Goal: Task Accomplishment & Management: Complete application form

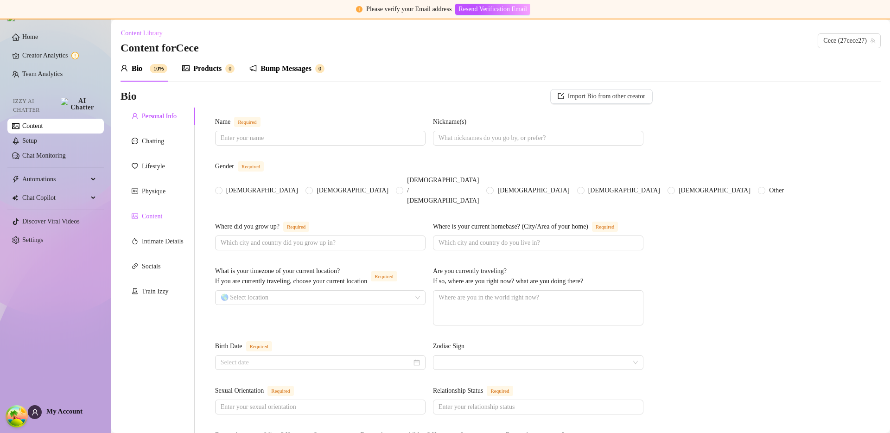
click at [160, 221] on div "Content" at bounding box center [152, 216] width 20 height 10
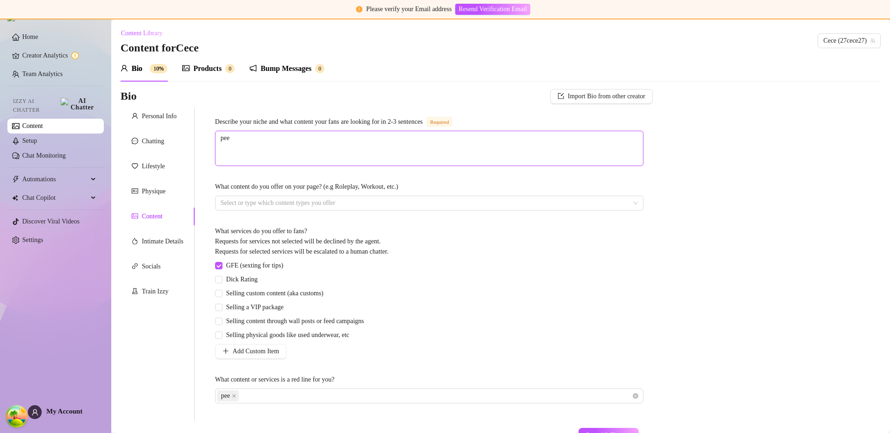
click at [332, 148] on textarea "pee" at bounding box center [429, 148] width 427 height 34
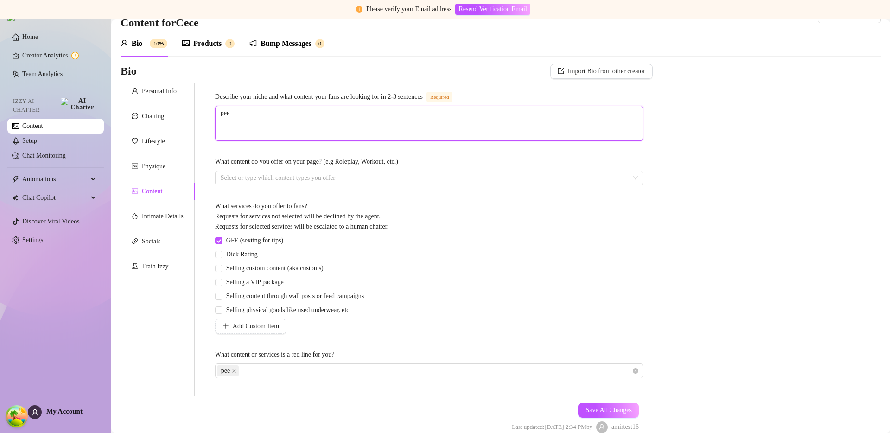
scroll to position [70, 0]
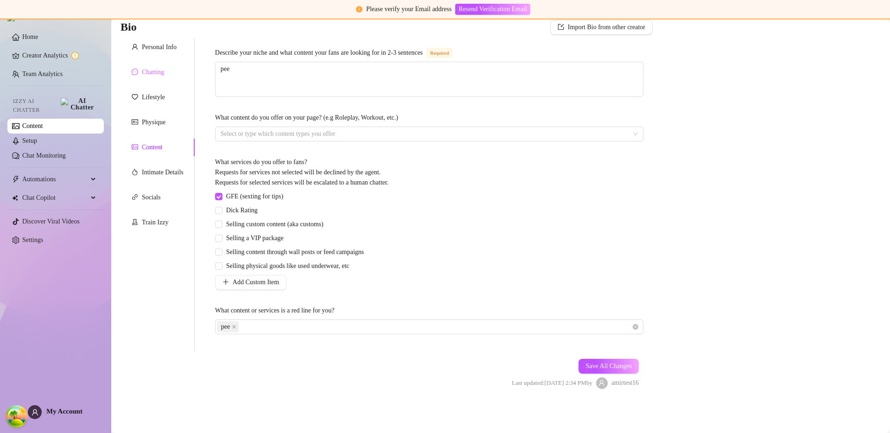
click at [154, 64] on div "Chatting" at bounding box center [158, 72] width 74 height 18
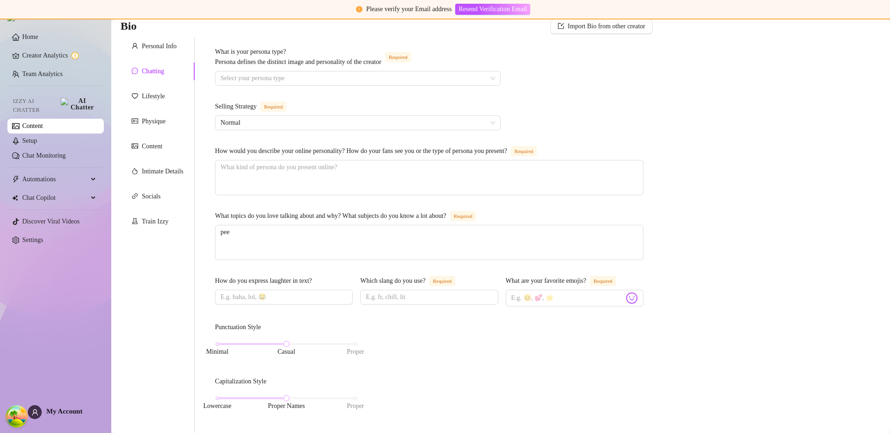
scroll to position [449, 0]
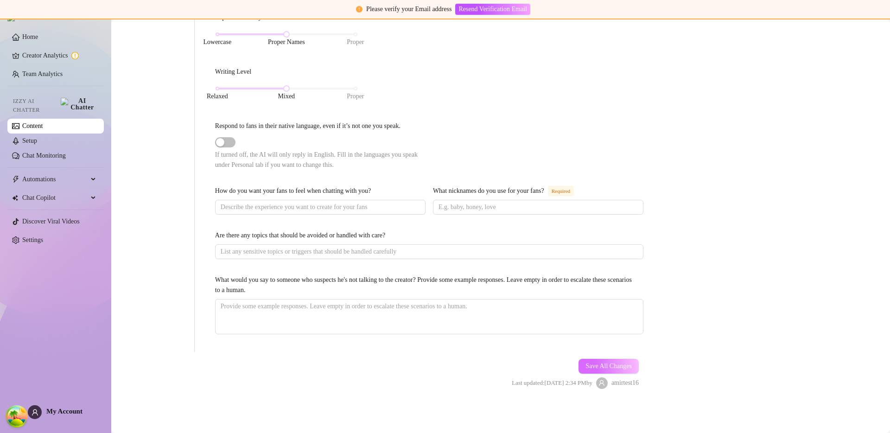
click at [613, 368] on span "Save All Changes" at bounding box center [608, 365] width 46 height 7
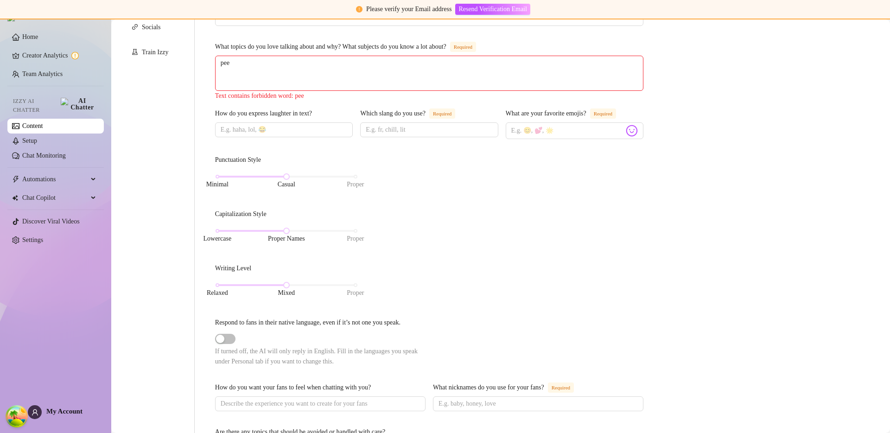
scroll to position [0, 0]
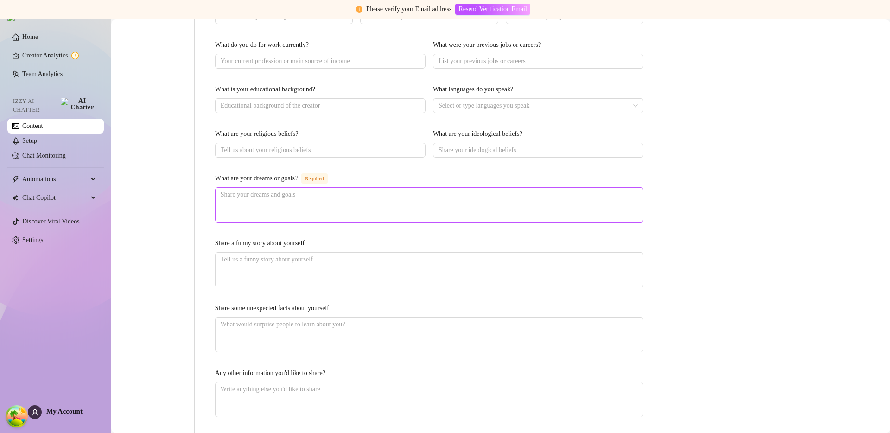
scroll to position [517, 0]
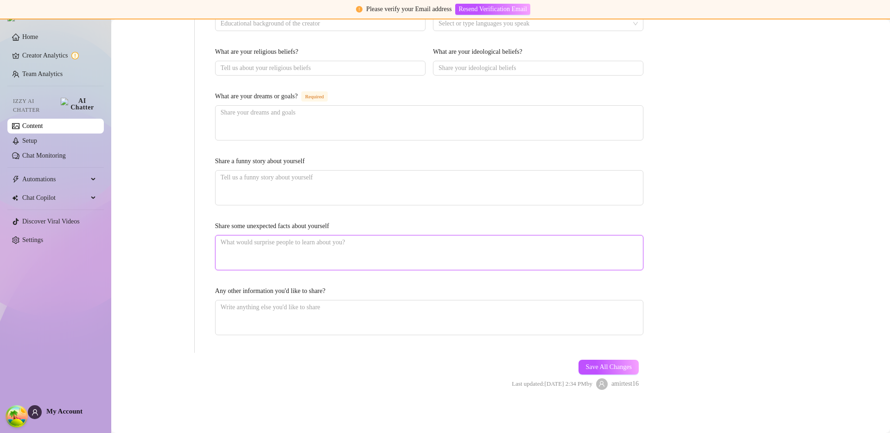
click at [284, 252] on textarea "Share some unexpected facts about yourself" at bounding box center [429, 252] width 427 height 34
click at [270, 237] on textarea "Share some unexpected facts about yourself" at bounding box center [429, 252] width 427 height 34
type textarea "p"
type textarea "pe"
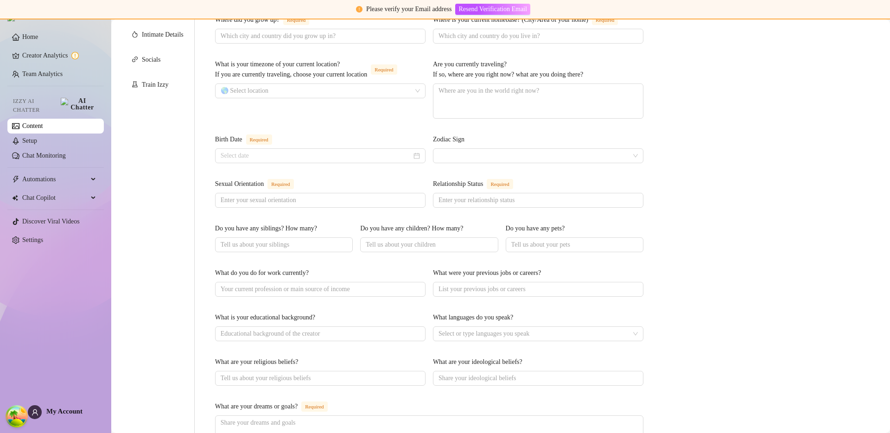
scroll to position [0, 0]
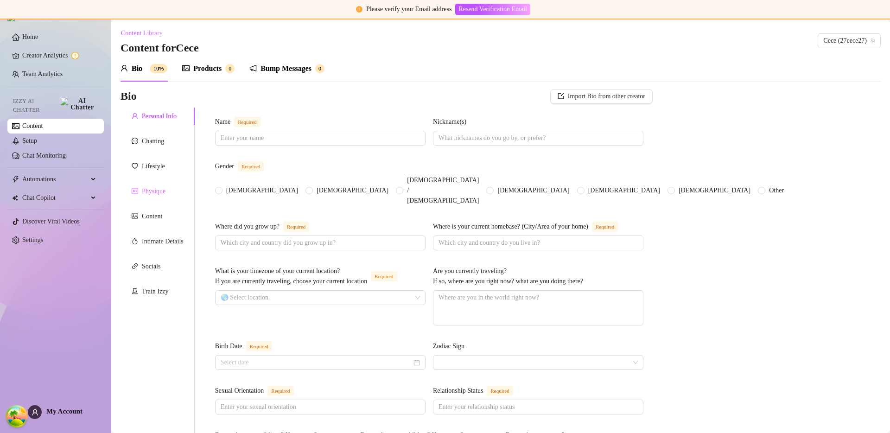
type textarea "pee"
click at [147, 189] on div "Physique" at bounding box center [154, 191] width 24 height 10
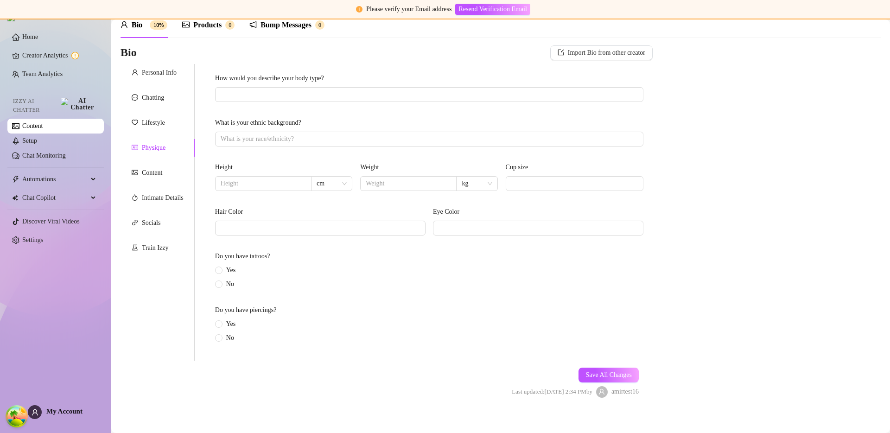
scroll to position [52, 0]
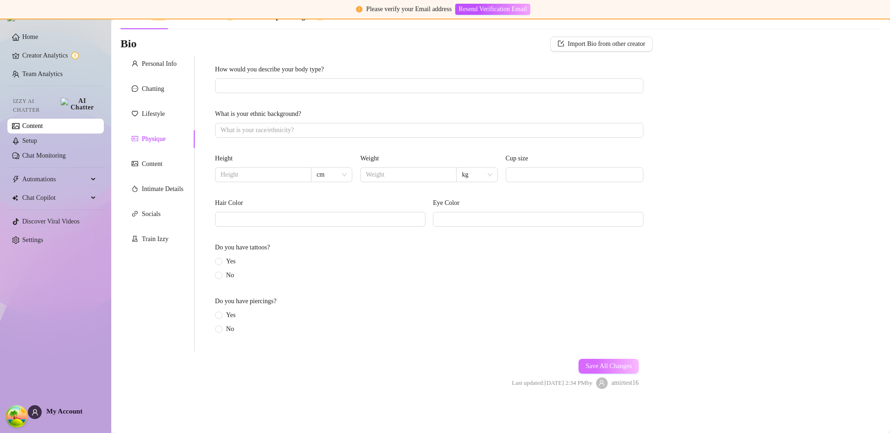
click at [613, 369] on span "Save All Changes" at bounding box center [608, 365] width 46 height 7
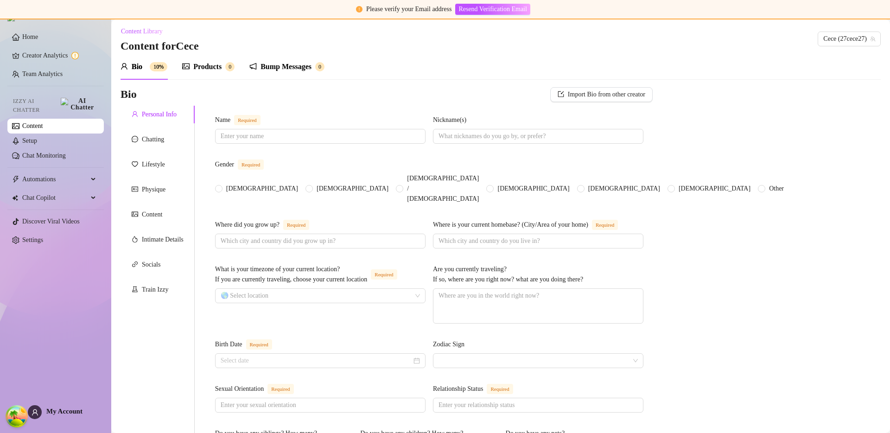
scroll to position [519, 0]
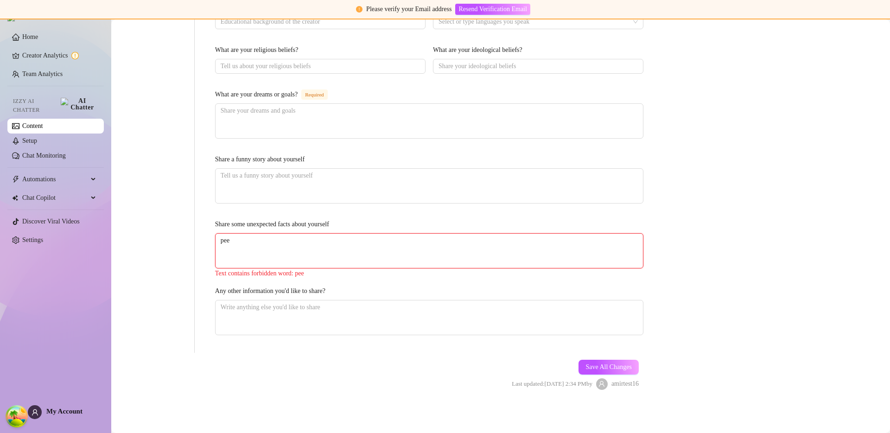
click at [301, 234] on textarea "pee" at bounding box center [429, 251] width 427 height 34
click at [305, 240] on textarea "pee" at bounding box center [429, 251] width 427 height 34
type textarea "ok"
click at [621, 366] on span "Save All Changes" at bounding box center [608, 366] width 46 height 7
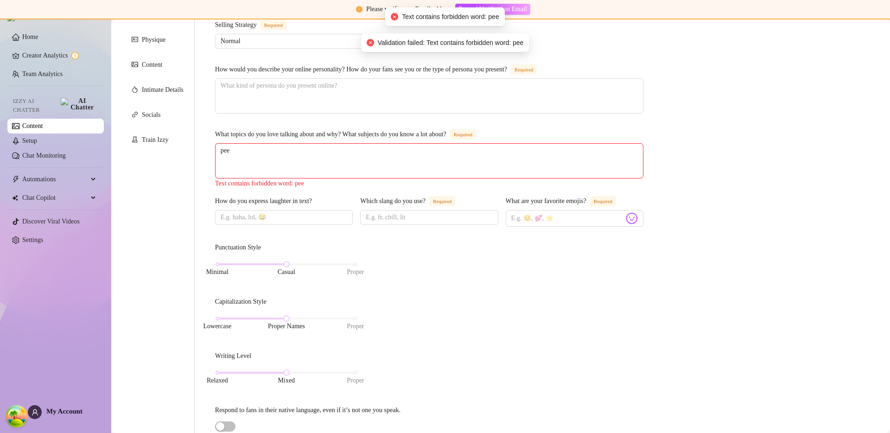
scroll to position [89, 0]
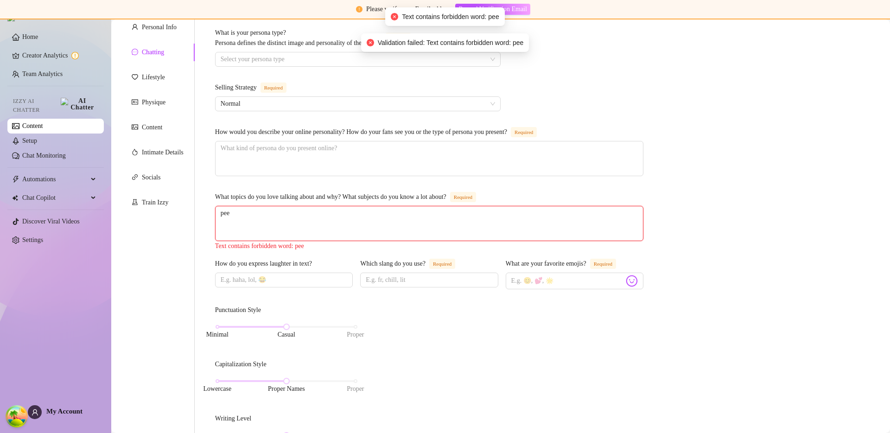
click at [402, 227] on textarea "pee" at bounding box center [429, 223] width 427 height 34
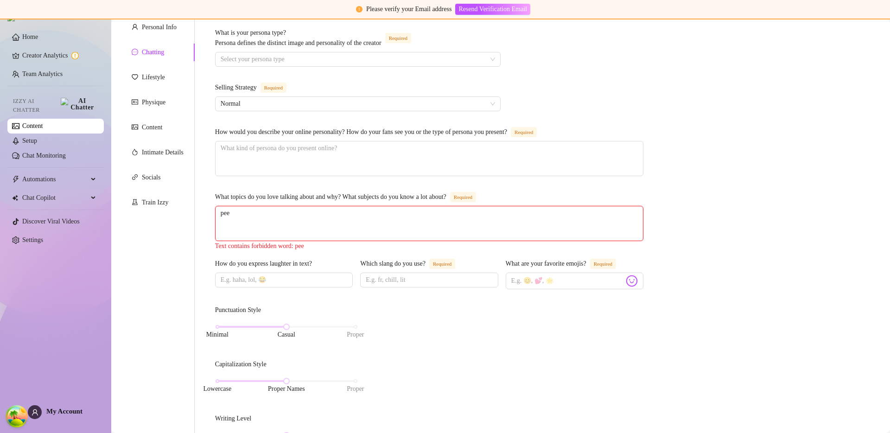
type textarea "a"
type textarea "aa"
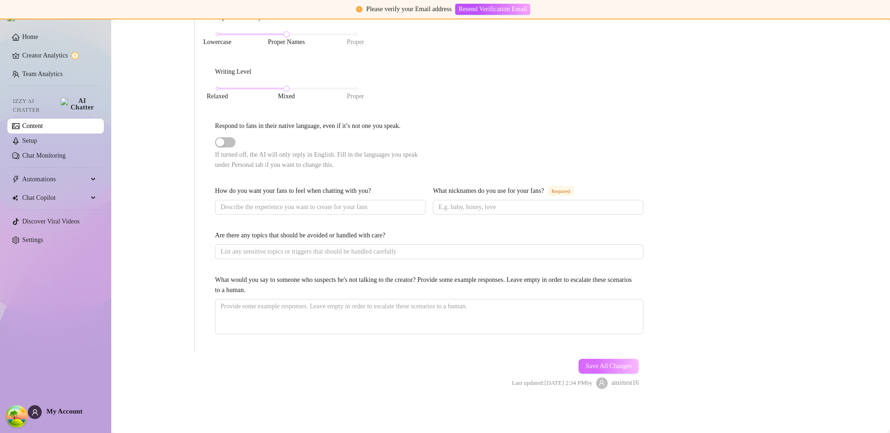
type textarea "aaa"
click at [586, 370] on button "Save All Changes" at bounding box center [608, 366] width 60 height 15
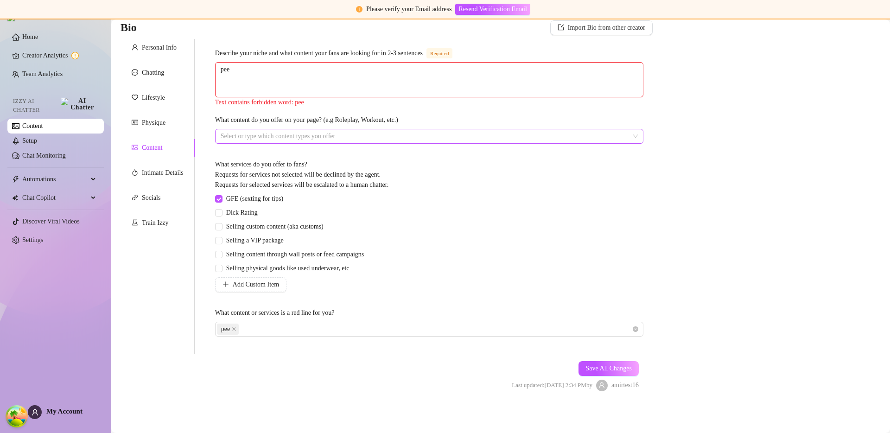
scroll to position [72, 0]
click at [148, 197] on div "Socials" at bounding box center [151, 195] width 19 height 10
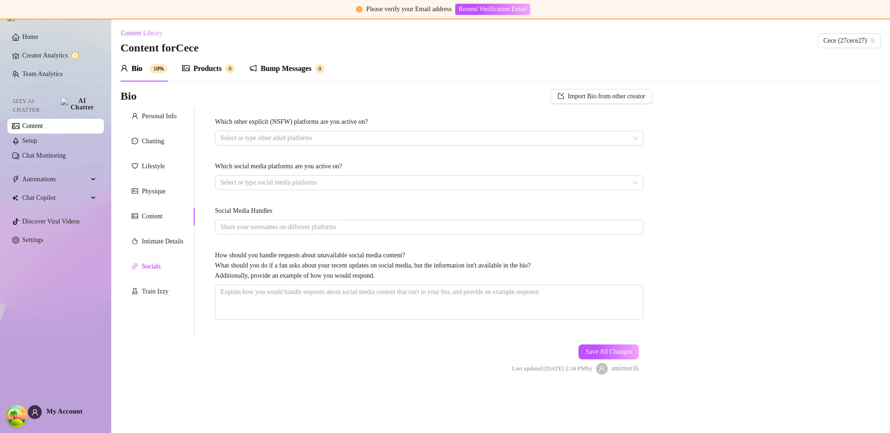
scroll to position [0, 0]
click at [593, 351] on span "Save All Changes" at bounding box center [608, 351] width 46 height 7
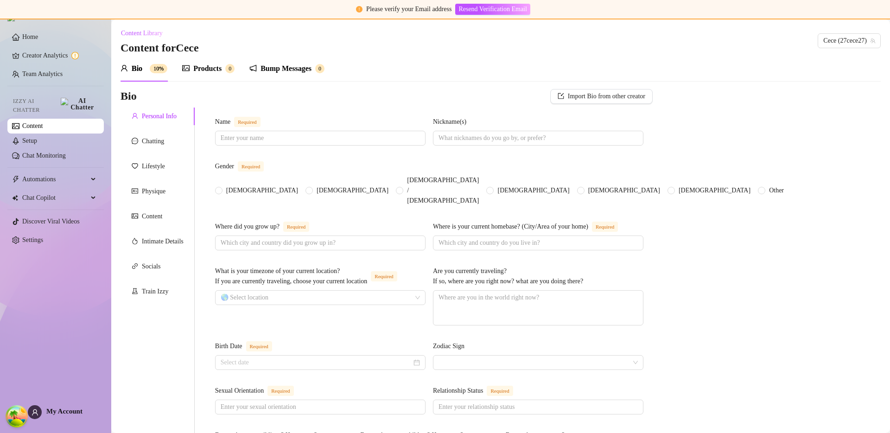
drag, startPoint x: 464, startPoint y: 218, endPoint x: 536, endPoint y: 281, distance: 95.6
click at [464, 222] on div "Where is your current homebase? (City/Area of your home)" at bounding box center [510, 227] width 155 height 10
click at [464, 238] on input "Where is your current homebase? (City/Area of your home) Required" at bounding box center [536, 243] width 197 height 10
click at [161, 189] on div "Physique" at bounding box center [154, 191] width 24 height 10
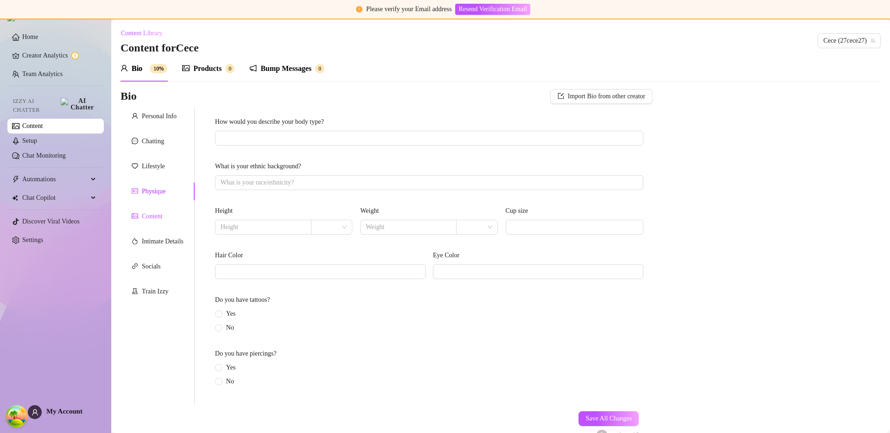
click at [162, 218] on div "Content" at bounding box center [152, 216] width 20 height 10
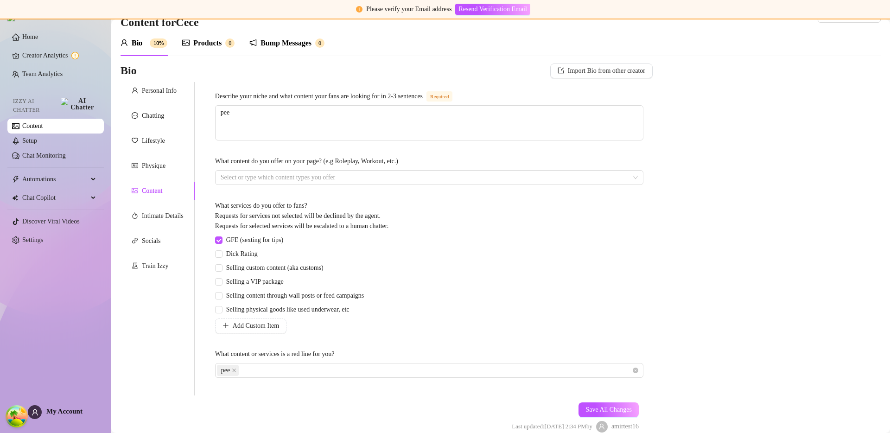
scroll to position [70, 0]
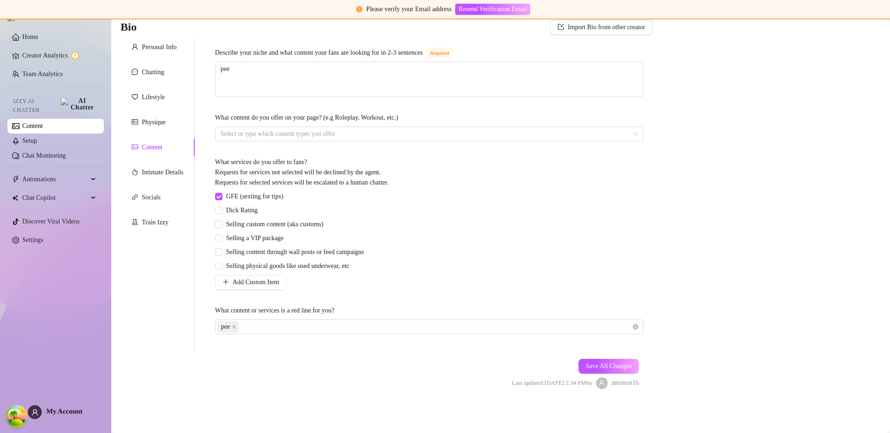
click at [153, 112] on div "Personal Info Chatting Lifestyle Physique Content Intimate Details Socials Trai…" at bounding box center [158, 194] width 74 height 313
click at [155, 121] on div "Physique" at bounding box center [154, 122] width 24 height 10
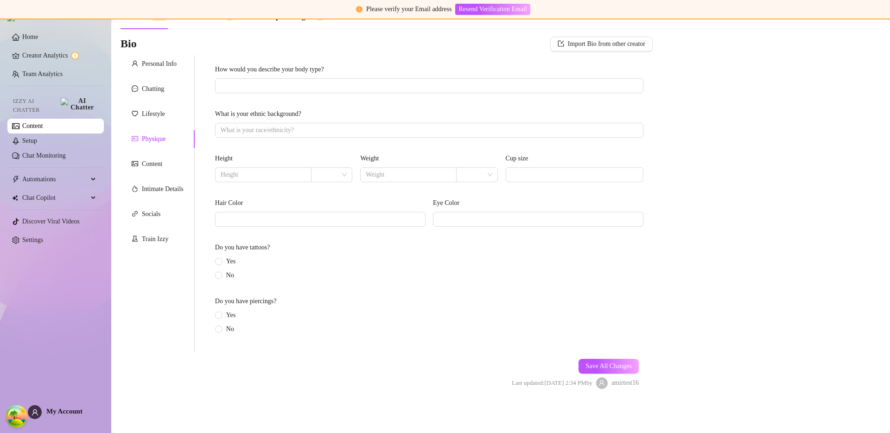
scroll to position [52, 0]
click at [601, 366] on span "Save All Changes" at bounding box center [608, 365] width 46 height 7
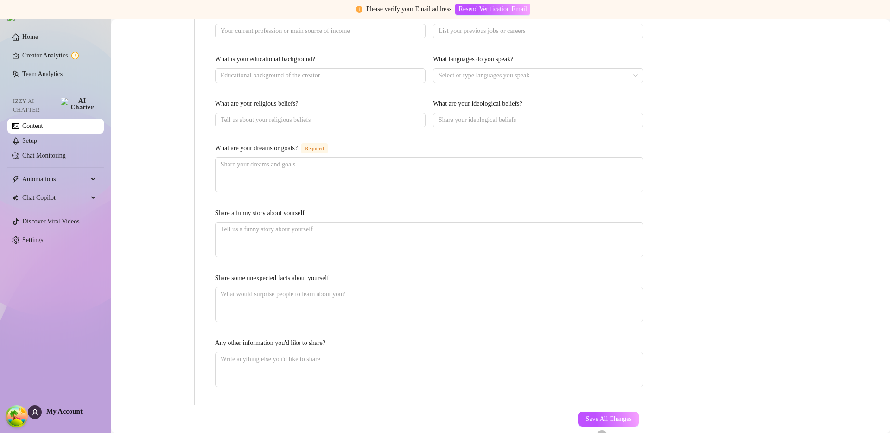
scroll to position [517, 0]
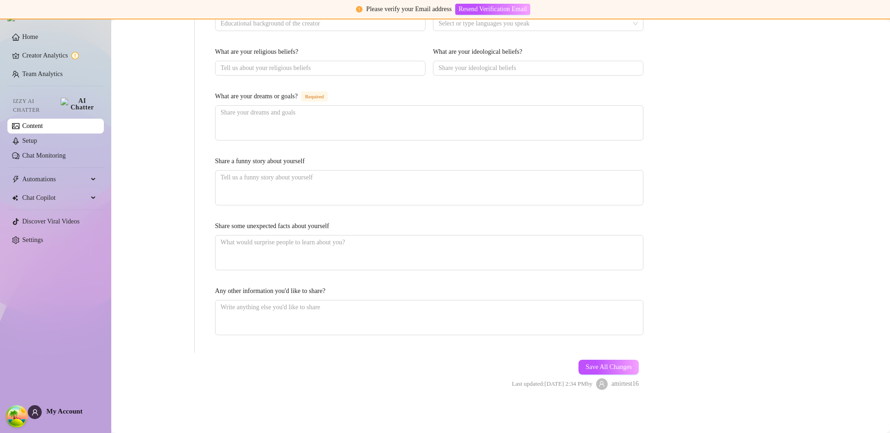
click at [629, 374] on div "Save All Changes Last updated: Aug 21, 2025 2:34 PM by amirtest16" at bounding box center [575, 375] width 155 height 44
click at [629, 371] on button "Save All Changes" at bounding box center [608, 367] width 60 height 15
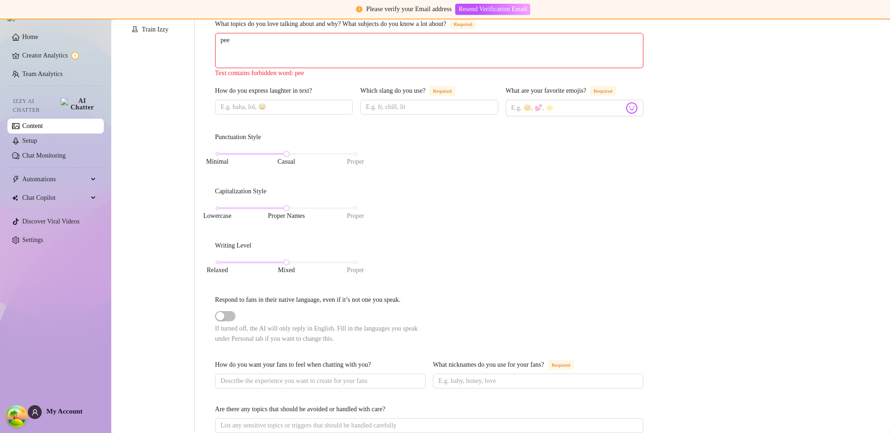
scroll to position [0, 0]
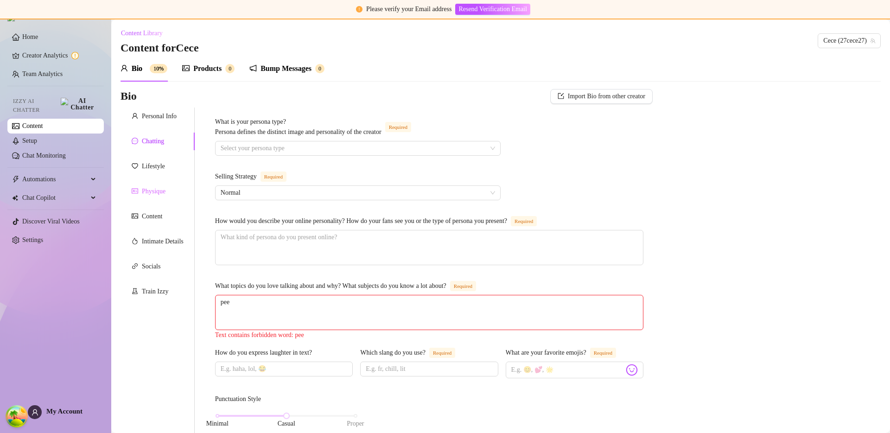
click at [149, 197] on div "Physique" at bounding box center [158, 192] width 74 height 18
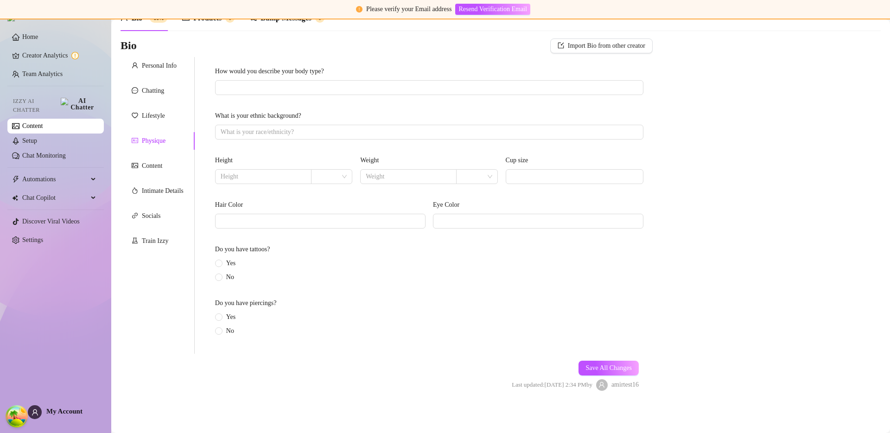
scroll to position [52, 0]
click at [584, 362] on button "Save All Changes" at bounding box center [608, 366] width 60 height 15
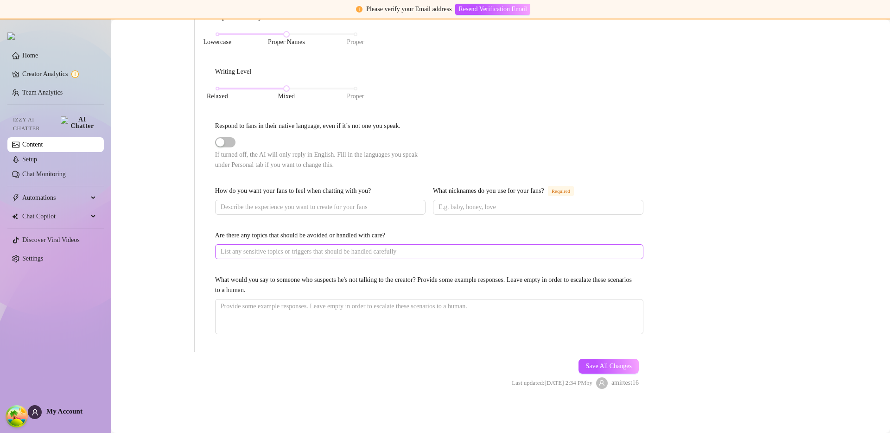
scroll to position [174, 0]
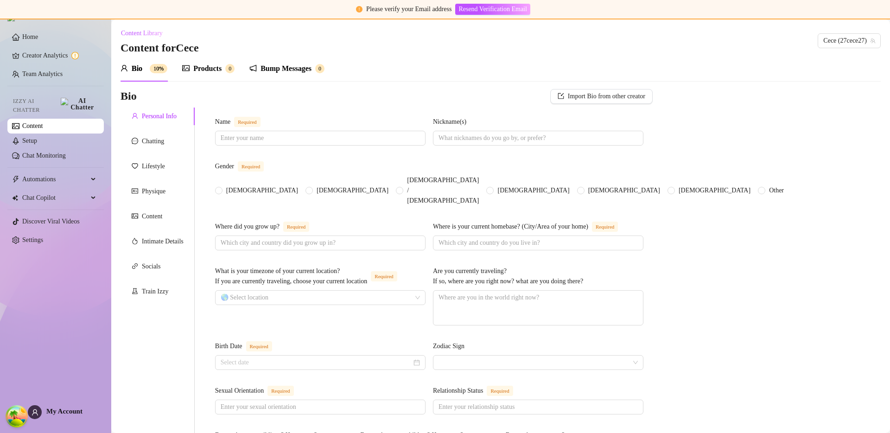
scroll to position [517, 0]
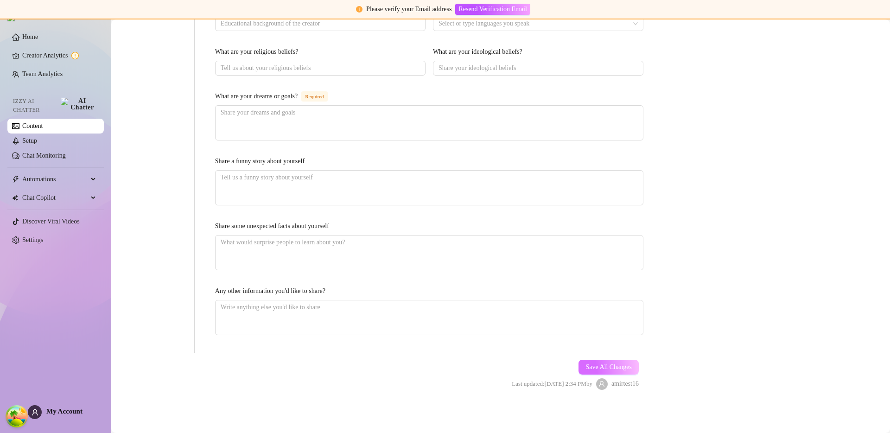
click at [601, 367] on span "Save All Changes" at bounding box center [608, 366] width 46 height 7
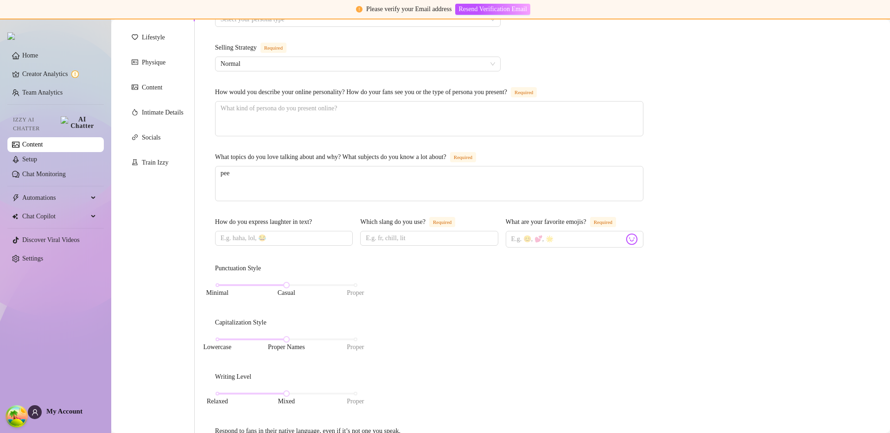
scroll to position [449, 0]
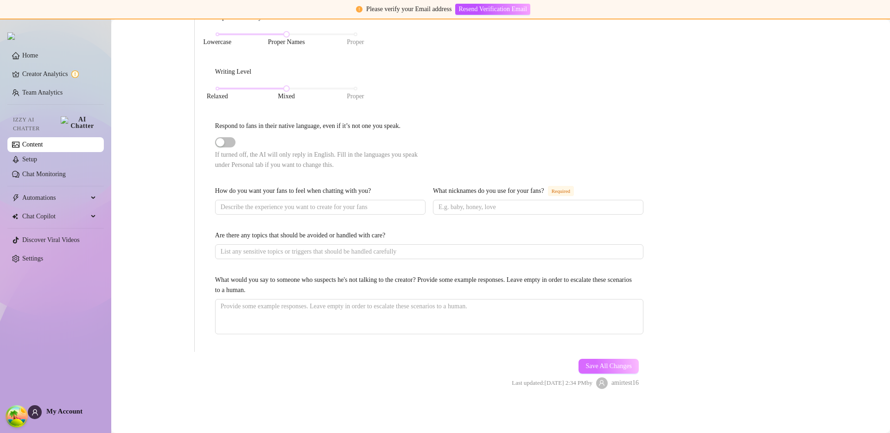
click at [605, 360] on button "Save All Changes" at bounding box center [608, 366] width 60 height 15
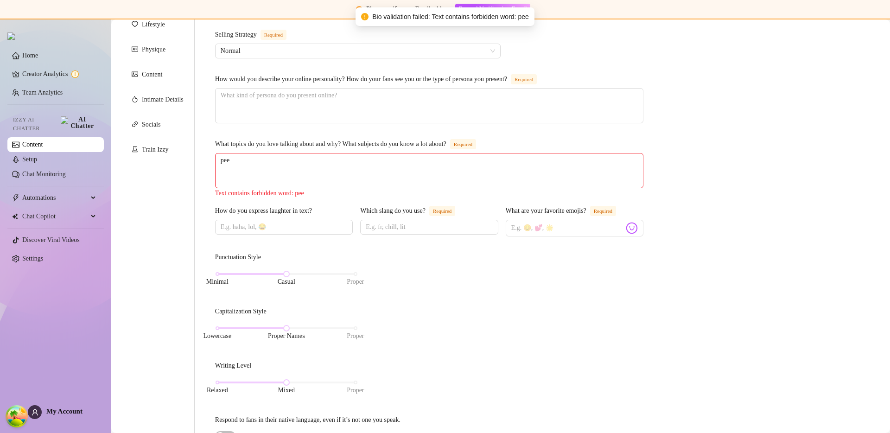
scroll to position [89, 0]
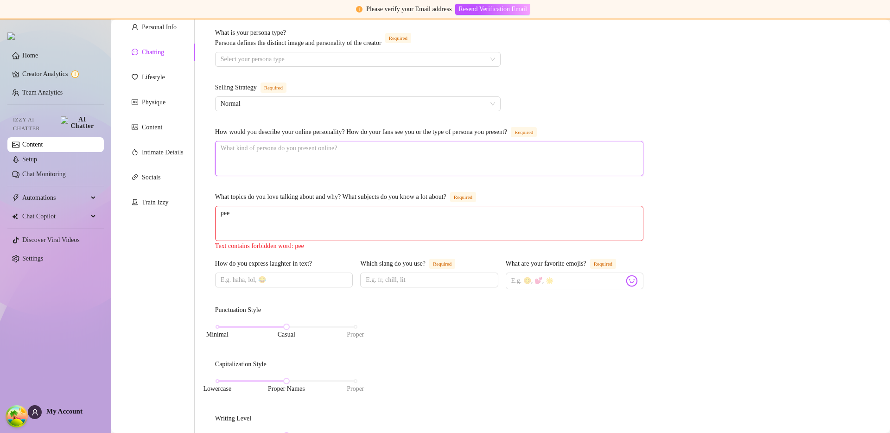
click at [268, 157] on textarea "How would you describe your online personality? How do your fans see you or the…" at bounding box center [429, 158] width 427 height 34
type textarea "pe"
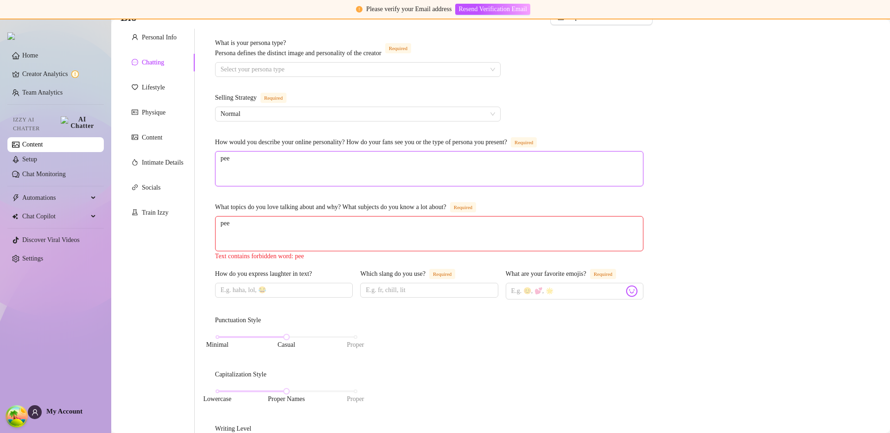
scroll to position [67, 0]
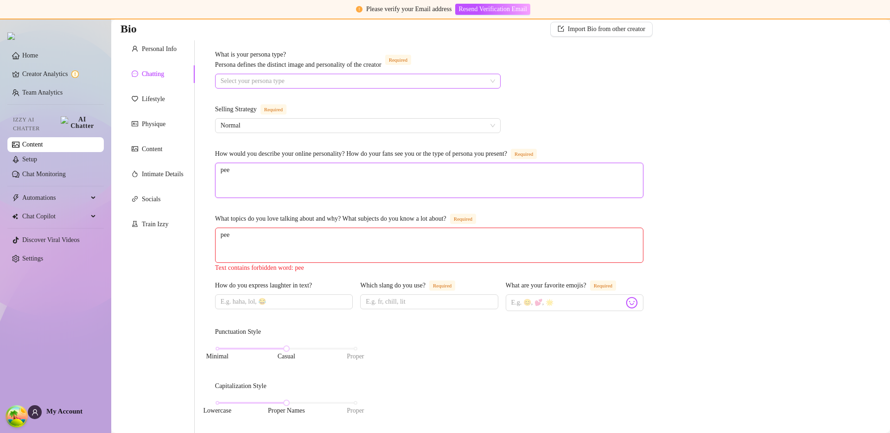
type textarea "pee"
click at [290, 77] on input "What is your persona type? Persona defines the distinct image and personality o…" at bounding box center [354, 81] width 266 height 14
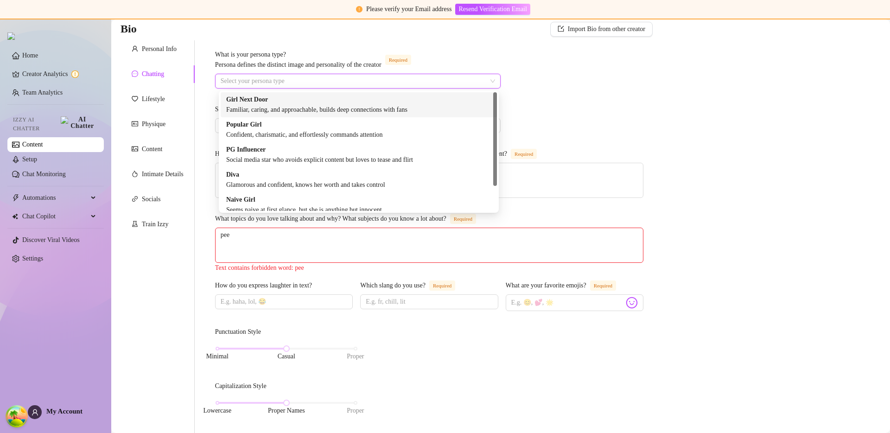
click at [290, 77] on input "What is your persona type? Persona defines the distinct image and personality o…" at bounding box center [354, 81] width 266 height 14
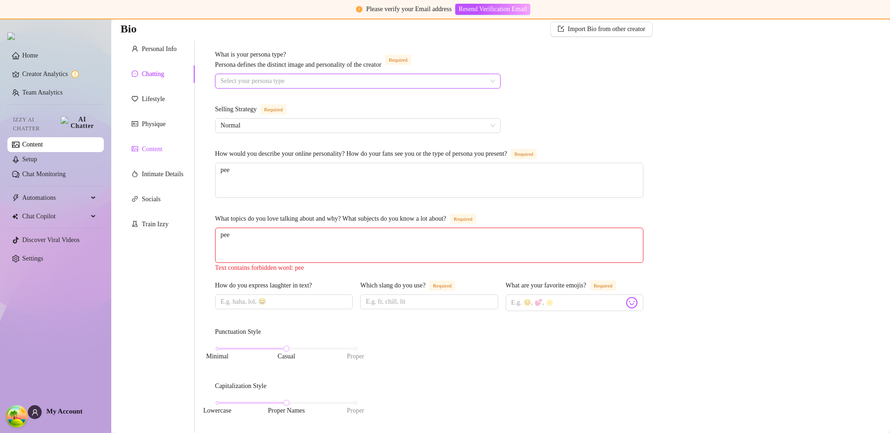
click at [145, 149] on div "Content" at bounding box center [152, 149] width 20 height 10
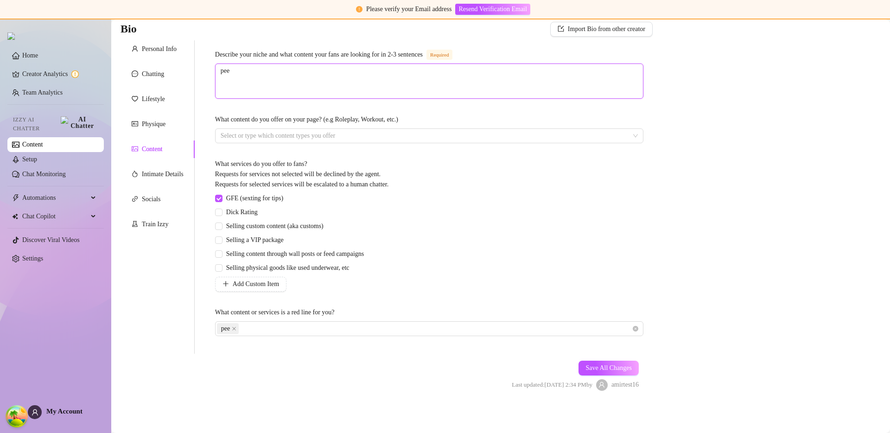
click at [290, 82] on textarea "pee" at bounding box center [429, 81] width 427 height 34
type textarea "p"
type textarea "po"
type textarea "poo"
type textarea "poop"
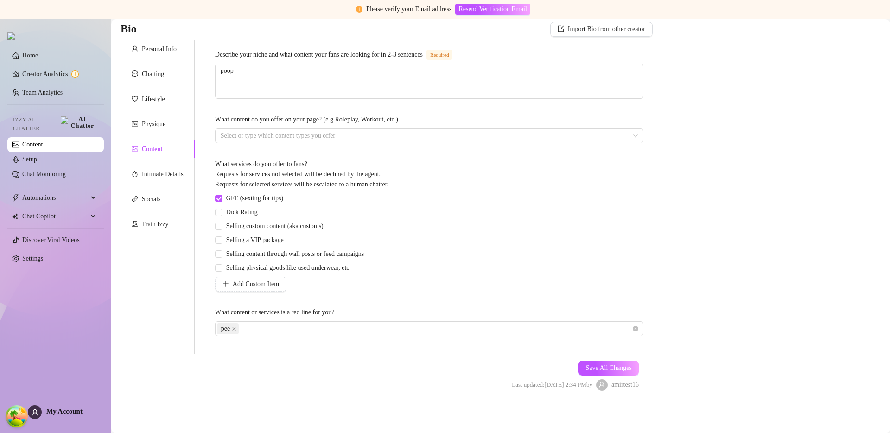
click at [614, 377] on div "Save All Changes Last updated: Aug 21, 2025 2:34 PM by amirtest16" at bounding box center [575, 376] width 155 height 44
click at [617, 372] on span "Save All Changes" at bounding box center [608, 367] width 46 height 7
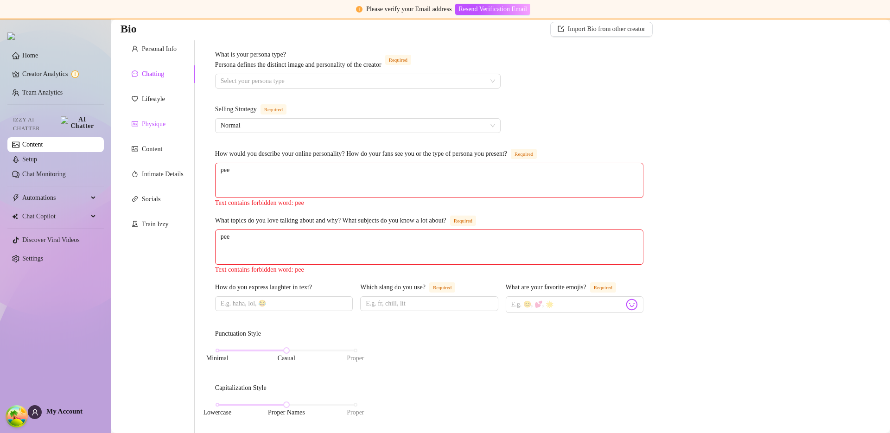
click at [158, 123] on div "Physique" at bounding box center [154, 124] width 24 height 10
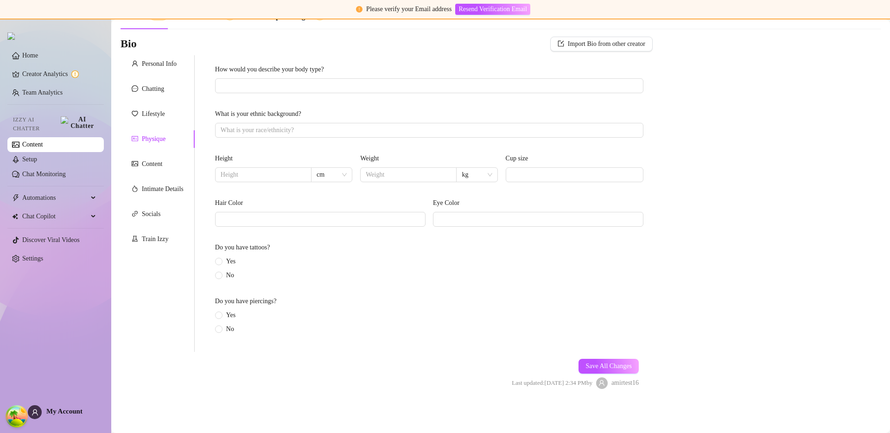
scroll to position [52, 0]
click at [152, 152] on div "Personal Info Chatting Lifestyle Physique Content Intimate Details Socials Trai…" at bounding box center [158, 203] width 74 height 297
click at [152, 160] on div "Content" at bounding box center [152, 164] width 20 height 10
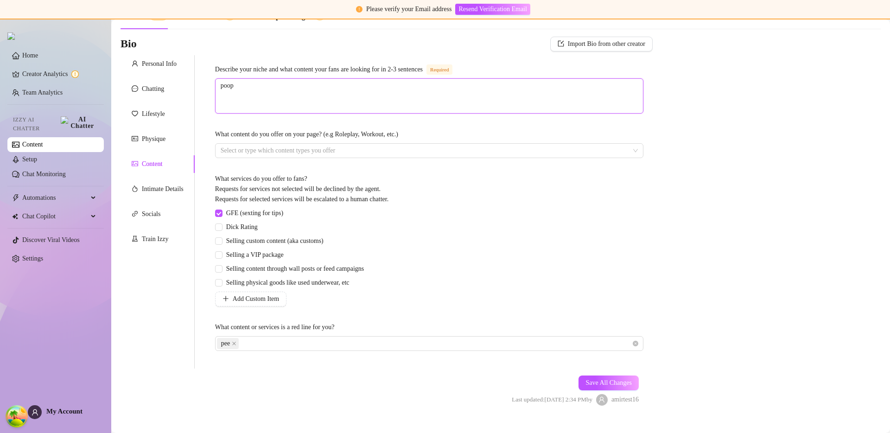
click at [243, 91] on textarea "poop" at bounding box center [429, 96] width 427 height 34
type textarea "s"
type textarea "sc"
type textarea "sca"
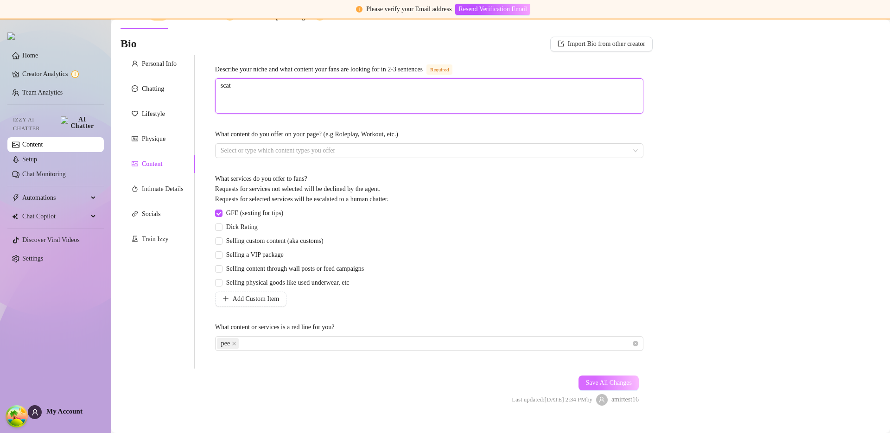
type textarea "scat"
click at [593, 382] on span "Save All Changes" at bounding box center [608, 382] width 46 height 7
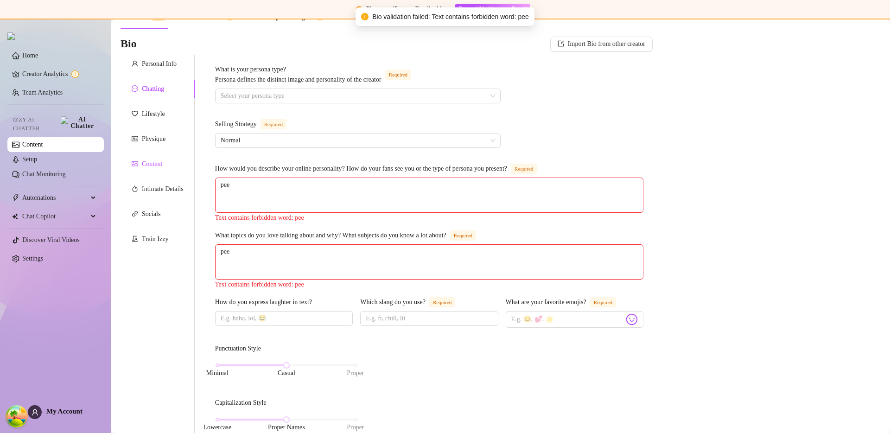
click at [153, 164] on div "Content" at bounding box center [152, 164] width 20 height 10
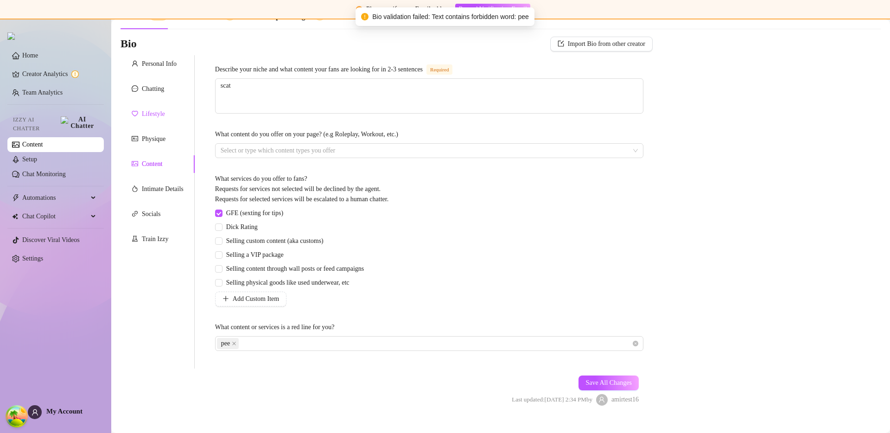
click at [153, 117] on div "Lifestyle" at bounding box center [153, 114] width 23 height 10
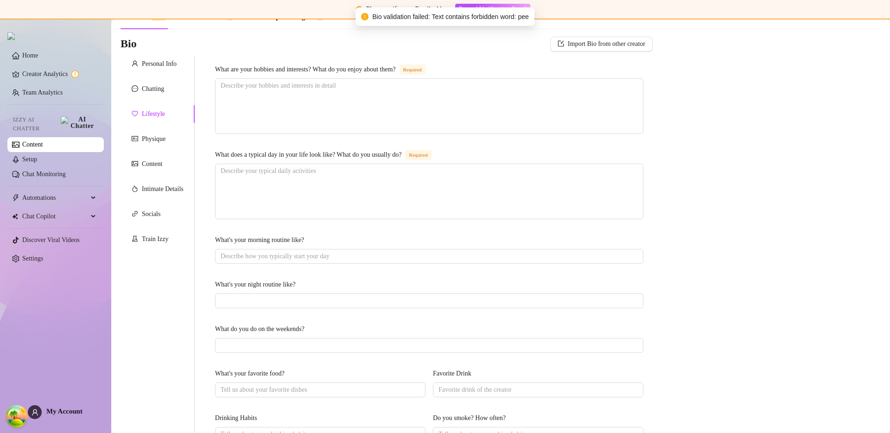
click at [155, 152] on div "Personal Info Chatting Lifestyle Physique Content Intimate Details Socials Trai…" at bounding box center [158, 366] width 74 height 623
click at [155, 149] on div "Personal Info Chatting Lifestyle Physique Content Intimate Details Socials Trai…" at bounding box center [158, 366] width 74 height 623
click at [156, 146] on div "Physique" at bounding box center [158, 139] width 74 height 18
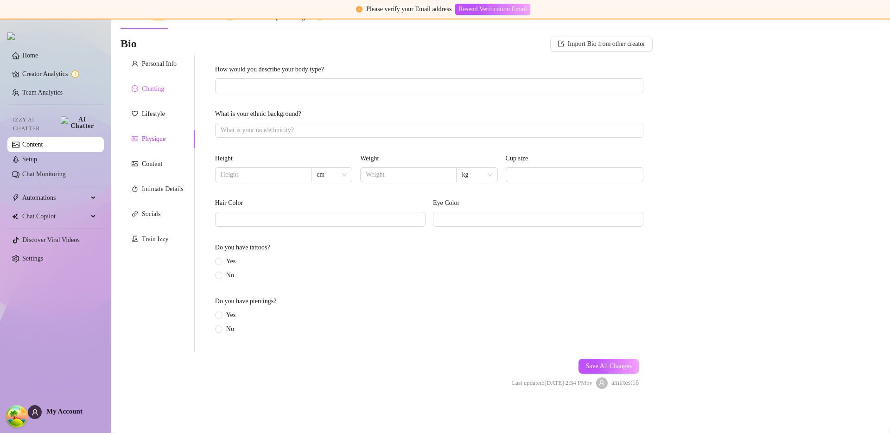
click at [160, 81] on div "Chatting" at bounding box center [158, 89] width 74 height 18
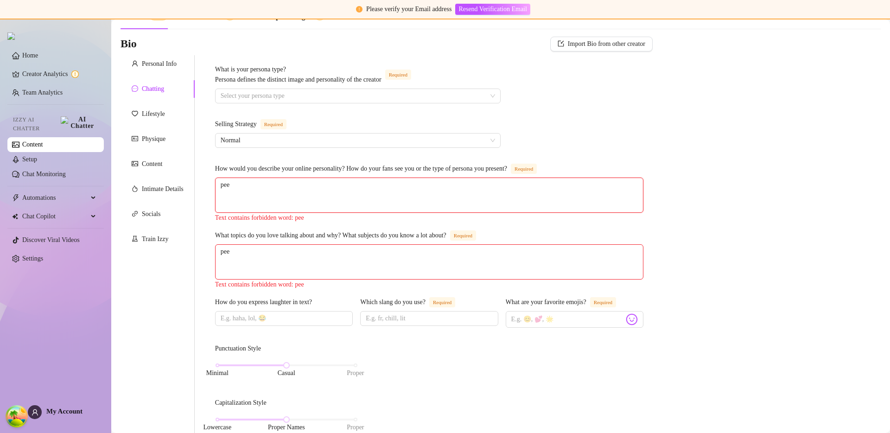
click at [262, 199] on textarea "pee" at bounding box center [429, 195] width 427 height 34
click at [243, 201] on textarea "pee" at bounding box center [429, 195] width 427 height 34
click at [260, 190] on textarea "pee" at bounding box center [429, 195] width 427 height 34
type textarea "pe"
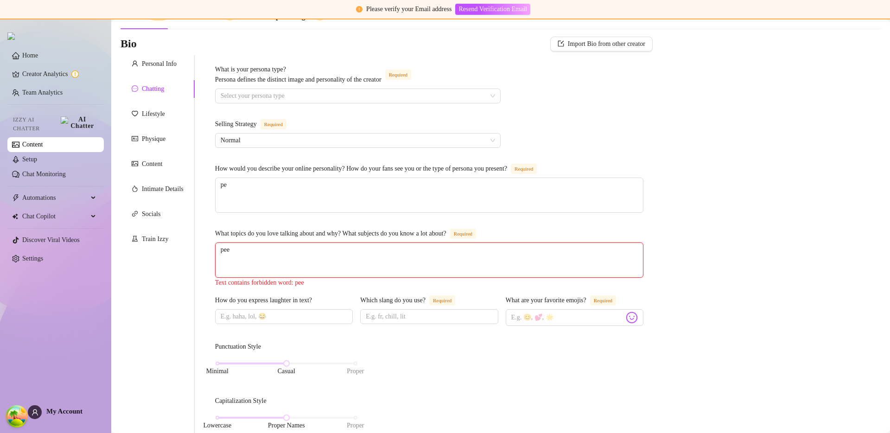
click at [287, 260] on textarea "pee" at bounding box center [429, 260] width 427 height 34
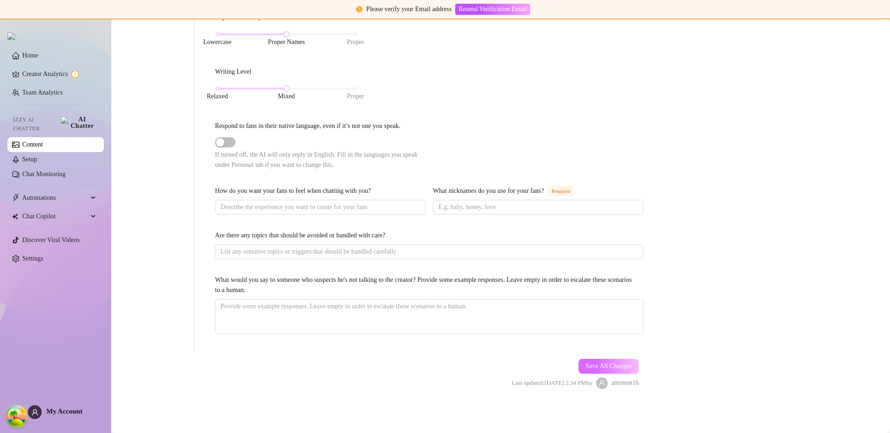
type textarea "pe"
click at [611, 367] on span "Save All Changes" at bounding box center [608, 365] width 46 height 7
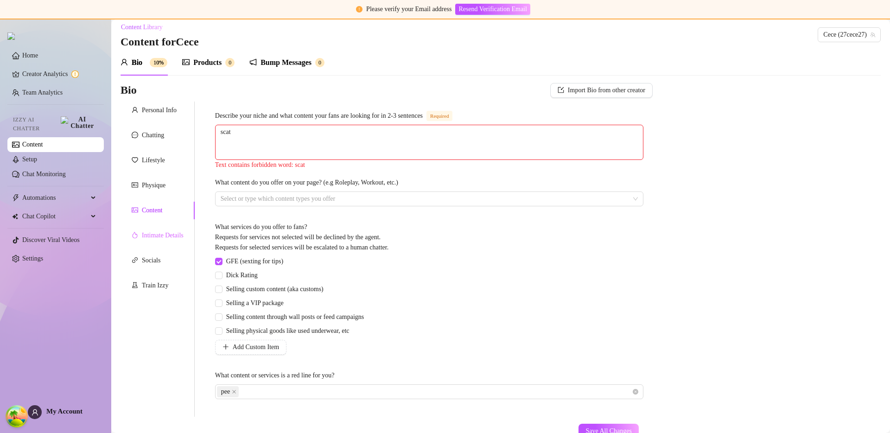
scroll to position [0, 0]
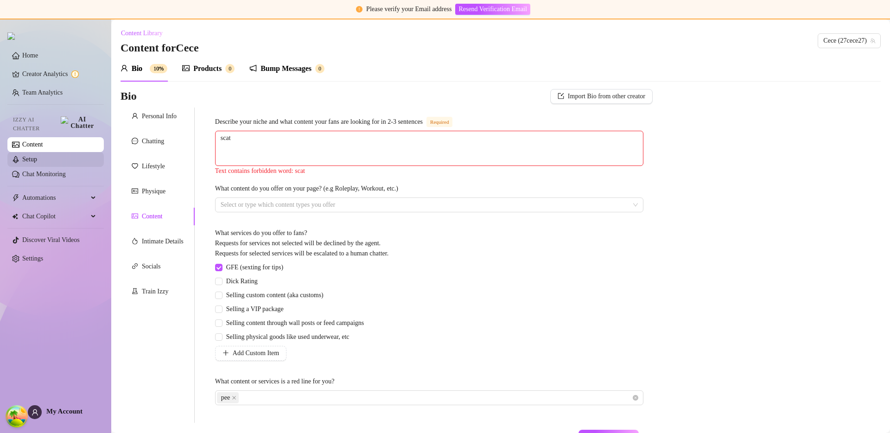
click at [37, 156] on link "Setup" at bounding box center [29, 159] width 15 height 7
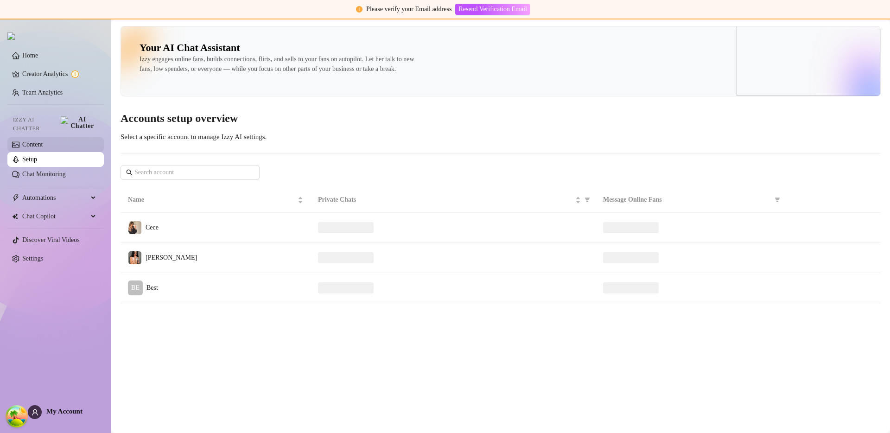
click at [43, 141] on link "Content" at bounding box center [32, 144] width 20 height 7
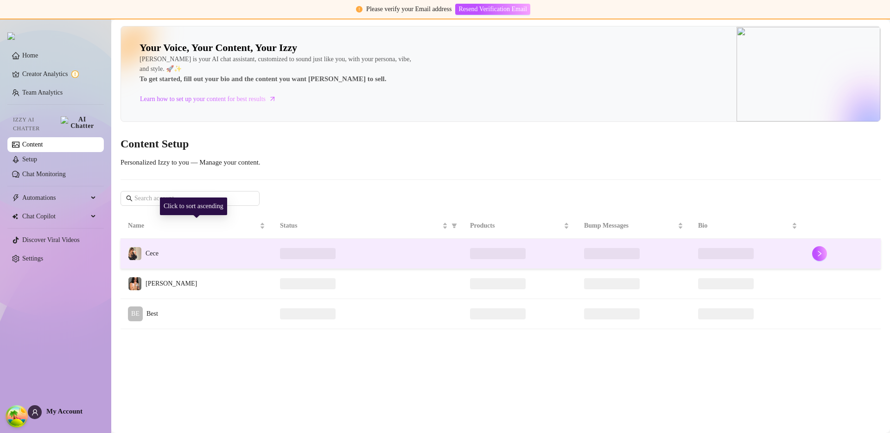
click at [192, 250] on td "Cece" at bounding box center [197, 254] width 152 height 30
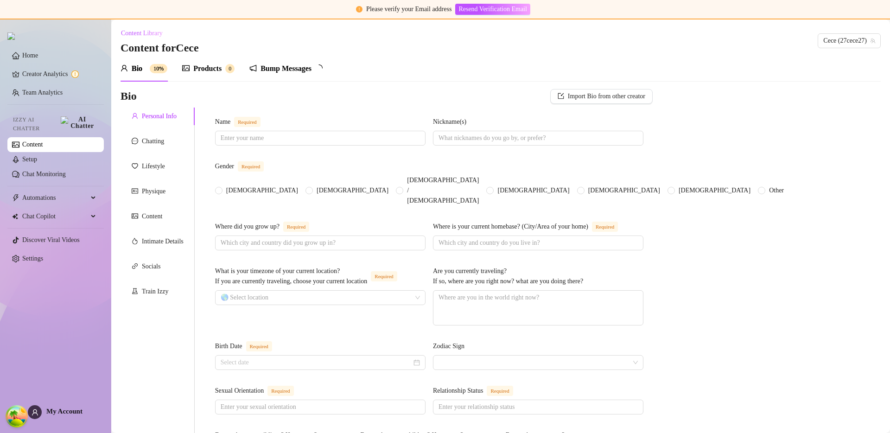
click at [205, 72] on div "Products" at bounding box center [207, 68] width 28 height 11
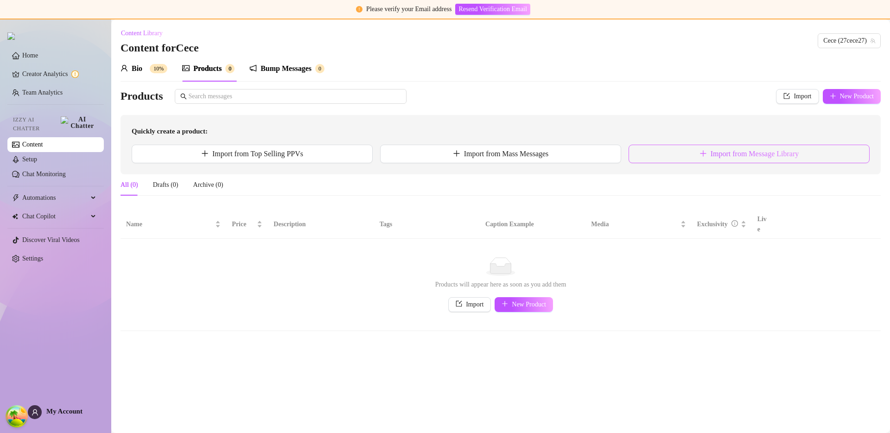
click at [673, 154] on button "Import from Message Library" at bounding box center [748, 154] width 241 height 19
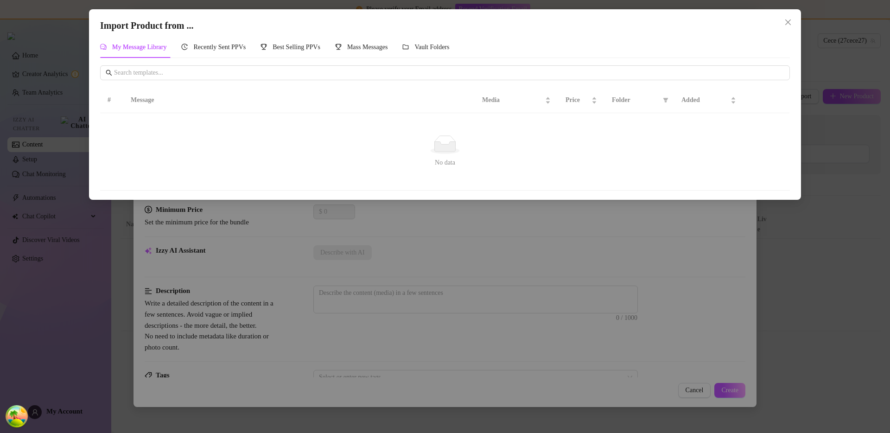
drag, startPoint x: 802, startPoint y: 266, endPoint x: 811, endPoint y: 268, distance: 9.1
click at [811, 268] on div "Import Product from ... My Message Library Recently Sent PPVs Best Selling PPVs…" at bounding box center [445, 216] width 890 height 433
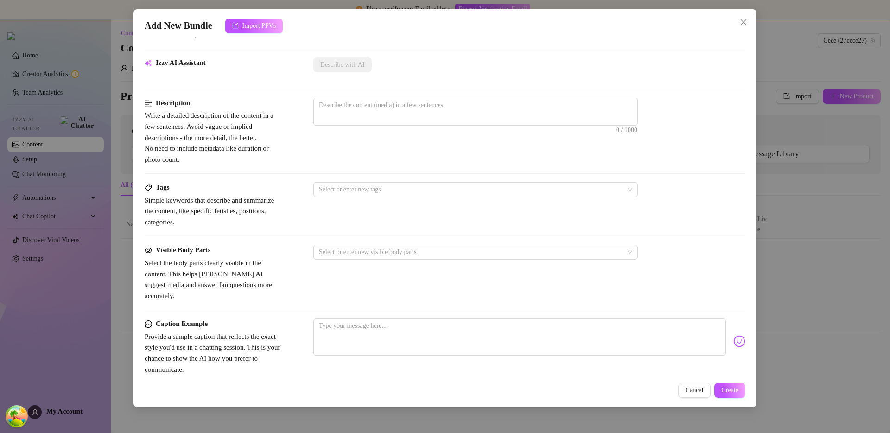
scroll to position [59, 0]
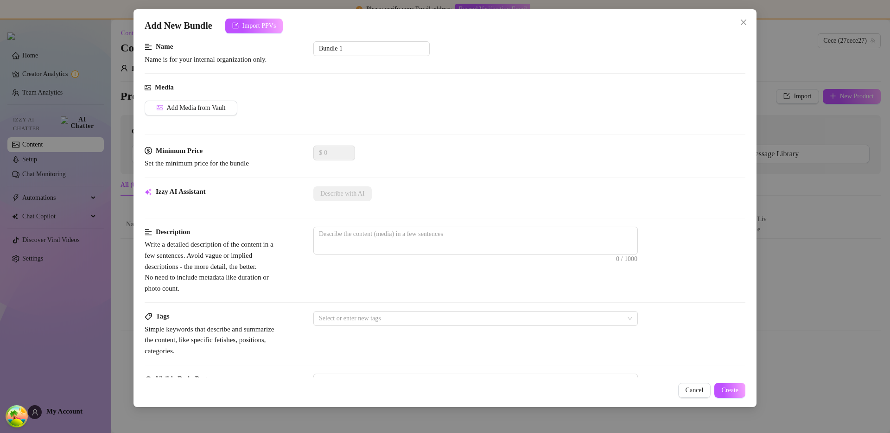
click at [355, 222] on div "Izzy AI Assistant Describe with AI" at bounding box center [445, 206] width 601 height 40
click at [357, 231] on textarea at bounding box center [476, 234] width 324 height 14
type textarea "p"
type textarea "pe"
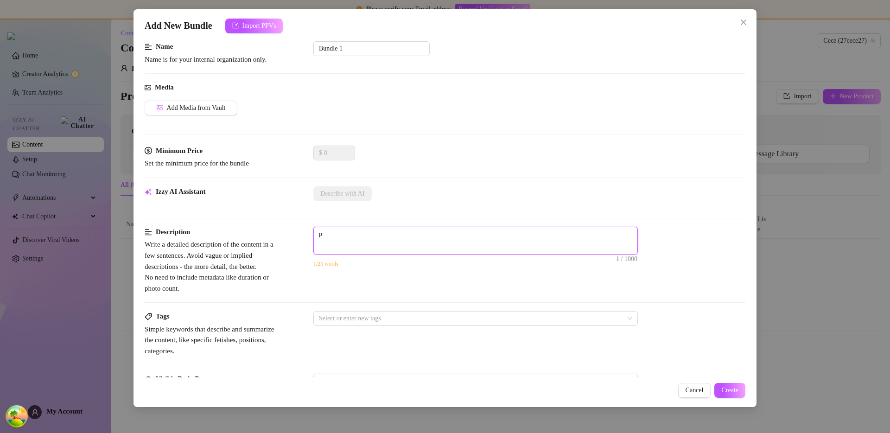
type textarea "pe"
type textarea "pee"
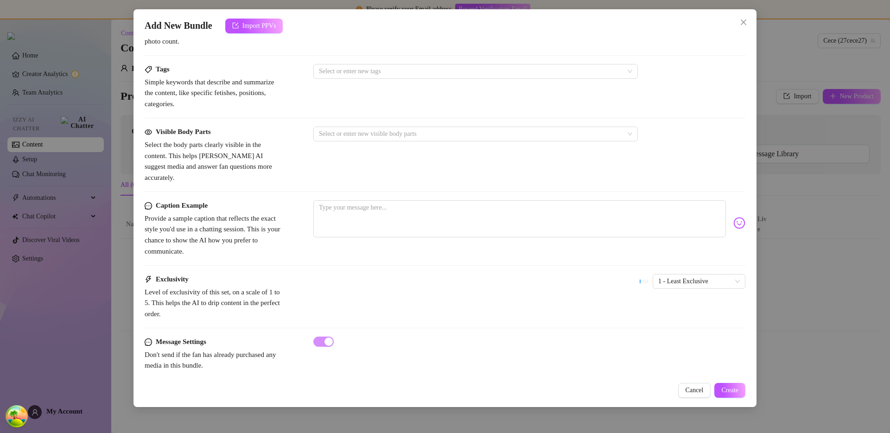
scroll to position [280, 0]
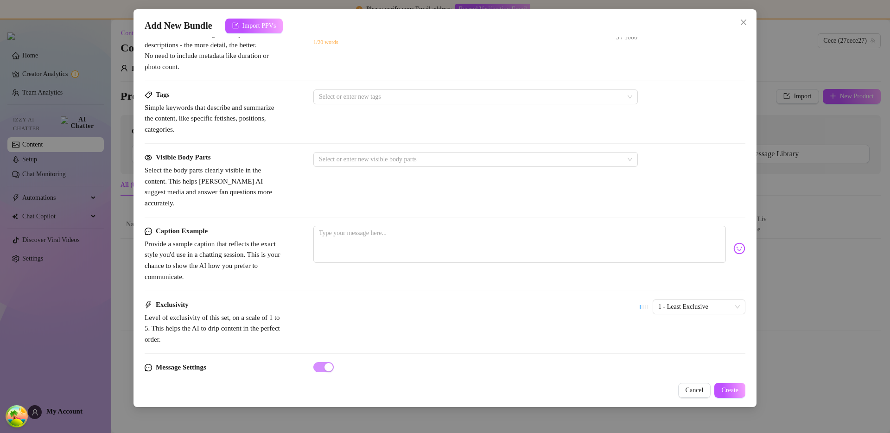
type textarea "pee"
click at [369, 262] on div "Caption Example Provide a sample caption that reflects the exact style you'd us…" at bounding box center [445, 254] width 601 height 57
click at [369, 235] on textarea at bounding box center [519, 244] width 412 height 37
type textarea "a"
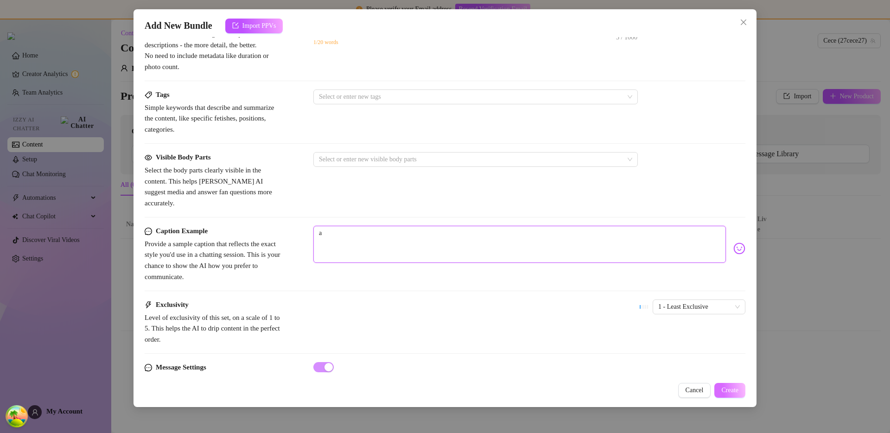
type textarea "aa"
type textarea "aaa"
click at [725, 390] on span "Create" at bounding box center [729, 390] width 17 height 7
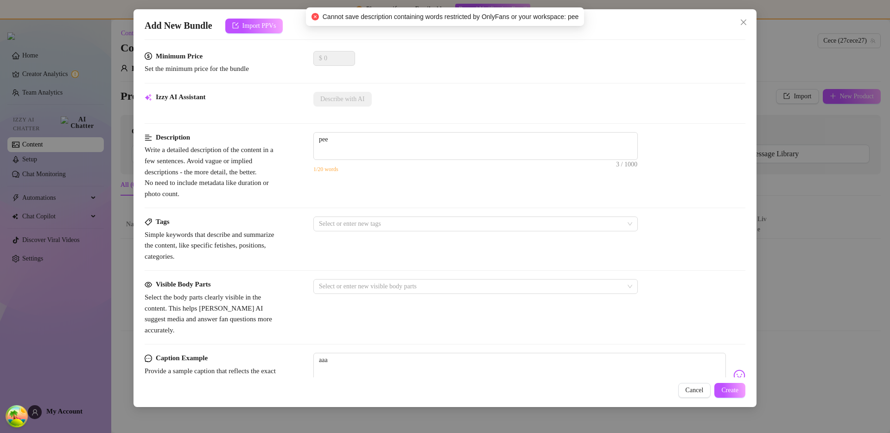
scroll to position [140, 0]
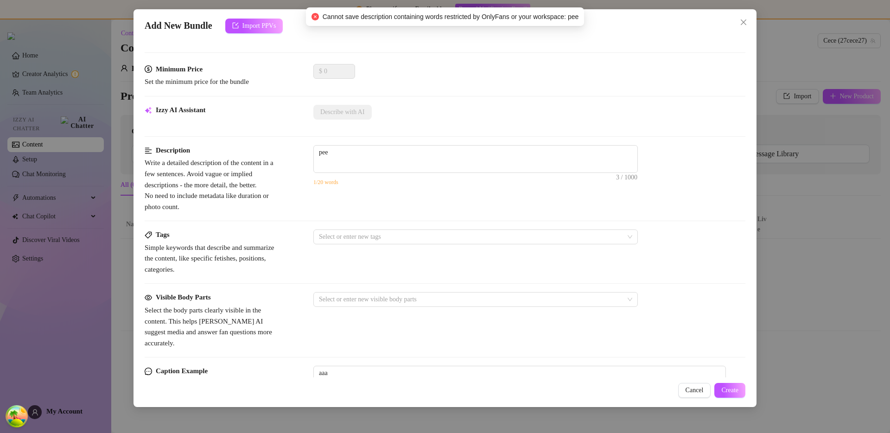
click at [360, 143] on div "Izzy AI Assistant Describe with AI" at bounding box center [445, 125] width 601 height 40
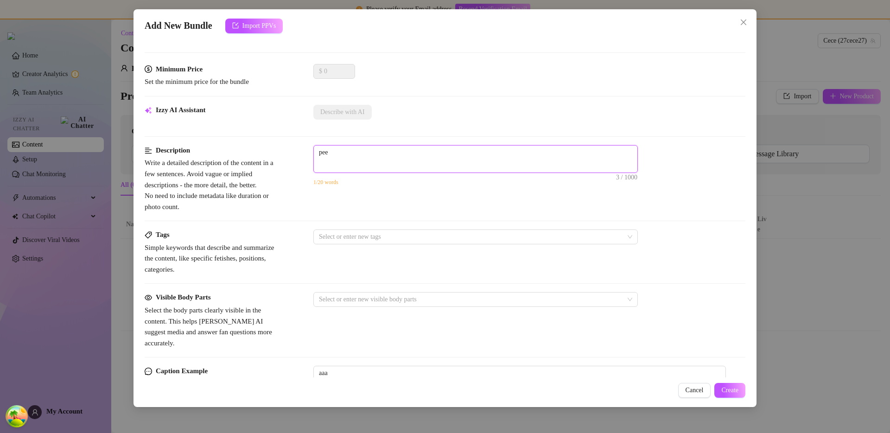
click at [359, 158] on textarea "pee" at bounding box center [476, 153] width 324 height 14
click at [726, 391] on span "Create" at bounding box center [729, 390] width 17 height 7
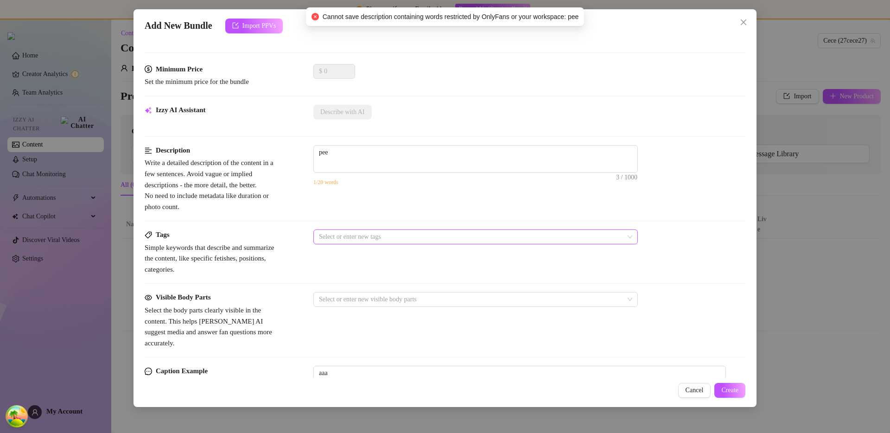
click at [346, 235] on div at bounding box center [470, 236] width 311 height 13
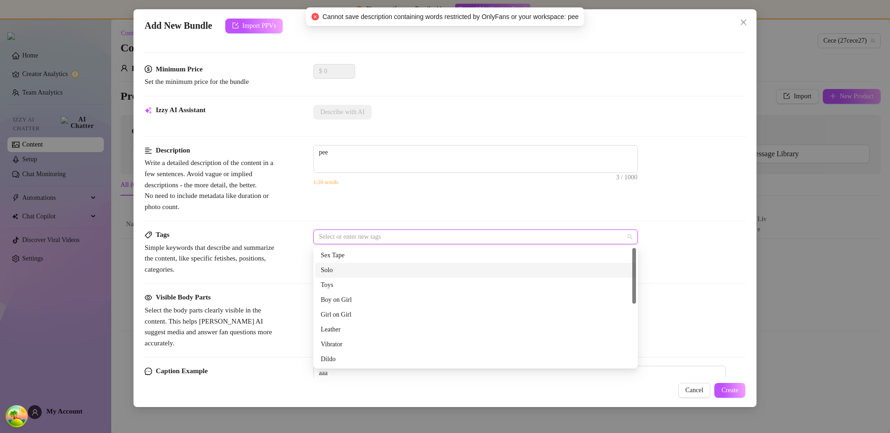
click at [349, 279] on div "Toys" at bounding box center [475, 285] width 321 height 15
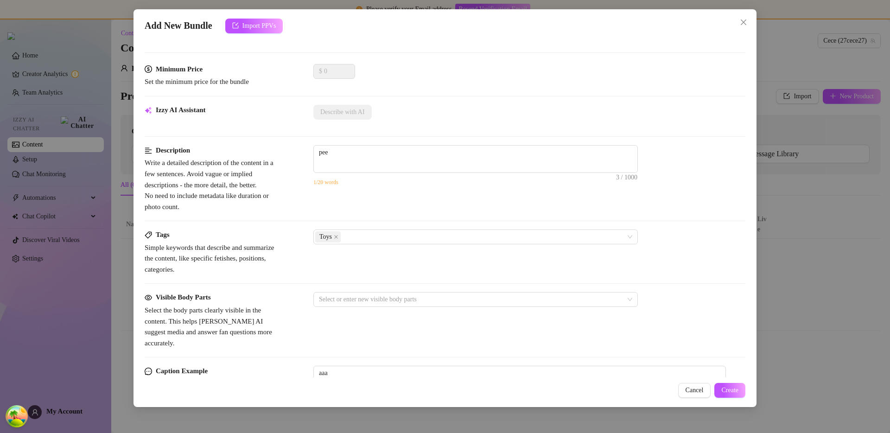
click at [379, 209] on div "Description Write a detailed description of the content in a few sentences. Avo…" at bounding box center [445, 178] width 601 height 67
click at [365, 165] on span "pee 3 / 1000" at bounding box center [475, 159] width 324 height 28
click at [368, 157] on textarea "pee" at bounding box center [476, 153] width 324 height 14
type textarea "pee2"
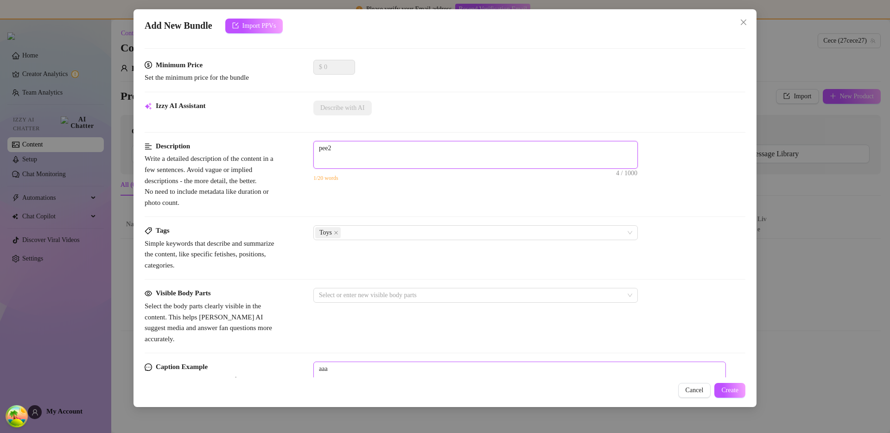
scroll to position [0, 0]
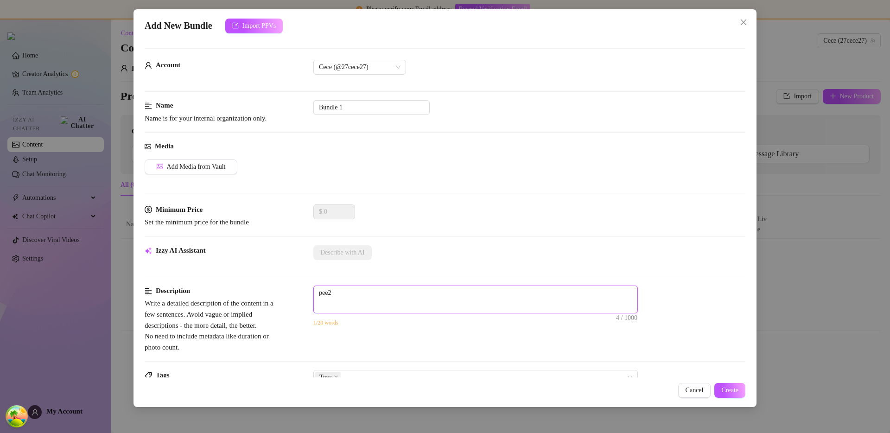
type textarea "pee"
click at [731, 389] on span "Create" at bounding box center [729, 390] width 17 height 7
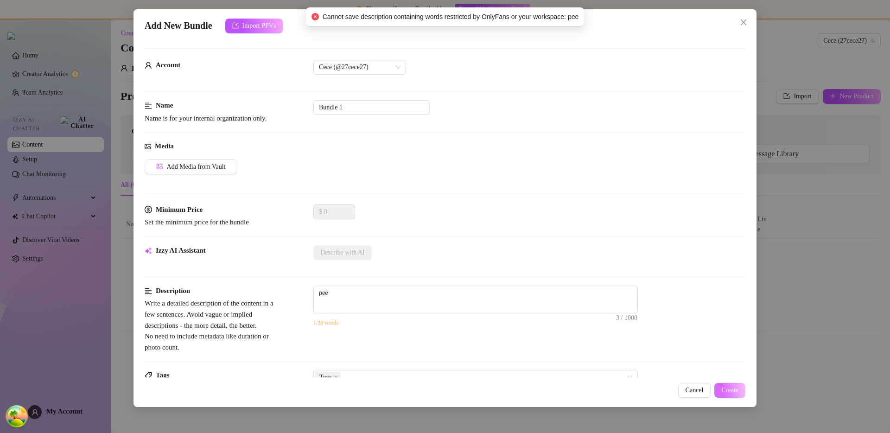
click at [731, 389] on span "Create" at bounding box center [729, 390] width 17 height 7
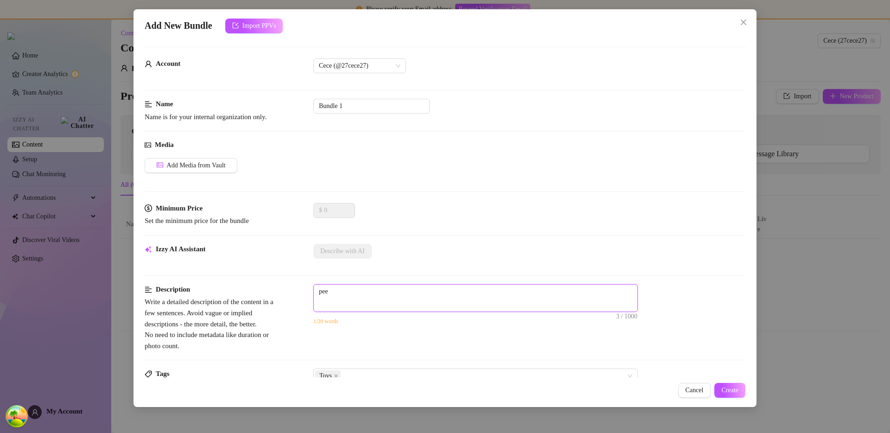
scroll to position [2, 0]
click at [409, 289] on textarea "pee" at bounding box center [476, 291] width 324 height 14
click at [737, 396] on button "Create" at bounding box center [729, 390] width 31 height 15
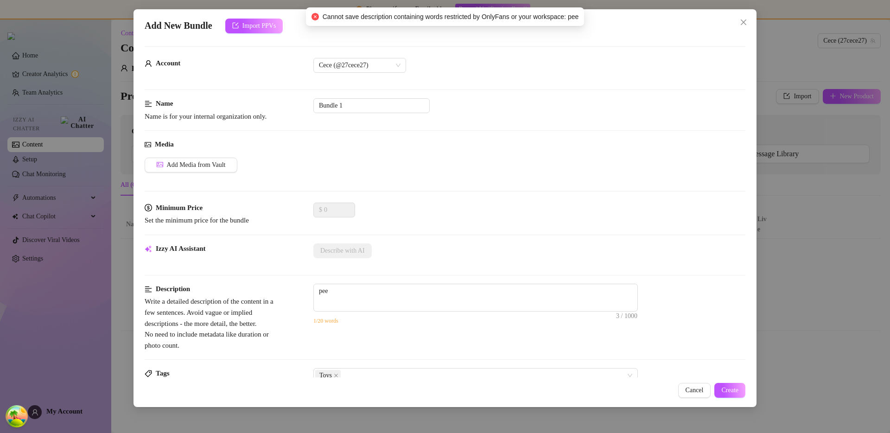
scroll to position [306, 0]
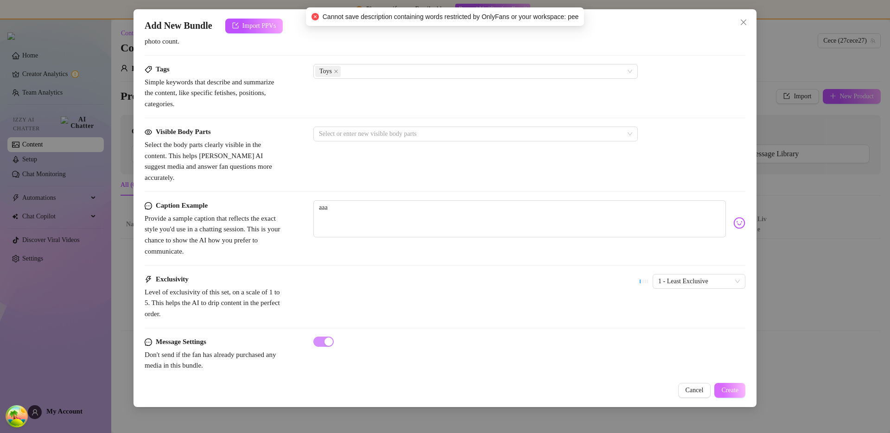
click at [730, 392] on span "Create" at bounding box center [729, 390] width 17 height 7
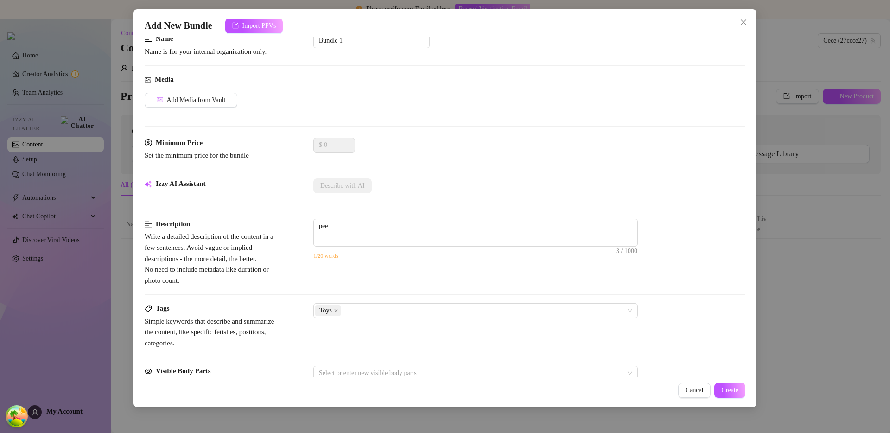
scroll to position [0, 0]
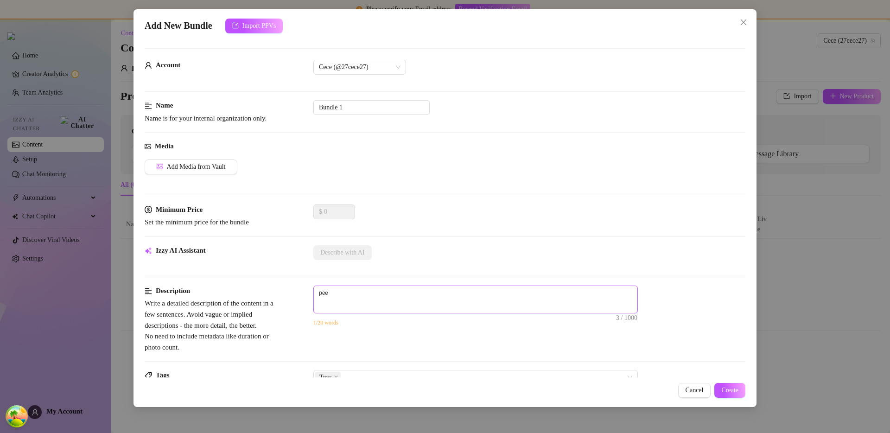
click at [405, 304] on span "pee 3 / 1000" at bounding box center [475, 299] width 324 height 28
click at [725, 391] on span "Create" at bounding box center [729, 390] width 17 height 7
click at [343, 295] on textarea "pee" at bounding box center [476, 293] width 324 height 14
type textarea "pee1"
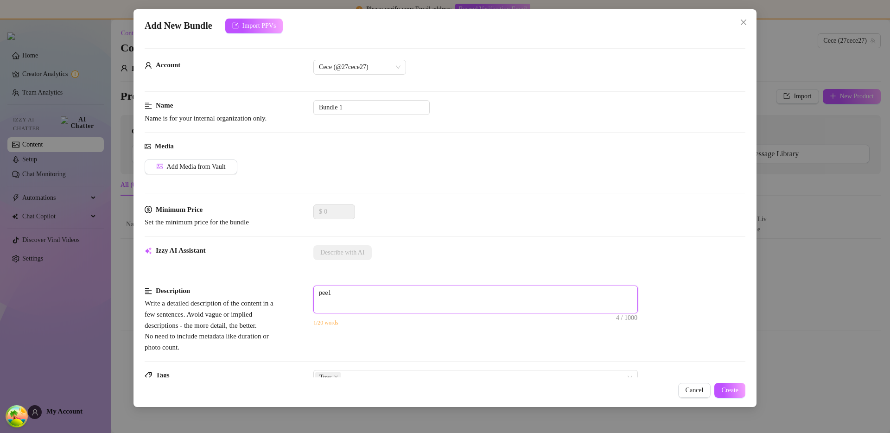
type textarea "pee11"
type textarea "pee111"
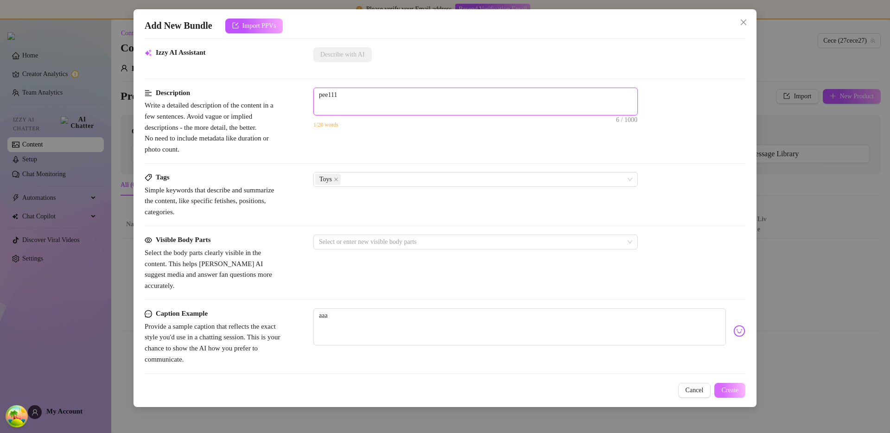
scroll to position [276, 0]
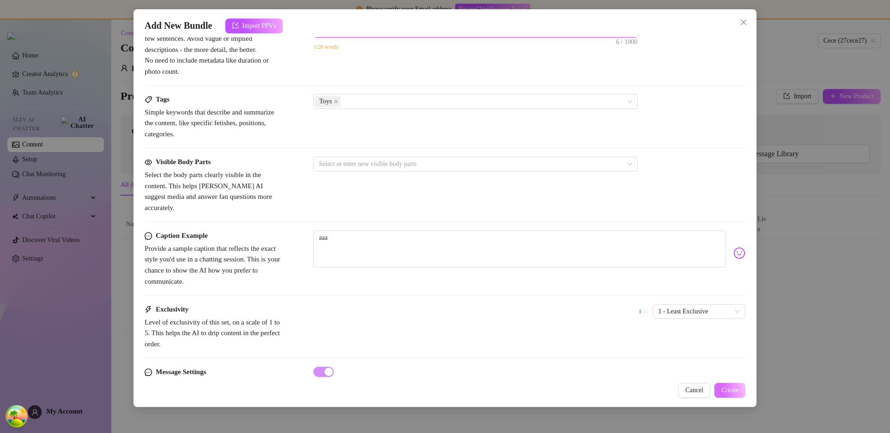
type textarea "pee111"
click at [730, 390] on span "Create" at bounding box center [729, 390] width 17 height 7
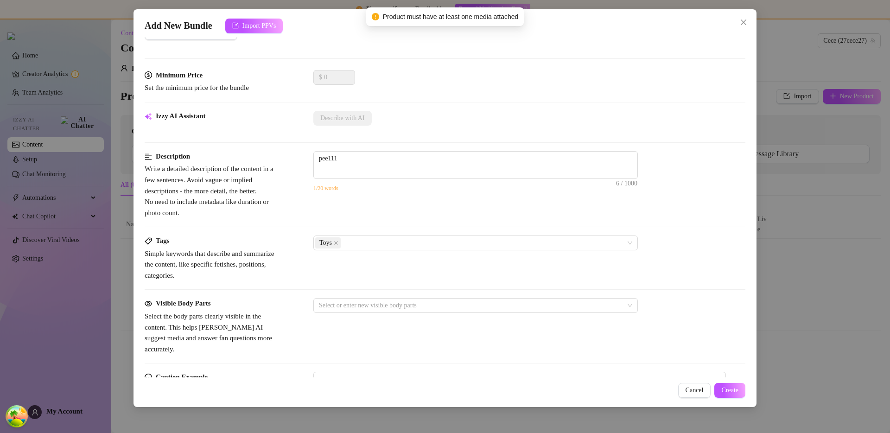
scroll to position [54, 0]
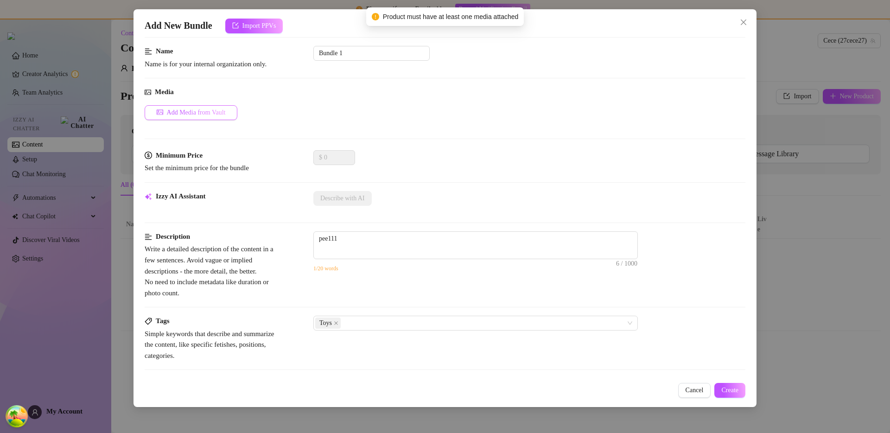
click at [213, 107] on button "Add Media from Vault" at bounding box center [191, 112] width 93 height 15
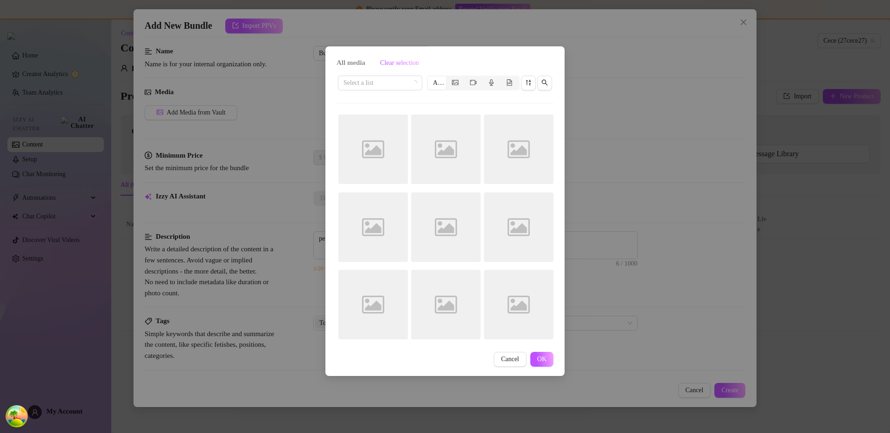
click at [602, 200] on div "All media Clear selection Select a list All Image placeholder Image placeholder…" at bounding box center [445, 216] width 890 height 433
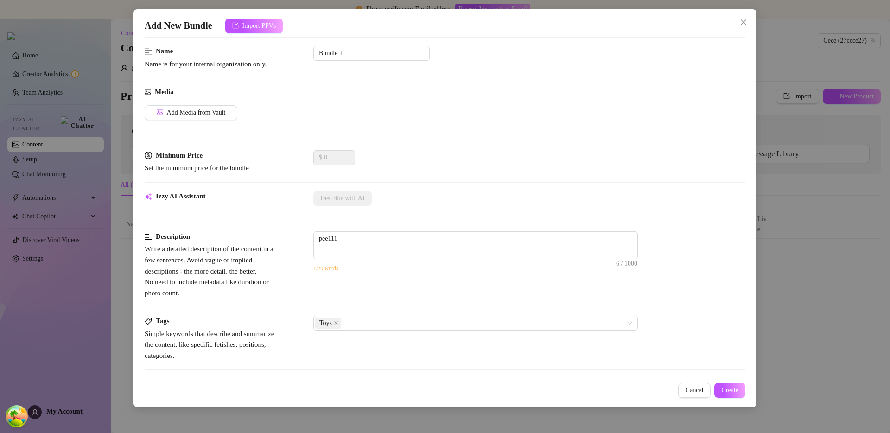
click at [820, 299] on div "Add New Bundle Import PPVs Account Cece (@27cece27) Name Name is for your inter…" at bounding box center [445, 216] width 890 height 433
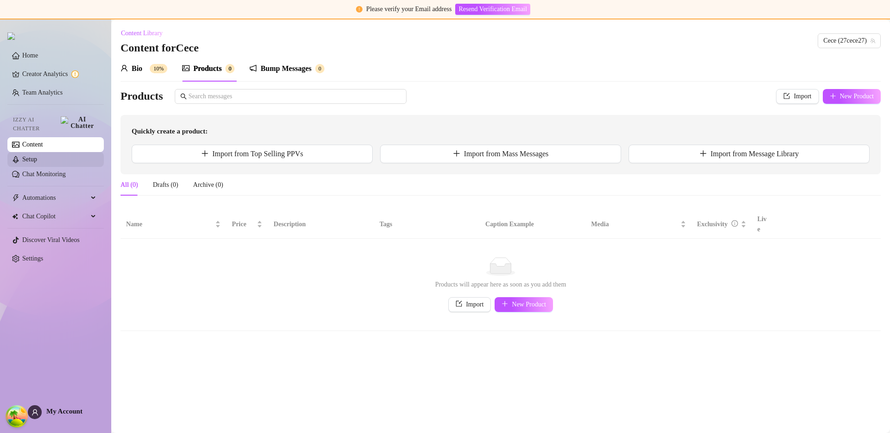
click at [37, 157] on link "Setup" at bounding box center [29, 159] width 15 height 7
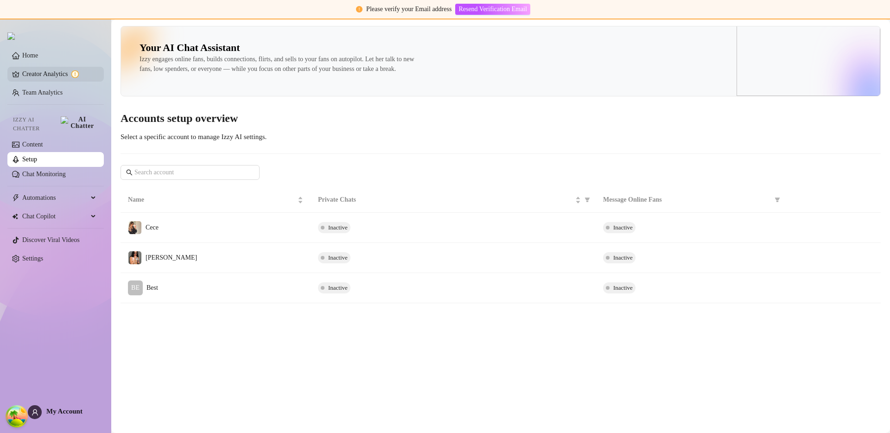
click at [49, 77] on link "Creator Analytics" at bounding box center [59, 74] width 74 height 15
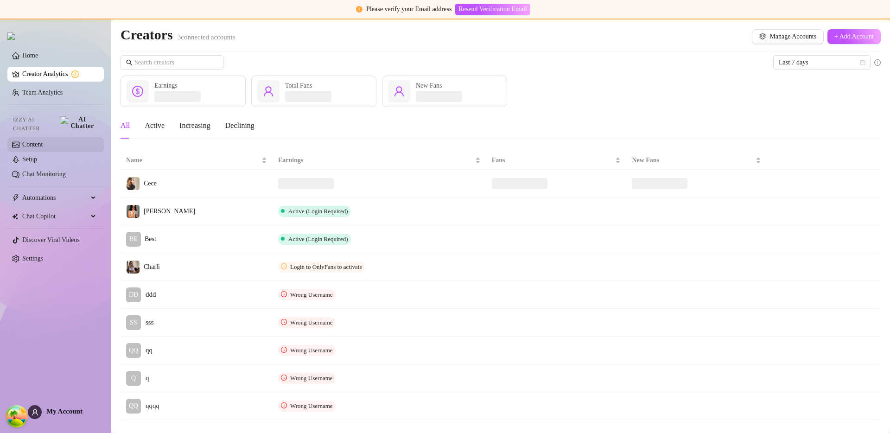
click at [42, 141] on link "Content" at bounding box center [32, 144] width 20 height 7
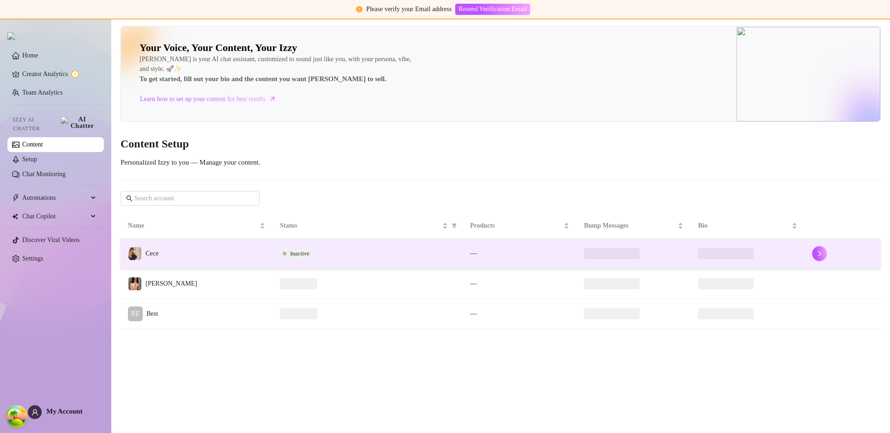
click at [207, 266] on td "Cece" at bounding box center [197, 254] width 152 height 30
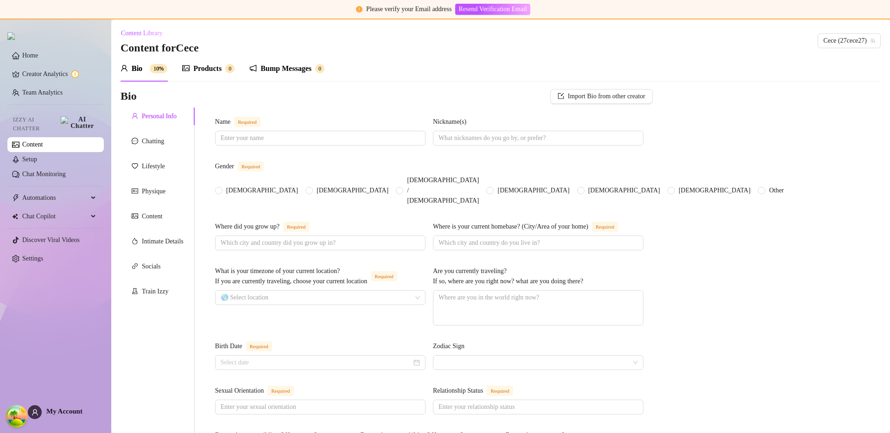
click at [228, 68] on sup "0" at bounding box center [229, 68] width 9 height 9
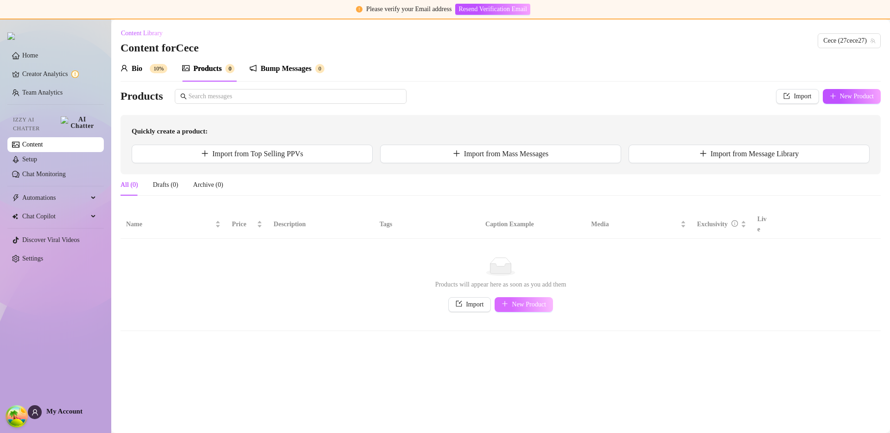
click at [525, 301] on span "New Product" at bounding box center [529, 304] width 34 height 7
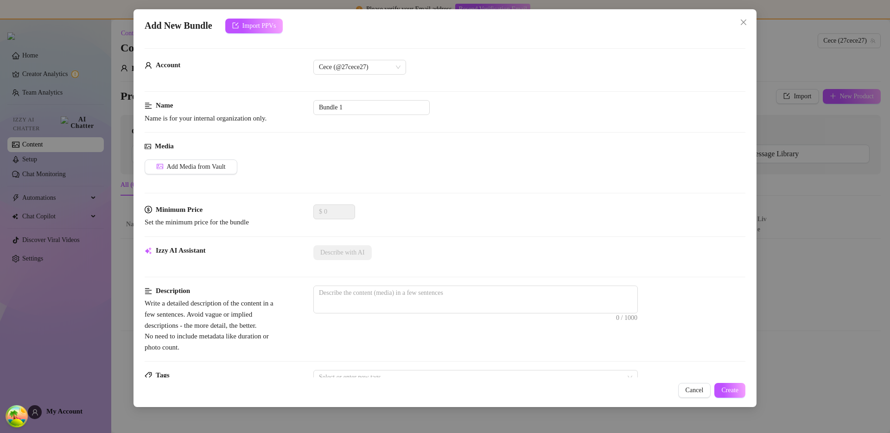
click at [213, 155] on div "Media Add Media from Vault" at bounding box center [445, 172] width 601 height 63
click at [209, 165] on span "Add Media from Vault" at bounding box center [196, 166] width 59 height 7
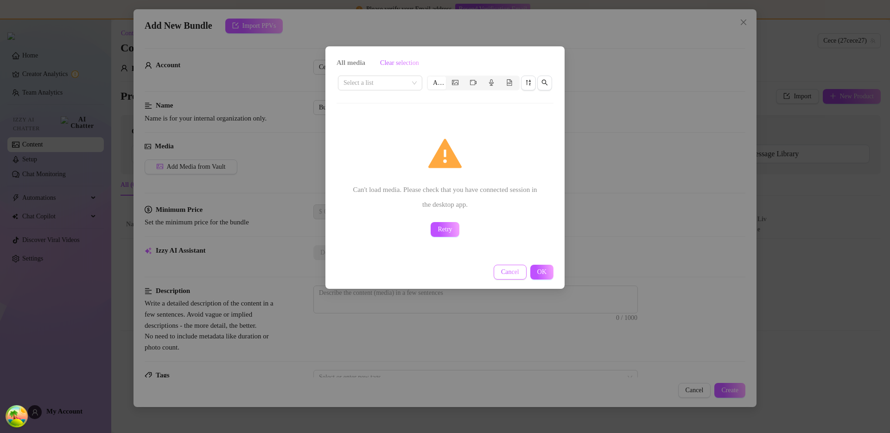
click at [501, 274] on span "Cancel" at bounding box center [510, 271] width 18 height 7
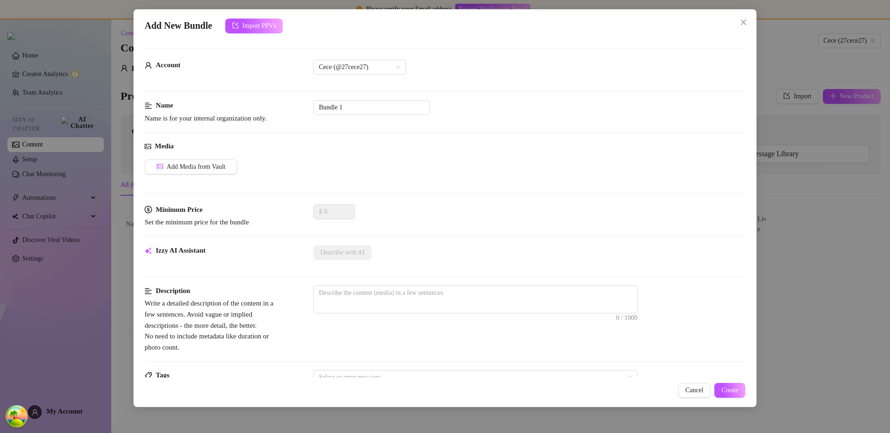
click at [785, 206] on div "Add New Bundle Import PPVs Account Cece (@27cece27) Name Name is for your inter…" at bounding box center [445, 216] width 890 height 433
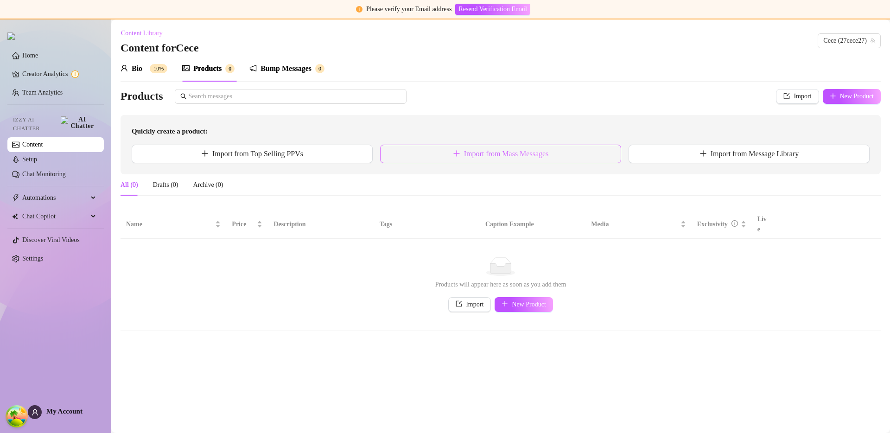
click at [449, 159] on button "Import from Mass Messages" at bounding box center [500, 154] width 241 height 19
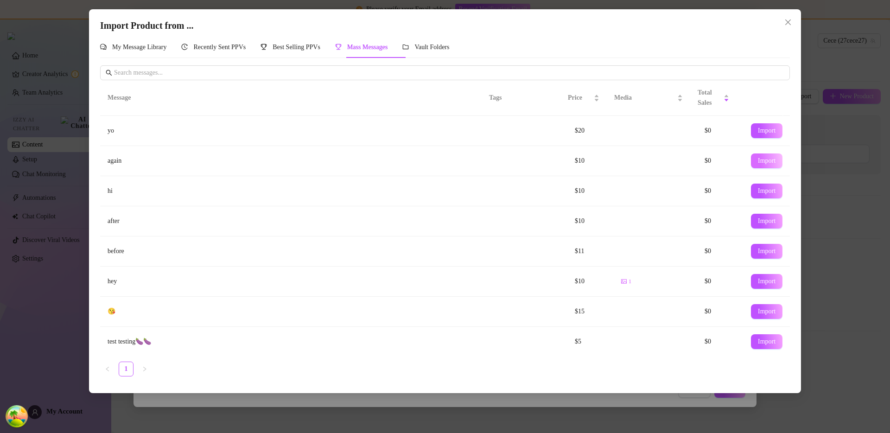
click at [768, 161] on span "Import" at bounding box center [767, 160] width 18 height 7
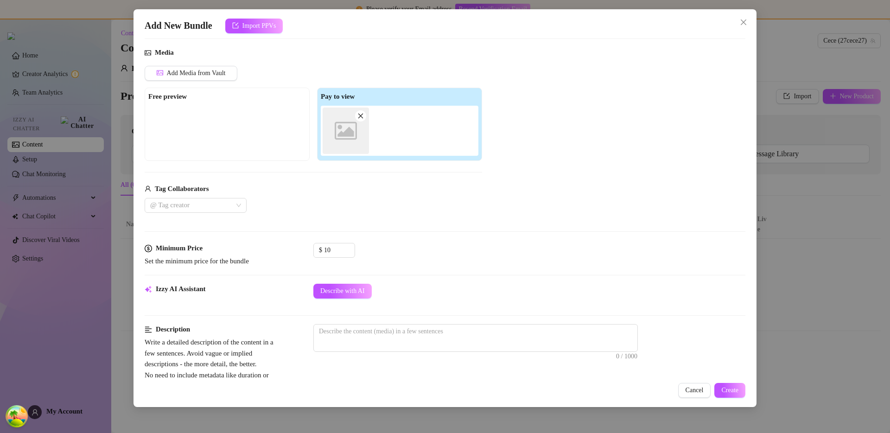
scroll to position [138, 0]
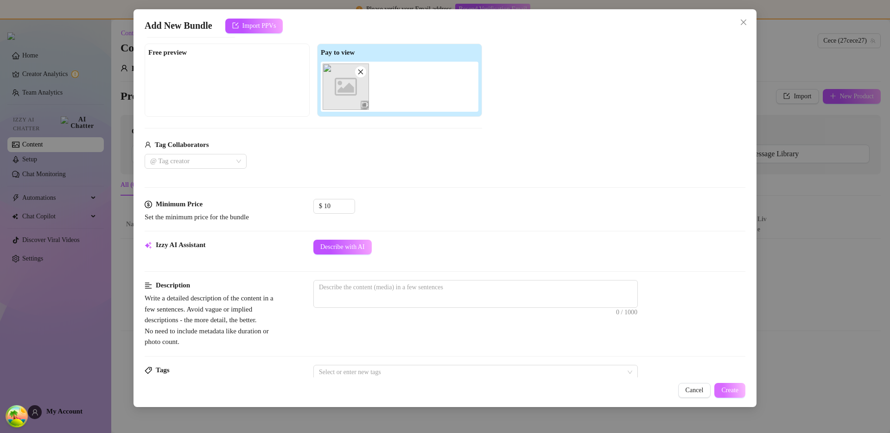
click at [739, 392] on button "Create" at bounding box center [729, 390] width 31 height 15
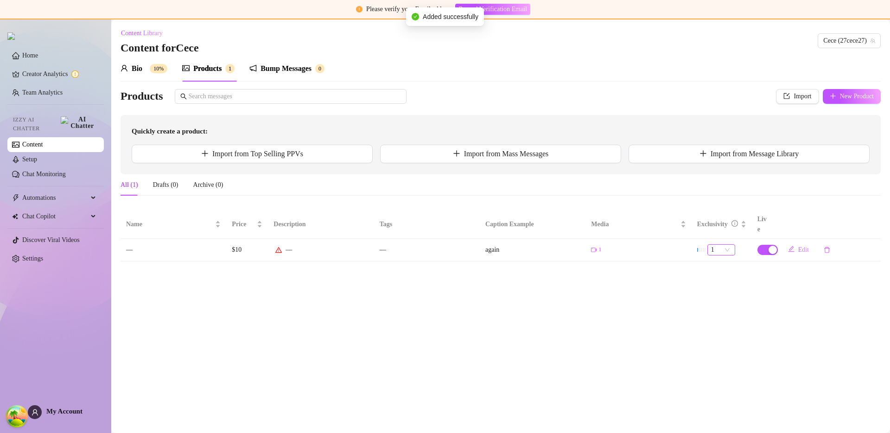
click at [727, 245] on span "1" at bounding box center [721, 250] width 20 height 10
click at [718, 274] on div "2" at bounding box center [721, 271] width 13 height 10
click at [673, 295] on main "Content Library Content for Cece Cece (27cece27) Bio 10% Products 1 Bump Messag…" at bounding box center [500, 225] width 779 height 413
click at [720, 245] on span "2" at bounding box center [721, 250] width 20 height 10
click at [718, 281] on div "3" at bounding box center [721, 286] width 13 height 10
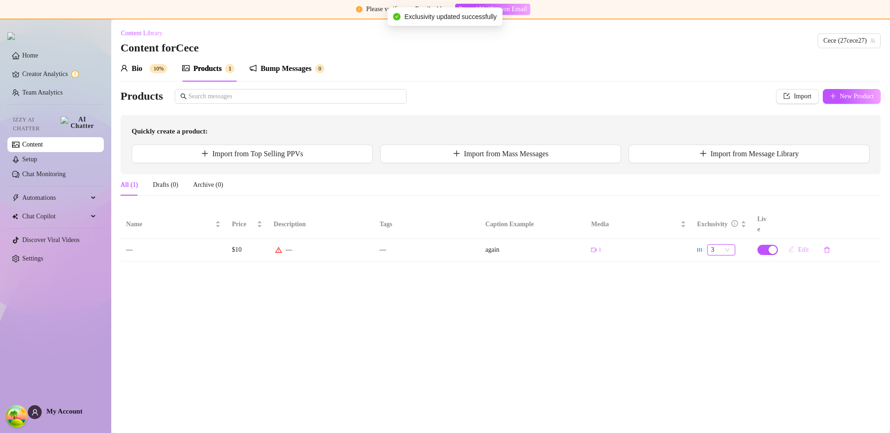
click at [802, 246] on span "Edit" at bounding box center [803, 249] width 11 height 7
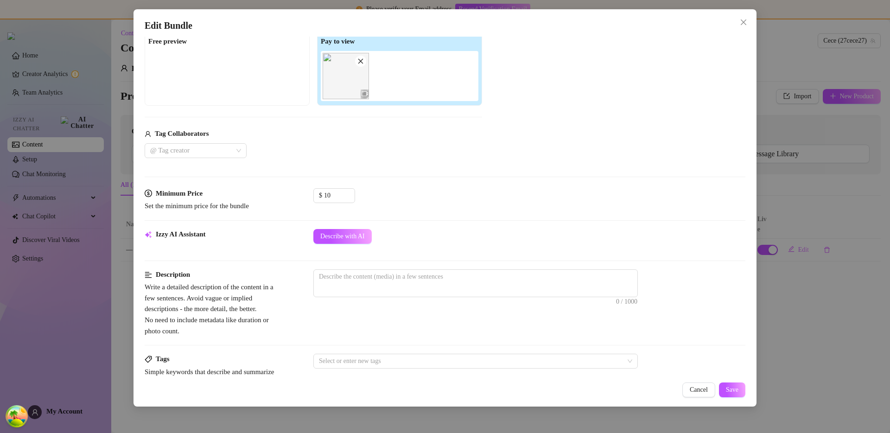
scroll to position [275, 0]
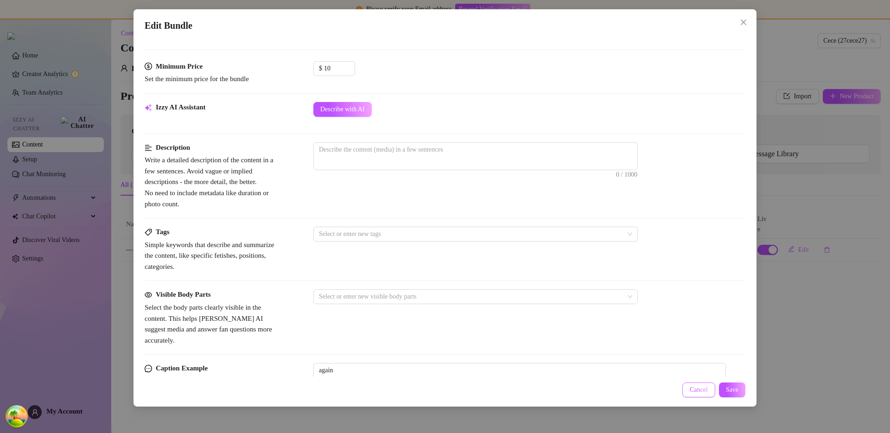
click at [690, 389] on span "Cancel" at bounding box center [699, 389] width 18 height 7
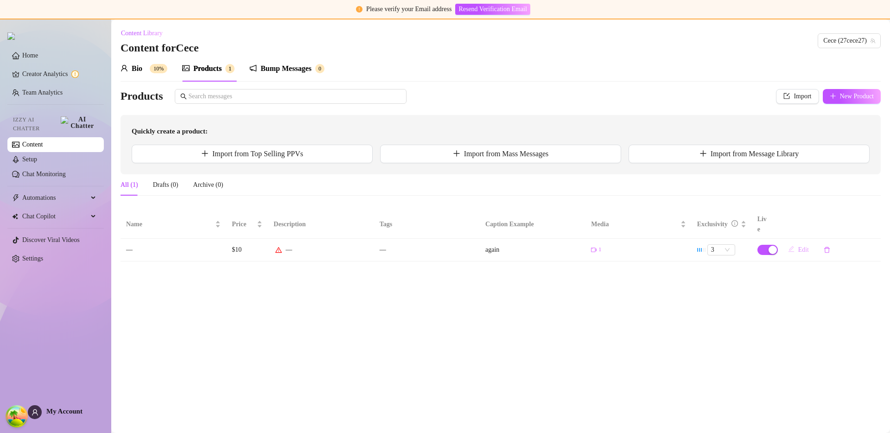
click at [808, 246] on span "Edit" at bounding box center [803, 249] width 11 height 7
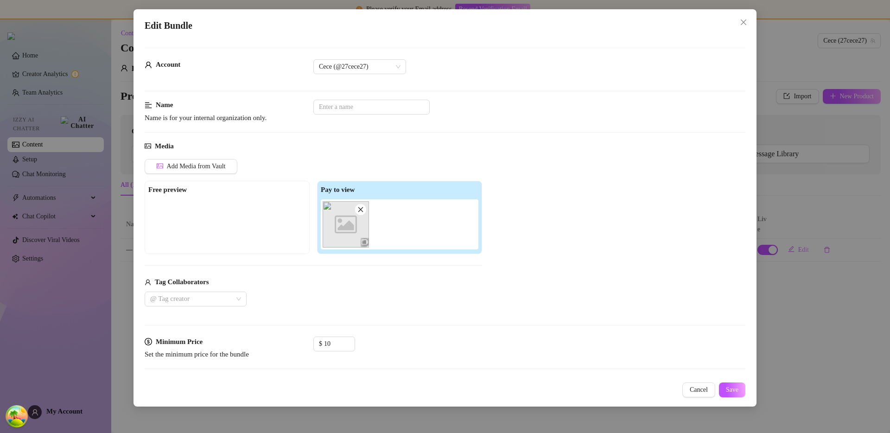
scroll to position [438, 0]
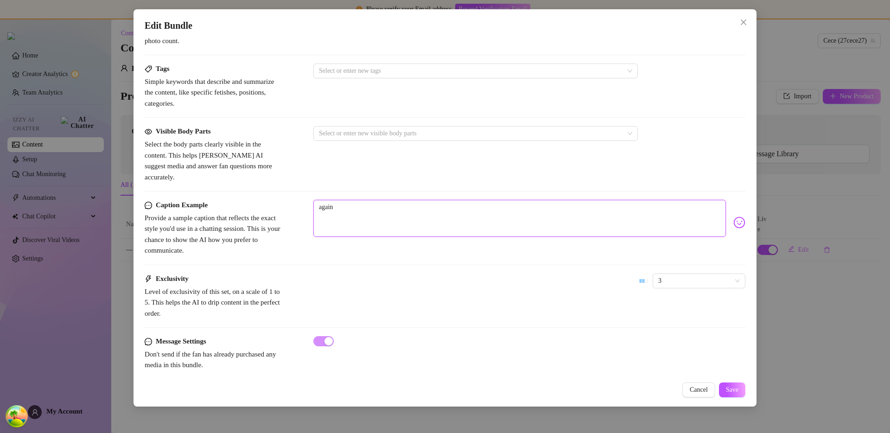
click at [354, 222] on textarea "again" at bounding box center [519, 218] width 412 height 37
type textarea "againe"
type textarea "p"
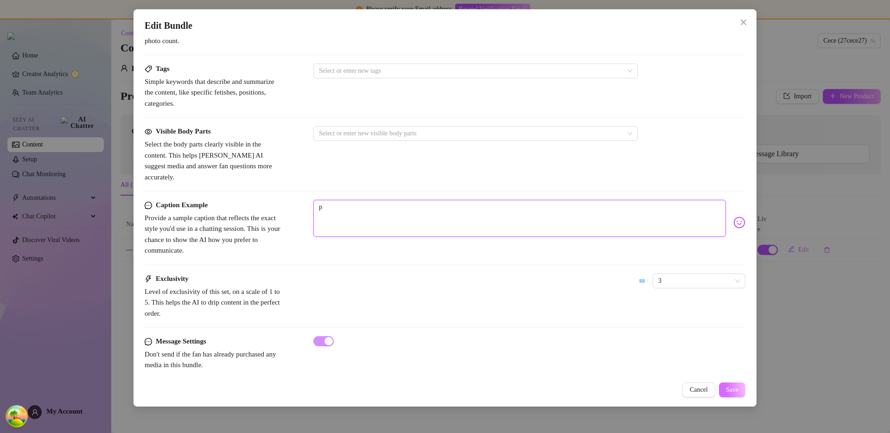
type textarea "pe"
type textarea "pee"
click at [730, 386] on button "Save" at bounding box center [732, 389] width 26 height 15
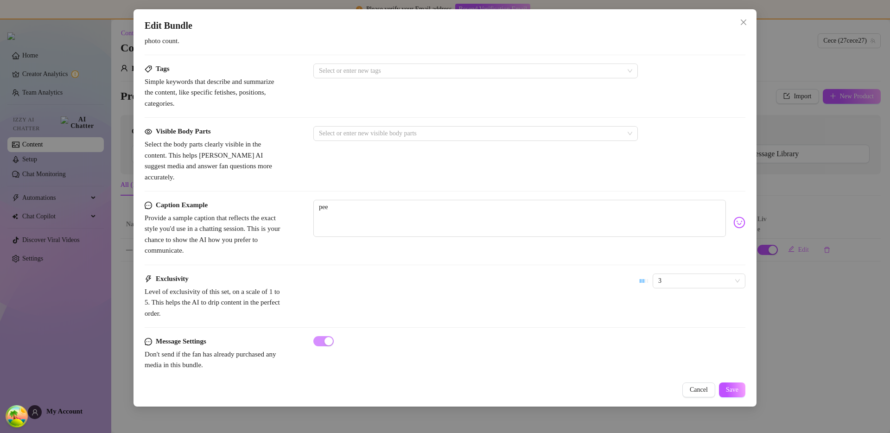
click at [468, 274] on div "Exclusivity Level of exclusivity of this set, on a scale of 1 to 5. This helps …" at bounding box center [445, 295] width 601 height 45
click at [732, 387] on span "Save" at bounding box center [732, 389] width 13 height 7
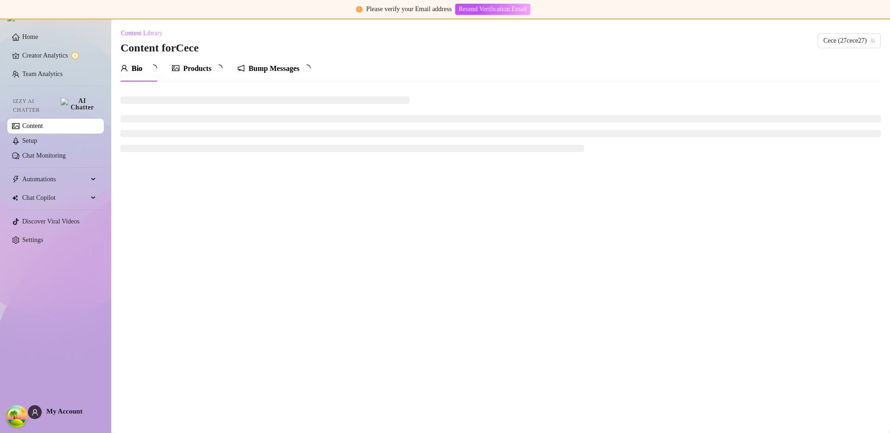
click at [374, 241] on main "Content Library Content for [PERSON_NAME] (27cece27) Bio Products Bump Messages" at bounding box center [500, 225] width 779 height 413
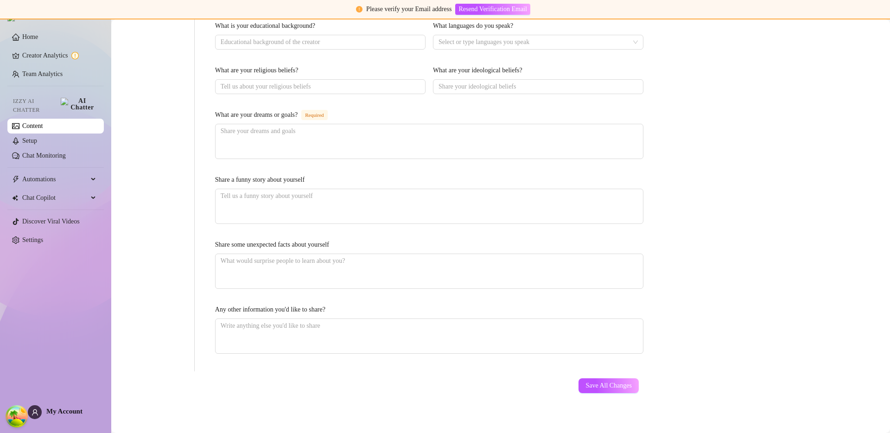
scroll to position [501, 0]
click at [592, 391] on div "Save All Changes" at bounding box center [609, 382] width 88 height 29
click at [596, 387] on button "Save All Changes" at bounding box center [608, 382] width 60 height 15
click at [585, 380] on span "Save All Changes" at bounding box center [608, 382] width 46 height 7
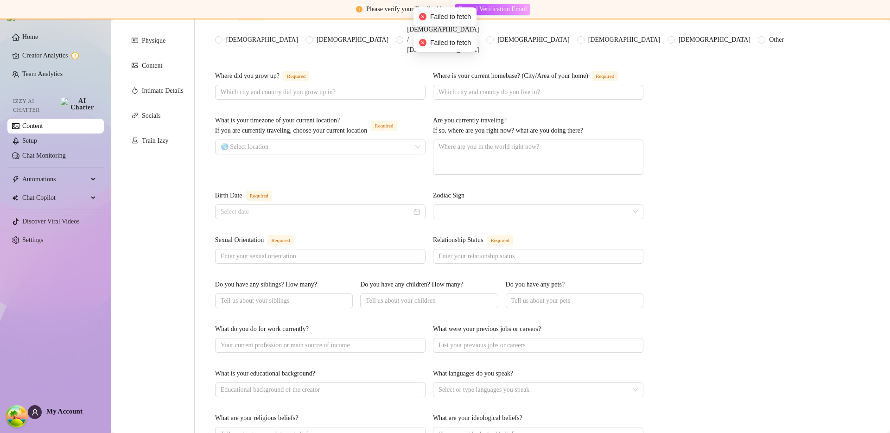
scroll to position [0, 0]
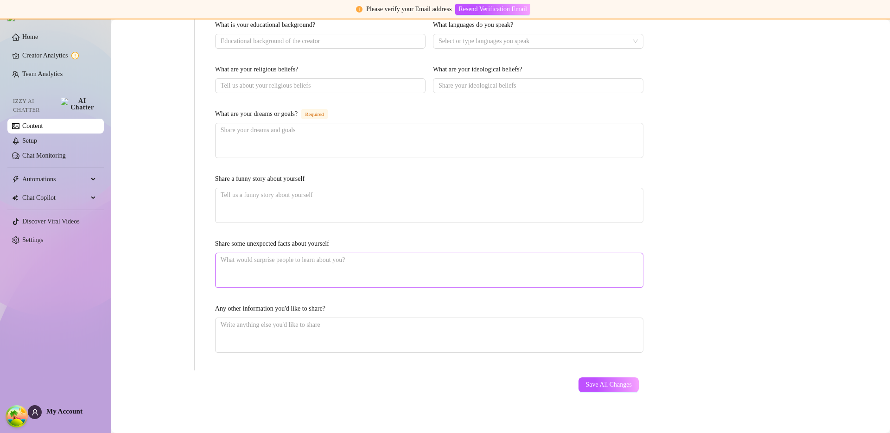
scroll to position [501, 0]
click at [585, 380] on span "Save All Changes" at bounding box center [608, 382] width 46 height 7
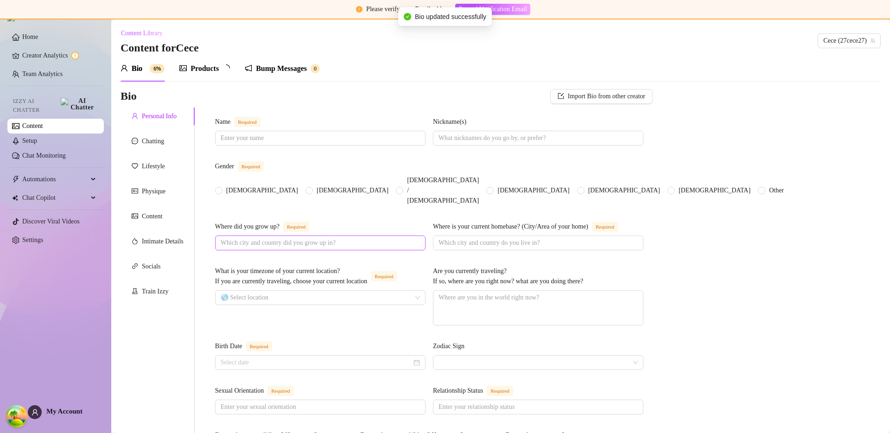
scroll to position [129, 0]
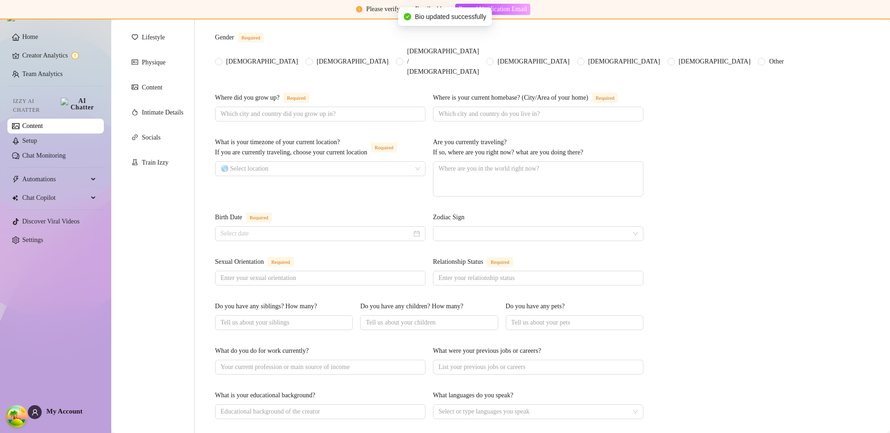
click at [145, 77] on div "Personal Info Chatting Lifestyle Physique Content Intimate Details Socials Trai…" at bounding box center [158, 360] width 74 height 762
click at [146, 91] on div "Content" at bounding box center [152, 87] width 20 height 10
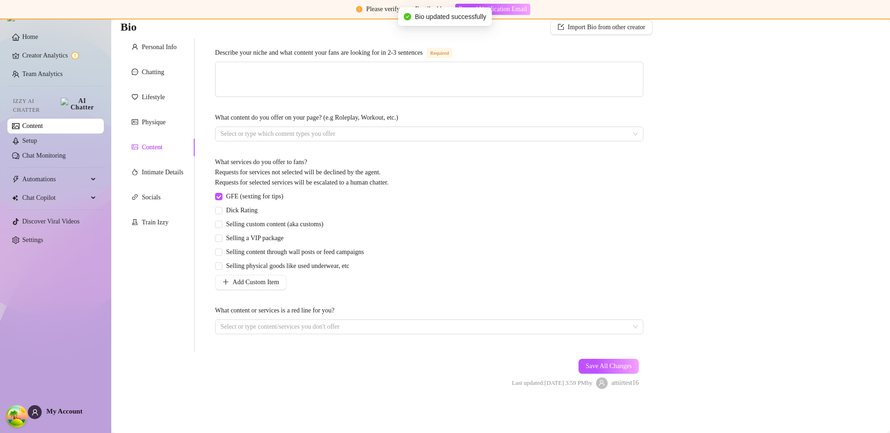
scroll to position [70, 0]
click at [294, 96] on span at bounding box center [429, 79] width 428 height 35
click at [302, 87] on textarea "Describe your niche and what content your fans are looking for in 2-3 sentences…" at bounding box center [429, 79] width 427 height 34
type textarea "s"
type textarea "sk"
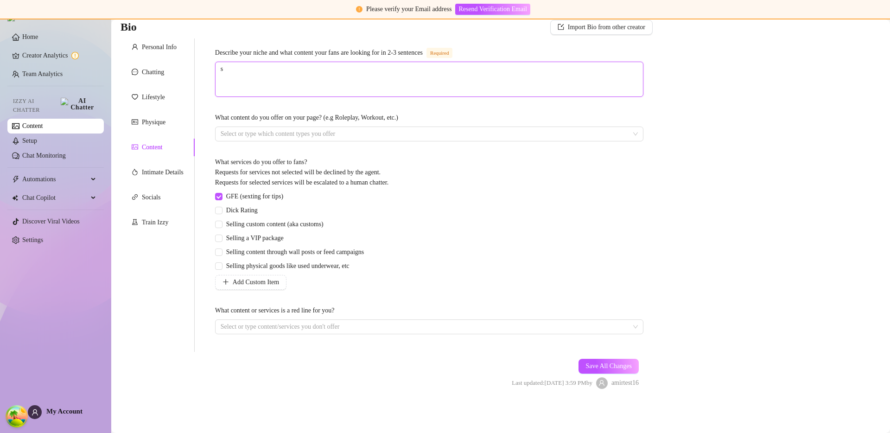
type textarea "sc"
type textarea "sca"
type textarea "scat"
click at [173, 78] on div "Chatting" at bounding box center [158, 72] width 74 height 18
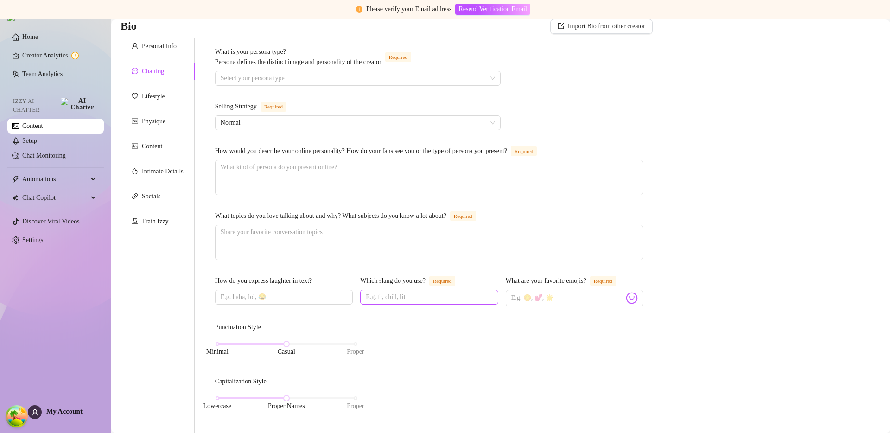
scroll to position [449, 0]
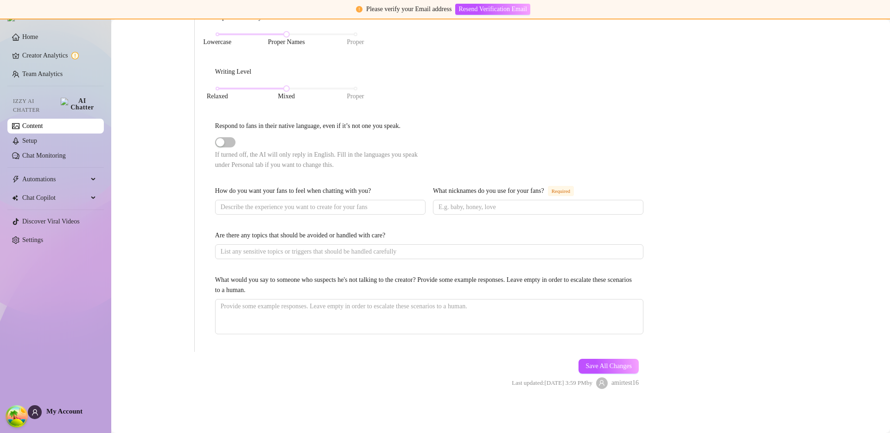
click at [584, 353] on div "Save All Changes Last updated: Aug 21, 2025 3:59 PM by amirtest16" at bounding box center [575, 374] width 155 height 44
click at [584, 359] on button "Save All Changes" at bounding box center [608, 366] width 60 height 15
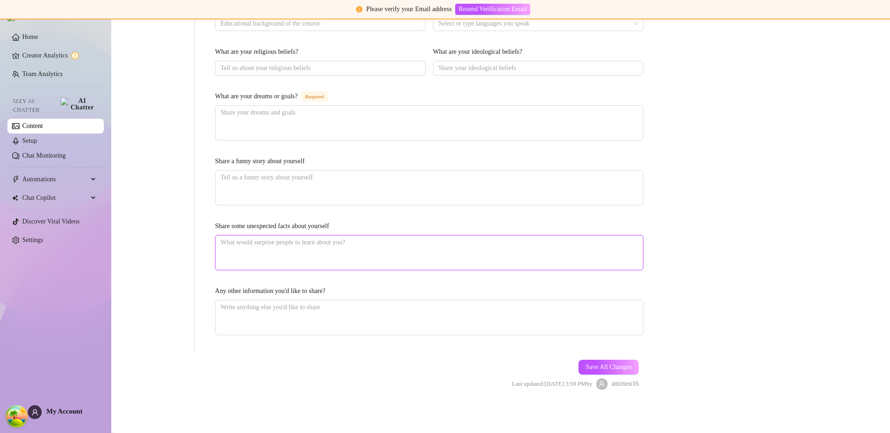
click at [347, 250] on textarea "Share some unexpected facts about yourself" at bounding box center [429, 252] width 427 height 34
type textarea "c"
type textarea "s"
type textarea "sc"
type textarea "sca"
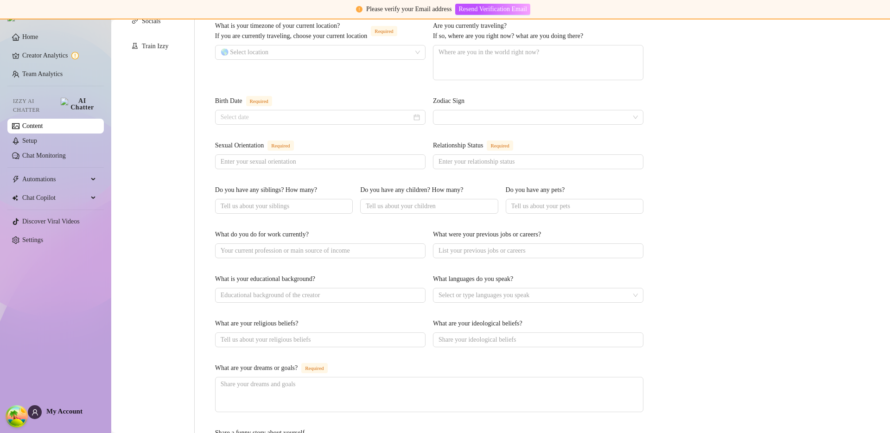
scroll to position [0, 0]
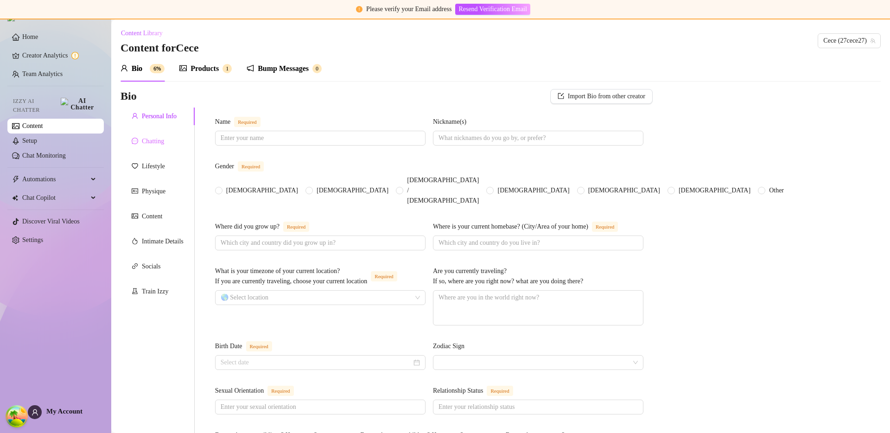
type textarea "scat"
click at [163, 133] on div "Chatting" at bounding box center [158, 142] width 74 height 18
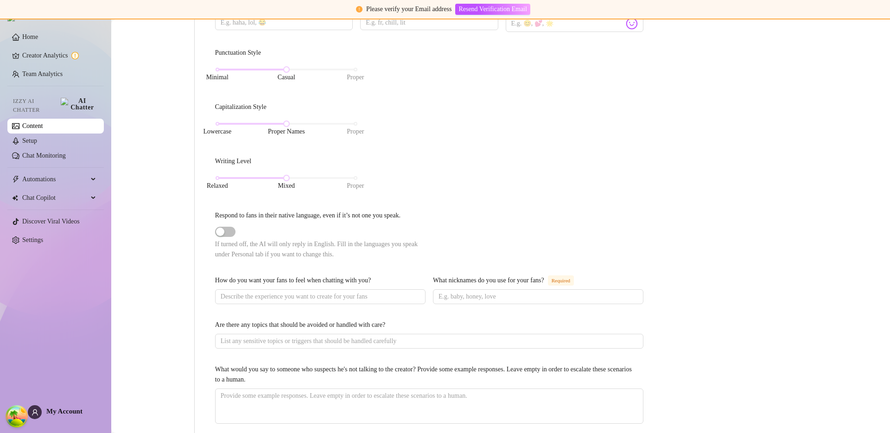
scroll to position [449, 0]
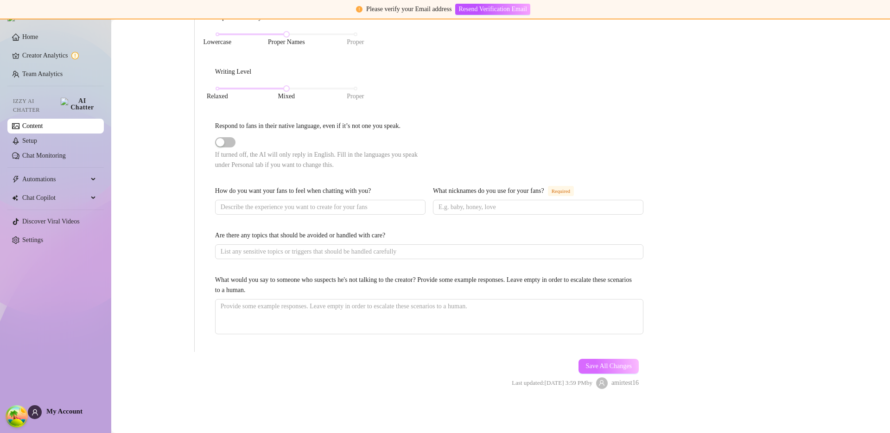
click at [625, 367] on span "Save All Changes" at bounding box center [608, 365] width 46 height 7
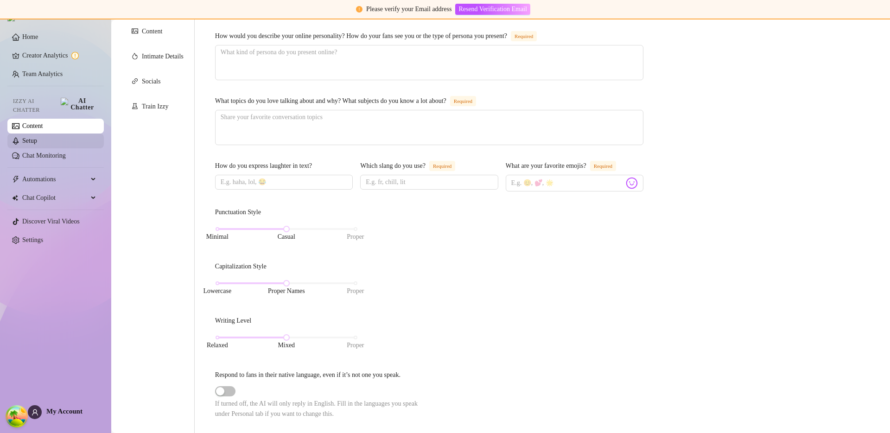
scroll to position [0, 0]
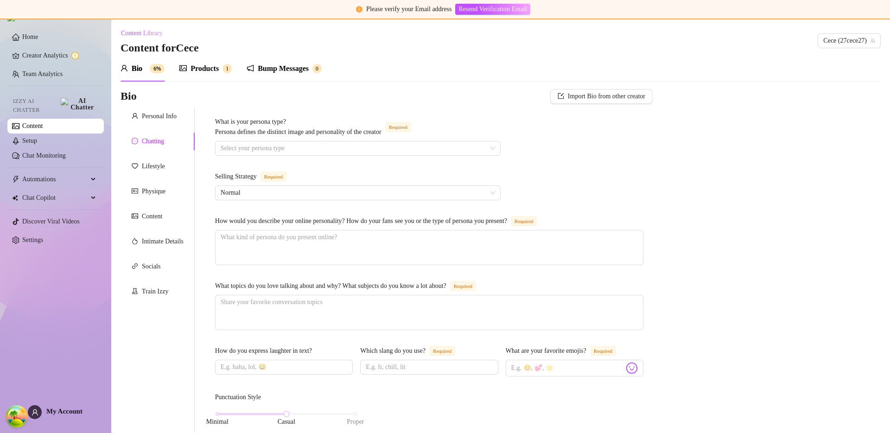
click at [43, 122] on link "Content" at bounding box center [32, 125] width 20 height 7
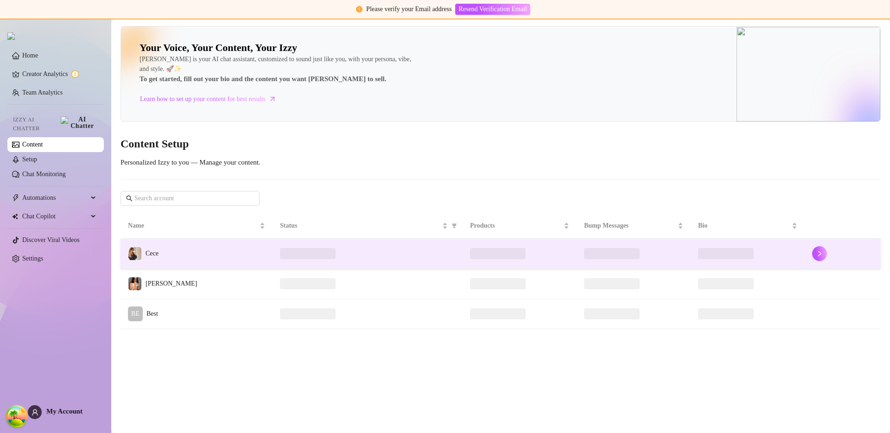
click at [182, 257] on td "Cece" at bounding box center [197, 254] width 152 height 30
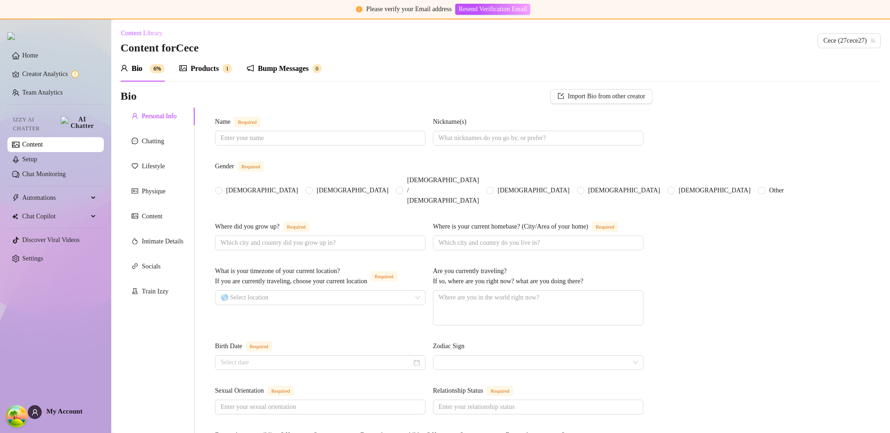
click at [209, 63] on div "Products" at bounding box center [204, 68] width 28 height 11
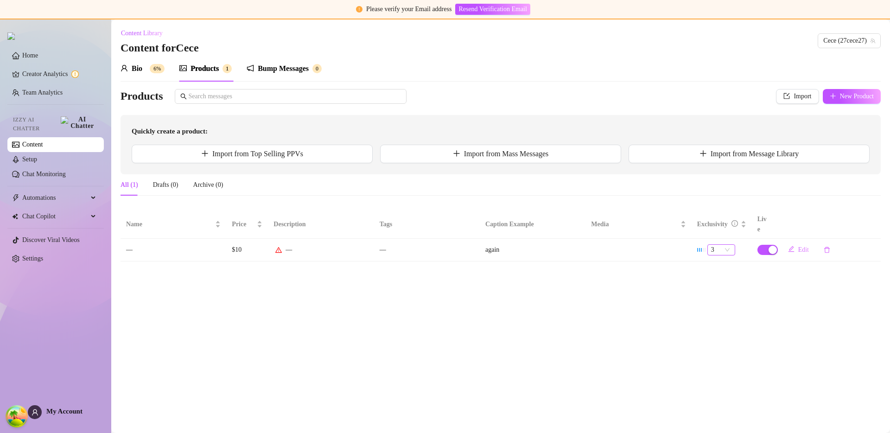
click at [716, 245] on span "3" at bounding box center [721, 250] width 20 height 10
click at [718, 301] on div "4" at bounding box center [721, 301] width 13 height 10
click at [719, 297] on main "Content Library Content for Cece Cece (27cece27) Bio 6% Products 1 Bump Message…" at bounding box center [500, 225] width 779 height 413
click at [688, 285] on main "Content Library Content for Cece Cece (27cece27) Bio 6% Products 1 Bump Message…" at bounding box center [500, 225] width 779 height 413
click at [805, 246] on span "Edit" at bounding box center [803, 249] width 11 height 7
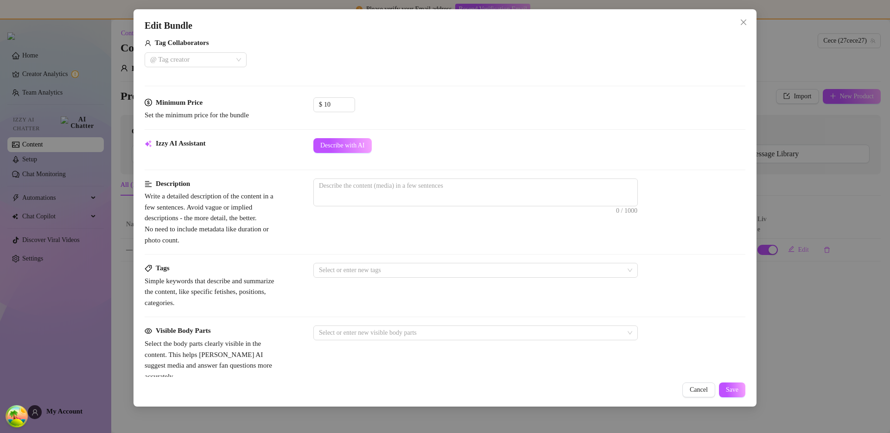
scroll to position [438, 0]
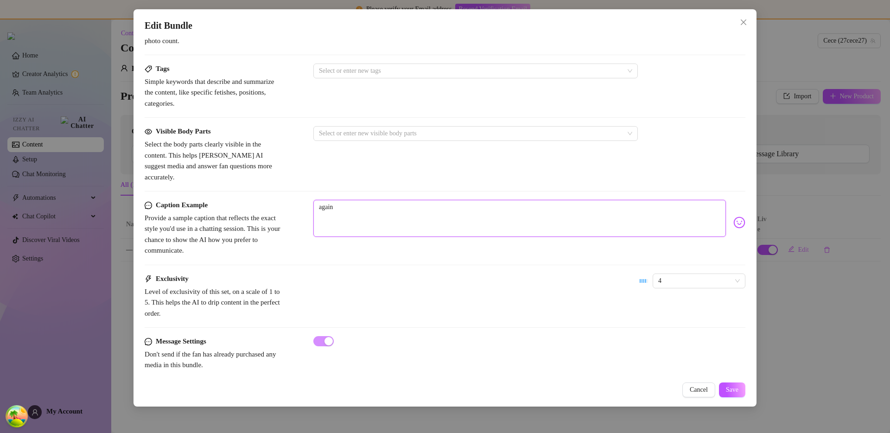
click at [353, 209] on textarea "again" at bounding box center [519, 218] width 412 height 37
type textarea "again"
type textarea "again p"
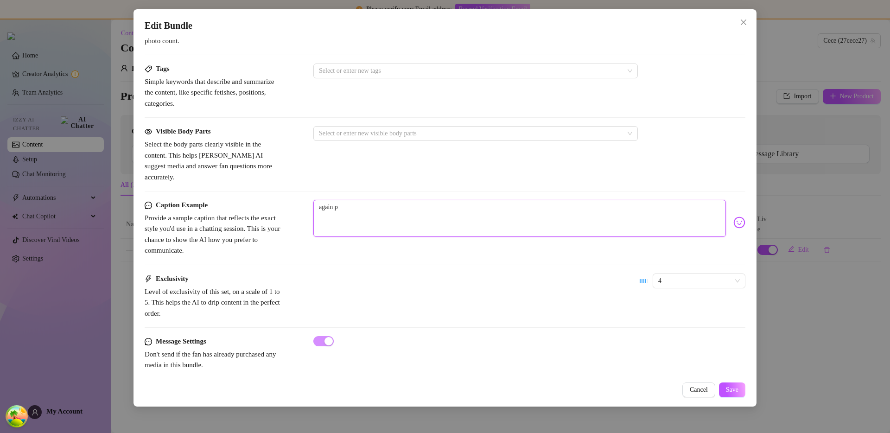
type textarea "again pe"
type textarea "again pee"
click at [739, 393] on button "Save" at bounding box center [732, 389] width 26 height 15
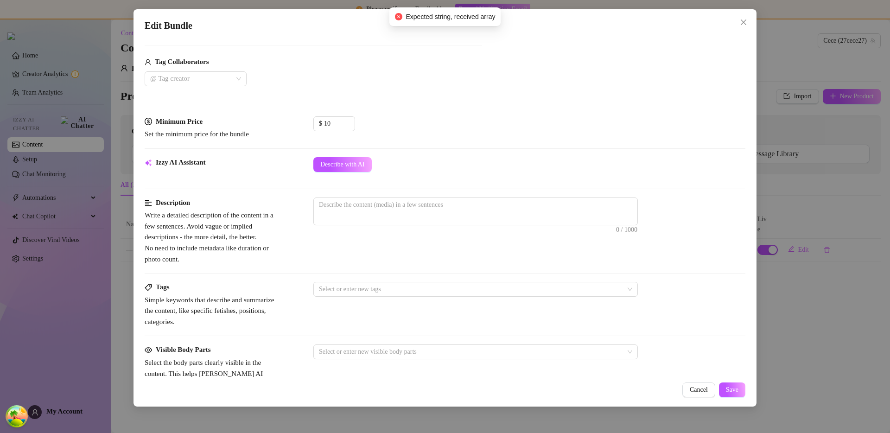
scroll to position [0, 0]
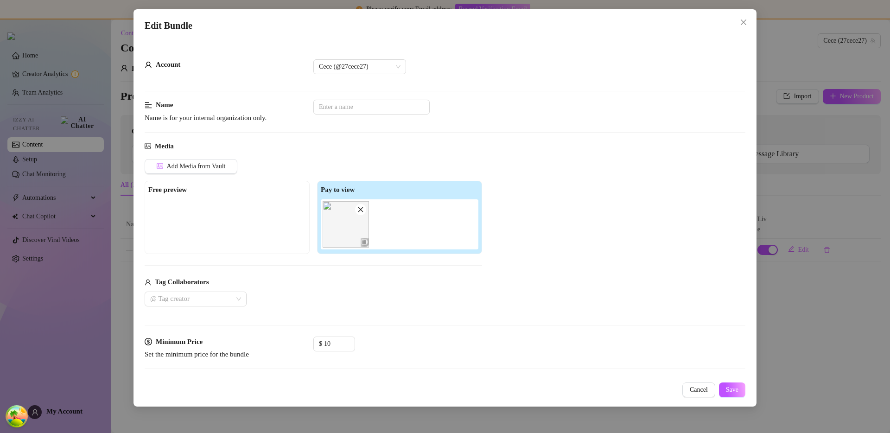
click at [421, 343] on div "$ 10" at bounding box center [529, 347] width 432 height 23
click at [754, 386] on div "Edit Bundle Account Cece (@27cece27) Name Name is for your internal organizatio…" at bounding box center [444, 207] width 623 height 397
click at [746, 392] on div "Edit Bundle Account Cece (@27cece27) Name Name is for your internal organizatio…" at bounding box center [444, 207] width 623 height 397
click at [744, 392] on button "Save" at bounding box center [732, 389] width 26 height 15
click at [789, 227] on div "Edit Bundle Account Cece (@27cece27) Name Name is for your internal organizatio…" at bounding box center [445, 216] width 890 height 433
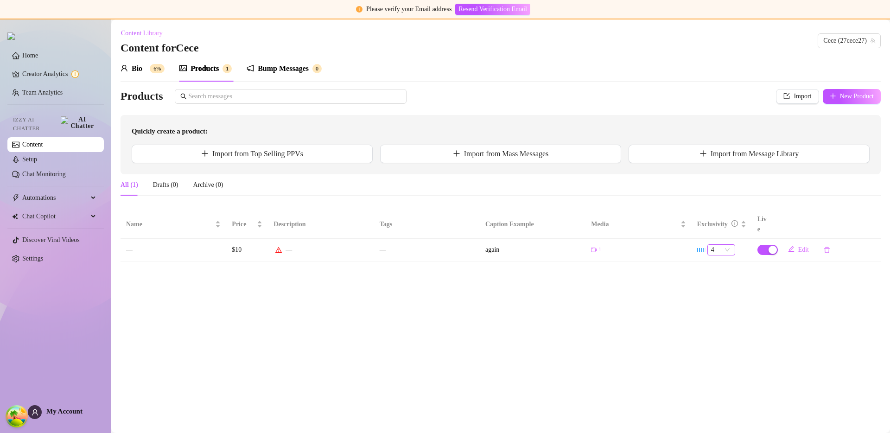
click at [727, 245] on span "4" at bounding box center [721, 250] width 20 height 10
click at [657, 290] on main "Content Library Content for Cece Cece (27cece27) Bio 6% Products 1 Bump Message…" at bounding box center [500, 225] width 779 height 413
click at [679, 277] on main "Content Library Content for Cece Cece (27cece27) Bio 6% Products 1 Bump Message…" at bounding box center [500, 225] width 779 height 413
click at [722, 245] on span "4" at bounding box center [721, 250] width 20 height 10
click at [666, 276] on main "Content Library Content for Cece Cece (27cece27) Bio 6% Products 1 Bump Message…" at bounding box center [500, 225] width 779 height 413
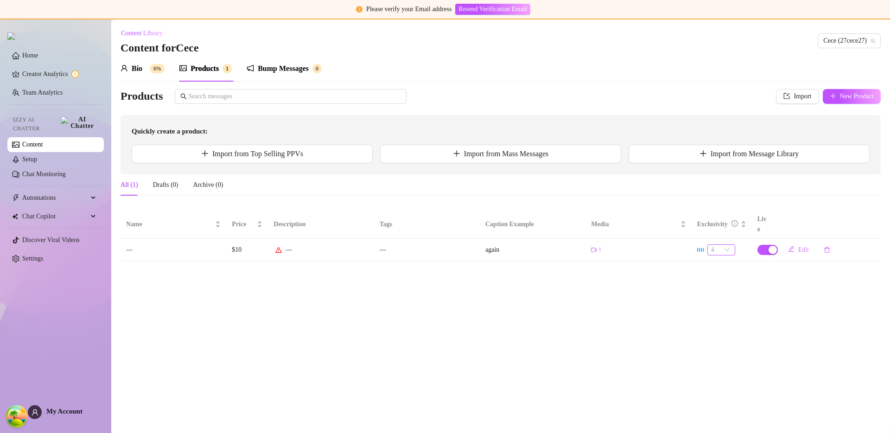
click at [722, 245] on span "4" at bounding box center [721, 250] width 20 height 10
click at [493, 255] on main "Content Library Content for Cece Cece (27cece27) Bio 6% Products 1 Bump Message…" at bounding box center [500, 225] width 779 height 413
click at [809, 242] on button "Edit" at bounding box center [798, 249] width 36 height 15
type textarea "again"
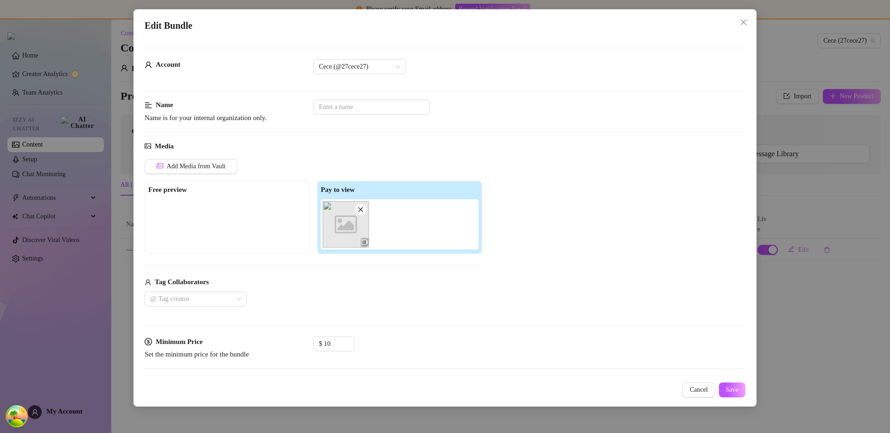
scroll to position [438, 0]
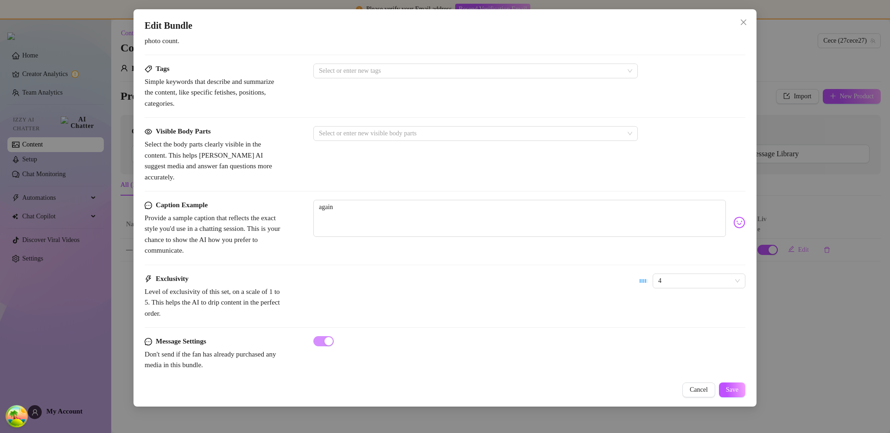
click at [781, 162] on div "Edit Bundle Account Cece (@27cece27) Name Name is for your internal organizatio…" at bounding box center [445, 216] width 890 height 433
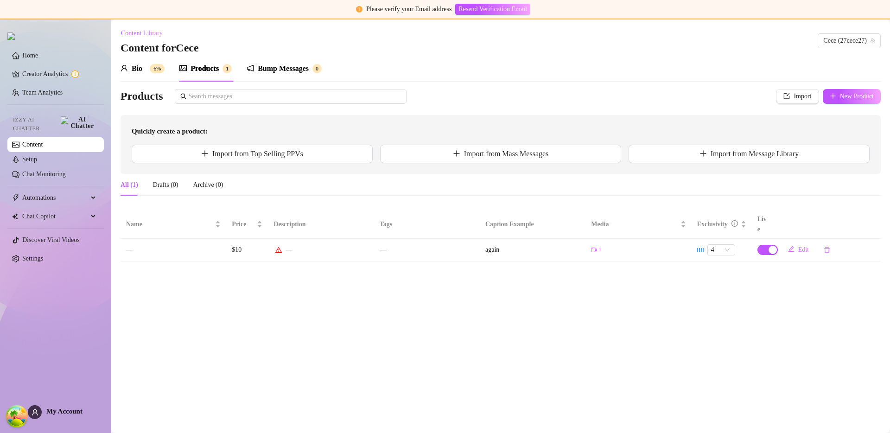
click at [153, 72] on sup "6%" at bounding box center [157, 68] width 15 height 9
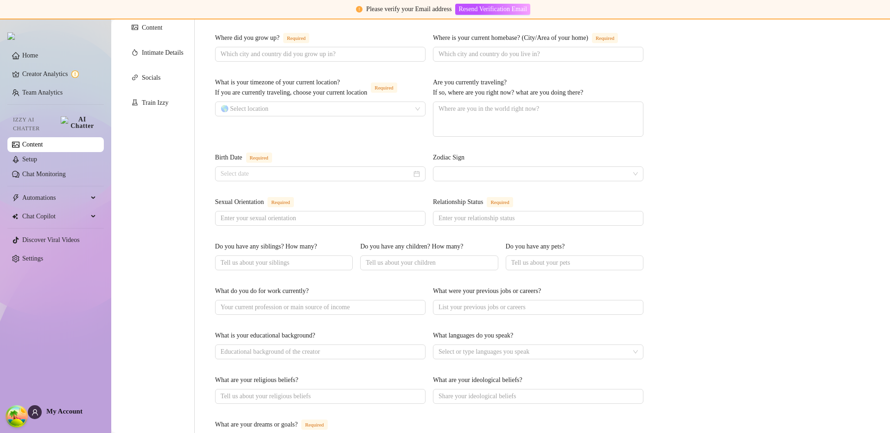
scroll to position [0, 0]
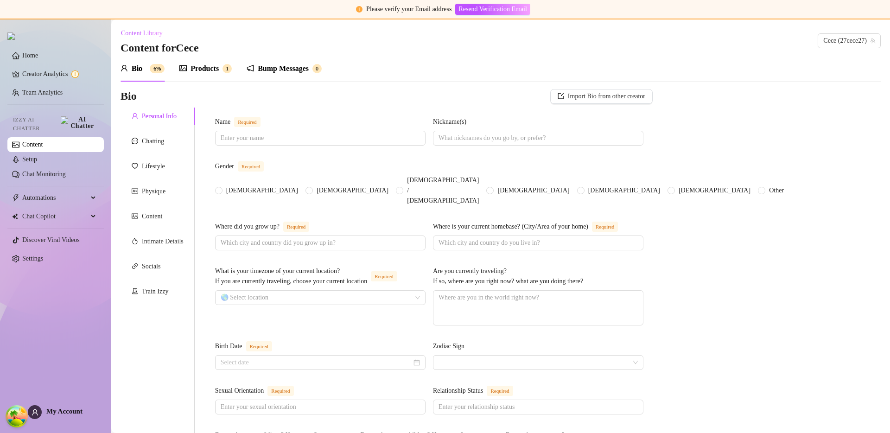
click at [159, 139] on div "Chatting" at bounding box center [153, 141] width 22 height 10
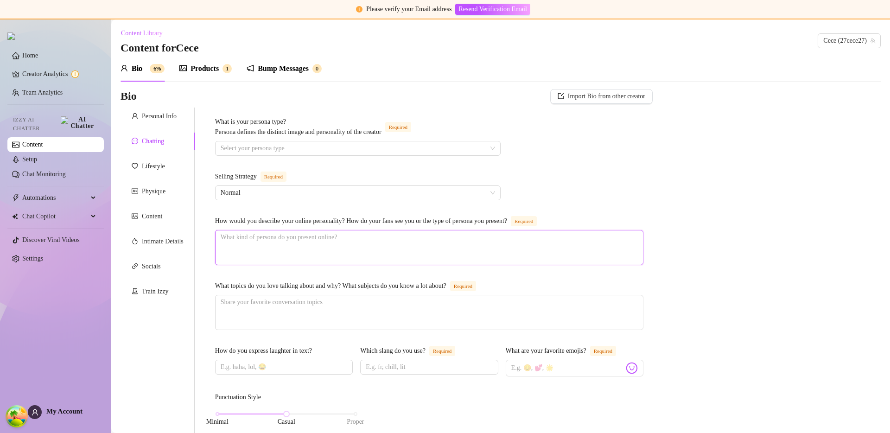
click at [272, 254] on textarea "How would you describe your online personality? How do your fans see you or the…" at bounding box center [429, 247] width 427 height 34
type textarea "sc"
type textarea "sca"
type textarea "scat"
click at [160, 188] on div "Physique" at bounding box center [154, 191] width 24 height 10
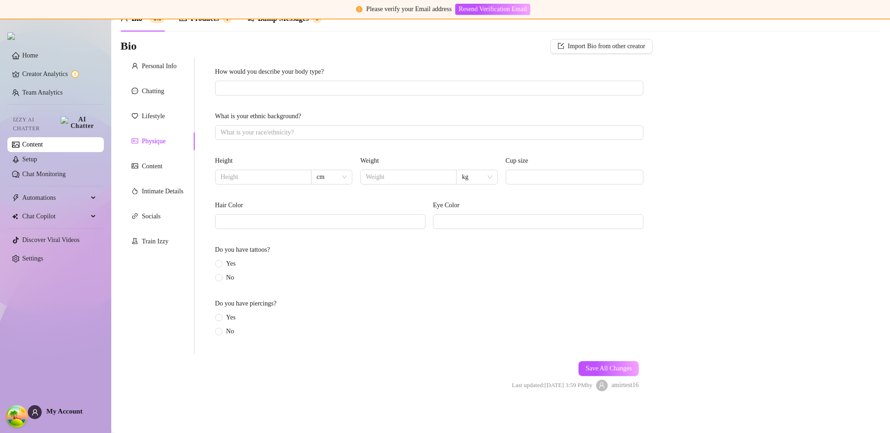
scroll to position [52, 0]
click at [611, 361] on button "Save All Changes" at bounding box center [608, 366] width 60 height 15
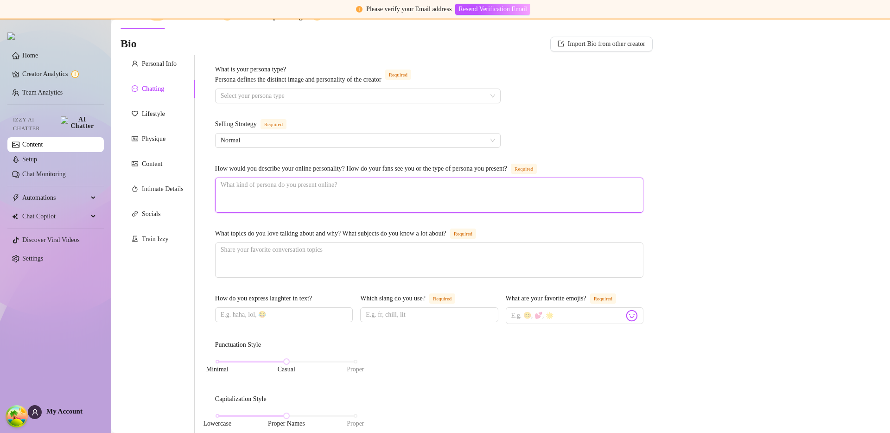
click at [342, 190] on textarea "How would you describe your online personality? How do your fans see you or the…" at bounding box center [429, 195] width 427 height 34
type textarea "sc"
type textarea "sca"
type textarea "scat"
click at [152, 165] on div "Content" at bounding box center [152, 164] width 20 height 10
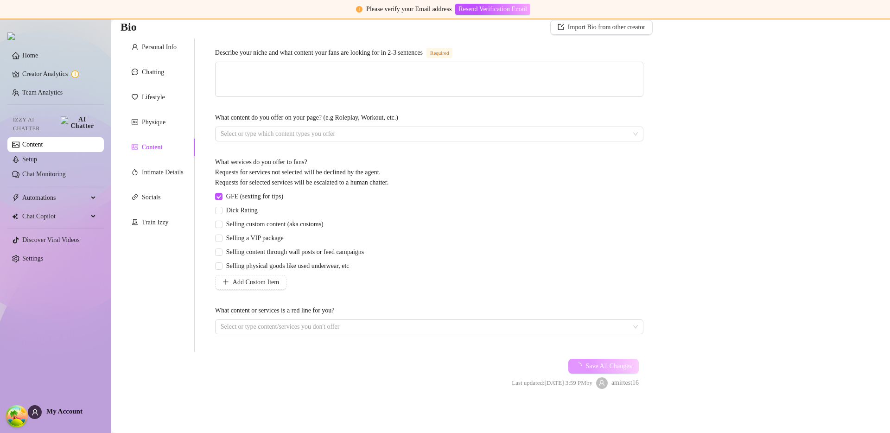
scroll to position [70, 0]
click at [586, 362] on span "Save All Changes" at bounding box center [608, 365] width 46 height 7
click at [723, 262] on div "Bio Import Bio from other creator Personal Info Chatting Lifestyle Physique Con…" at bounding box center [501, 212] width 760 height 385
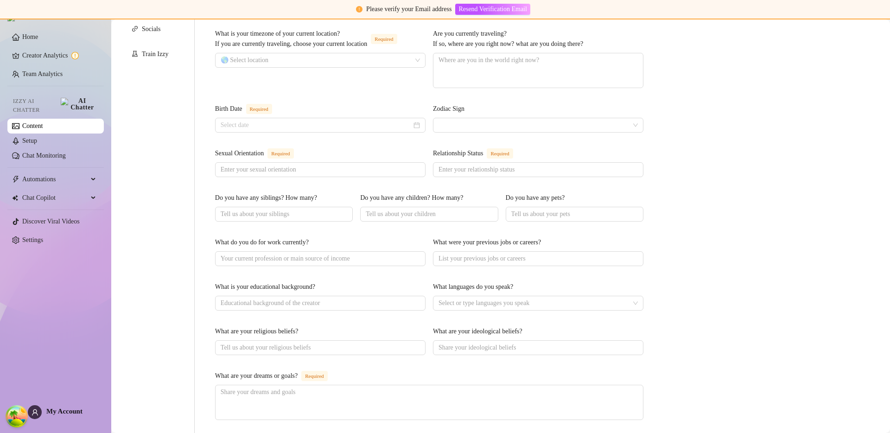
scroll to position [508, 0]
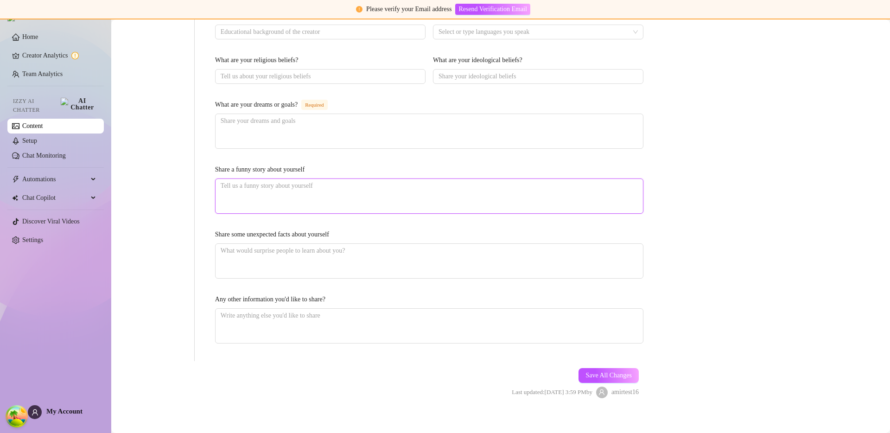
click at [297, 200] on textarea "Share a funny story about yourself" at bounding box center [429, 196] width 427 height 34
type textarea "s"
type textarea "sc"
type textarea "sca"
type textarea "scat"
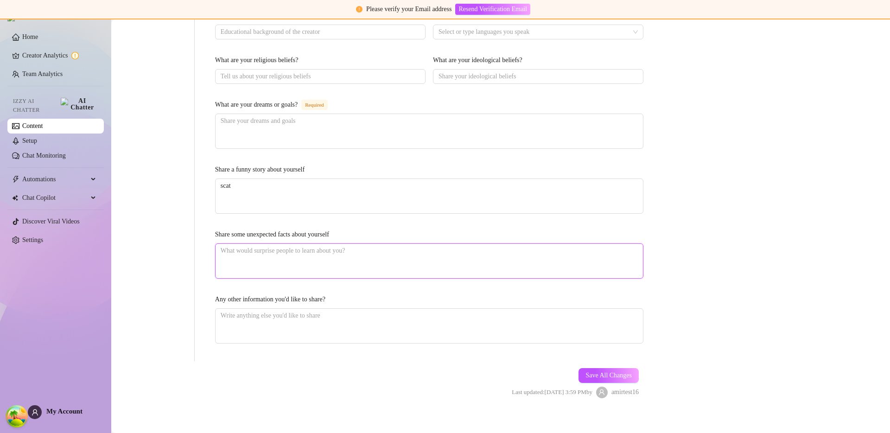
click at [303, 259] on textarea "Share some unexpected facts about yourself" at bounding box center [429, 261] width 427 height 34
type textarea "s"
type textarea "sc"
type textarea "sca"
type textarea "scat"
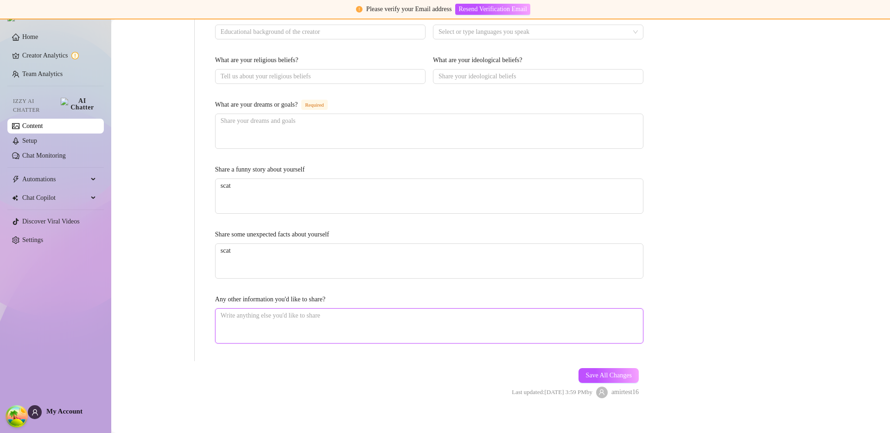
click at [324, 336] on textarea "Any other information you'd like to share?" at bounding box center [429, 326] width 427 height 34
type textarea "p"
type textarea "pe"
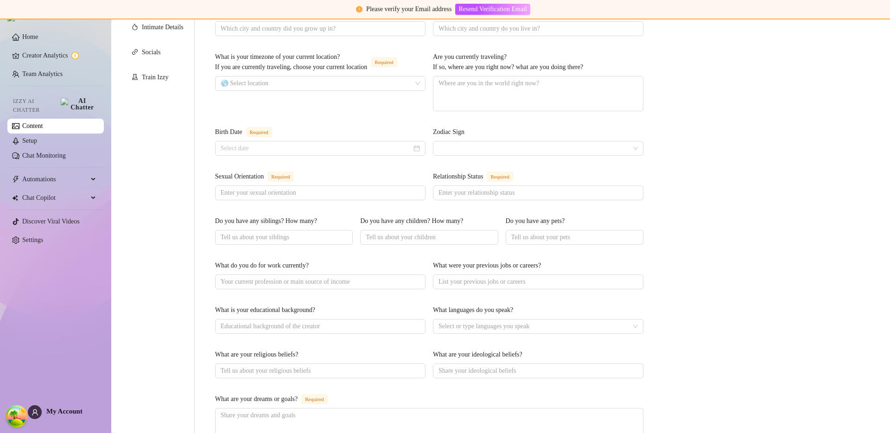
scroll to position [0, 0]
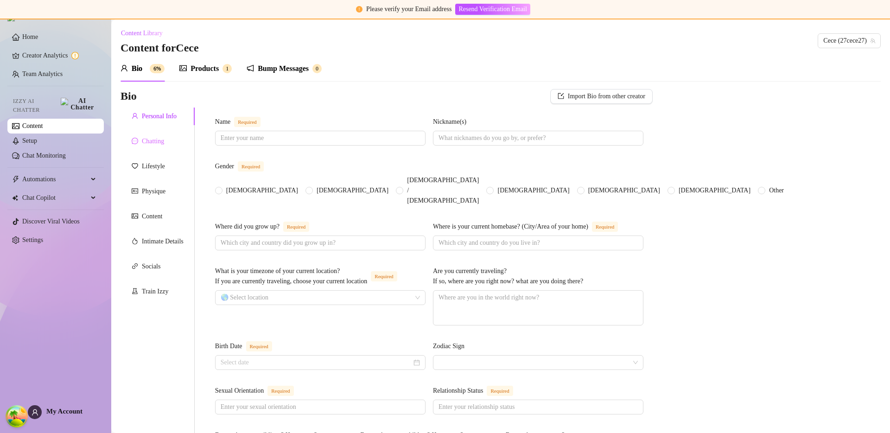
type textarea "pee"
click at [157, 140] on div "Chatting" at bounding box center [153, 141] width 22 height 10
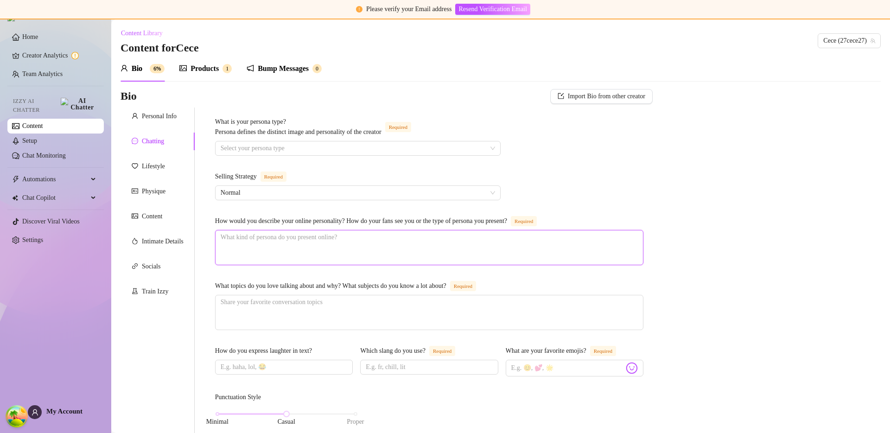
click at [294, 250] on textarea "How would you describe your online personality? How do your fans see you or the…" at bounding box center [429, 247] width 427 height 34
type textarea "s"
type textarea "sc"
type textarea "sca"
type textarea "scat"
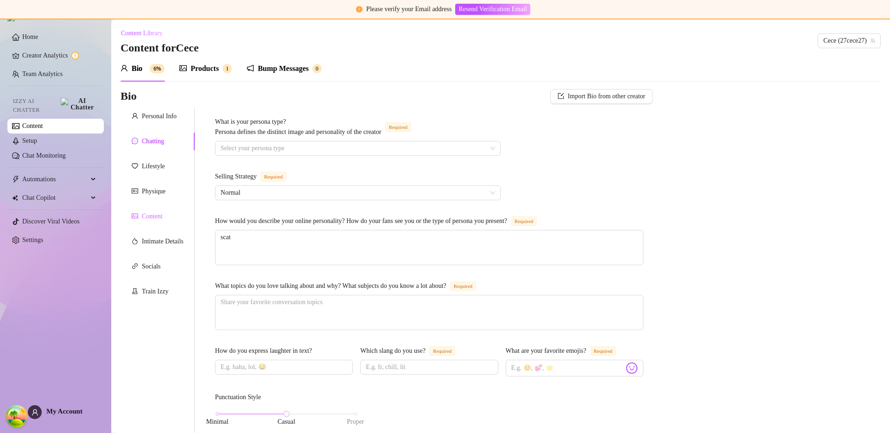
click at [171, 223] on div "Content" at bounding box center [158, 217] width 74 height 18
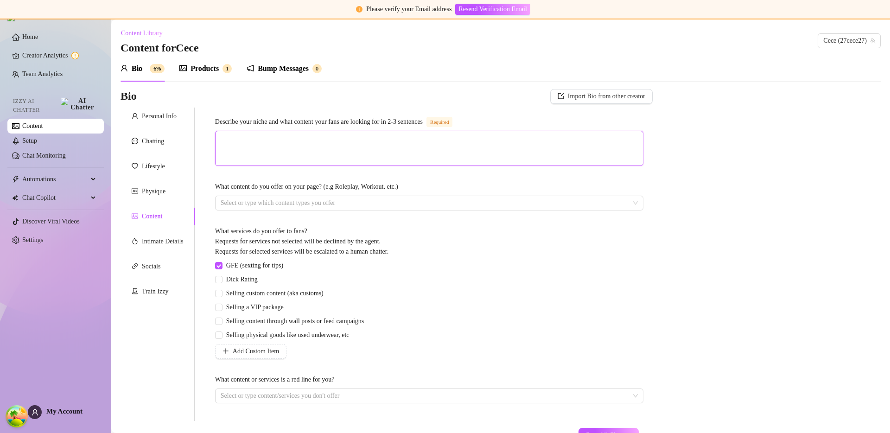
click at [275, 146] on textarea "Describe your niche and what content your fans are looking for in 2-3 sentences…" at bounding box center [429, 148] width 427 height 34
type textarea "p"
type textarea "pe"
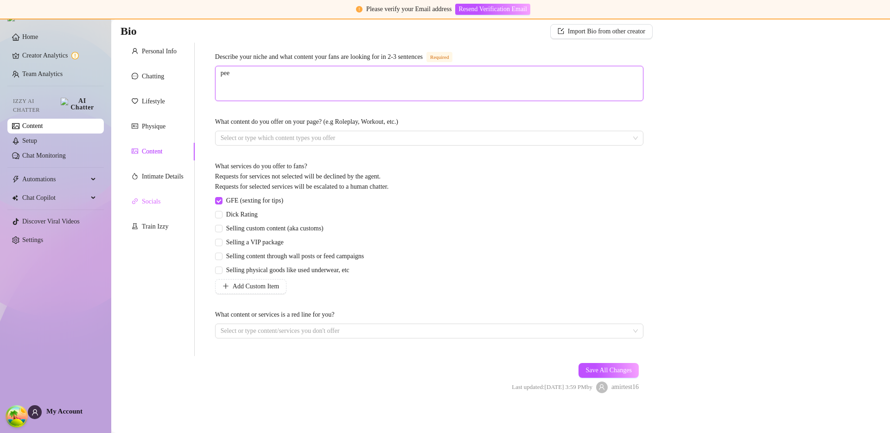
scroll to position [70, 0]
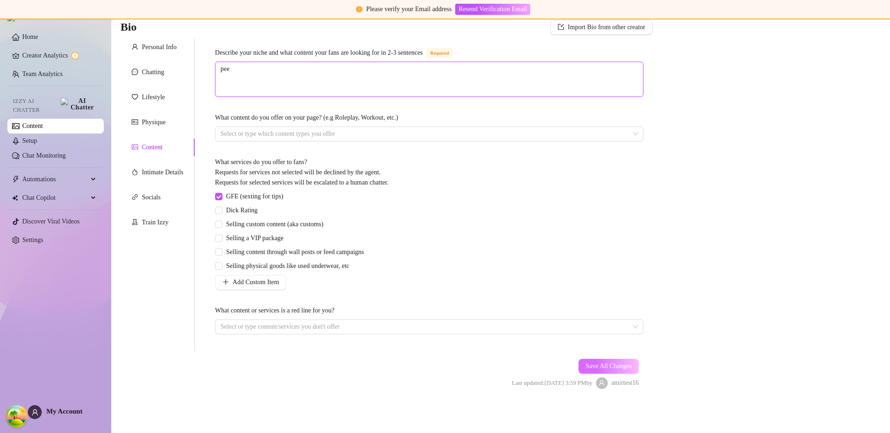
type textarea "pee"
click at [602, 369] on span "Save All Changes" at bounding box center [608, 365] width 46 height 7
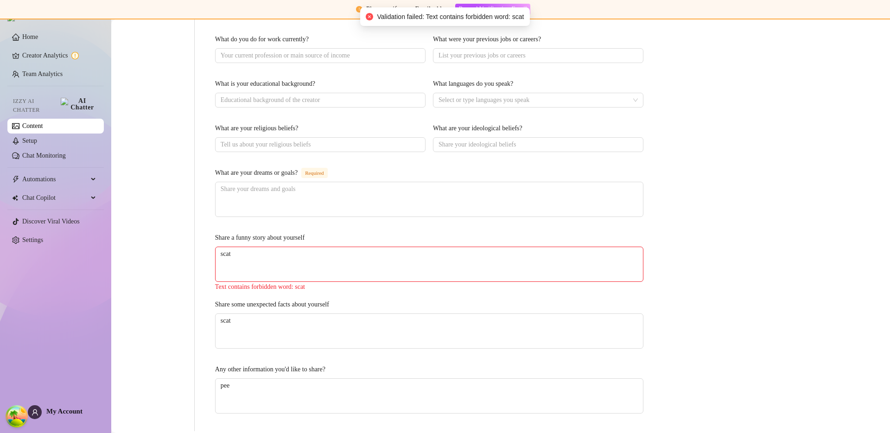
scroll to position [477, 0]
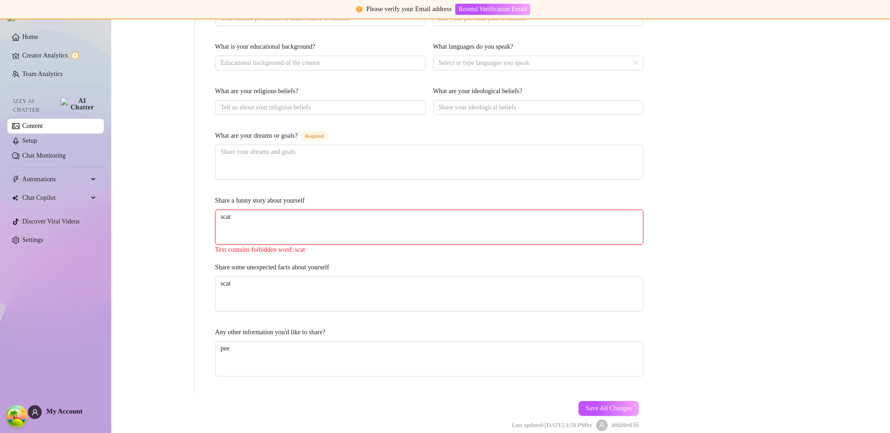
click at [294, 225] on textarea "scat" at bounding box center [429, 227] width 427 height 34
click at [297, 222] on textarea "scat" at bounding box center [429, 227] width 427 height 34
type textarea "[PERSON_NAME]"
type textarea "scataa"
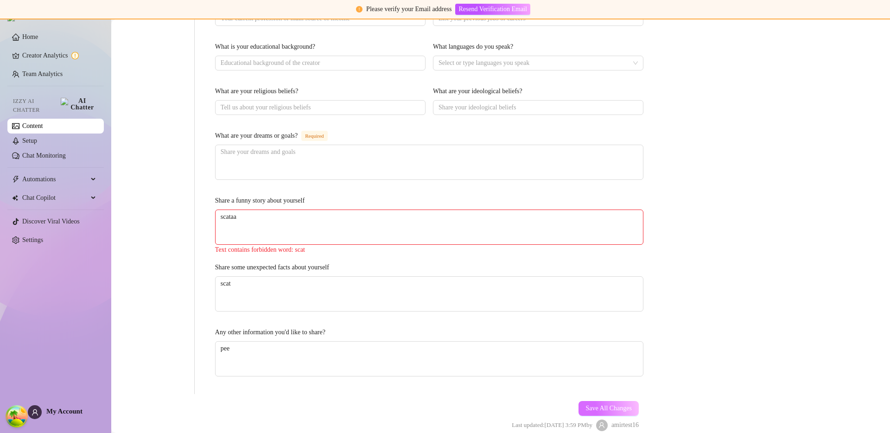
click at [628, 412] on button "Save All Changes" at bounding box center [608, 408] width 60 height 15
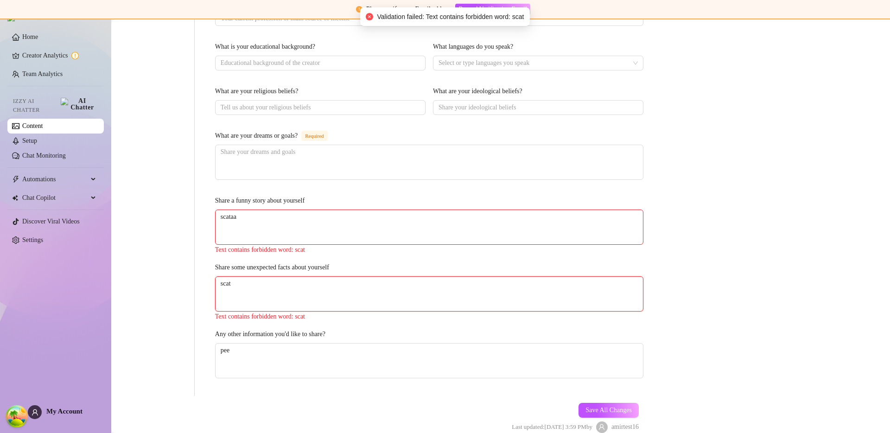
click at [257, 277] on textarea "scat" at bounding box center [429, 294] width 427 height 34
click at [256, 286] on textarea "scat" at bounding box center [429, 294] width 427 height 34
type textarea "scats"
type textarea "scatss"
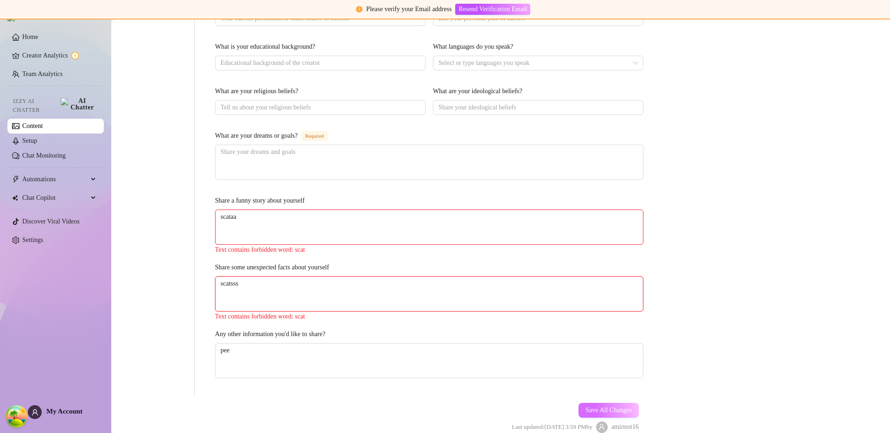
type textarea "scatsss"
click at [608, 403] on button "Save All Changes" at bounding box center [608, 410] width 60 height 15
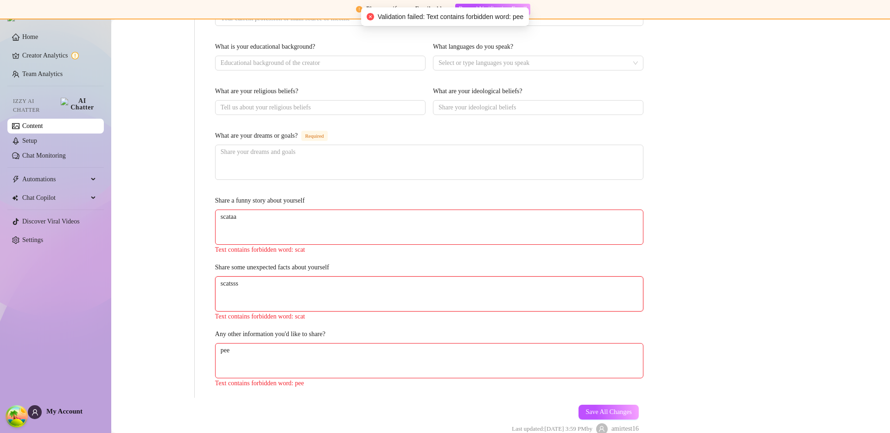
click at [231, 283] on textarea "scatsss" at bounding box center [429, 294] width 427 height 34
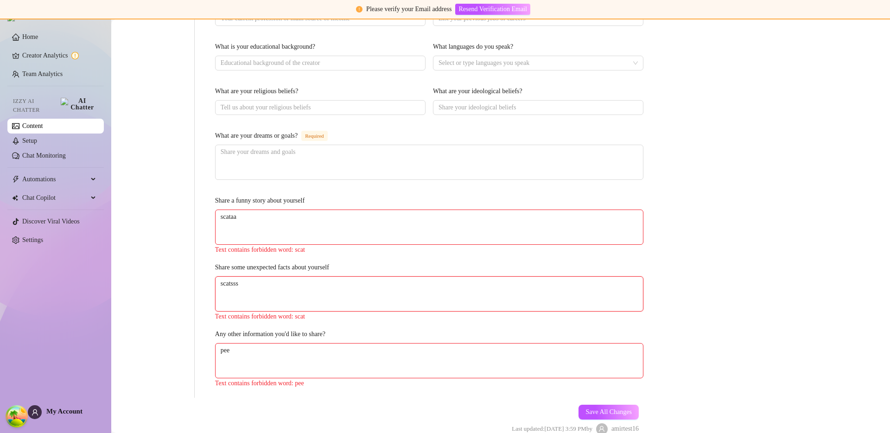
type textarea "r"
type textarea "rr"
type textarea "rrr"
type textarea "rrrr"
type textarea "rrrrr"
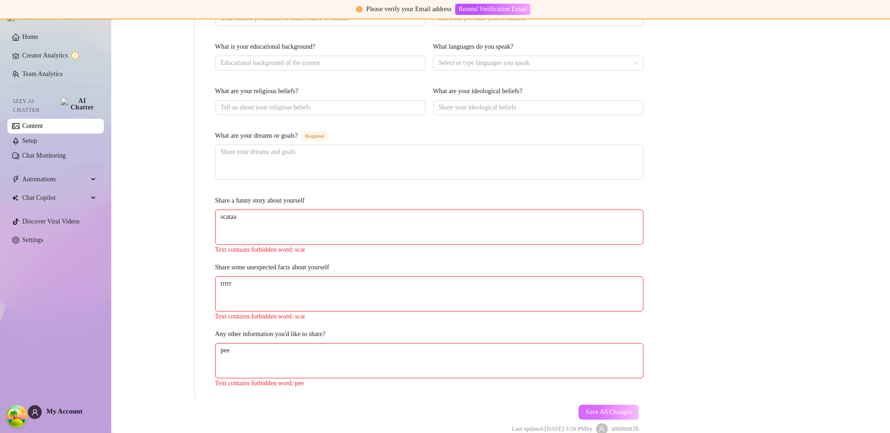
click at [602, 410] on span "Save All Changes" at bounding box center [608, 411] width 46 height 7
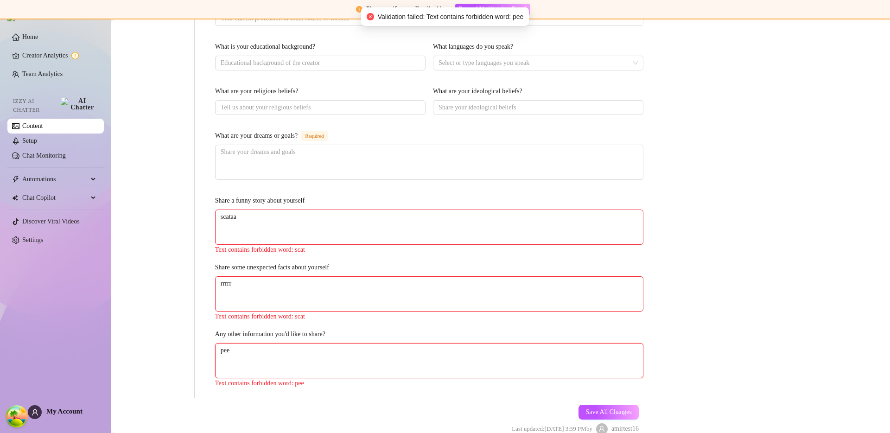
click at [262, 351] on textarea "pee" at bounding box center [429, 360] width 427 height 34
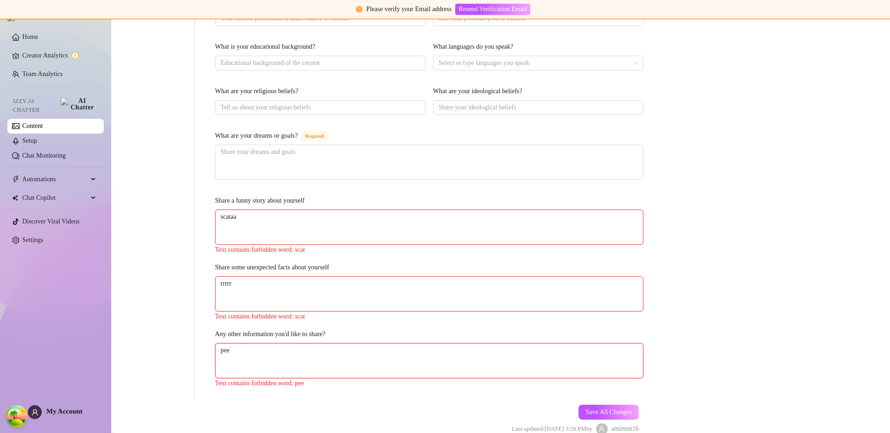
type textarea "pees"
type textarea "peess"
click at [587, 410] on span "Save All Changes" at bounding box center [608, 411] width 46 height 7
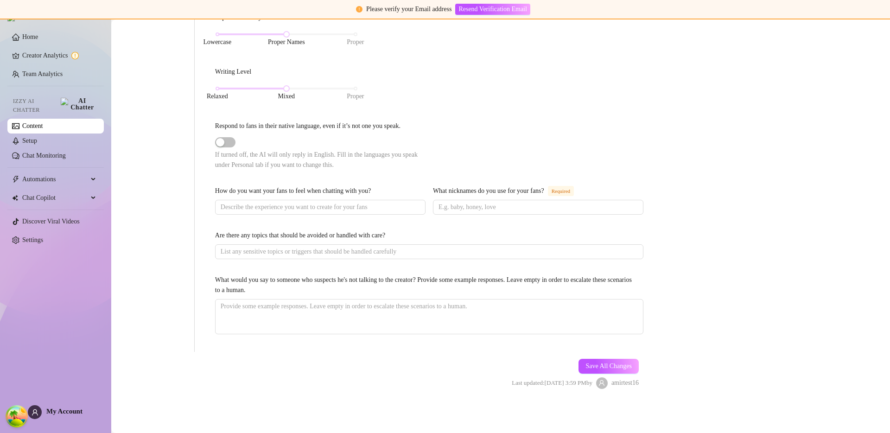
scroll to position [0, 0]
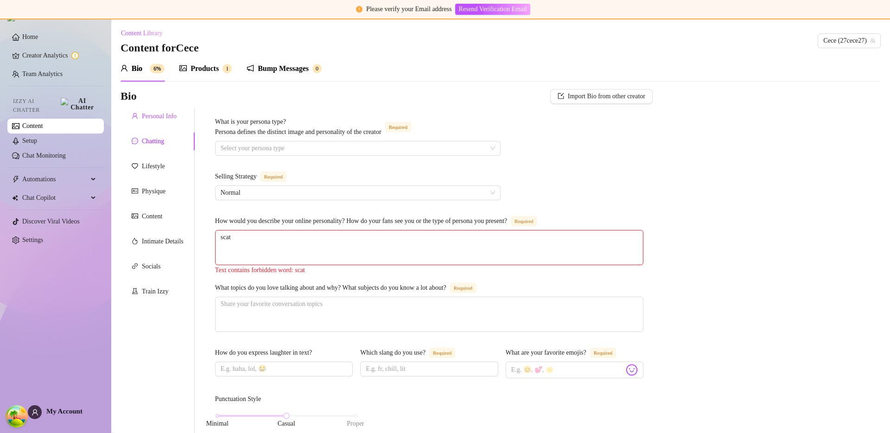
click at [159, 112] on div "Personal Info" at bounding box center [159, 116] width 35 height 10
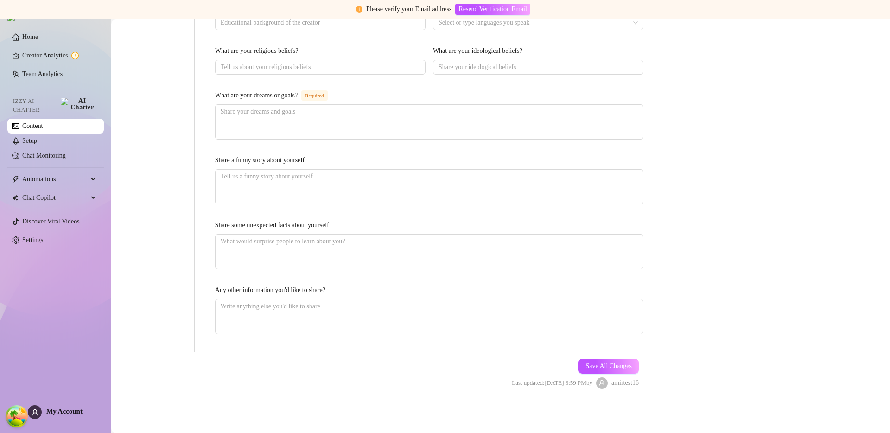
scroll to position [517, 0]
click at [305, 182] on textarea "Share a funny story about yourself" at bounding box center [429, 188] width 427 height 34
type textarea "s"
type textarea "sc"
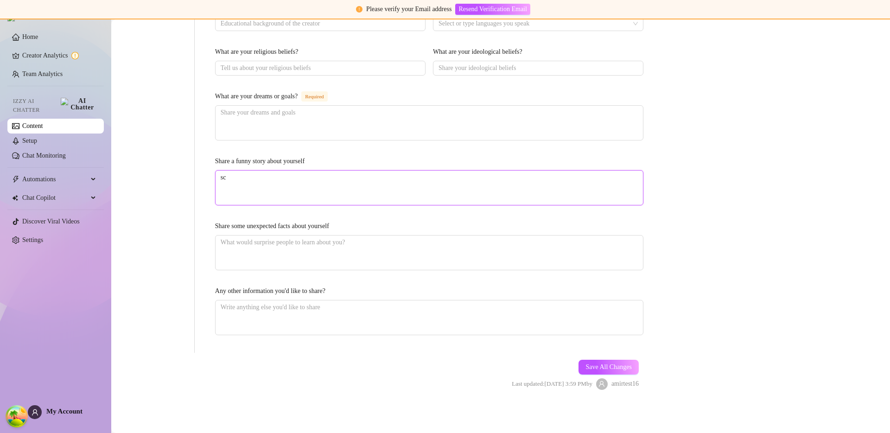
type textarea "sca"
type textarea "scat"
click at [292, 263] on textarea "Share some unexpected facts about yourself" at bounding box center [429, 252] width 427 height 34
type textarea "p"
type textarea "pe"
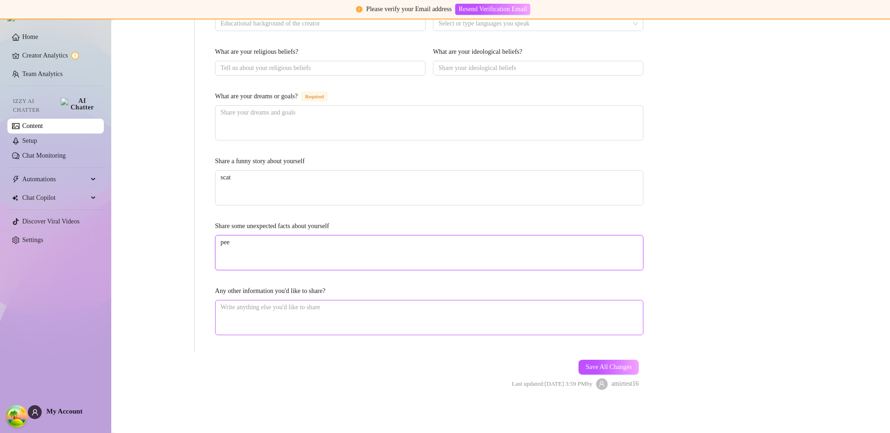
type textarea "pee"
click at [302, 321] on textarea "Any other information you'd like to share?" at bounding box center [429, 317] width 427 height 34
type textarea "s"
type textarea "sca"
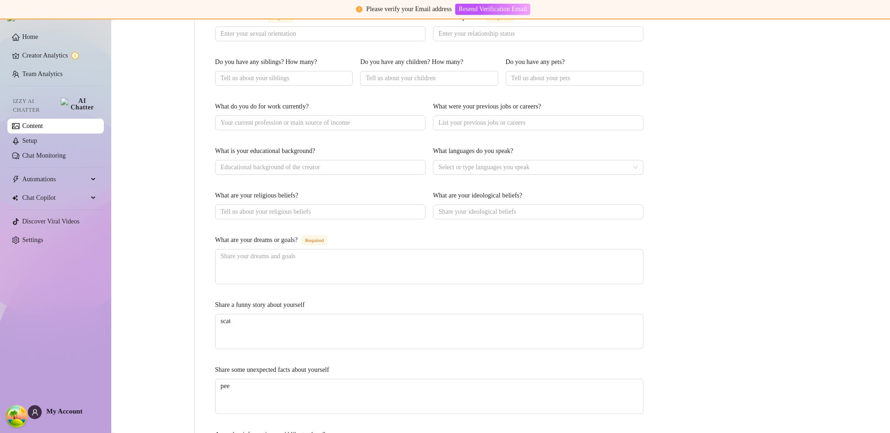
scroll to position [0, 0]
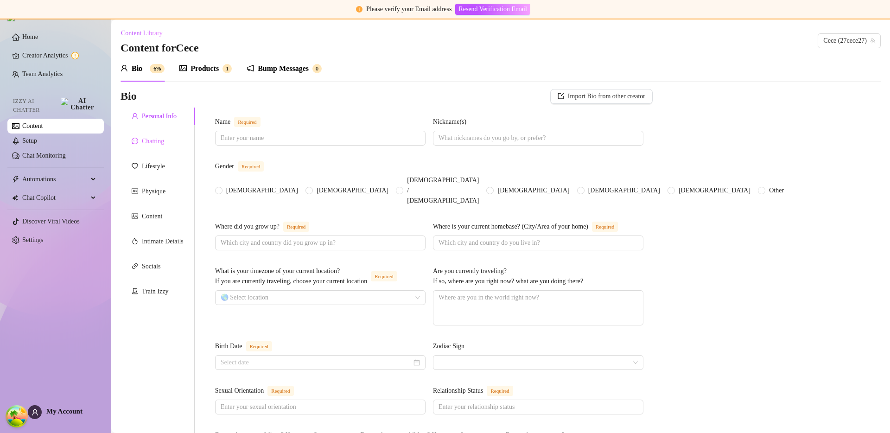
type textarea "scat"
click at [165, 149] on div "Chatting" at bounding box center [158, 142] width 74 height 18
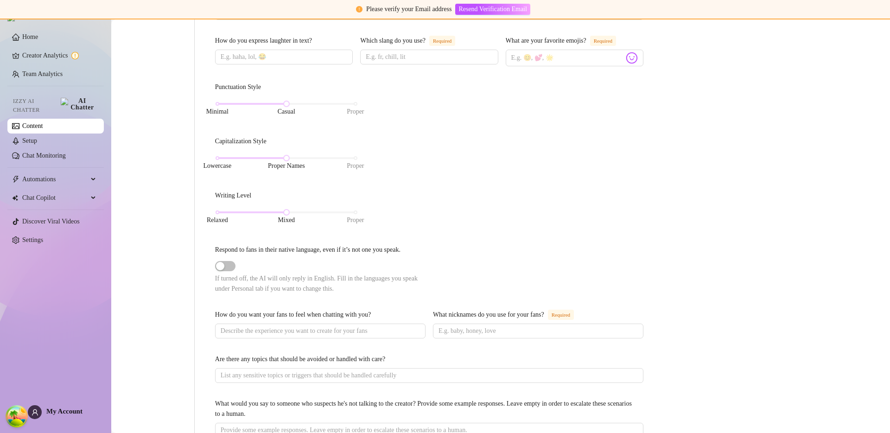
scroll to position [449, 0]
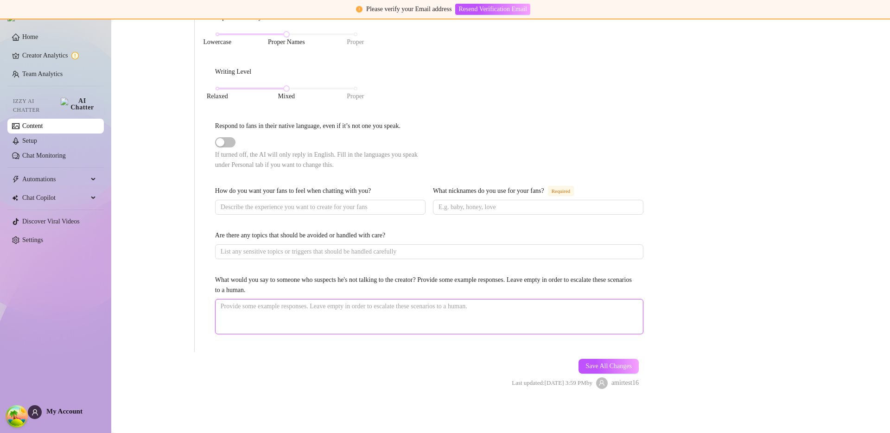
click at [402, 316] on textarea "What would you say to someone who suspects he's not talking to the creator? Pro…" at bounding box center [429, 316] width 427 height 34
type textarea "s"
type textarea "sc"
type textarea "sca"
type textarea "scat"
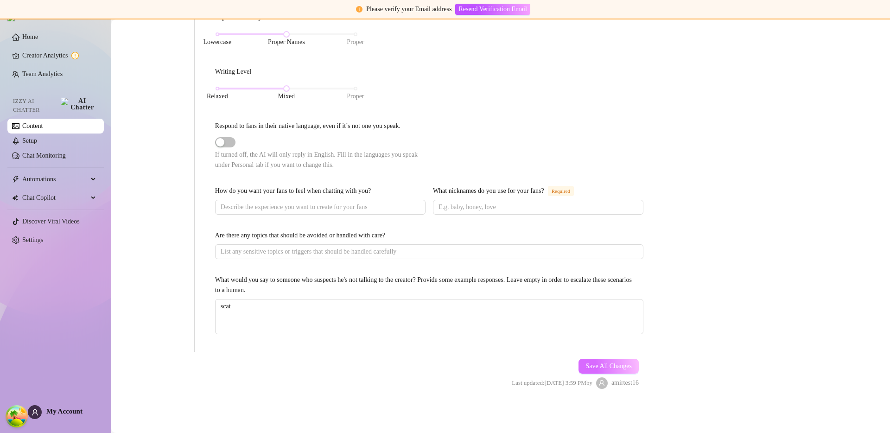
click at [594, 369] on span "Save All Changes" at bounding box center [608, 365] width 46 height 7
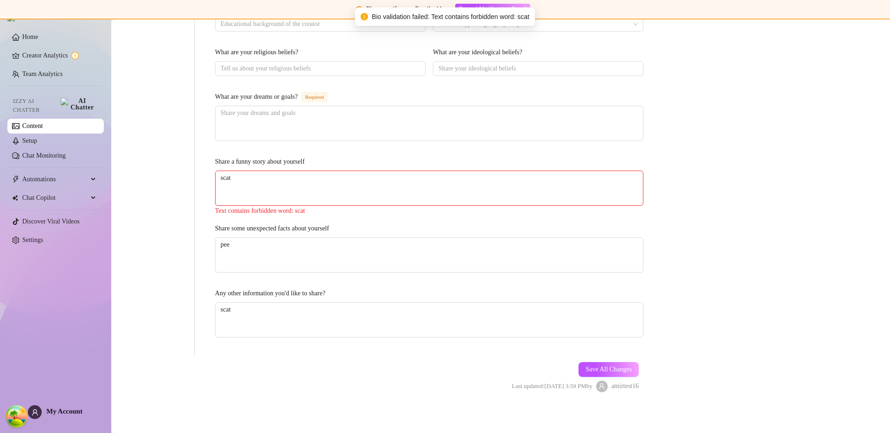
scroll to position [519, 0]
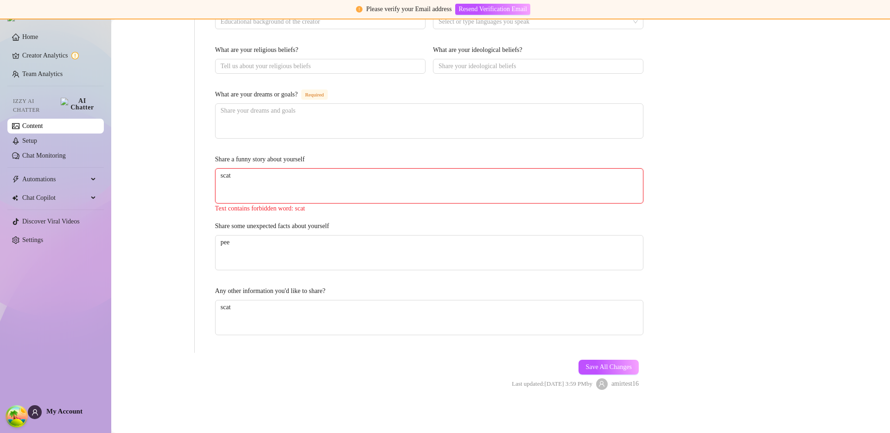
click at [312, 188] on textarea "scat" at bounding box center [429, 186] width 427 height 34
type textarea "scatd"
type textarea "scatdd"
click at [589, 364] on span "Save All Changes" at bounding box center [608, 366] width 46 height 7
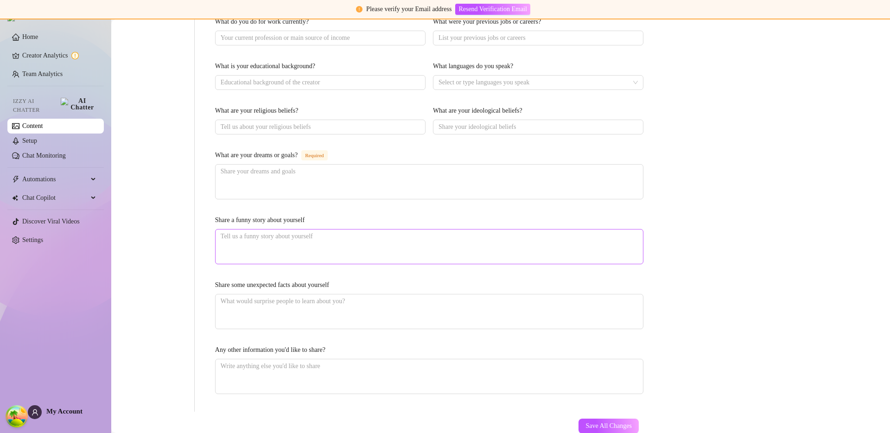
scroll to position [517, 0]
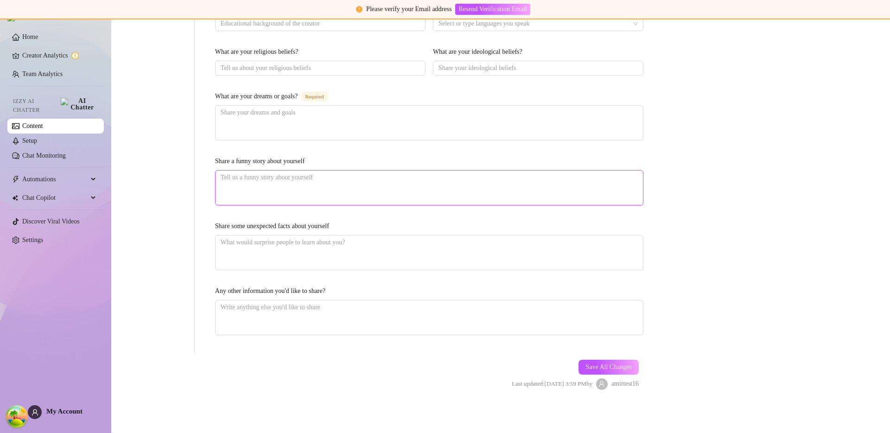
click at [290, 186] on textarea "Share a funny story about yourself" at bounding box center [429, 188] width 427 height 34
click at [368, 185] on textarea "Share a funny story about yourself" at bounding box center [429, 188] width 427 height 34
type textarea "s"
type textarea "sc"
type textarea "sca"
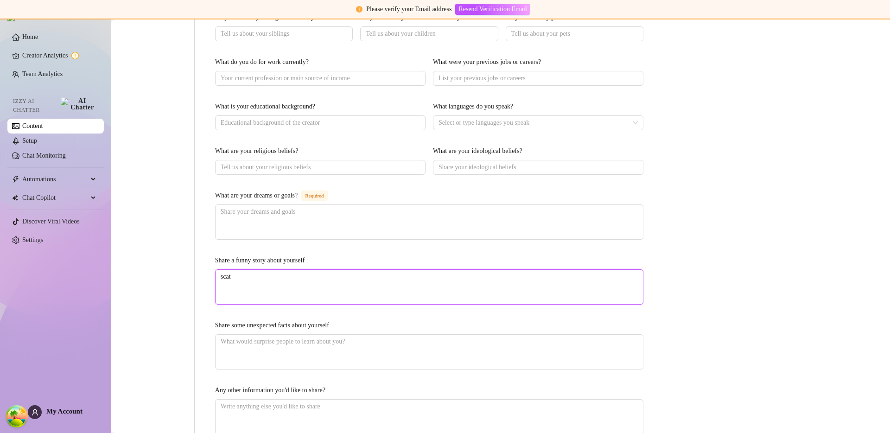
scroll to position [413, 0]
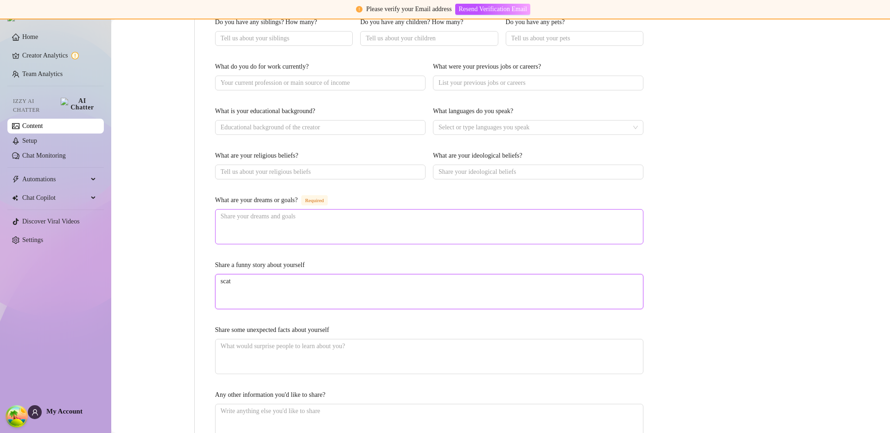
type textarea "scat"
click at [306, 227] on textarea "What are your dreams or goals? Required" at bounding box center [429, 226] width 427 height 34
type textarea "s"
type textarea "sc"
type textarea "sca"
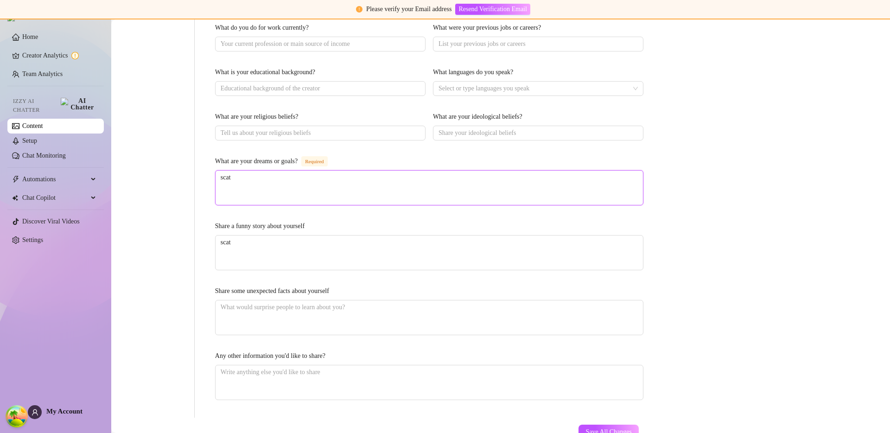
scroll to position [517, 0]
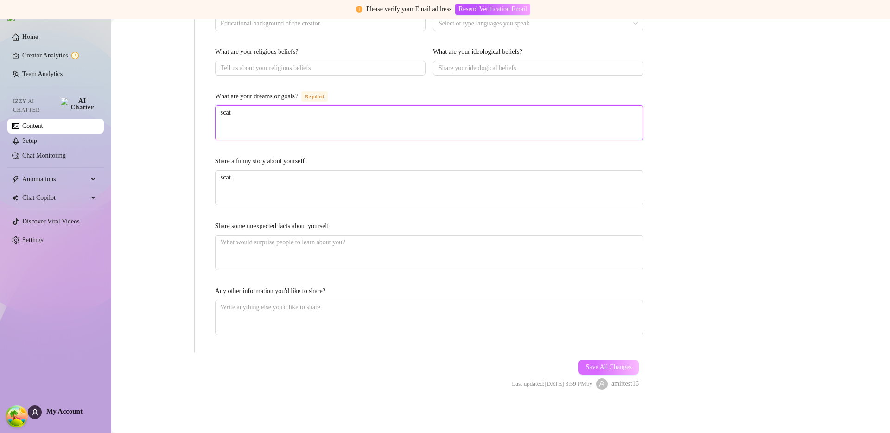
type textarea "scat"
click at [615, 371] on button "Save All Changes" at bounding box center [608, 367] width 60 height 15
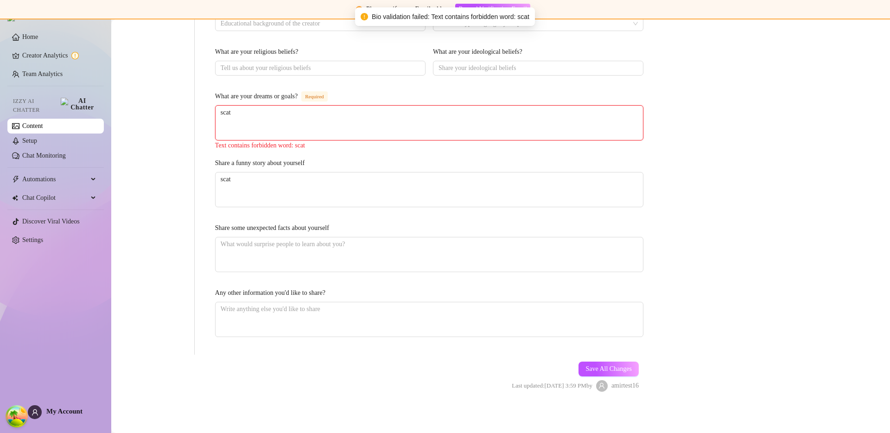
click at [270, 121] on textarea "scat" at bounding box center [429, 123] width 427 height 34
click at [250, 113] on textarea "scat" at bounding box center [429, 123] width 427 height 34
click at [253, 184] on textarea "scat" at bounding box center [429, 189] width 427 height 34
click at [249, 106] on textarea "scat" at bounding box center [429, 123] width 427 height 34
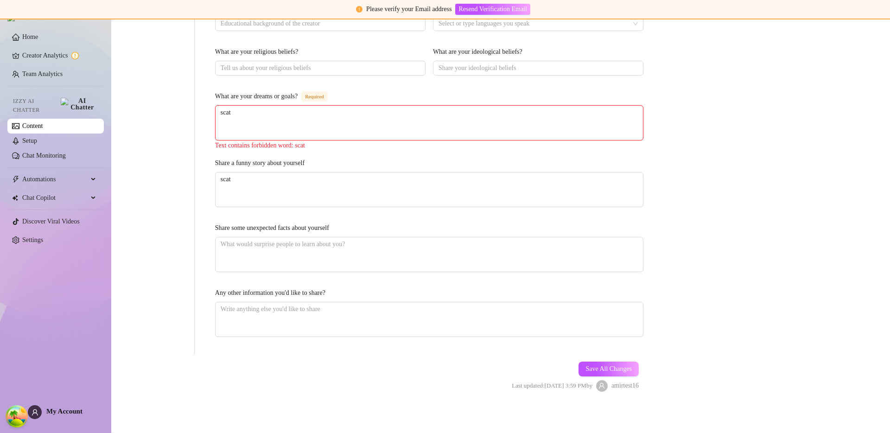
click at [250, 114] on textarea "scat" at bounding box center [429, 123] width 427 height 34
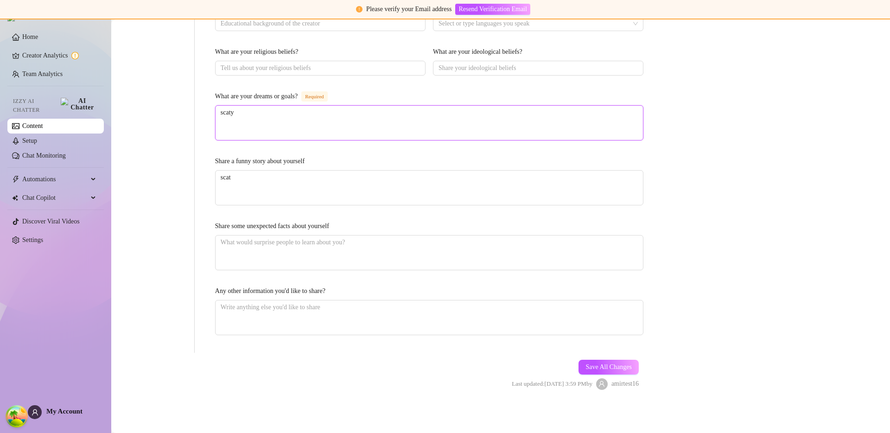
type textarea "scaty"
click at [307, 130] on textarea "scaty" at bounding box center [429, 123] width 427 height 34
click at [578, 363] on button "Save All Changes" at bounding box center [608, 367] width 60 height 15
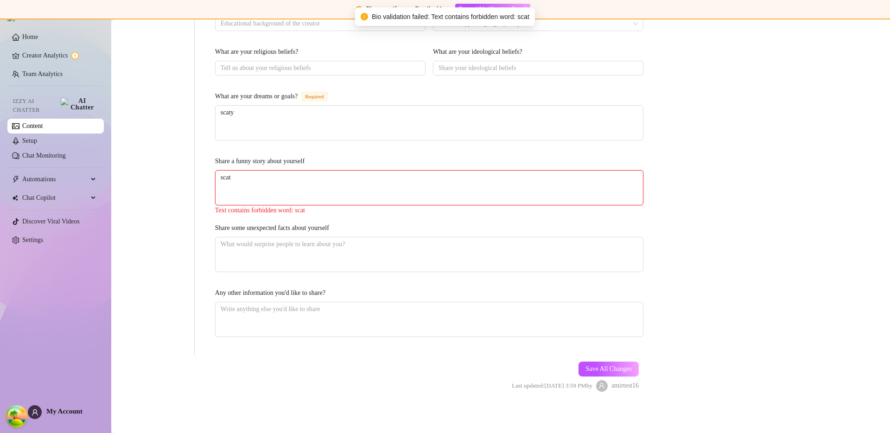
click at [289, 188] on textarea "scat" at bounding box center [429, 188] width 427 height 34
type textarea "scaty"
type textarea "scatyy"
type textarea "scatyyy"
type textarea "scatyyyu"
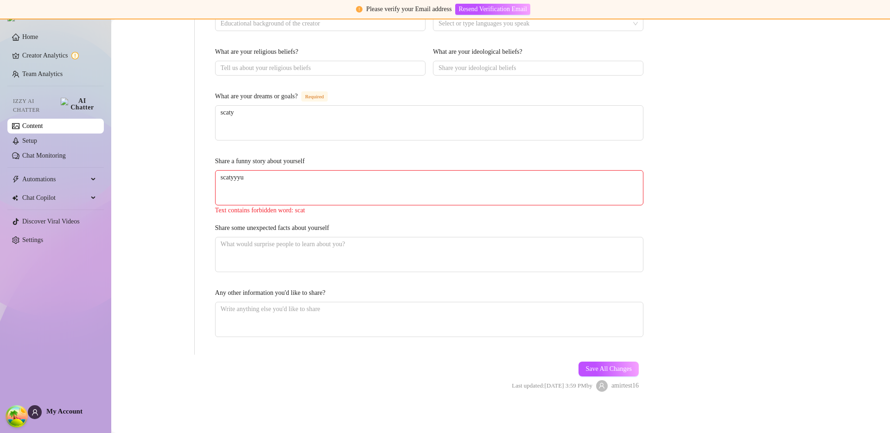
click at [407, 205] on div "Text contains forbidden word: scat" at bounding box center [429, 210] width 428 height 10
click at [406, 201] on textarea "scatyyyu" at bounding box center [429, 188] width 427 height 34
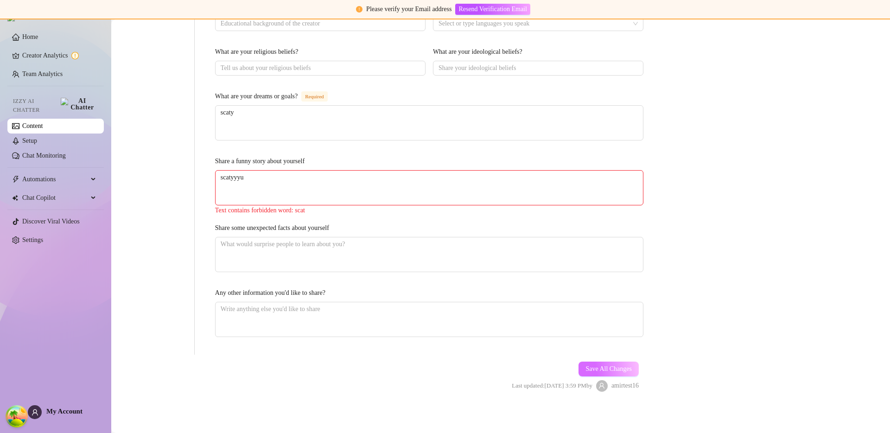
click at [604, 374] on button "Save All Changes" at bounding box center [608, 369] width 60 height 15
click at [605, 373] on button "Save All Changes" at bounding box center [608, 367] width 60 height 15
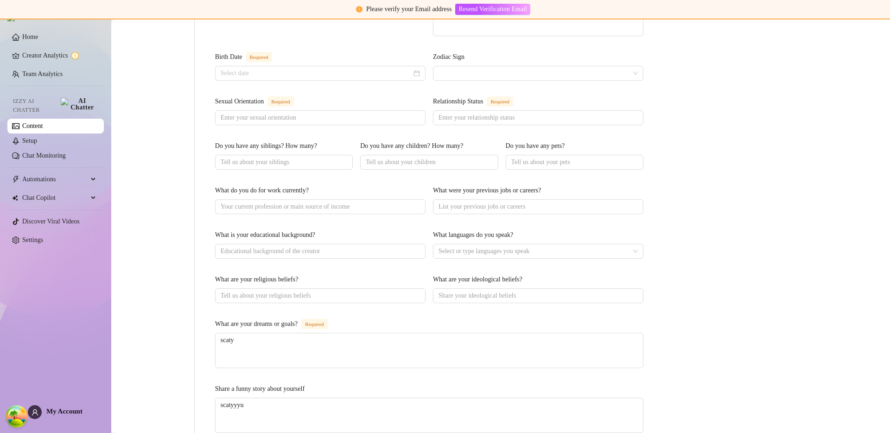
scroll to position [403, 0]
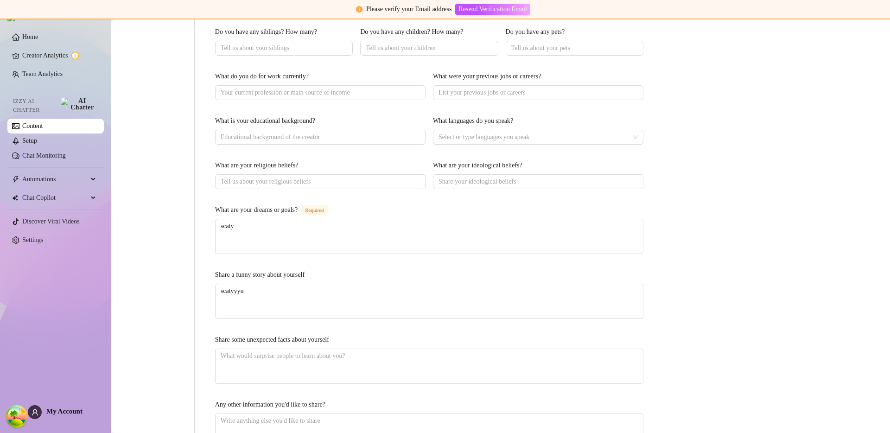
click at [711, 174] on div "Bio Import Bio from other creator Personal Info Chatting Lifestyle Physique Con…" at bounding box center [501, 103] width 760 height 834
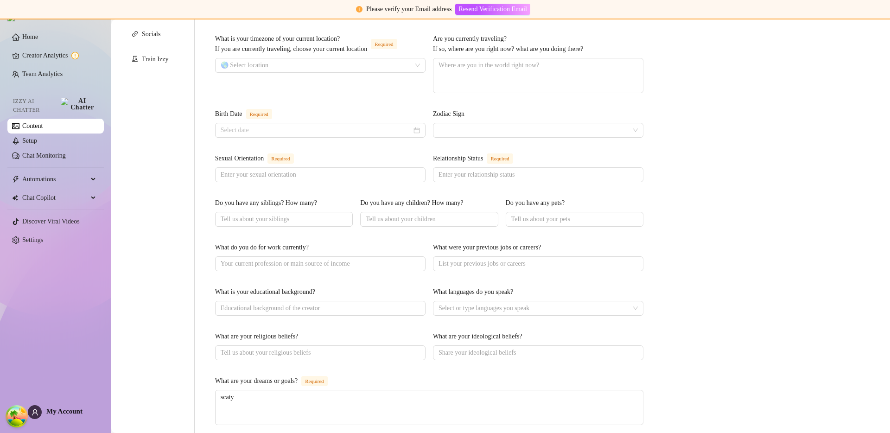
scroll to position [0, 0]
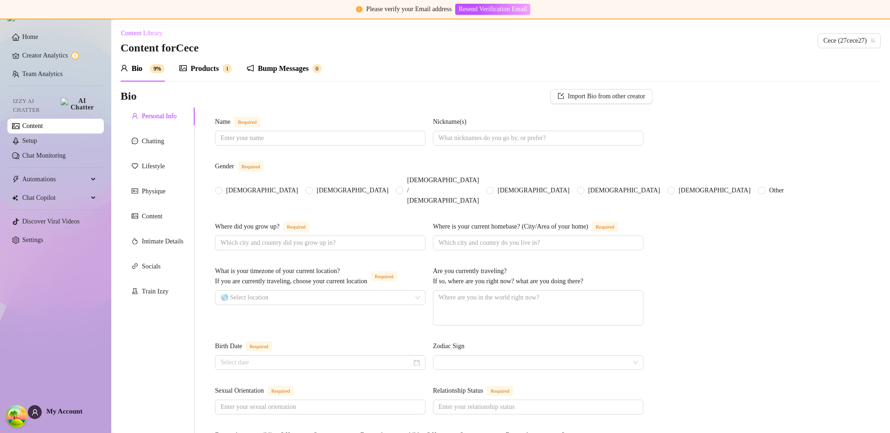
click at [37, 137] on link "Setup" at bounding box center [29, 140] width 15 height 7
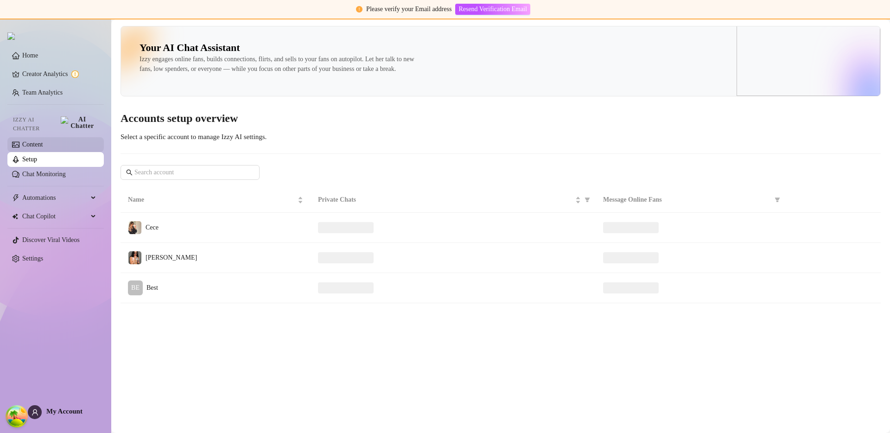
click at [43, 141] on link "Content" at bounding box center [32, 144] width 20 height 7
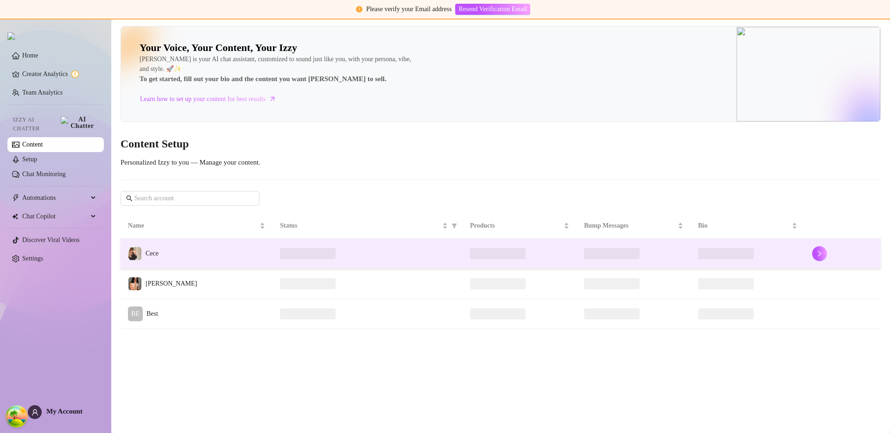
click at [178, 247] on td "Cece" at bounding box center [197, 254] width 152 height 30
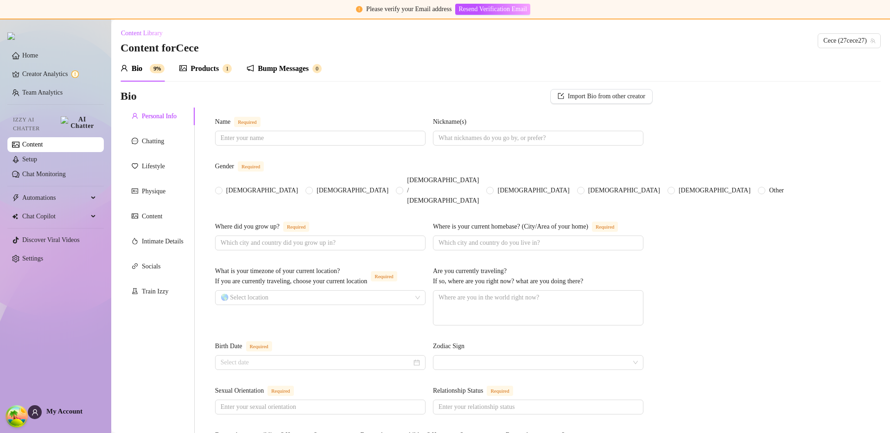
click at [201, 68] on div "Products" at bounding box center [204, 68] width 28 height 11
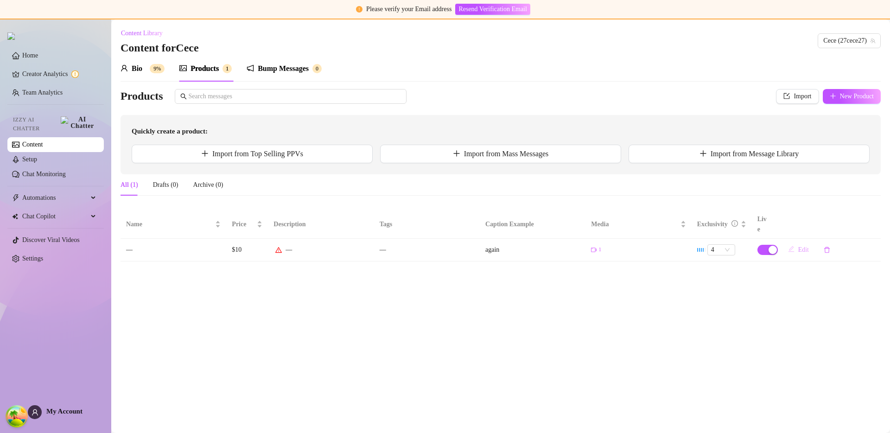
click at [795, 242] on button "Edit" at bounding box center [798, 249] width 36 height 15
type textarea "again"
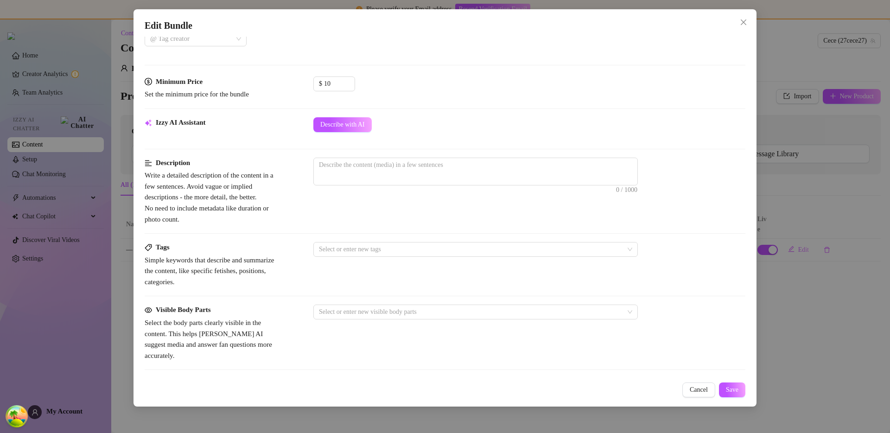
scroll to position [259, 0]
click at [370, 250] on div at bounding box center [470, 250] width 311 height 13
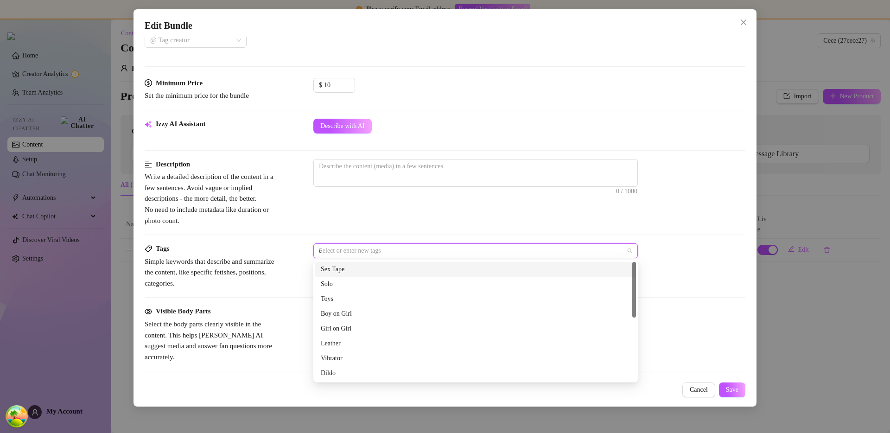
type input "df"
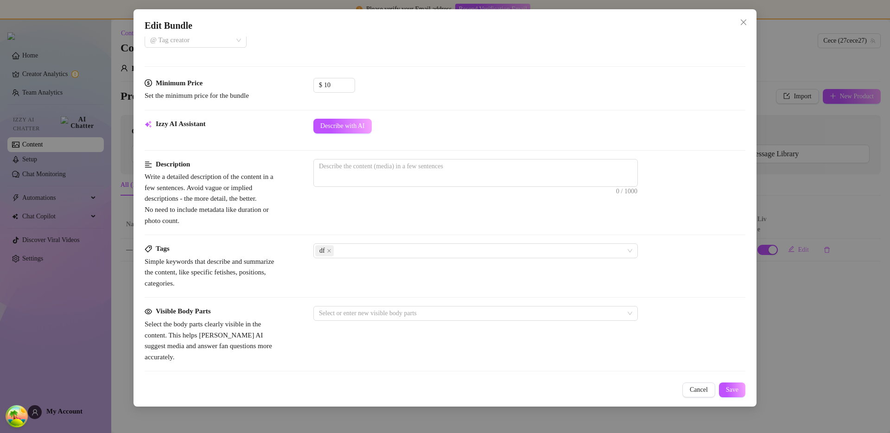
click at [363, 287] on div "Tags Simple keywords that describe and summarize the content, like specific fet…" at bounding box center [445, 265] width 601 height 45
click at [363, 247] on div "df" at bounding box center [470, 250] width 311 height 13
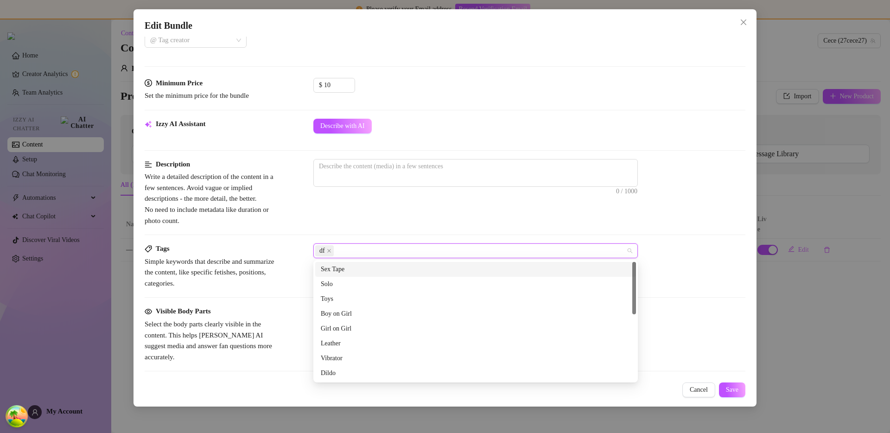
click at [358, 298] on div "Toys" at bounding box center [476, 299] width 310 height 10
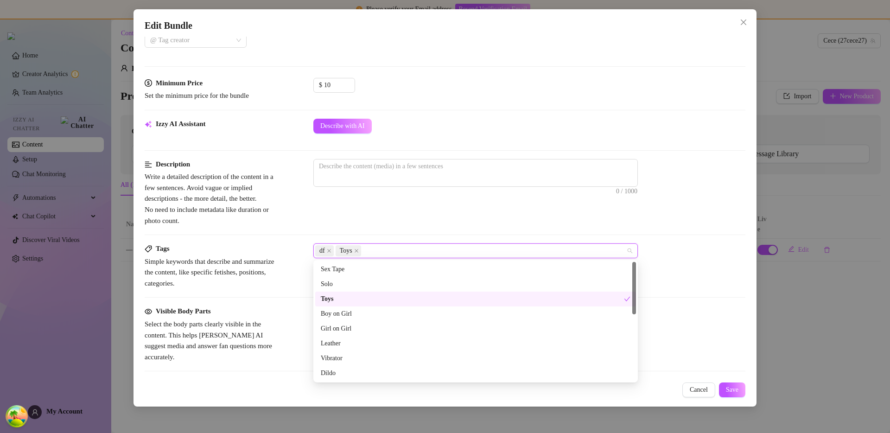
click at [367, 363] on div "Vibrator" at bounding box center [476, 358] width 310 height 10
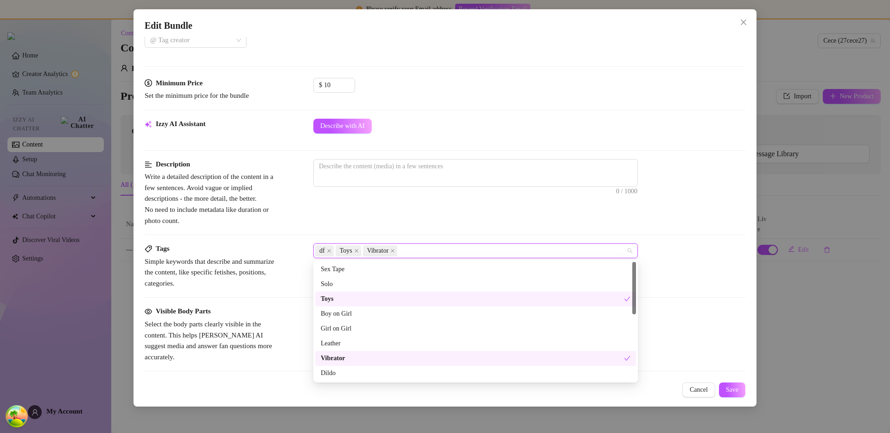
click at [368, 352] on div "Vibrator" at bounding box center [475, 358] width 321 height 15
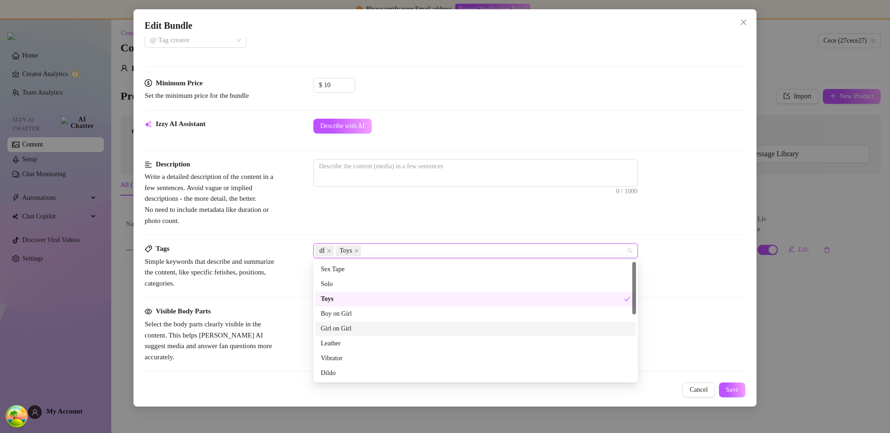
click at [368, 330] on div "Girl on Girl" at bounding box center [476, 329] width 310 height 10
click at [371, 315] on div "Boy on Girl" at bounding box center [476, 314] width 310 height 10
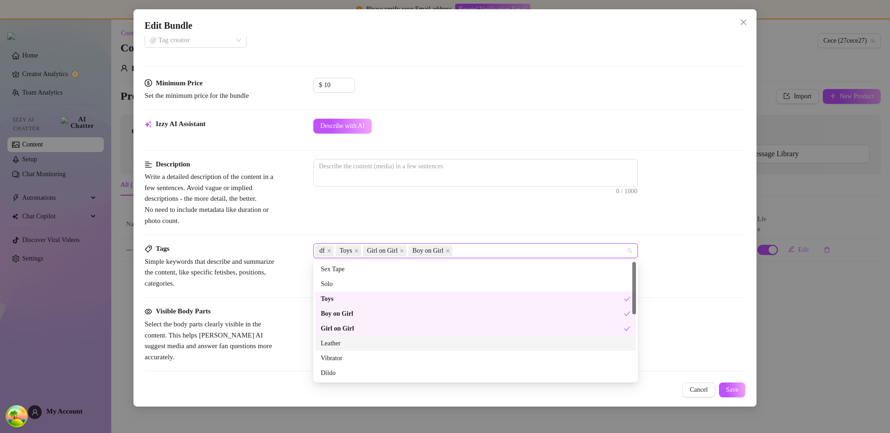
click at [359, 352] on div "Vibrator" at bounding box center [475, 358] width 321 height 15
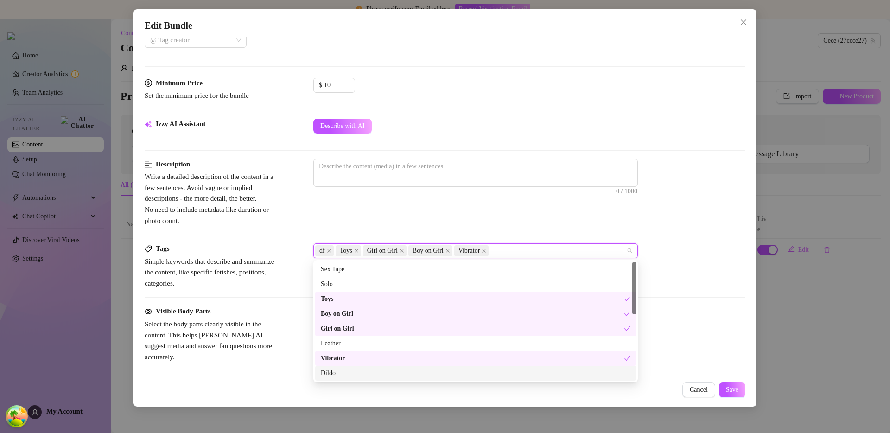
click at [345, 374] on div "Dildo" at bounding box center [476, 373] width 310 height 10
click at [347, 279] on div "Solo" at bounding box center [476, 284] width 310 height 10
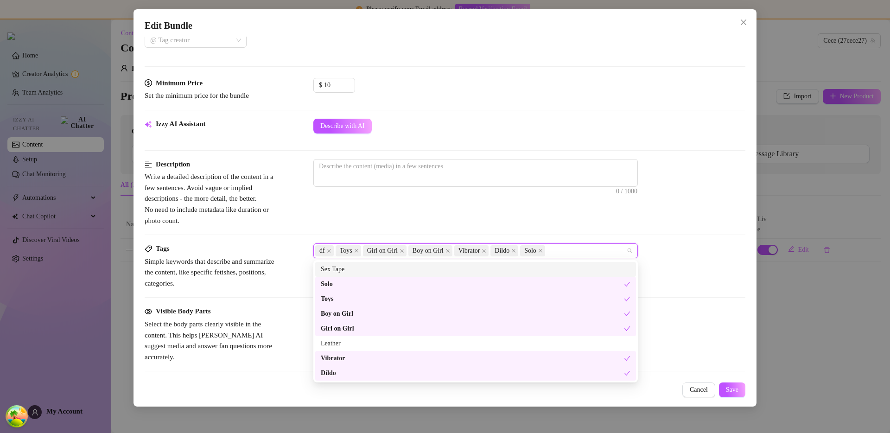
click at [347, 269] on div "Sex Tape" at bounding box center [476, 269] width 310 height 10
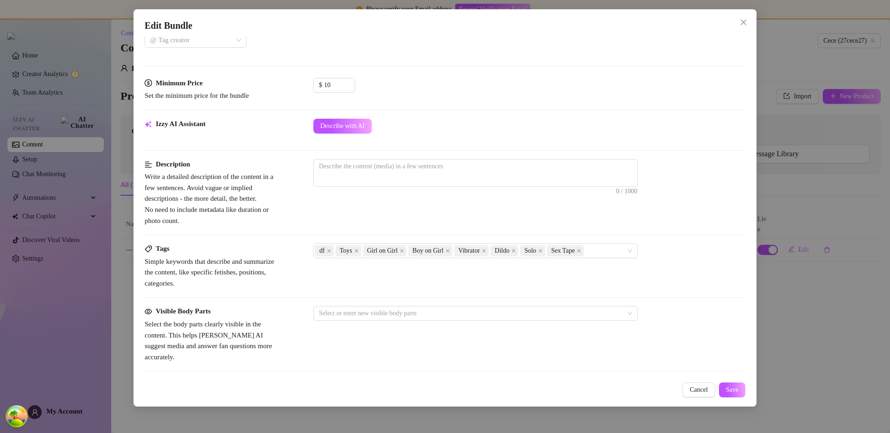
click at [369, 230] on div "Description Write a detailed description of the content in a few sentences. Avo…" at bounding box center [445, 201] width 601 height 84
click at [376, 187] on div "0 / 1000" at bounding box center [529, 185] width 432 height 53
click at [387, 175] on span "0 / 1000" at bounding box center [475, 173] width 324 height 28
click at [393, 167] on textarea at bounding box center [476, 166] width 324 height 14
type textarea "d"
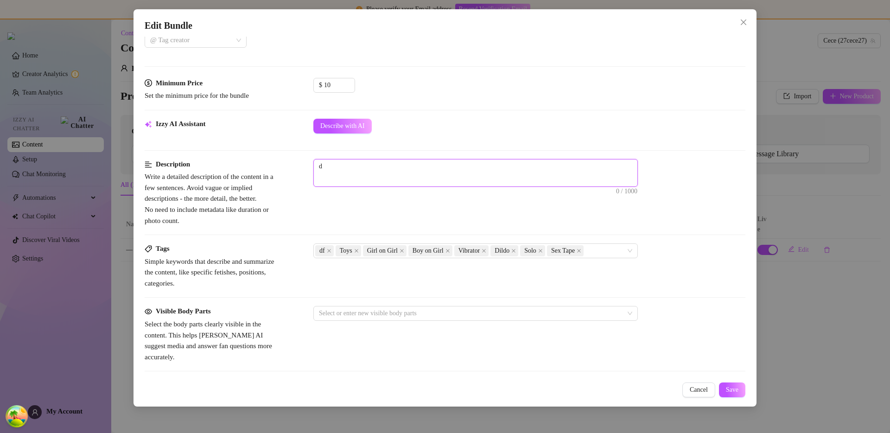
type textarea "ds"
type textarea "dsf"
type textarea "dsfh"
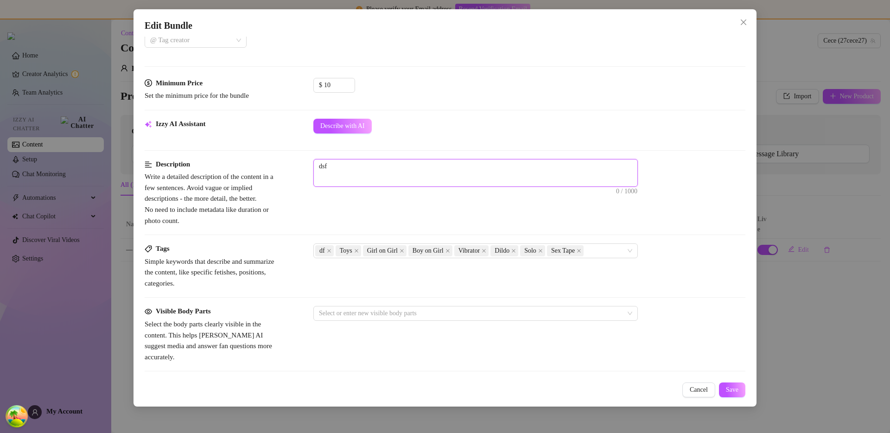
type textarea "dsfh"
type textarea "dsfhn"
type textarea "dsfhnd"
type textarea "dsfhndk"
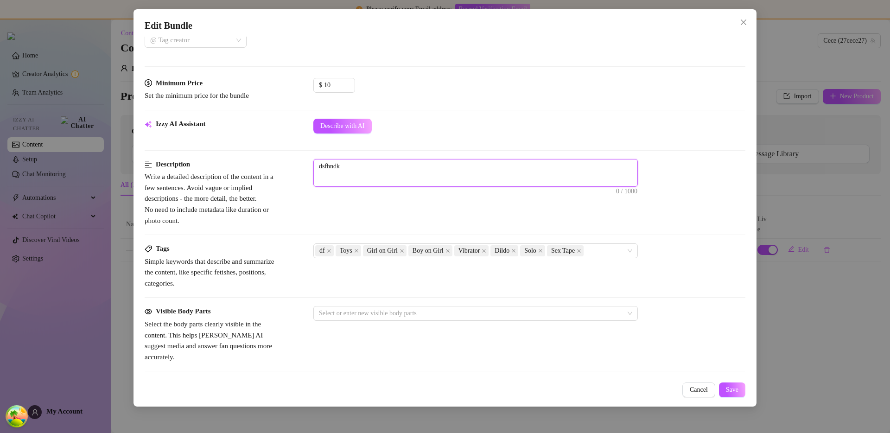
type textarea "dsfhndkj"
type textarea "dsfhndkjf"
type textarea "dsfhndkjfhn"
type textarea "dsfhndkjfhnd"
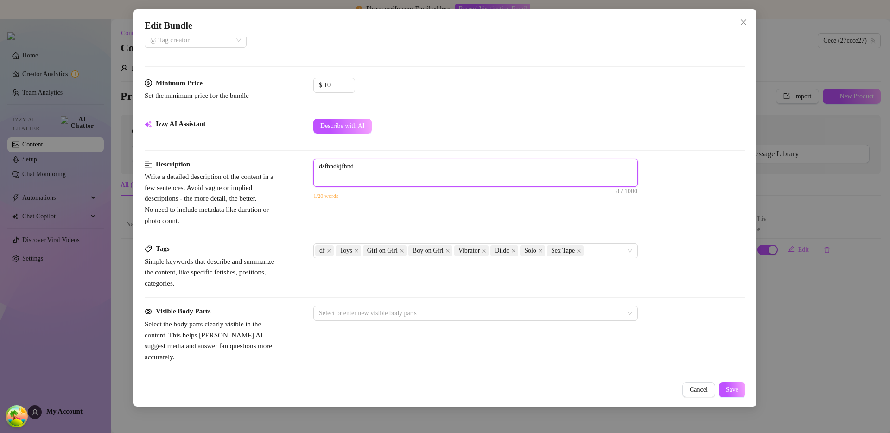
type textarea "dsfhndkjfhndk"
type textarea "dsfhndkjfhndkj"
type textarea "dsfhndkjfhndkjf"
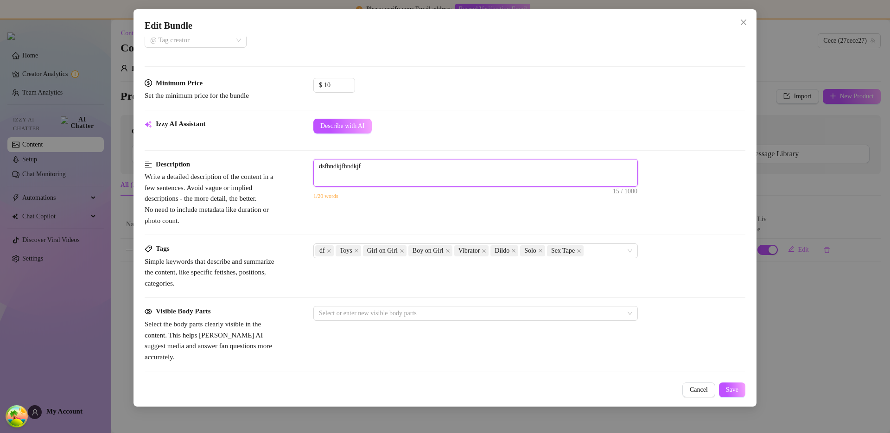
type textarea "dsfhndkjfhndkjf d"
type textarea "dsfhndkjfhndkjf df"
type textarea "dsfhndkjfhndkjf dfh"
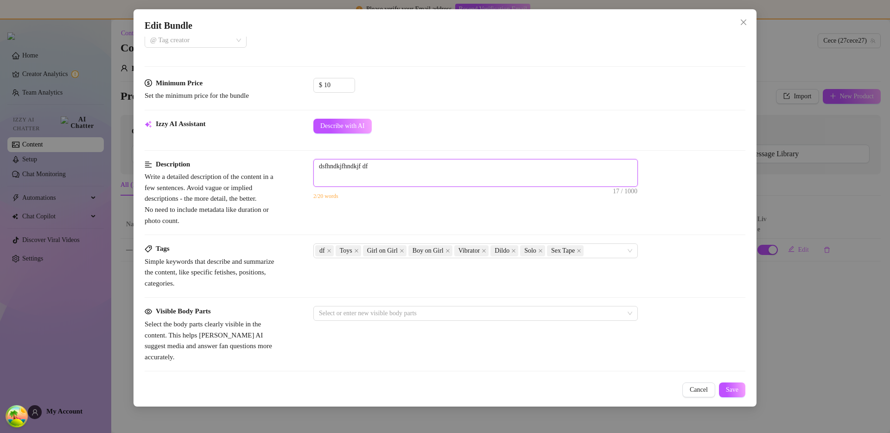
type textarea "dsfhndkjfhndkjf dfh"
type textarea "dsfhndkjfhndkjf dfhn"
type textarea "dsfhndkjfhndkjf dfhnd"
type textarea "dsfhndkjfhndkjf dfhndjk"
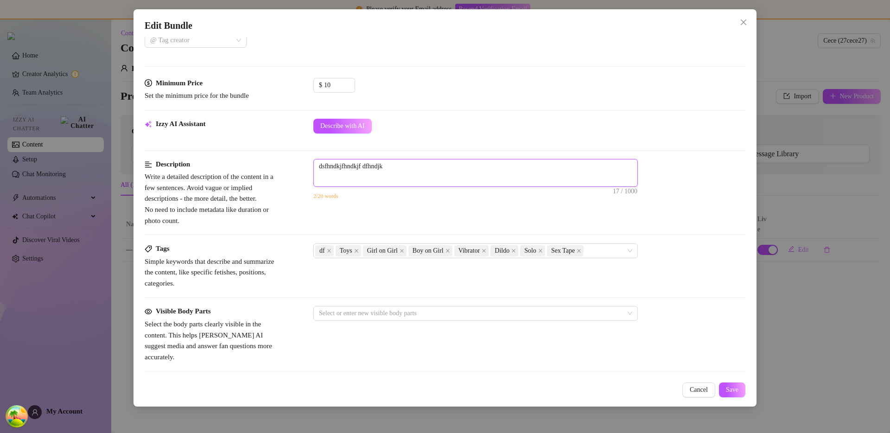
type textarea "dsfhndkjfhndkjf dfhndjks"
type textarea "dsfhndkjfhndkjf dfhndjksf"
type textarea "dsfhndkjfhndkjf dfhndjksfhn"
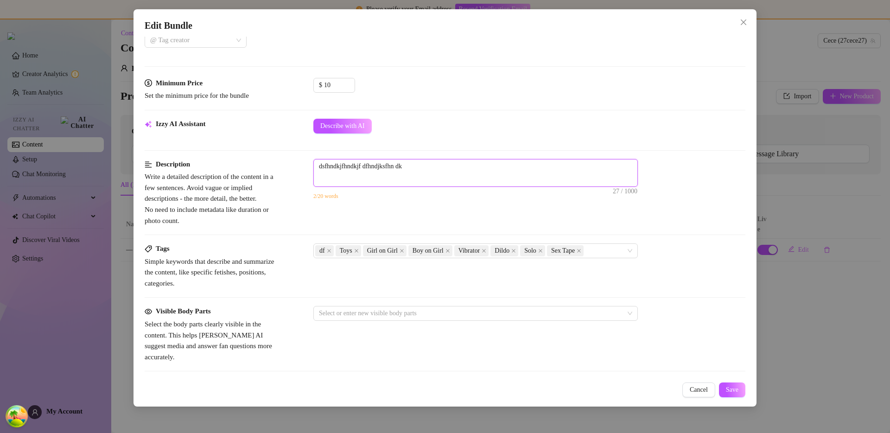
type textarea "dsfhndkjfhndkjf dfhndjksfhn dks"
type textarea "dsfhndkjfhndkjf dfhndjksfhn dksj"
type textarea "dsfhndkjfhndkjf dfhndjksfhn dksjfh"
type textarea "dsfhndkjfhndkjf dfhndjksfhn dksjfhj"
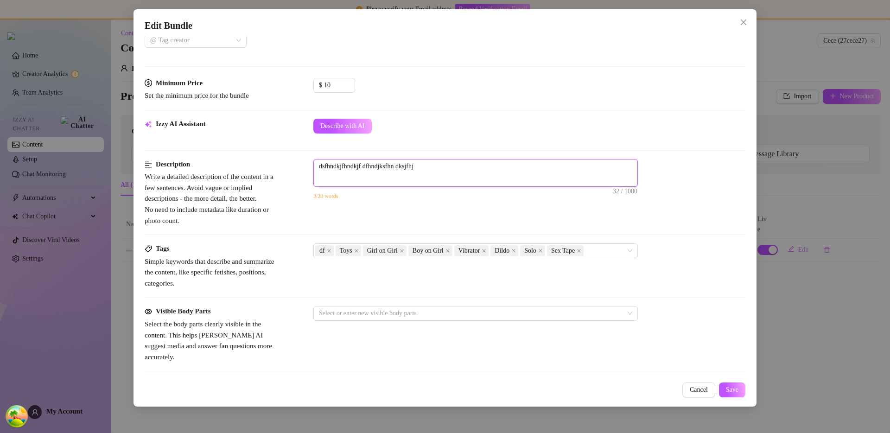
type textarea "dsfhndkjfhndkjf dfhndjksfhn dksjfhjk"
type textarea "dsfhndkjfhndkjf dfhndjksfhn dksjfhjk ds"
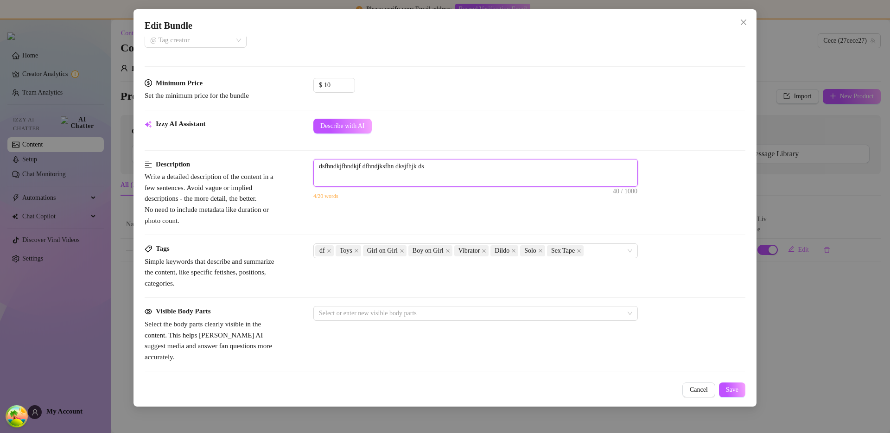
type textarea "dsfhndkjfhndkjf dfhndjksfhn dksjfhjk ds d"
type textarea "dsfhndkjfhndkjf dfhndjksfhn dksjfhjk ds ds"
type textarea "dsfhndkjfhndkjf dfhndjksfhn dksjfhjk ds dsj"
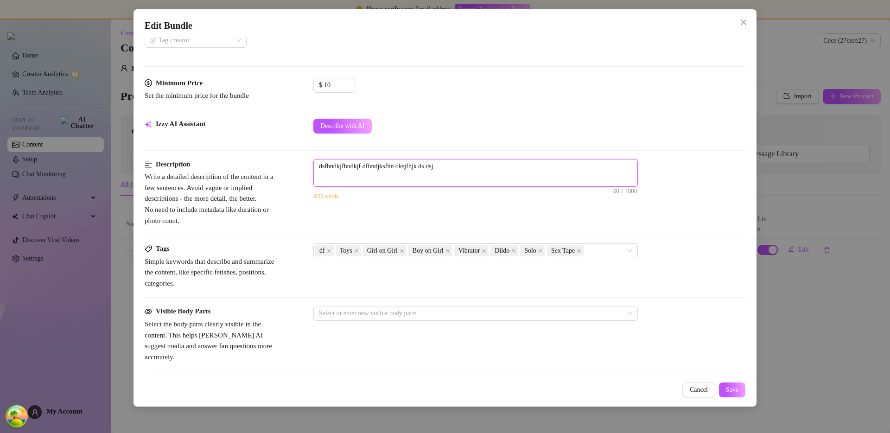
type textarea "dsfhndkjfhndkjf dfhndjksfhn dksjfhjk ds dsjk"
type textarea "dsfhndkjfhndkjf dfhndjksfhn dksjfhjk ds dsjkf"
type textarea "dsfhndkjfhndkjf dfhndjksfhn dksjfhjk ds dsjkfh"
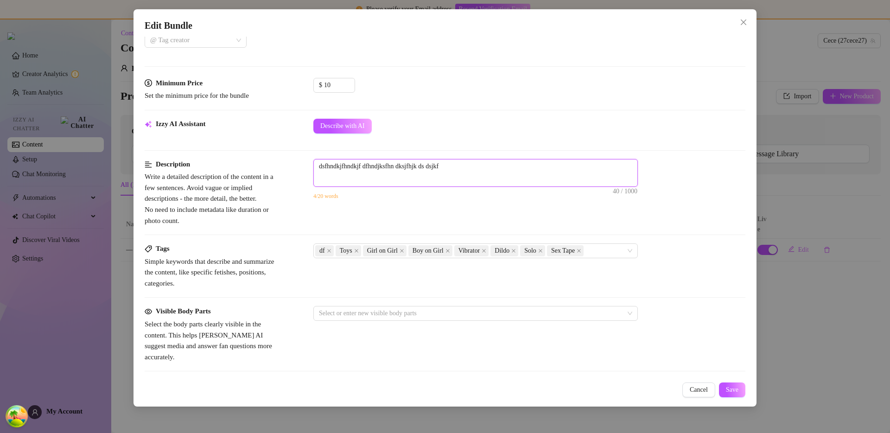
type textarea "dsfhndkjfhndkjf dfhndjksfhn dksjfhjk ds dsjkfh"
type textarea "dsfhndkjfhndkjf dfhndjksfhn dksjfhjk ds dsjkfhd"
type textarea "dsfhndkjfhndkjf dfhndjksfhn dksjfhjk ds dsjkfhdjk"
type textarea "dsfhndkjfhndkjf dfhndjksfhn dksjfhjk ds dsjkfhdjks"
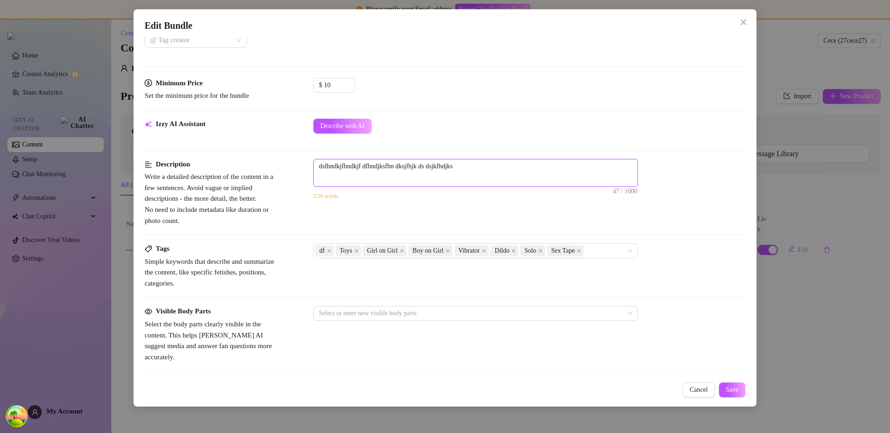
type textarea "dsfhndkjfhndkjf dfhndjksfhn dksjfhjk ds dsjkfhdjks"
type textarea "dsfhndkjfhndkjf dfhndjksfhn dksjfhjk ds dsjkfhdjks fh"
type textarea "dsfhndkjfhndkjf dfhndjksfhn dksjfhjk ds dsjkfhdjks fhd"
type textarea "dsfhndkjfhndkjf dfhndjksfhn dksjfhjk ds dsjkfhdjks fhds"
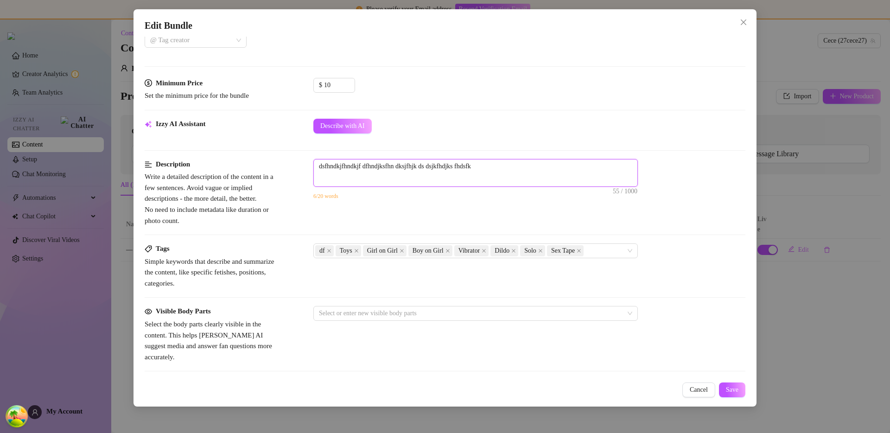
type textarea "dsfhndkjfhndkjf dfhndjksfhn dksjfhjk ds dsjkfhdjks fhdsfkj"
type textarea "dsfhndkjfhndkjf dfhndjksfhn dksjfhjk ds dsjkfhdjks fhdsfkj h"
type textarea "dsfhndkjfhndkjf dfhndjksfhn dksjfhjk ds dsjkfhdjks fhdsfkj hd"
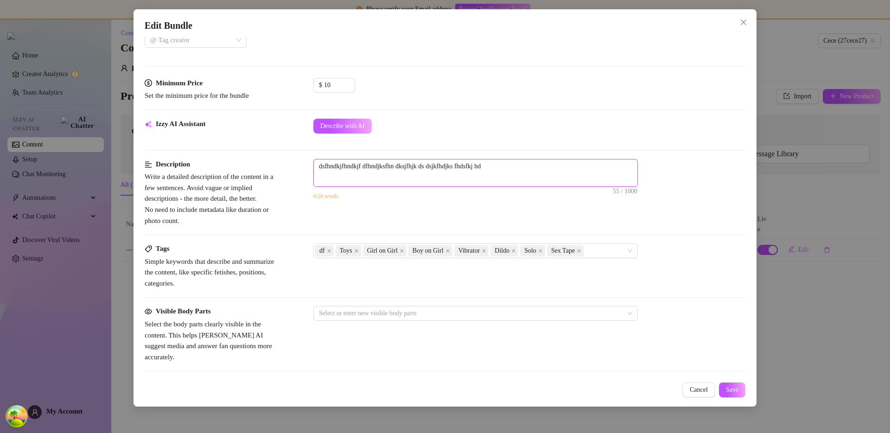
type textarea "dsfhndkjfhndkjf dfhndjksfhn dksjfhjk ds dsjkfhdjks fhdsfkj hds"
type textarea "dsfhndkjfhndkjf dfhndjksfhn dksjfhjk ds dsjkfhdjks fhdsfkj hdsk"
type textarea "dsfhndkjfhndkjf dfhndjksfhn dksjfhjk ds dsjkfhdjks fhdsfkj hdskj"
type textarea "dsfhndkjfhndkjf dfhndjksfhn dksjfhjk ds dsjkfhdjks fhdsfkj hdskjf"
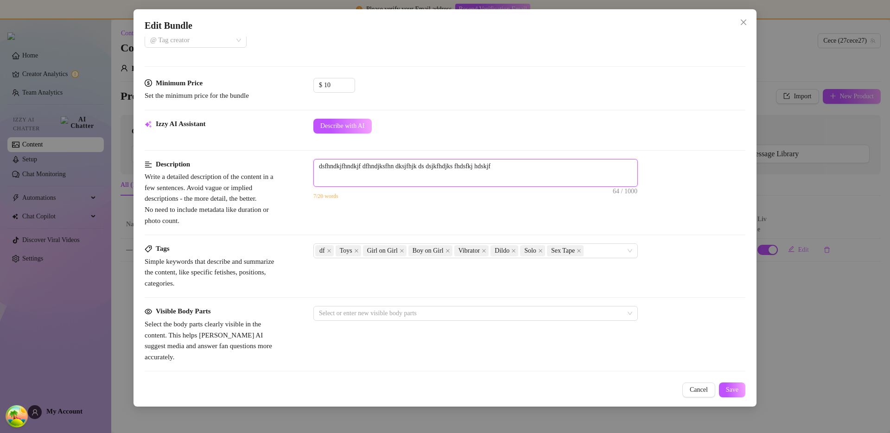
type textarea "dsfhndkjfhndkjf dfhndjksfhn dksjfhjk ds dsjkfhdjks fhdsfkj hdskjfh"
type textarea "dsfhndkjfhndkjf dfhndjksfhn dksjfhjk ds dsjkfhdjks fhdsfkj hdskjfhj"
paste textarea "dsfhndkjfhndkjf dfhndjksfhn dksjfhjk ds dsjkfhdjks fhdsfkj hdskjfhjdks f"
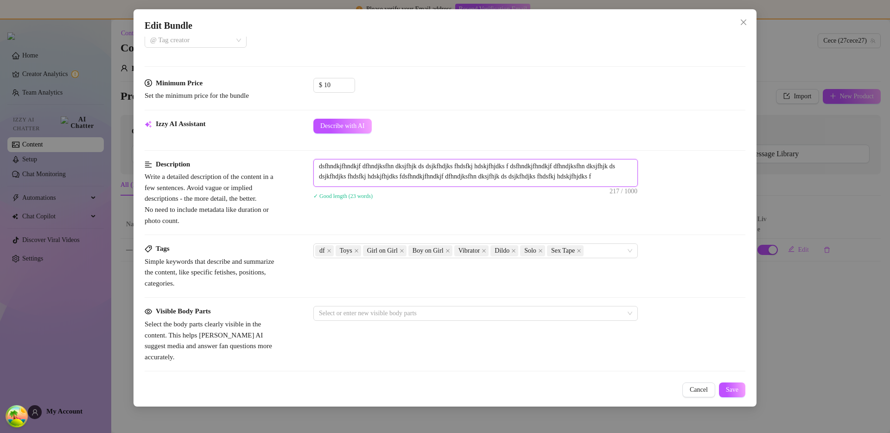
paste textarea "dsfhndkjfhndkjf dfhndjksfhn dksjfhjk ds dsjkfhdjks fhdsfkj hdskjfhjdks f"
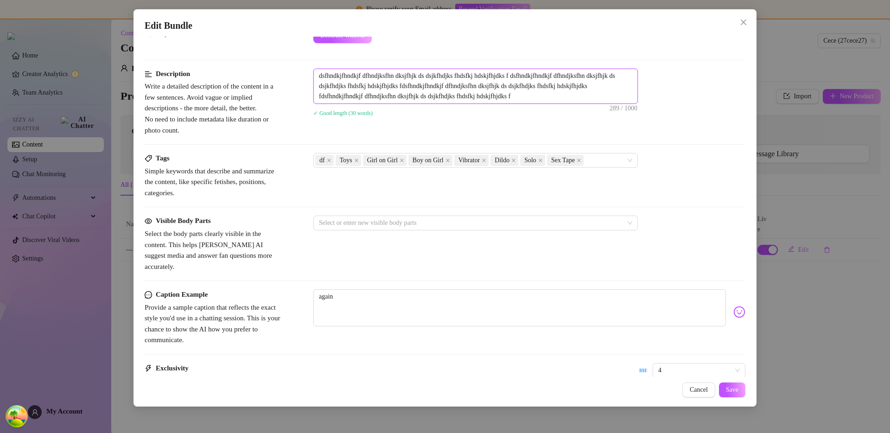
scroll to position [354, 0]
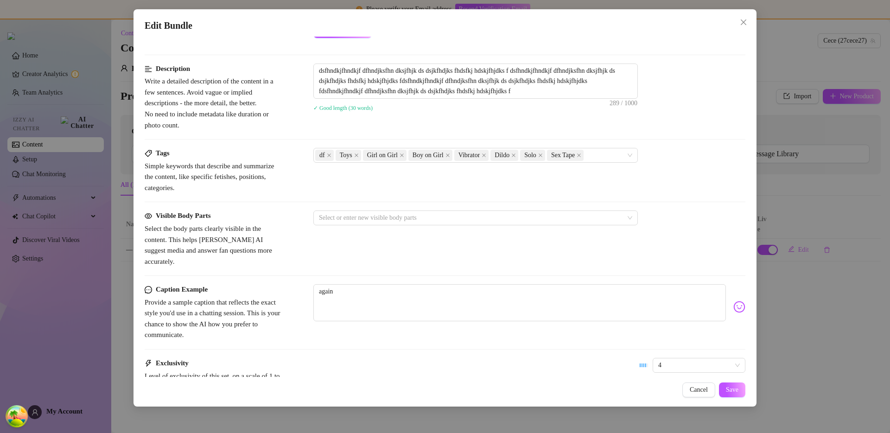
click at [411, 173] on div "Tags Simple keywords that describe and summarize the content, like specific fet…" at bounding box center [445, 170] width 601 height 45
click at [380, 219] on div at bounding box center [470, 217] width 311 height 13
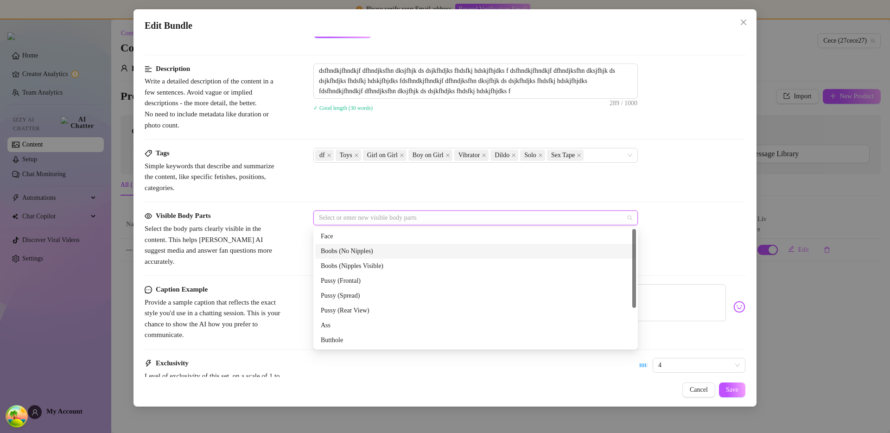
click at [369, 251] on div "Boobs (No Nipples)" at bounding box center [476, 251] width 310 height 10
click at [359, 298] on div "Pussy (Spread)" at bounding box center [476, 296] width 310 height 10
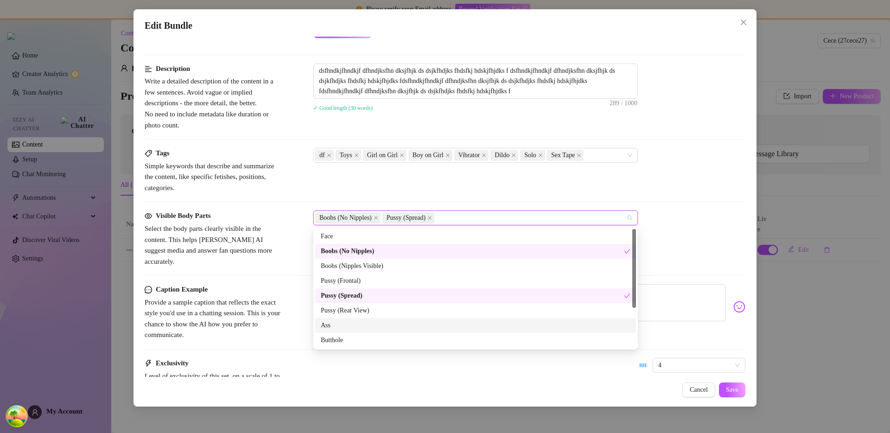
click at [352, 330] on div "Ass" at bounding box center [476, 325] width 310 height 10
click at [356, 293] on div "Pussy (Spread)" at bounding box center [472, 296] width 303 height 10
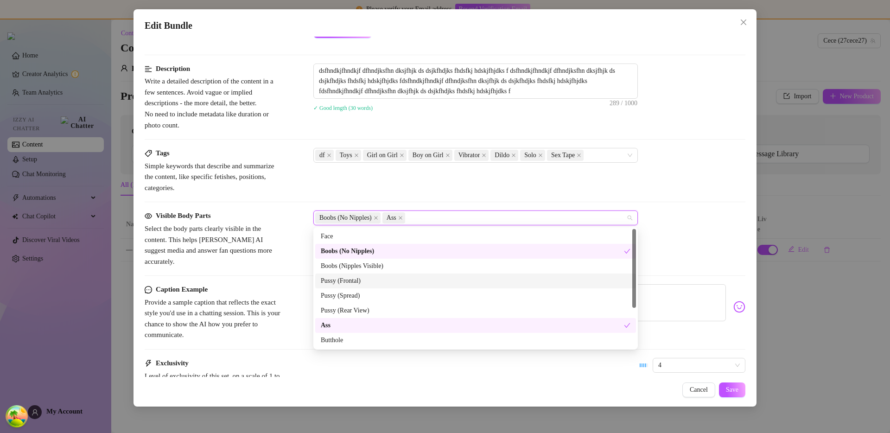
click at [362, 276] on div "Pussy (Frontal)" at bounding box center [476, 281] width 310 height 10
click at [365, 269] on div "Boobs (Nipples Visible)" at bounding box center [476, 266] width 310 height 10
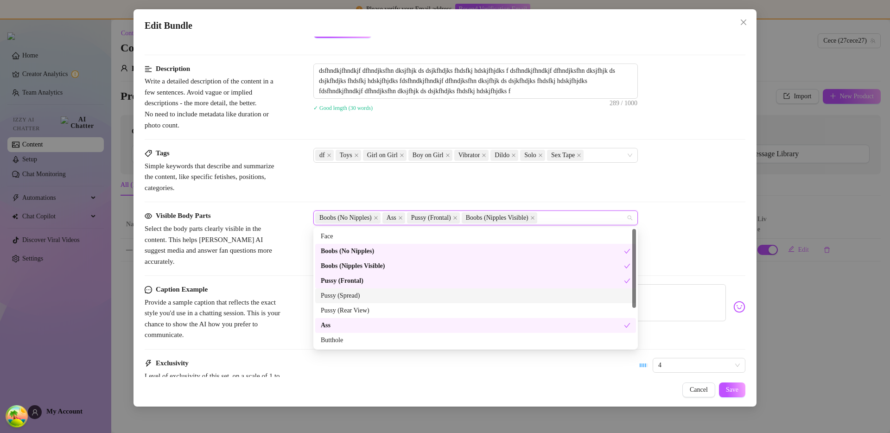
click at [355, 302] on div "Pussy (Spread)" at bounding box center [475, 295] width 321 height 15
click at [353, 316] on div "Pussy (Rear View)" at bounding box center [475, 310] width 321 height 15
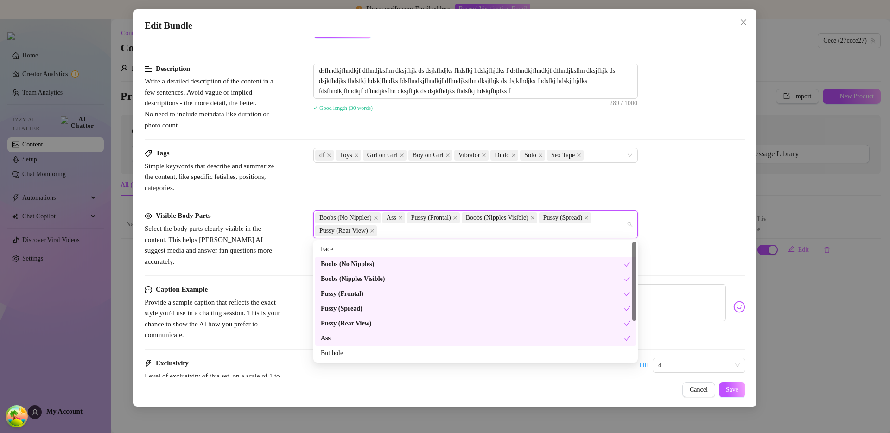
click at [275, 297] on span "Provide a sample caption that reflects the exact style you'd use in a chatting …" at bounding box center [214, 319] width 139 height 44
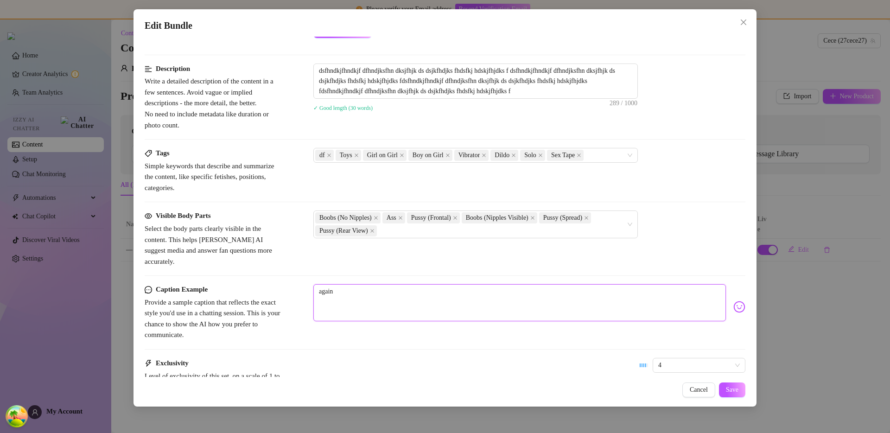
click at [349, 291] on textarea "again" at bounding box center [519, 302] width 412 height 37
paste textarea "dsfhndkjfhndkjf dfhndjksfhn dksjfhjk ds dsjkfhdjks fhdsfkj hdskjfhjdks f"
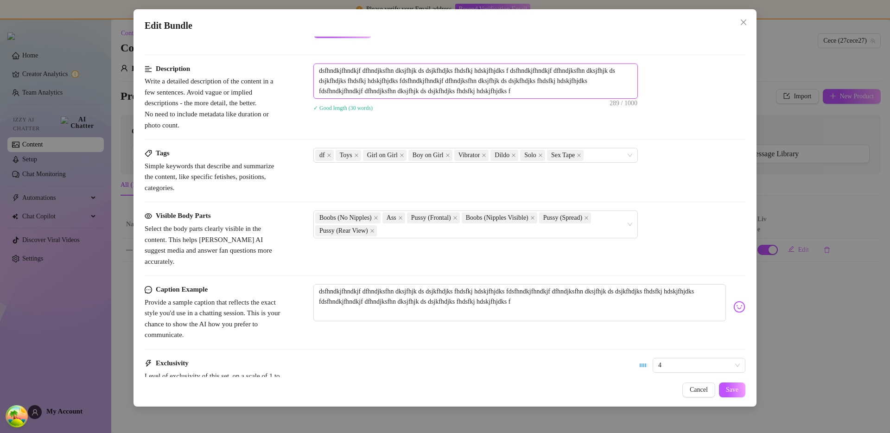
click at [467, 65] on textarea "dsfhndkjfhndkjf dfhndjksfhn dksjfhjk ds dsjkfhdjks fhdsfkj hdskjfhjdks f dsfhnd…" at bounding box center [476, 81] width 324 height 34
click at [456, 298] on textarea "dsfhndkjfhndkjf dfhndjksfhn dksjfhjk ds dsjkfhdjks fhdsfkj hdskjfhjdks fdsfhndk…" at bounding box center [519, 302] width 412 height 37
paste textarea "dsfhndkjfhndkjf dfhndjksfhn dksjfhjk ds dsjkfhdjks fhdsfkj hdskjfhjdks f"
click at [738, 388] on span "Save" at bounding box center [732, 389] width 13 height 7
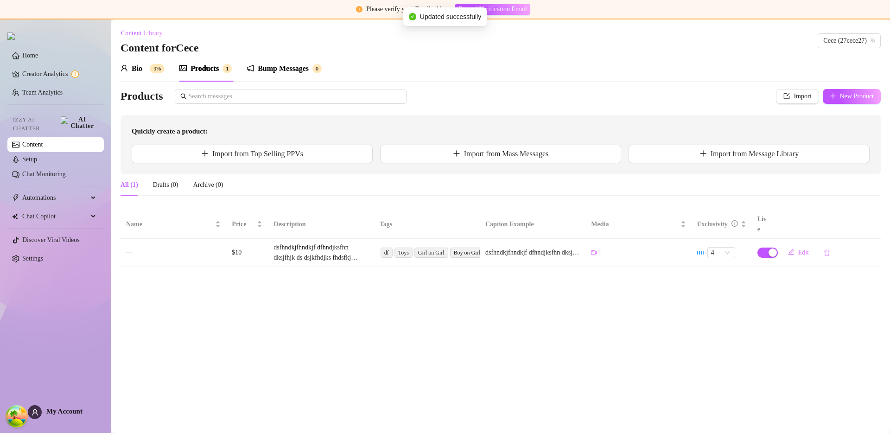
click at [559, 299] on main "Content Library Content for [PERSON_NAME] (27cece27) Bio 9% Products 1 Bump Mes…" at bounding box center [500, 225] width 779 height 413
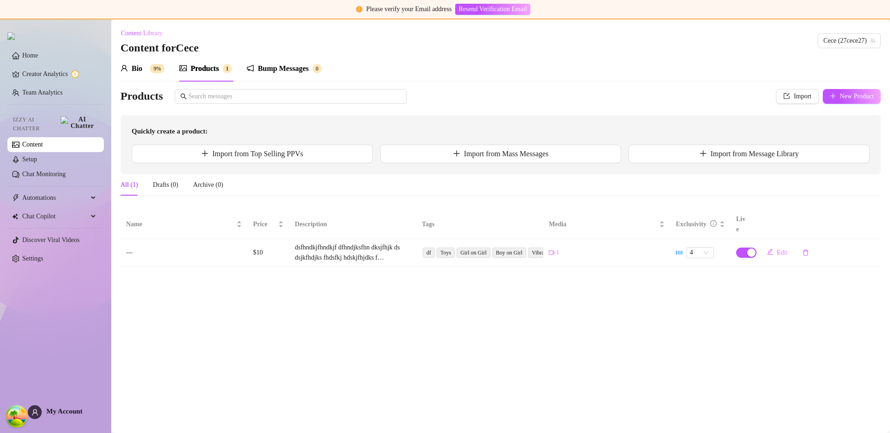
click at [460, 294] on main "Content Library Content for [PERSON_NAME] (27cece27) Bio 9% Products 1 Bump Mes…" at bounding box center [500, 225] width 779 height 413
click at [369, 287] on main "Content Library Content for [PERSON_NAME] (27cece27) Bio 9% Products 1 Bump Mes…" at bounding box center [500, 225] width 779 height 413
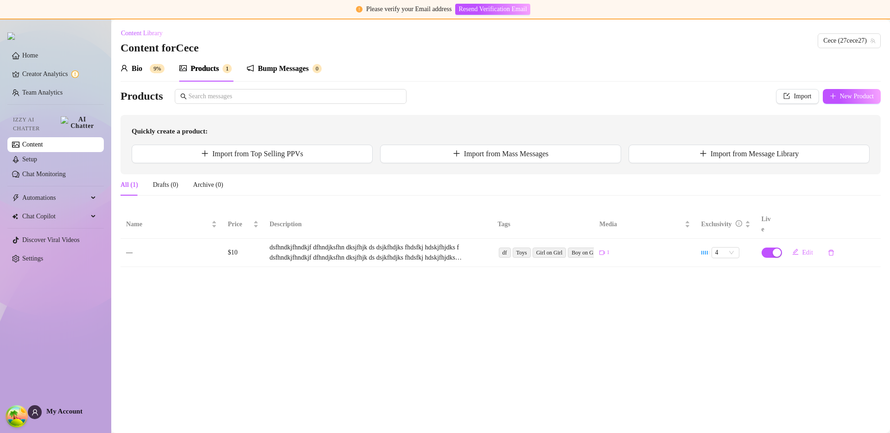
click at [424, 322] on main "Content Library Content for [PERSON_NAME] (27cece27) Bio 9% Products 1 Bump Mes…" at bounding box center [500, 225] width 779 height 413
click at [400, 304] on main "Content Library Content for [PERSON_NAME] (27cece27) Bio 9% Products 1 Bump Mes…" at bounding box center [500, 225] width 779 height 413
click at [604, 312] on main "Content Library Content for [PERSON_NAME] (27cece27) Bio 9% Products 1 Bump Mes…" at bounding box center [500, 225] width 779 height 413
click at [545, 320] on main "Content Library Content for Cece Cece (27cece27) Bio 9% Products 1 Bump Message…" at bounding box center [500, 225] width 779 height 413
click at [748, 340] on main "Content Library Content for Cece Cece (27cece27) Bio 9% Products 1 Bump Message…" at bounding box center [500, 225] width 779 height 413
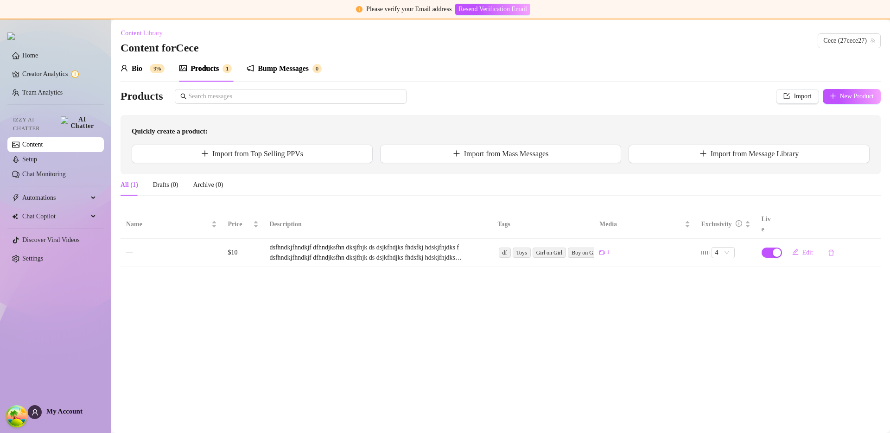
click at [675, 351] on main "Content Library Content for Cece Cece (27cece27) Bio 9% Products 1 Bump Message…" at bounding box center [500, 225] width 779 height 413
click at [726, 247] on span "4" at bounding box center [723, 252] width 16 height 10
click at [705, 292] on main "Content Library Content for Cece Cece (27cece27) Bio 9% Products 1 Bump Message…" at bounding box center [500, 225] width 779 height 413
click at [722, 247] on span "4" at bounding box center [723, 252] width 16 height 10
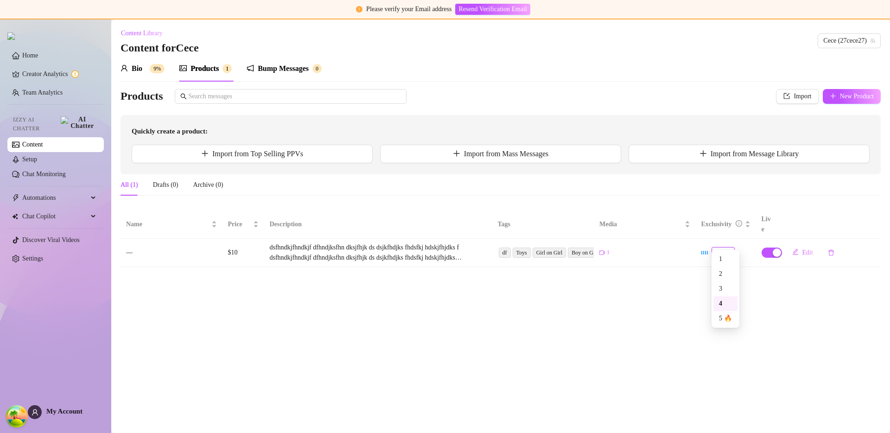
click at [724, 247] on span "4" at bounding box center [723, 252] width 16 height 10
click at [723, 247] on span "4" at bounding box center [723, 252] width 16 height 10
click at [724, 247] on span "4" at bounding box center [723, 252] width 16 height 10
click at [723, 247] on span "4" at bounding box center [723, 252] width 16 height 10
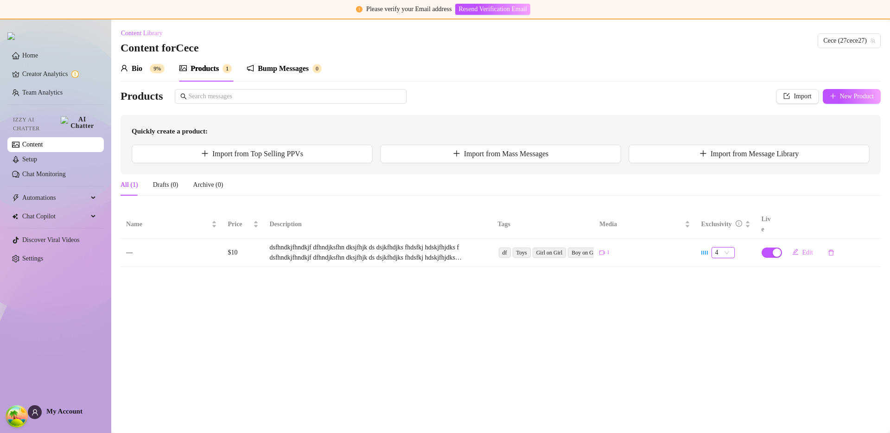
click at [685, 305] on main "Content Library Content for Cece Cece (27cece27) Bio 9% Products 1 Bump Message…" at bounding box center [500, 225] width 779 height 413
click at [726, 247] on span "4" at bounding box center [723, 252] width 16 height 10
click at [727, 247] on span "4" at bounding box center [723, 252] width 16 height 10
click at [723, 317] on div "5 🔥" at bounding box center [725, 318] width 13 height 10
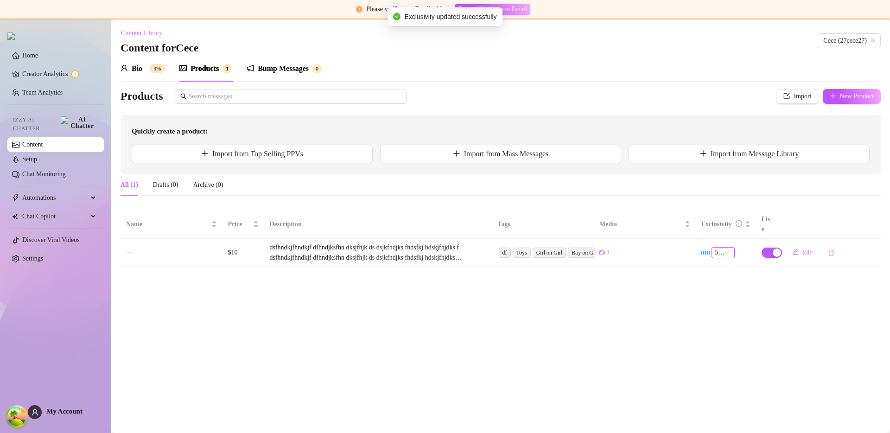
click at [717, 301] on main "Content Library Content for Cece Cece (27cece27) Bio 9% Products 1 Bump Message…" at bounding box center [500, 225] width 779 height 413
click at [714, 303] on main "Content Library Content for Cece Cece (27cece27) Bio 9% Products 1 Bump Message…" at bounding box center [500, 225] width 779 height 413
click at [727, 247] on span "5 🔥" at bounding box center [725, 252] width 20 height 10
click at [731, 247] on span "5 🔥" at bounding box center [725, 252] width 20 height 10
click at [724, 247] on span "5 🔥" at bounding box center [725, 252] width 20 height 10
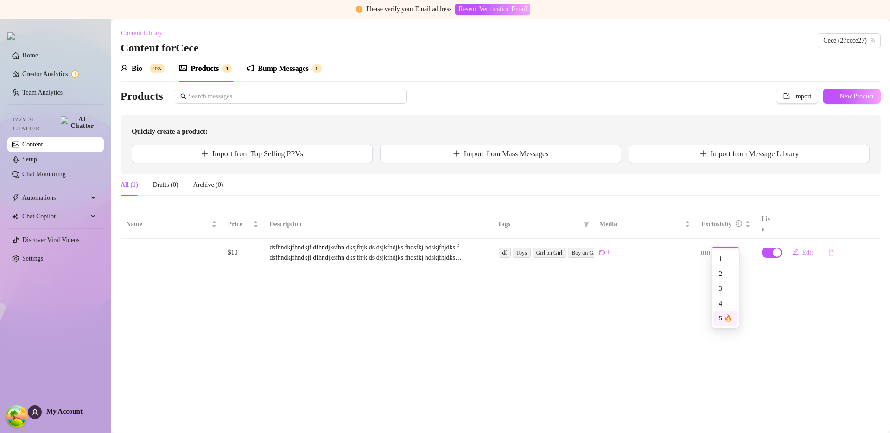
click at [731, 247] on span "5 🔥" at bounding box center [725, 252] width 20 height 10
click at [727, 247] on span "5 🔥" at bounding box center [725, 252] width 20 height 10
click at [729, 247] on span "5 🔥" at bounding box center [725, 252] width 20 height 10
click at [698, 302] on main "Content Library Content for Cece Cece (27cece27) Bio 9% Products 1 Bump Message…" at bounding box center [500, 225] width 779 height 413
click at [723, 247] on span "5 🔥" at bounding box center [723, 252] width 16 height 10
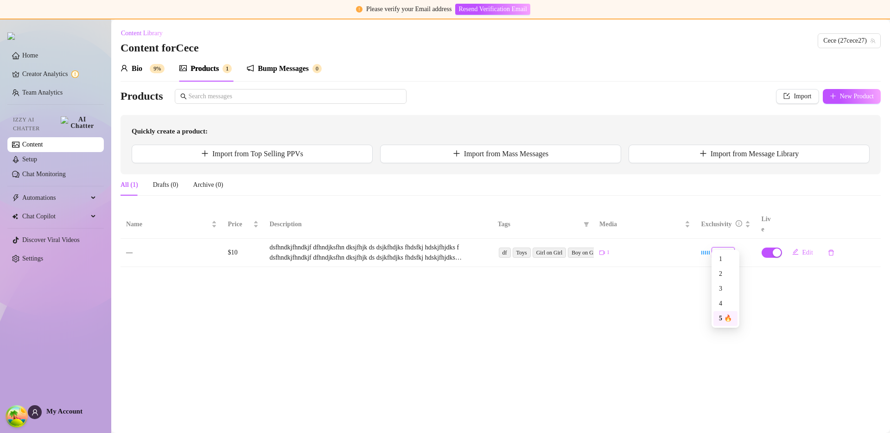
click at [725, 247] on span "5 🔥" at bounding box center [723, 252] width 16 height 10
click at [719, 247] on span "5 🔥" at bounding box center [723, 252] width 16 height 10
click at [722, 247] on span "5 🔥" at bounding box center [723, 252] width 16 height 10
click at [590, 217] on span at bounding box center [586, 224] width 9 height 14
click at [553, 264] on span "Girl on Girl" at bounding box center [566, 266] width 34 height 7
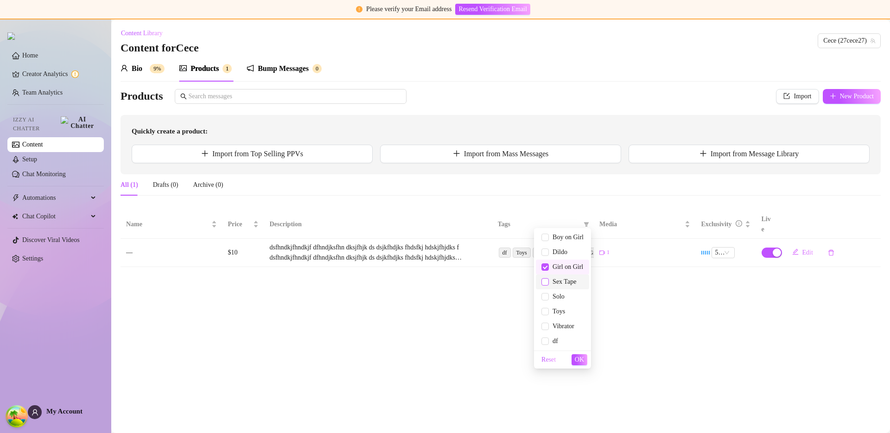
click at [548, 279] on input "checkbox" at bounding box center [544, 281] width 7 height 7
click at [578, 358] on span "OK" at bounding box center [579, 359] width 9 height 7
click at [587, 222] on icon "filter" at bounding box center [586, 224] width 5 height 5
click at [563, 262] on span "Girl on Girl" at bounding box center [562, 267] width 42 height 10
click at [565, 285] on span "Sex Tape" at bounding box center [562, 282] width 42 height 10
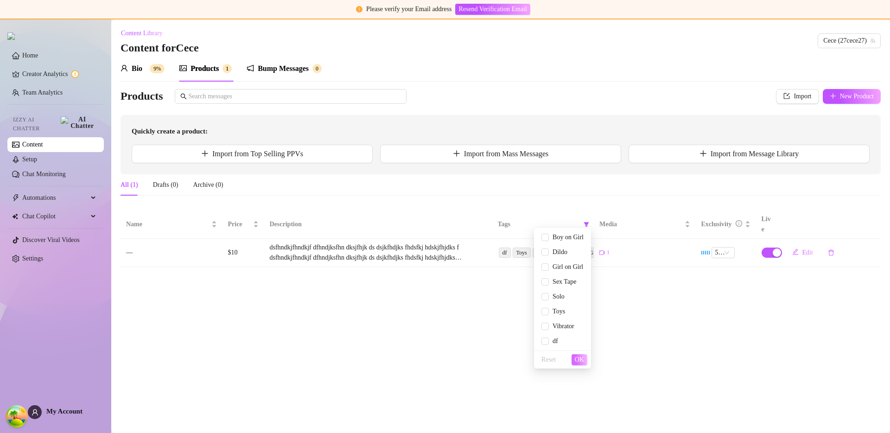
click at [583, 362] on span "OK" at bounding box center [579, 359] width 9 height 7
click at [589, 222] on span at bounding box center [586, 224] width 9 height 14
click at [569, 236] on span "Boy on Girl" at bounding box center [566, 237] width 35 height 7
click at [569, 235] on span "Boy on Girl" at bounding box center [566, 237] width 35 height 7
click at [571, 342] on span "df" at bounding box center [562, 341] width 42 height 10
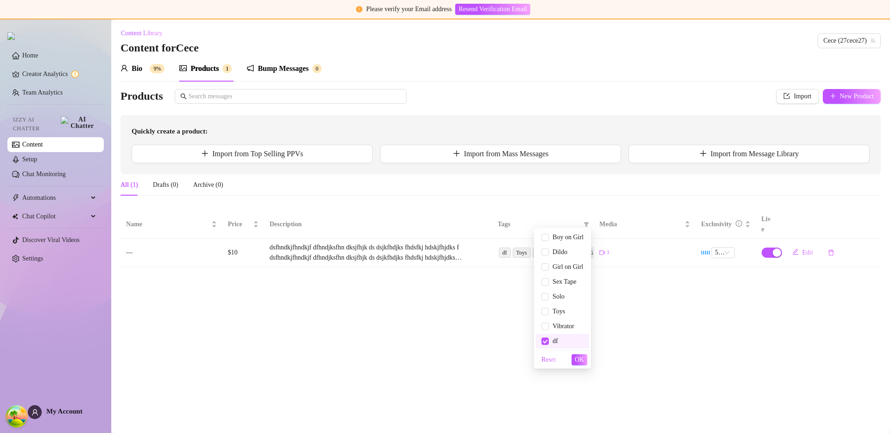
click at [569, 343] on span "df" at bounding box center [562, 341] width 42 height 10
click at [607, 335] on main "Content Library Content for Cece Cece (27cece27) Bio 9% Products 1 Bump Message…" at bounding box center [500, 225] width 779 height 413
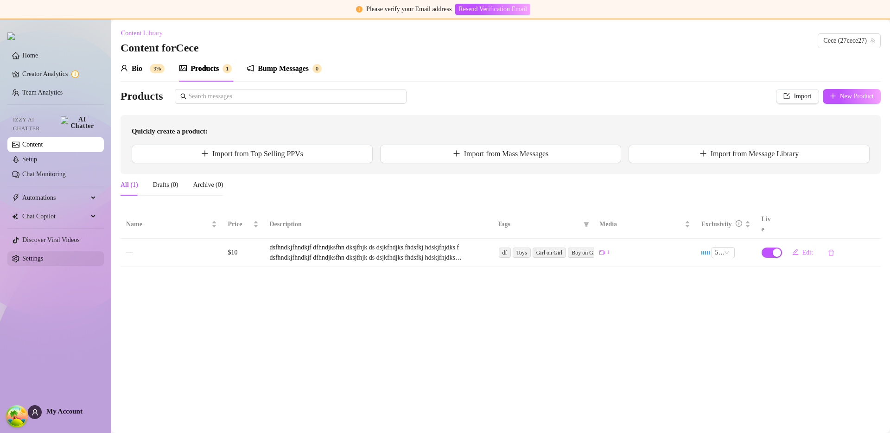
click at [43, 255] on link "Settings" at bounding box center [32, 258] width 21 height 7
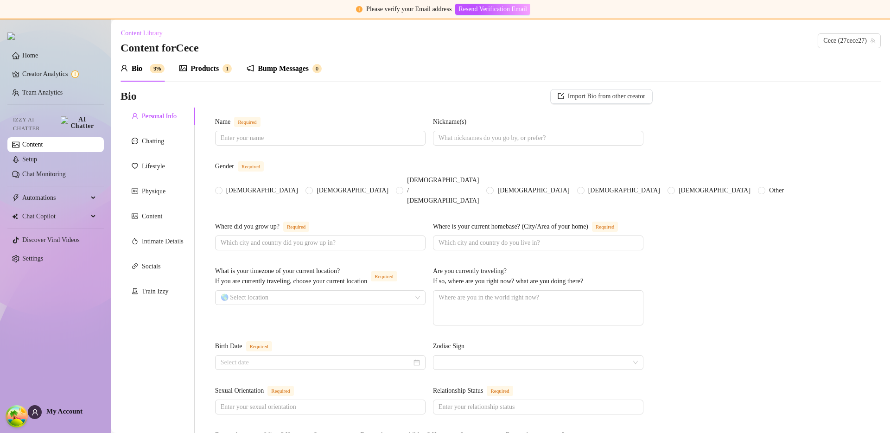
click at [202, 68] on div "Products" at bounding box center [204, 68] width 28 height 11
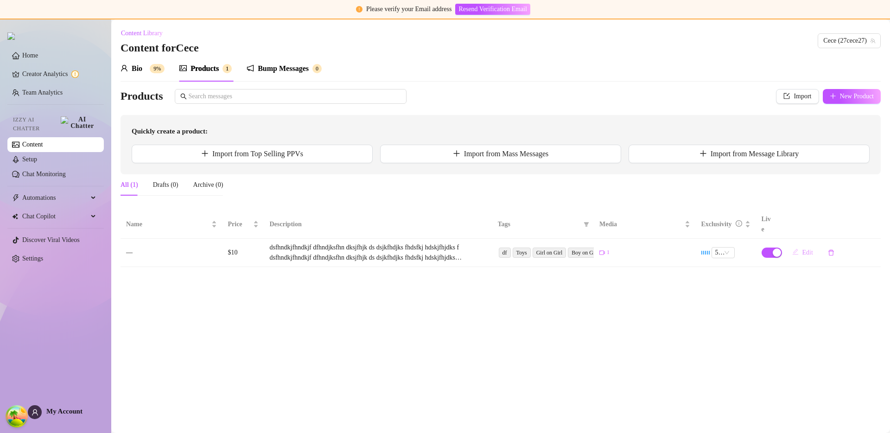
click at [790, 245] on button "Edit" at bounding box center [803, 252] width 36 height 15
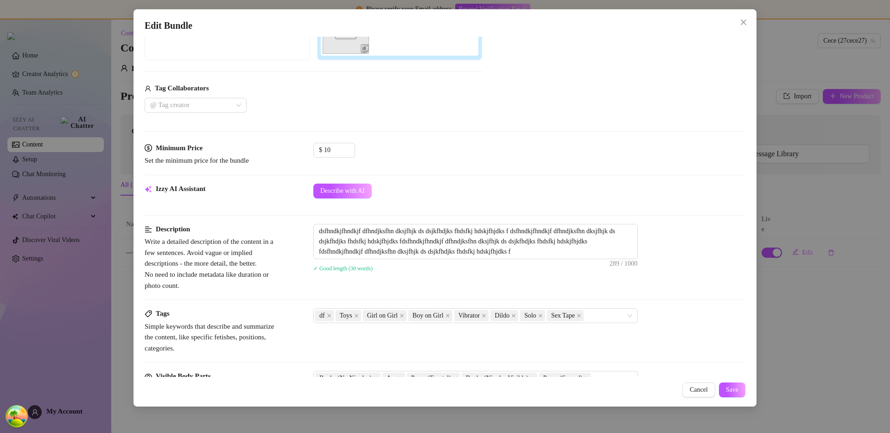
scroll to position [270, 0]
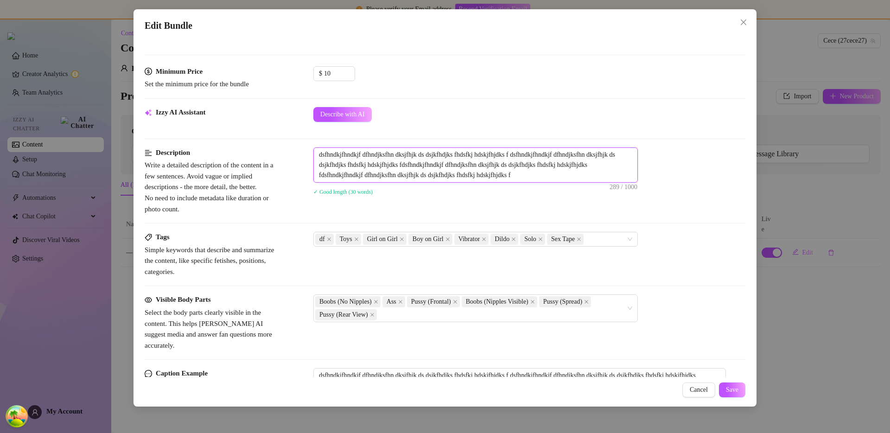
click at [535, 174] on textarea "dsfhndkjfhndkjf dfhndjksfhn dksjfhjk ds dsjkfhdjks fhdsfkj hdskjfhjdks f dsfhnd…" at bounding box center [476, 165] width 324 height 34
click at [726, 393] on span "Save" at bounding box center [732, 389] width 13 height 7
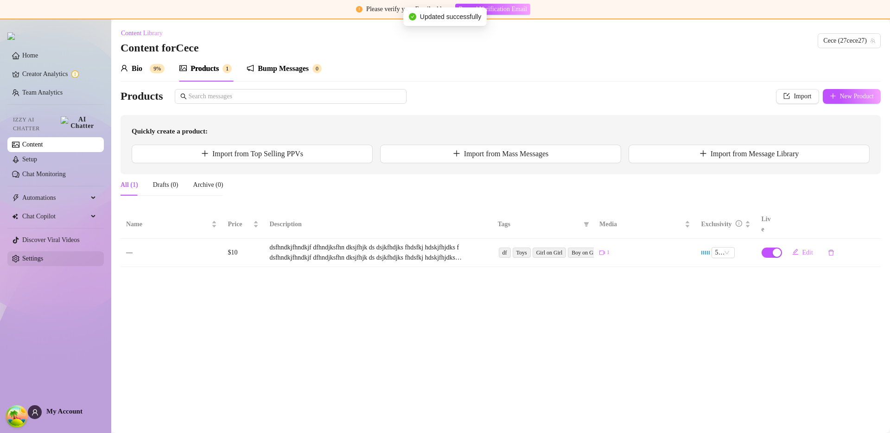
click at [43, 255] on link "Settings" at bounding box center [32, 258] width 21 height 7
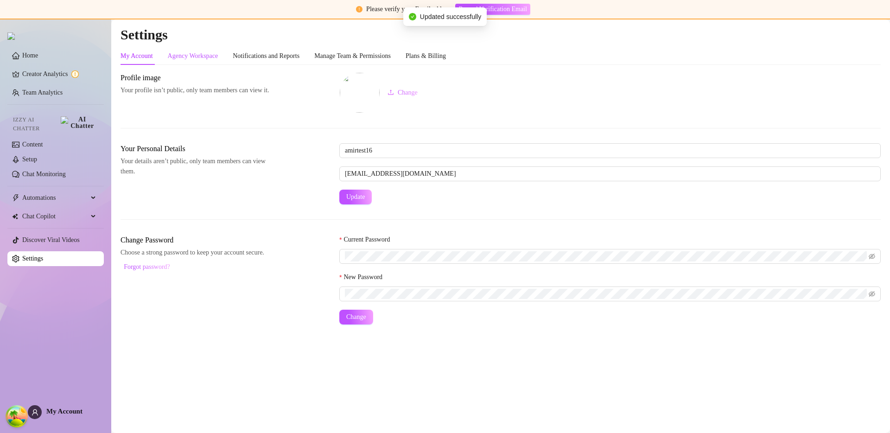
click at [186, 59] on div "Agency Workspace" at bounding box center [193, 56] width 51 height 10
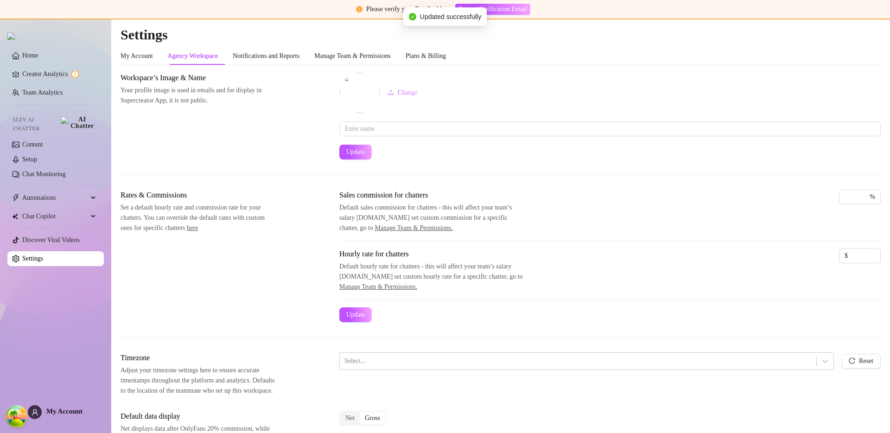
scroll to position [205, 0]
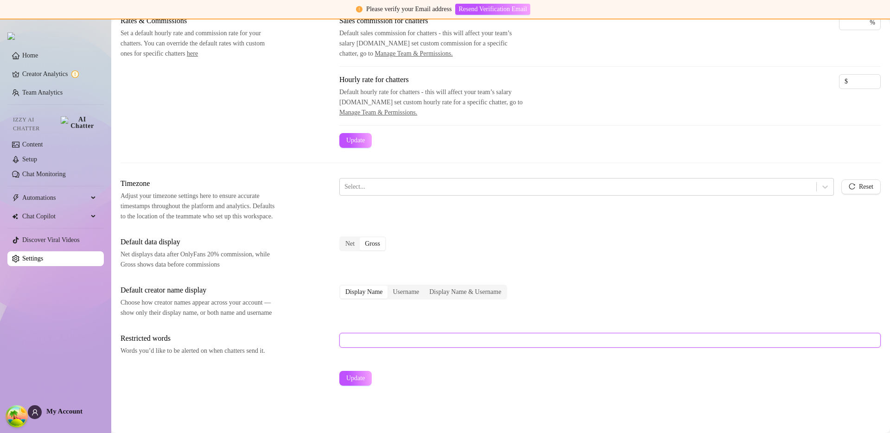
click at [361, 334] on input "text" at bounding box center [609, 340] width 541 height 15
click at [354, 372] on button "Update" at bounding box center [355, 378] width 32 height 15
click at [38, 141] on link "Content" at bounding box center [32, 144] width 20 height 7
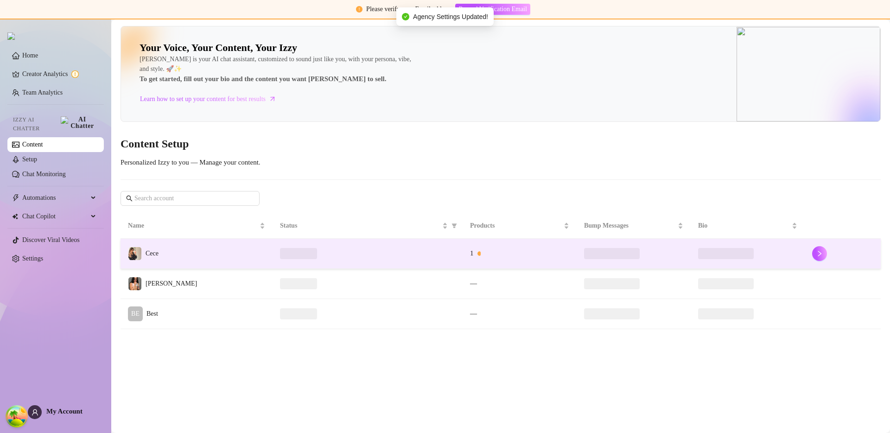
click at [243, 260] on td "Cece" at bounding box center [197, 254] width 152 height 30
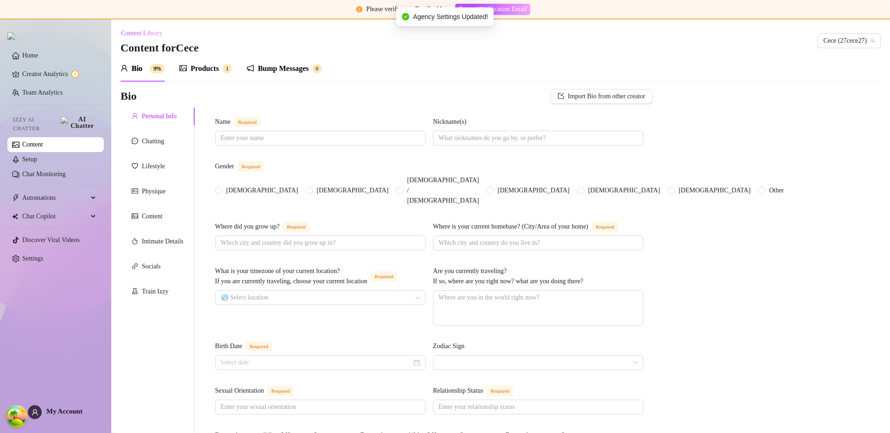
click at [219, 64] on div "Products" at bounding box center [204, 68] width 28 height 11
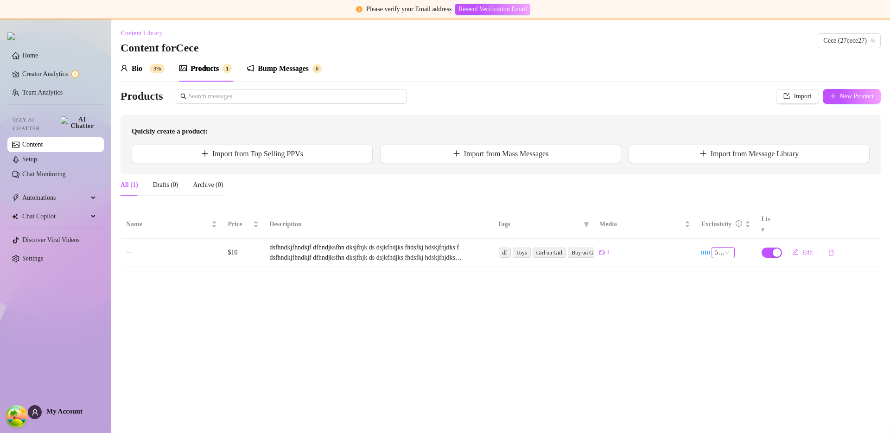
click at [724, 247] on span "5 🔥" at bounding box center [723, 252] width 16 height 10
click at [723, 304] on div "4" at bounding box center [725, 303] width 13 height 10
click at [792, 248] on icon "edit" at bounding box center [795, 251] width 6 height 6
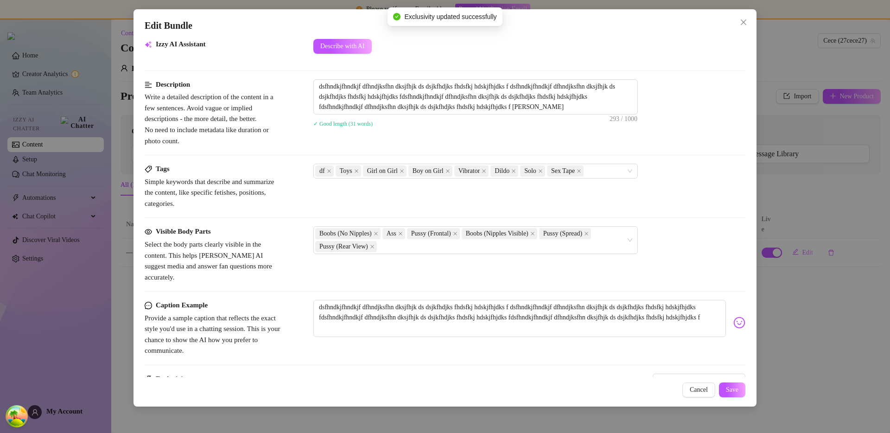
scroll to position [438, 0]
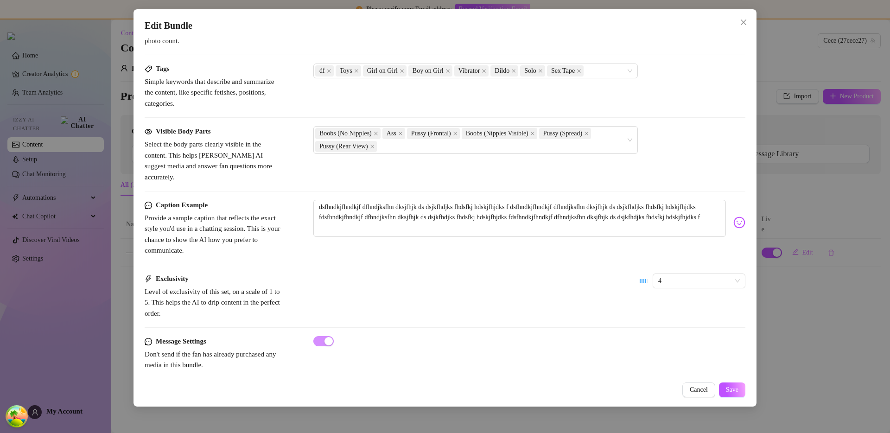
click at [730, 385] on button "Save" at bounding box center [732, 389] width 26 height 15
click at [731, 390] on span "Save" at bounding box center [732, 389] width 13 height 7
click at [716, 355] on div "Message Settings Don't send if the fan has already purchased any media in this …" at bounding box center [445, 353] width 601 height 35
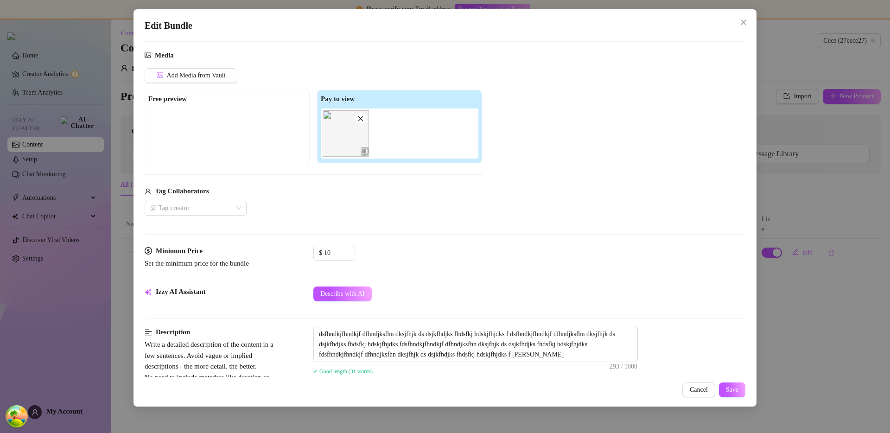
scroll to position [262, 0]
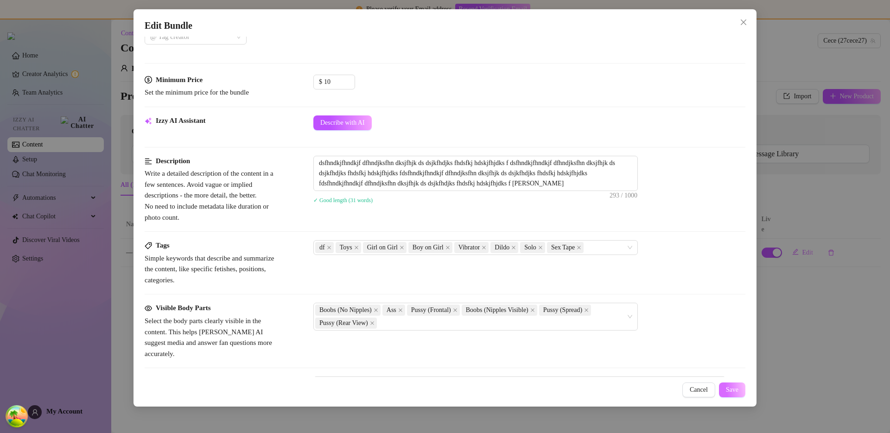
click at [727, 388] on span "Save" at bounding box center [732, 389] width 13 height 7
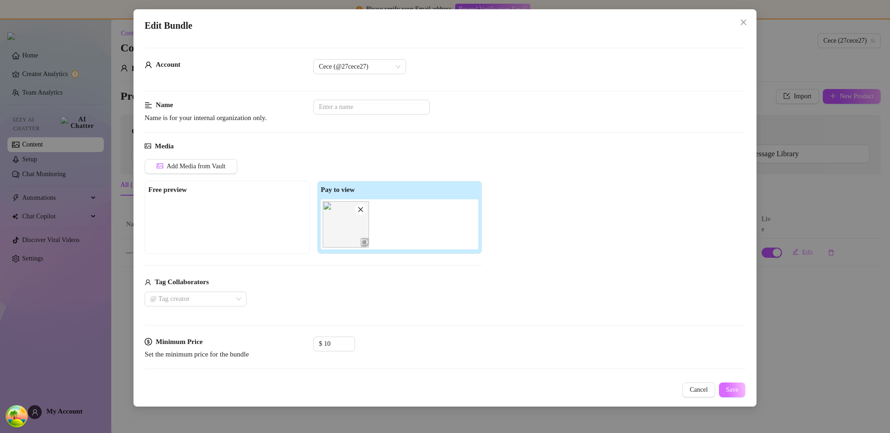
click at [730, 397] on button "Save" at bounding box center [732, 389] width 26 height 15
click at [690, 389] on span "Cancel" at bounding box center [699, 389] width 18 height 7
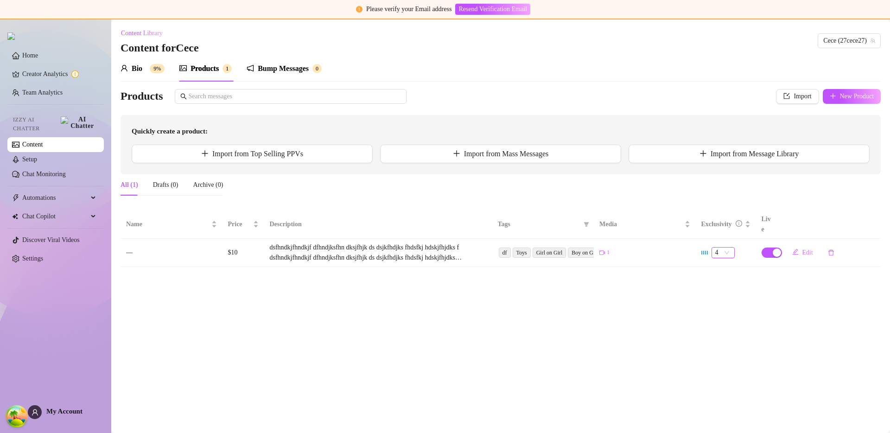
click at [722, 247] on span "4" at bounding box center [723, 252] width 16 height 10
click at [725, 289] on div "3" at bounding box center [725, 289] width 13 height 10
click at [693, 317] on main "Content Library Content for Cece Cece (27cece27) Bio 9% Products 1 Bump Message…" at bounding box center [500, 225] width 779 height 413
click at [804, 249] on span "Edit" at bounding box center [807, 252] width 11 height 7
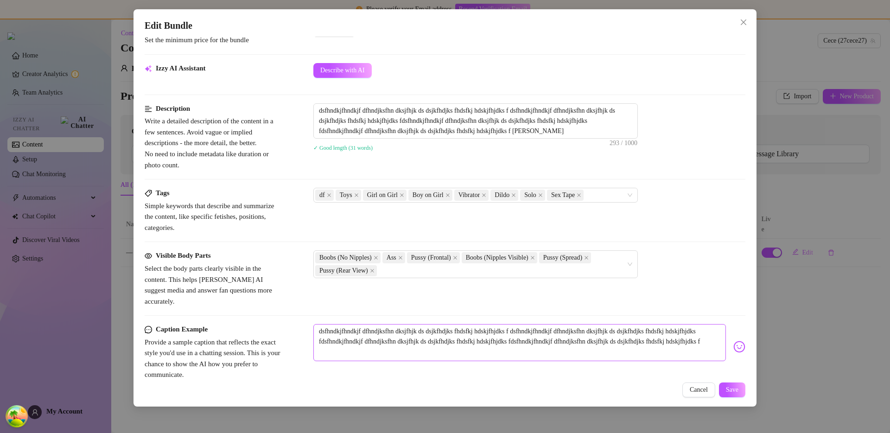
scroll to position [438, 0]
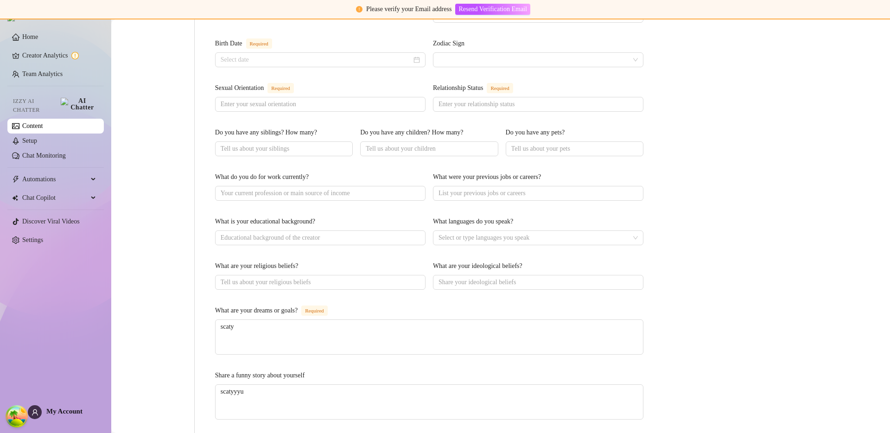
scroll to position [517, 0]
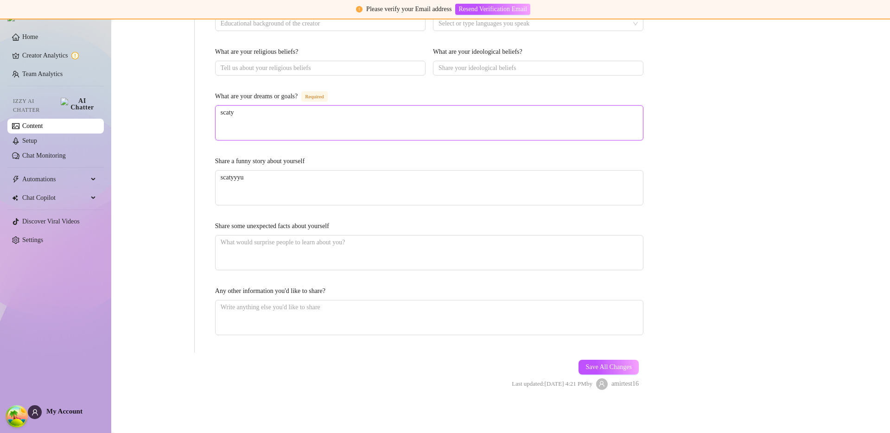
click at [265, 124] on textarea "scaty" at bounding box center [429, 123] width 427 height 34
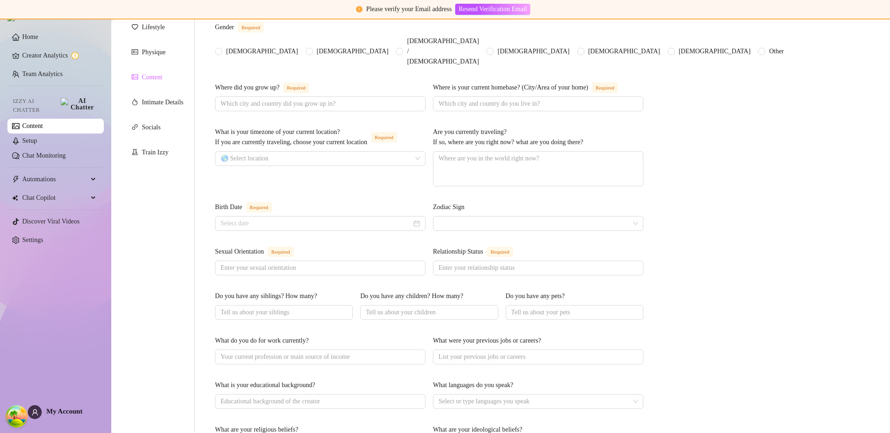
scroll to position [0, 0]
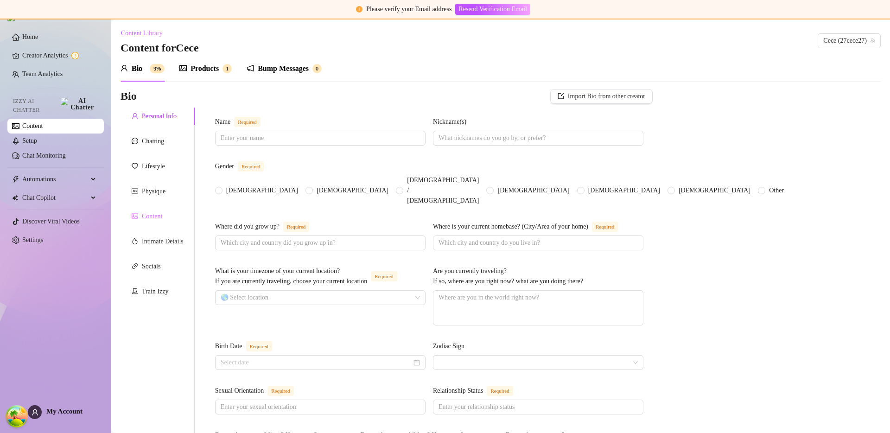
type textarea "scat"
click at [159, 221] on div "Content" at bounding box center [152, 216] width 20 height 10
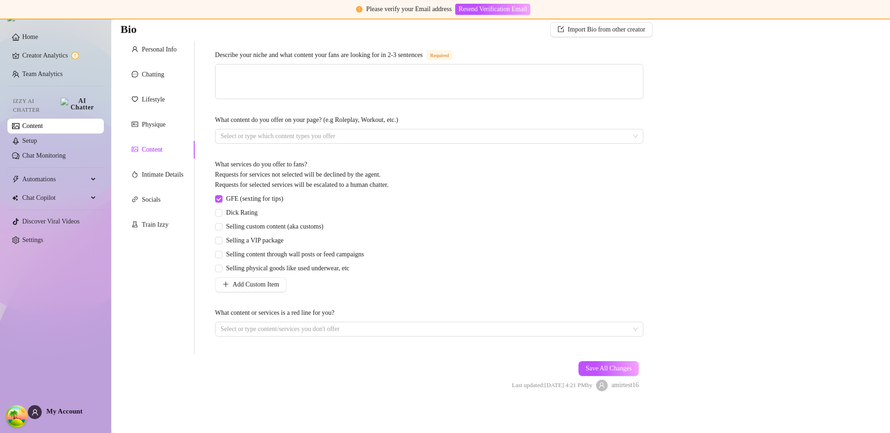
scroll to position [70, 0]
click at [585, 363] on span "Save All Changes" at bounding box center [608, 365] width 46 height 7
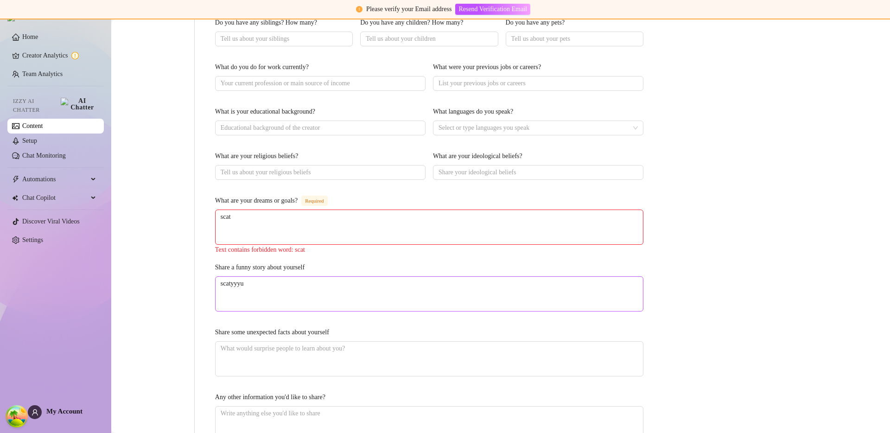
scroll to position [0, 0]
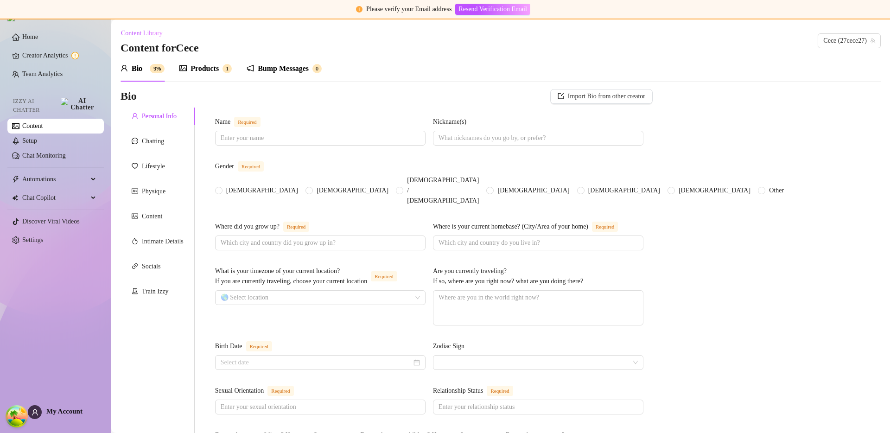
click at [228, 67] on span "1" at bounding box center [227, 68] width 3 height 6
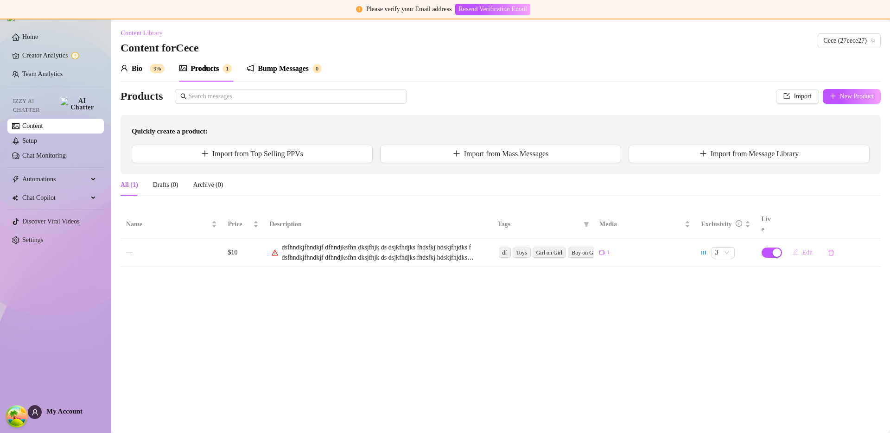
click at [797, 248] on icon "edit" at bounding box center [795, 251] width 6 height 6
type textarea "dsfhndkjfhndkjf dfhndjksfhn dksjfhjk ds dsjkfhdjks fhdsfkj hdskjfhjdks f dsfhnd…"
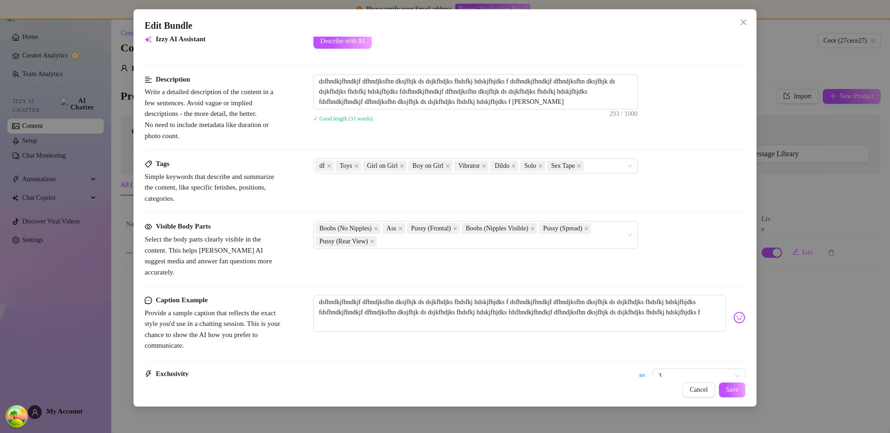
scroll to position [438, 0]
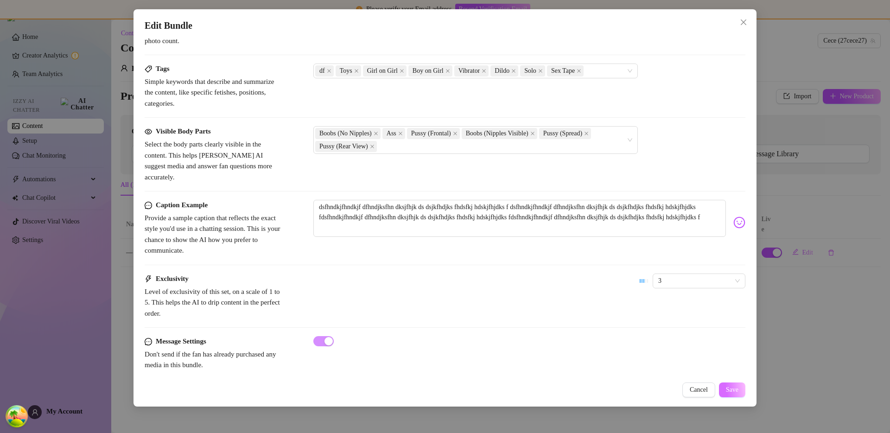
click at [726, 387] on span "Save" at bounding box center [732, 389] width 13 height 7
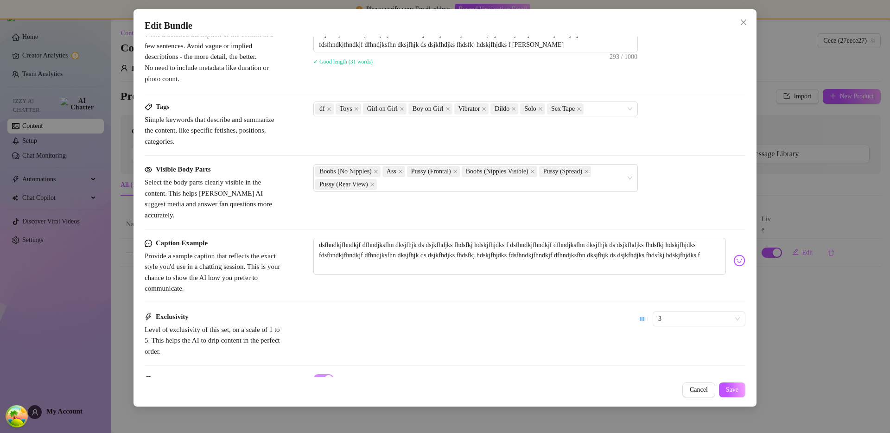
scroll to position [0, 0]
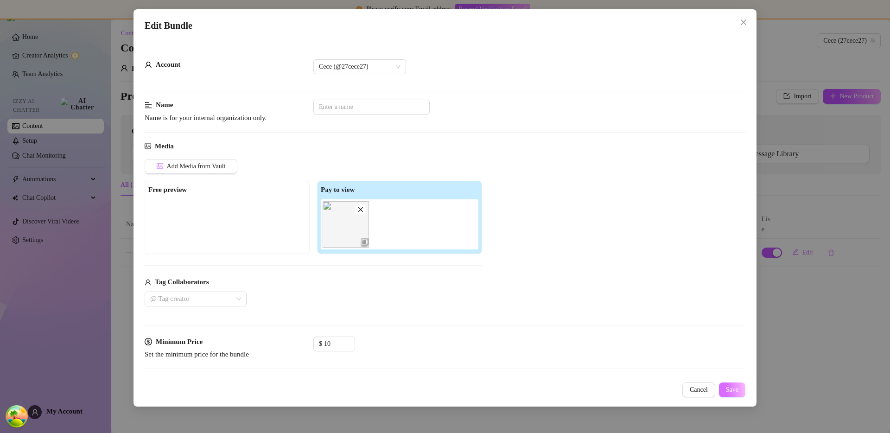
click at [727, 387] on span "Save" at bounding box center [732, 389] width 13 height 7
click at [727, 385] on button "Save" at bounding box center [732, 389] width 26 height 15
click at [540, 249] on div "Add Media from Vault Free preview Pay to view Tag Collaborators @ Tag creator" at bounding box center [445, 232] width 601 height 147
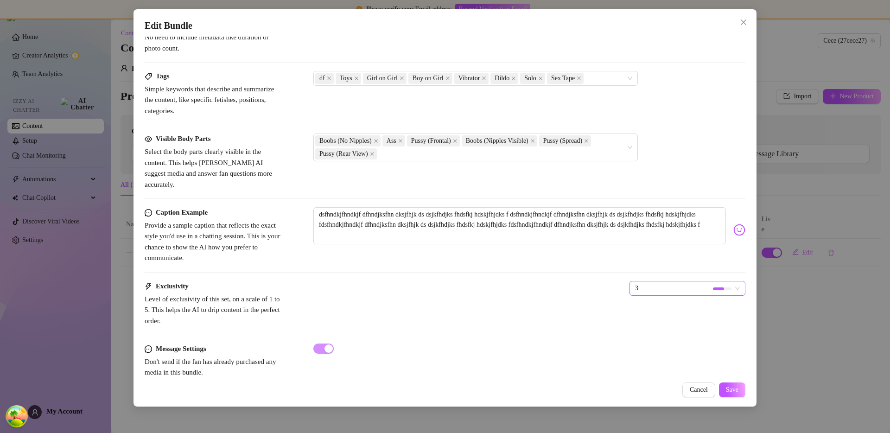
click at [689, 281] on span "3" at bounding box center [672, 288] width 74 height 14
click at [682, 281] on span "3" at bounding box center [672, 288] width 74 height 14
click at [691, 393] on button "Cancel" at bounding box center [698, 389] width 33 height 15
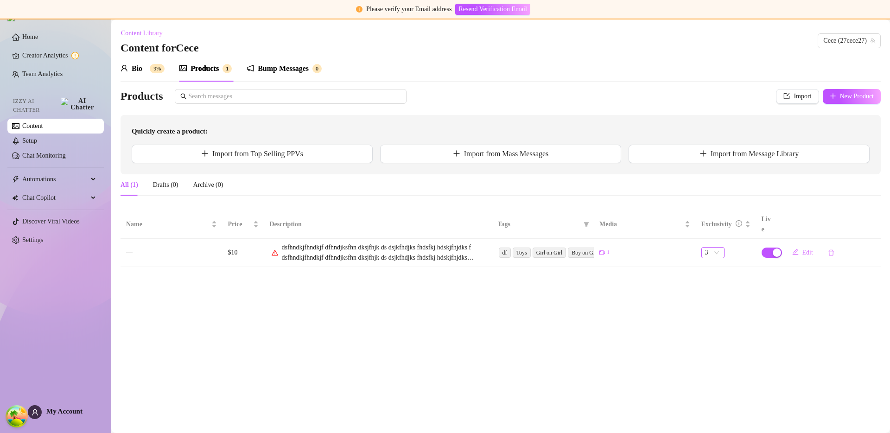
click at [716, 247] on span "3" at bounding box center [713, 252] width 16 height 10
click at [690, 320] on main "Content Library Content for Cece Cece (27cece27) Bio 9% Products 1 Bump Message…" at bounding box center [500, 225] width 779 height 413
click at [715, 252] on div at bounding box center [717, 253] width 11 height 3
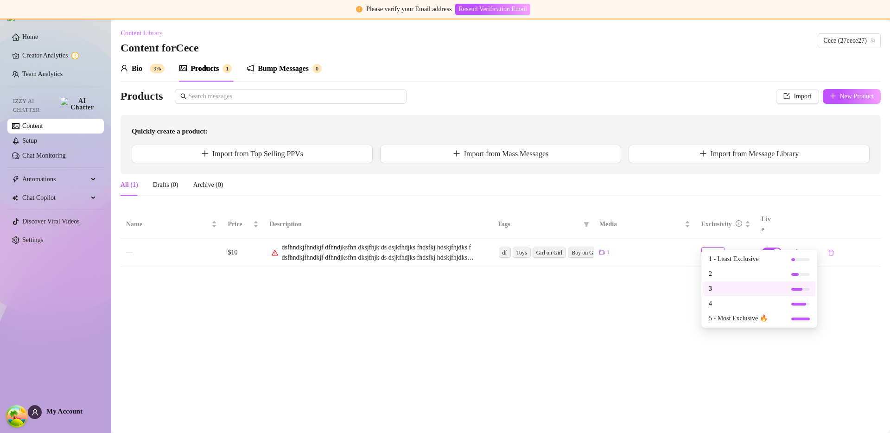
click at [716, 252] on div at bounding box center [717, 253] width 11 height 3
click at [689, 308] on main "Content Library Content for Cece Cece (27cece27) Bio 9% Products 1 Bump Message…" at bounding box center [500, 225] width 779 height 413
click at [720, 248] on div at bounding box center [721, 252] width 19 height 9
click at [715, 252] on div at bounding box center [717, 253] width 11 height 3
click at [714, 252] on div at bounding box center [717, 253] width 11 height 3
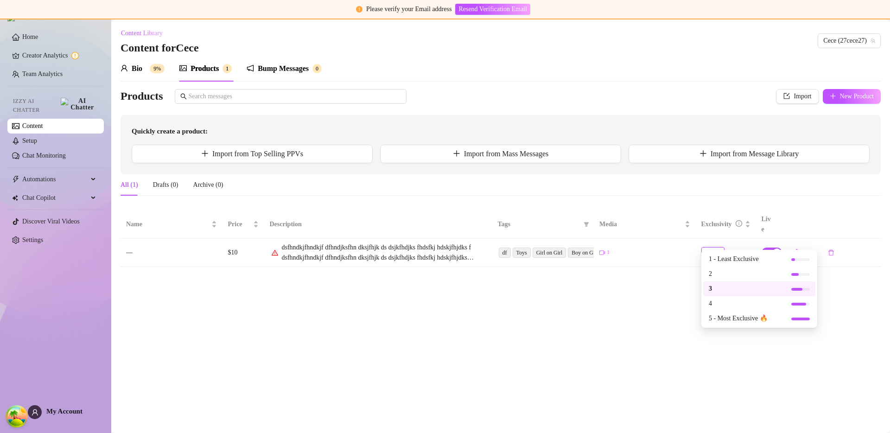
click at [714, 252] on div at bounding box center [717, 253] width 11 height 3
click at [712, 252] on div at bounding box center [717, 253] width 11 height 3
click at [688, 336] on main "Content Library Content for Cece Cece (27cece27) Bio 9% Products 1 Bump Message…" at bounding box center [500, 225] width 779 height 413
click at [717, 247] on span "3" at bounding box center [713, 252] width 16 height 10
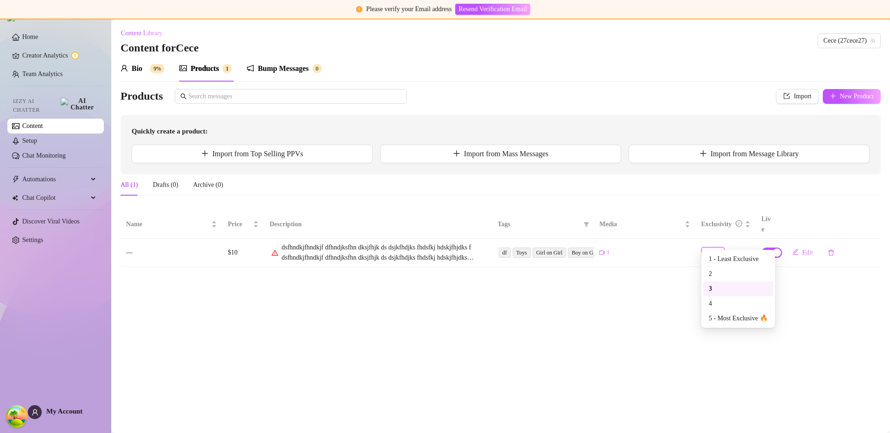
click at [717, 247] on span "3" at bounding box center [713, 252] width 16 height 10
click at [718, 247] on span "3" at bounding box center [713, 252] width 16 height 10
click at [708, 247] on span "3" at bounding box center [713, 252] width 16 height 10
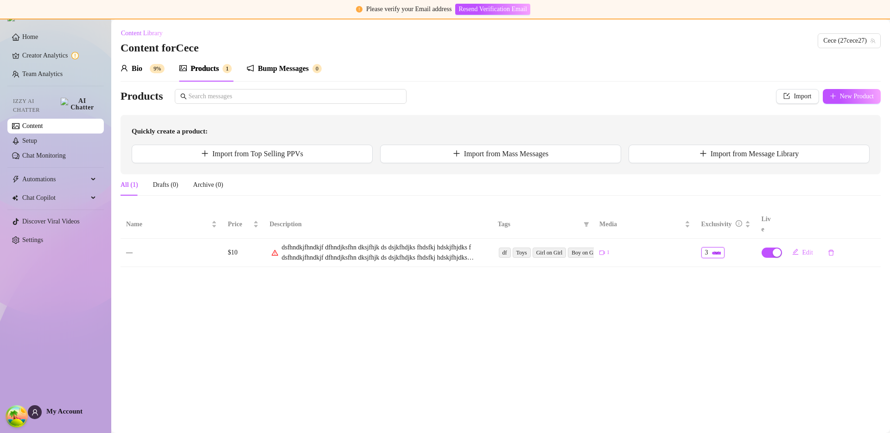
click at [718, 248] on div at bounding box center [721, 252] width 19 height 9
click at [668, 320] on main "Content Library Content for Cece Cece (27cece27) Bio 9% Products 1 Bump Message…" at bounding box center [500, 225] width 779 height 413
click at [720, 248] on div at bounding box center [721, 252] width 19 height 9
click at [719, 252] on div at bounding box center [717, 253] width 11 height 3
click at [711, 247] on span "3" at bounding box center [710, 252] width 11 height 10
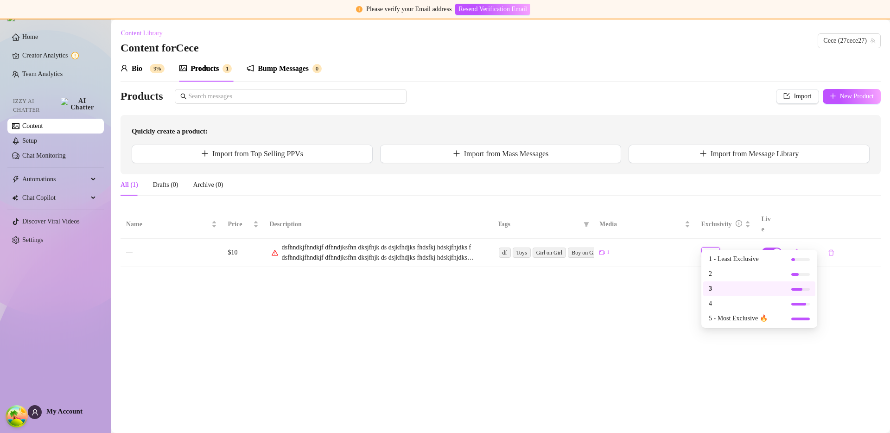
click at [712, 252] on div at bounding box center [717, 253] width 11 height 3
click at [714, 252] on div at bounding box center [717, 253] width 11 height 3
click at [718, 252] on div at bounding box center [717, 253] width 11 height 3
click at [745, 323] on span "5 - Most Exclusive 🔥" at bounding box center [748, 318] width 79 height 10
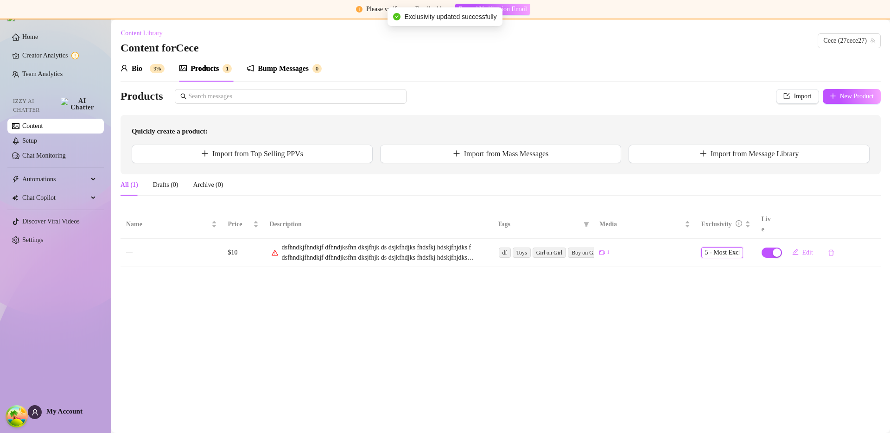
click at [722, 247] on span "5 - Most Exclusive 🔥" at bounding box center [734, 252] width 59 height 10
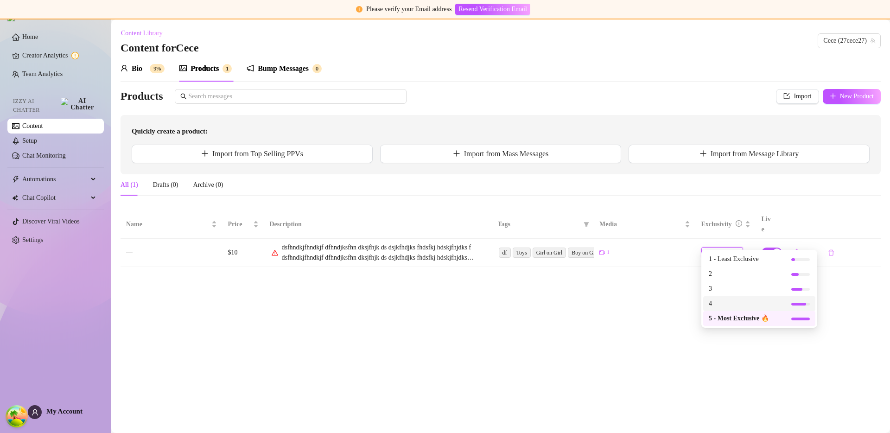
click at [645, 304] on main "Content Library Content for Cece Cece (27cece27) Bio 9% Products 1 Bump Message…" at bounding box center [500, 225] width 779 height 413
click at [718, 247] on span "5 - Most Exclusive 🔥" at bounding box center [734, 252] width 59 height 10
click at [714, 247] on span "5 - Most Exclusive 🔥" at bounding box center [734, 252] width 59 height 10
click at [723, 247] on span "5 🔥" at bounding box center [722, 252] width 34 height 10
click at [724, 247] on span "5 🔥" at bounding box center [722, 252] width 34 height 10
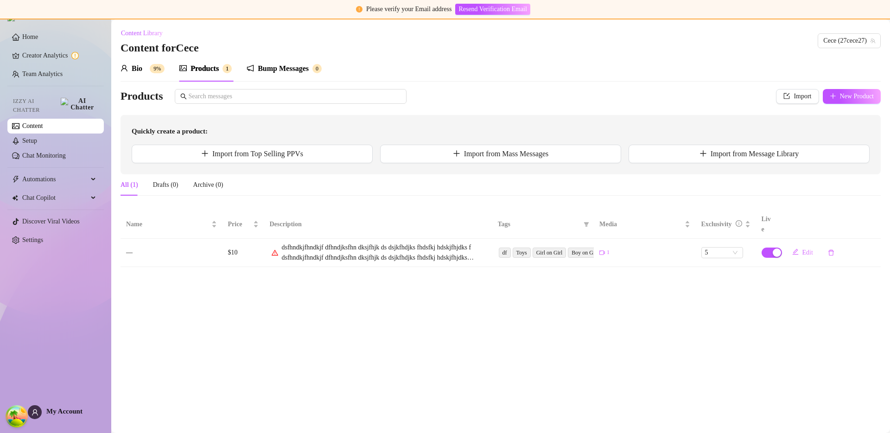
click at [657, 316] on main "Content Library Content for Cece Cece (27cece27) Bio 9% Products 1 Bump Message…" at bounding box center [500, 225] width 779 height 413
click at [719, 247] on span "5" at bounding box center [722, 252] width 34 height 10
click at [720, 247] on span "5" at bounding box center [722, 252] width 34 height 10
click at [709, 344] on main "Content Library Content for Cece Cece (27cece27) Bio 9% Products 1 Bump Message…" at bounding box center [500, 225] width 779 height 413
click at [716, 247] on span "5 🔥" at bounding box center [710, 252] width 11 height 10
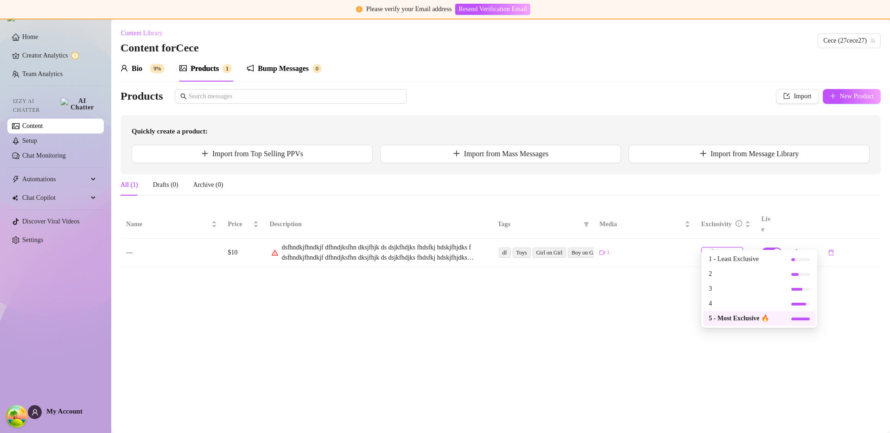
click at [722, 248] on div at bounding box center [724, 252] width 9 height 9
click at [703, 316] on main "Content Library Content for Cece Cece (27cece27) Bio 9% Products 1 Bump Message…" at bounding box center [500, 225] width 779 height 413
click at [733, 247] on span "5 🔥" at bounding box center [722, 252] width 34 height 10
click at [728, 274] on main "Content Library Content for Cece Cece (27cece27) Bio 9% Products 1 Bump Message…" at bounding box center [500, 225] width 779 height 413
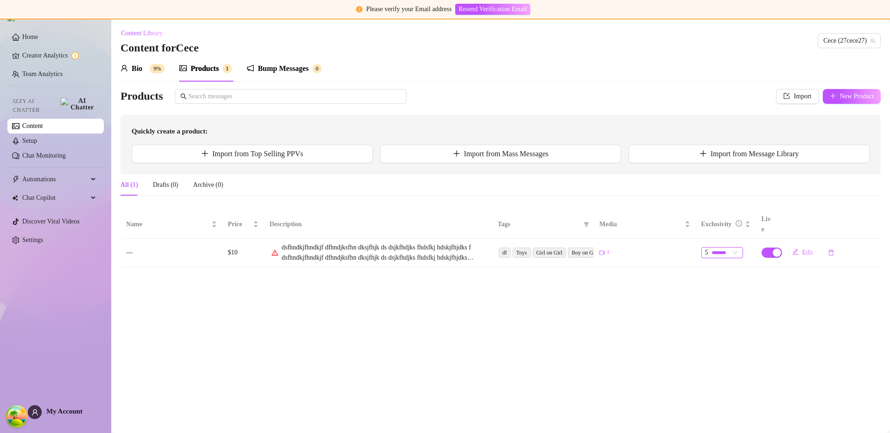
click at [725, 251] on div at bounding box center [719, 252] width 14 height 3
click at [725, 302] on span "4" at bounding box center [748, 303] width 79 height 10
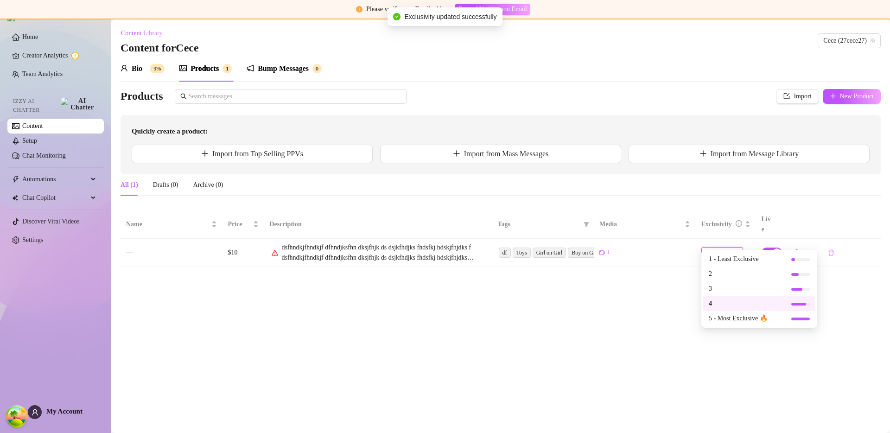
click at [721, 251] on div at bounding box center [717, 252] width 11 height 3
click at [726, 260] on span "1 - Least Exclusive" at bounding box center [748, 259] width 79 height 10
click at [717, 314] on main "Content Library Content for Cece Cece (27cece27) Bio 9% Products 1 Bump Message…" at bounding box center [500, 225] width 779 height 413
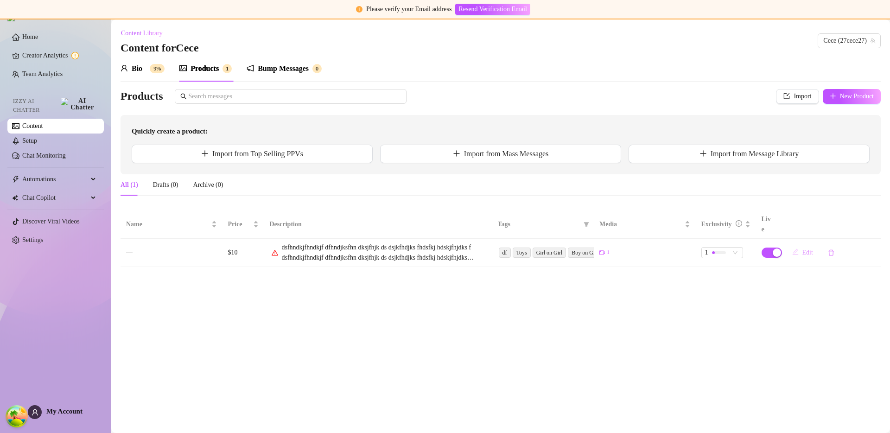
click at [801, 245] on button "Edit" at bounding box center [803, 252] width 36 height 15
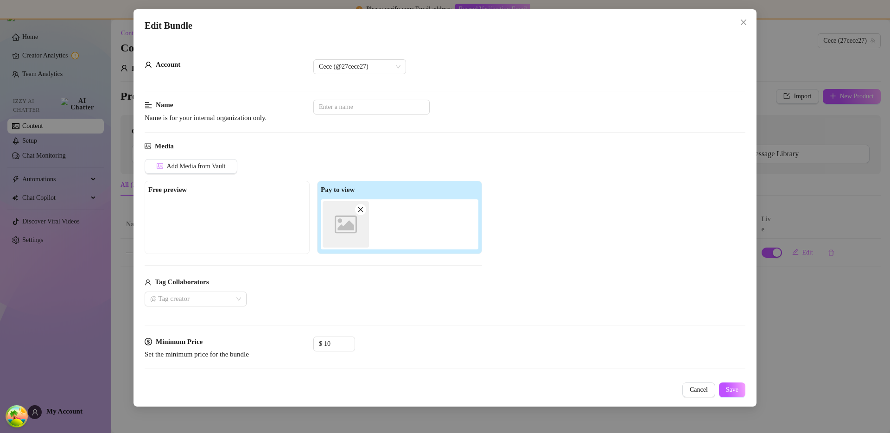
scroll to position [438, 0]
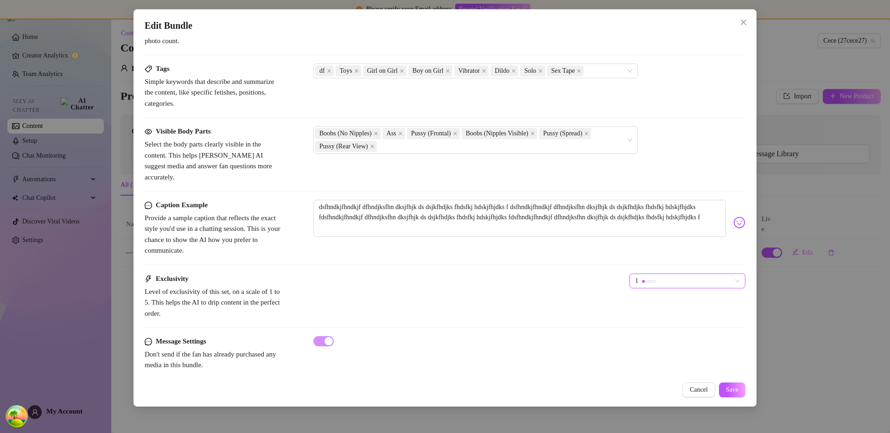
click at [665, 274] on div "1" at bounding box center [683, 281] width 96 height 14
click at [667, 274] on div "1" at bounding box center [683, 281] width 96 height 14
click at [644, 298] on div "Exclusivity Level of exclusivity of this set, on a scale of 1 to 5. This helps …" at bounding box center [445, 295] width 601 height 45
click at [660, 280] on div "Exclusivity Level of exclusivity of this set, on a scale of 1 to 5. This helps …" at bounding box center [445, 295] width 601 height 45
click at [702, 277] on div at bounding box center [709, 281] width 14 height 9
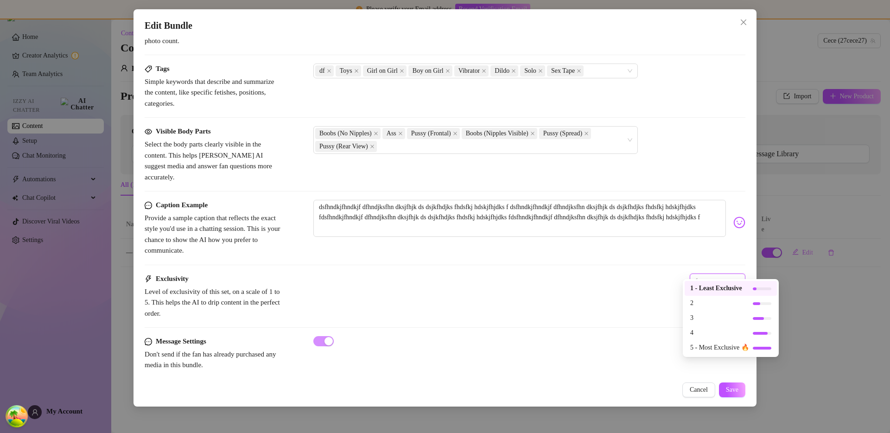
click at [702, 280] on div at bounding box center [709, 281] width 14 height 3
click at [702, 277] on div at bounding box center [709, 281] width 14 height 9
click at [702, 280] on div at bounding box center [709, 281] width 14 height 3
click at [703, 277] on div at bounding box center [709, 281] width 14 height 9
click at [702, 277] on div at bounding box center [709, 281] width 14 height 9
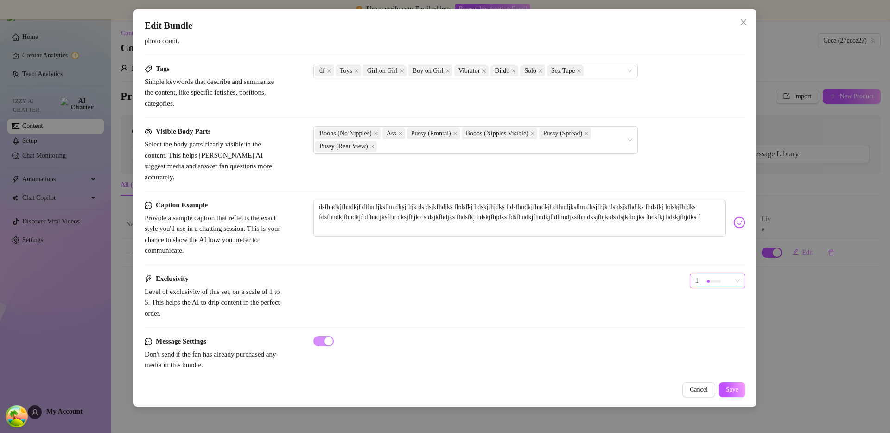
click at [727, 274] on span "1" at bounding box center [717, 281] width 44 height 14
click at [726, 274] on span "1" at bounding box center [717, 281] width 44 height 14
click at [730, 274] on span "1" at bounding box center [717, 281] width 44 height 14
click at [727, 274] on span "1" at bounding box center [717, 281] width 44 height 14
click at [717, 280] on div at bounding box center [718, 281] width 14 height 3
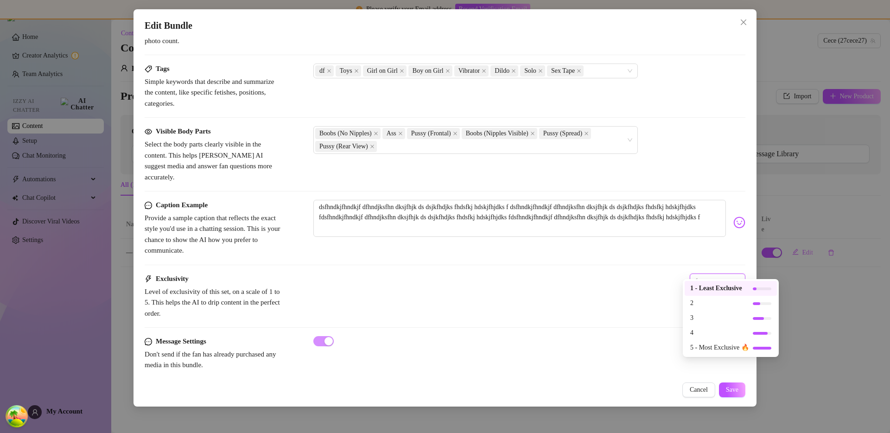
click at [719, 274] on div "1" at bounding box center [713, 281] width 36 height 14
click at [702, 274] on div "1" at bounding box center [713, 281] width 36 height 14
click at [704, 274] on div "1" at bounding box center [713, 281] width 36 height 14
click at [726, 274] on span "1" at bounding box center [717, 281] width 44 height 14
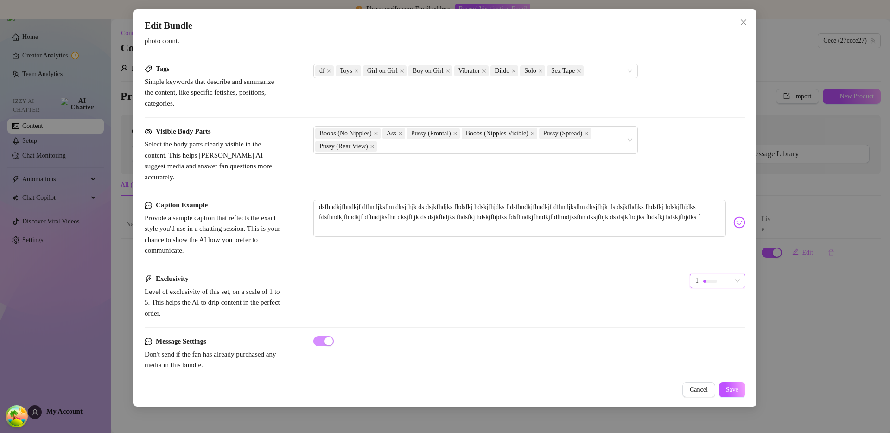
click at [721, 274] on div "1" at bounding box center [713, 281] width 36 height 14
click at [615, 274] on div "Exclusivity Level of exclusivity of this set, on a scale of 1 to 5. This helps …" at bounding box center [445, 295] width 601 height 45
click at [703, 277] on div at bounding box center [710, 281] width 14 height 9
click at [703, 280] on div at bounding box center [710, 281] width 14 height 3
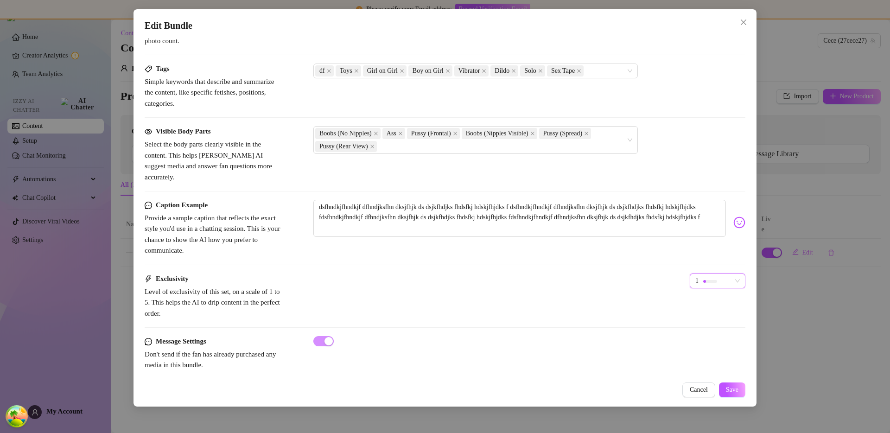
click at [703, 277] on div at bounding box center [710, 281] width 14 height 9
click at [703, 280] on div at bounding box center [704, 281] width 3 height 3
click at [703, 277] on div at bounding box center [710, 281] width 14 height 9
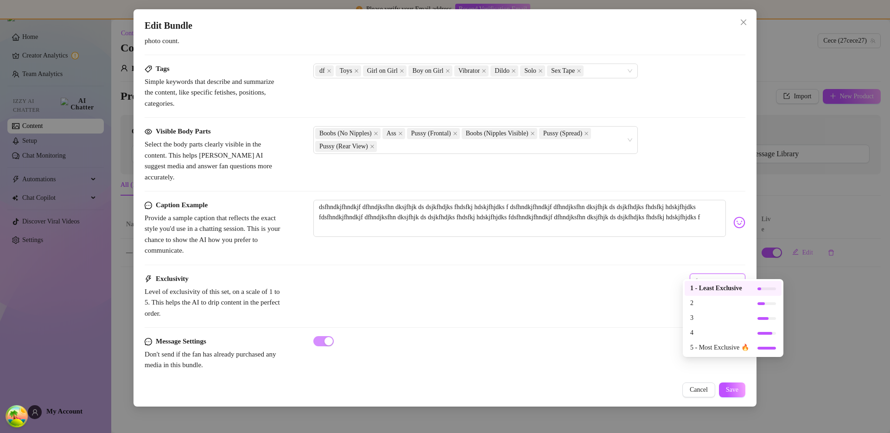
click at [707, 277] on div at bounding box center [710, 281] width 14 height 9
click at [708, 277] on div at bounding box center [710, 281] width 14 height 9
click at [695, 382] on button "Cancel" at bounding box center [698, 389] width 33 height 15
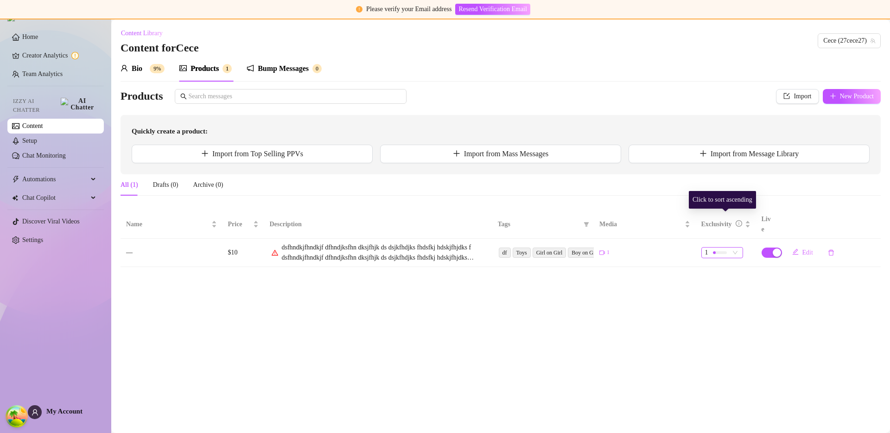
click at [727, 247] on div "1" at bounding box center [717, 252] width 25 height 10
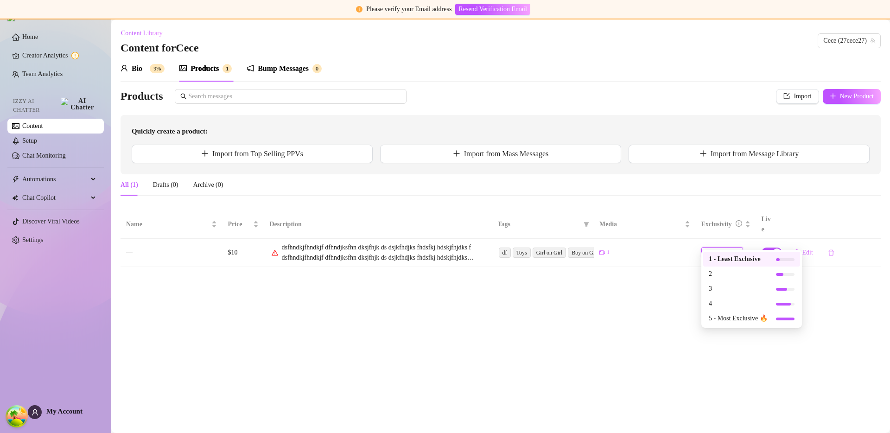
click at [730, 247] on span "1" at bounding box center [722, 252] width 34 height 10
click at [696, 303] on main "Content Library Content for Cece Cece (27cece27) Bio 9% Products 1 Bump Message…" at bounding box center [500, 225] width 779 height 413
click at [730, 247] on span "1" at bounding box center [722, 252] width 34 height 10
click at [732, 247] on span "1" at bounding box center [722, 252] width 34 height 10
click at [807, 249] on span "Edit" at bounding box center [807, 252] width 11 height 7
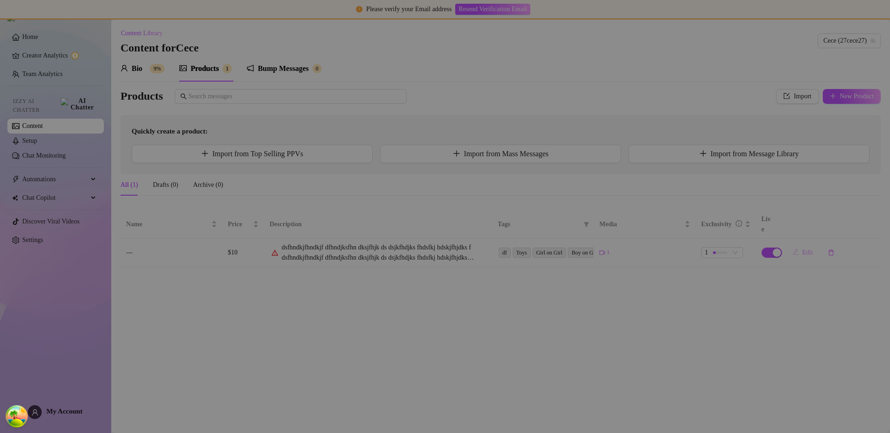
type textarea "dsfhndkjfhndkjf dfhndjksfhn dksjfhjk ds dsjkfhdjks fhdsfkj hdskjfhjdks f dsfhnd…"
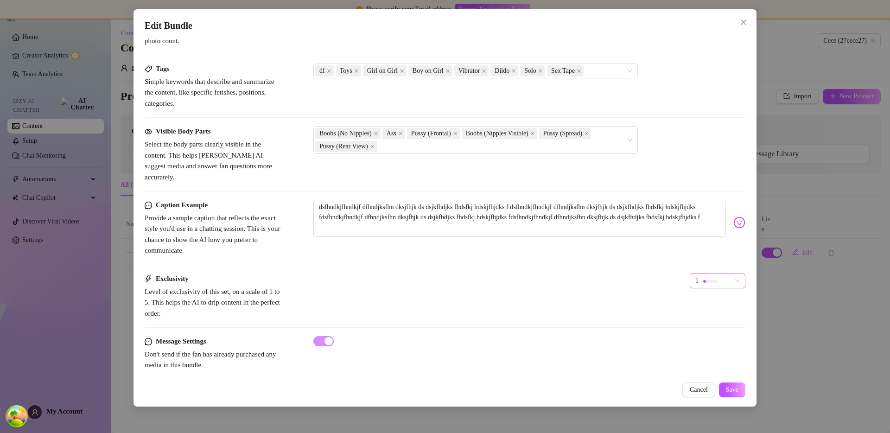
click at [723, 274] on div "1" at bounding box center [713, 281] width 36 height 14
click at [724, 274] on span "1" at bounding box center [717, 281] width 44 height 14
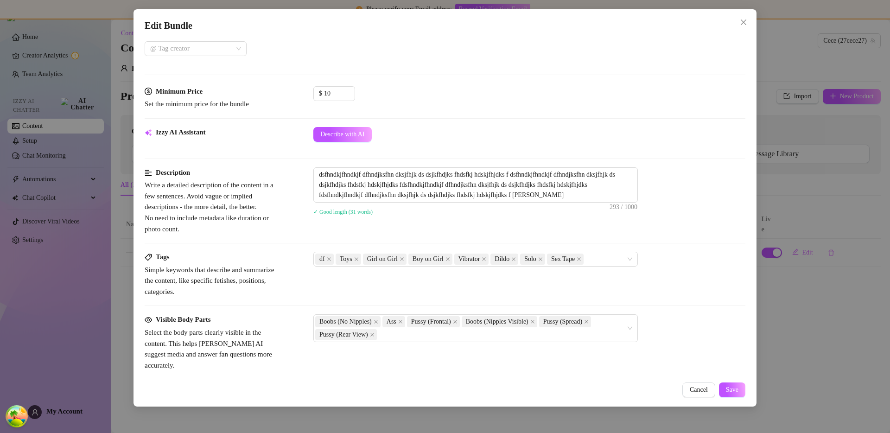
scroll to position [144, 0]
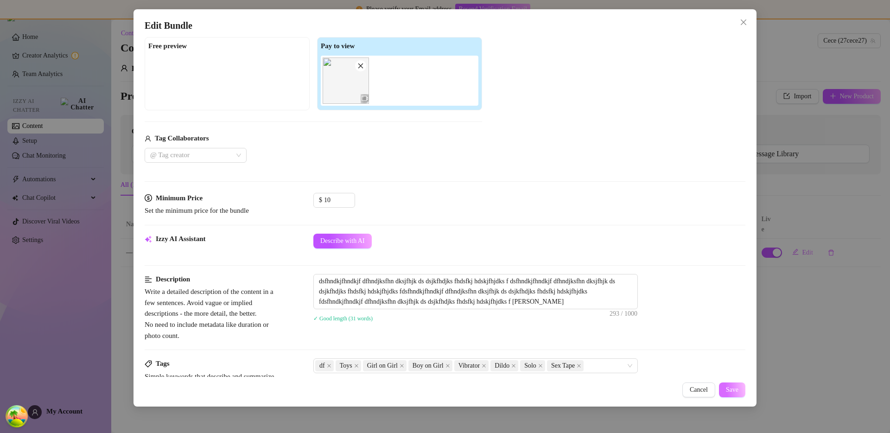
click at [740, 393] on button "Save" at bounding box center [732, 389] width 26 height 15
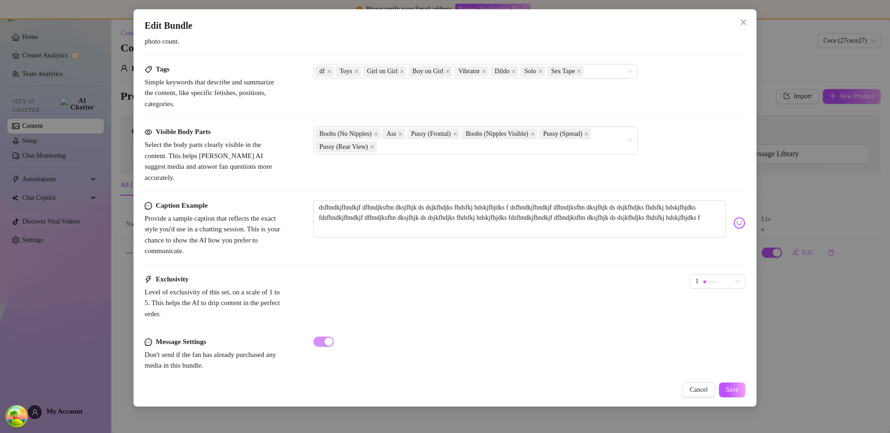
scroll to position [438, 0]
click at [516, 273] on div "1" at bounding box center [529, 284] width 432 height 23
click at [363, 276] on div "1" at bounding box center [341, 280] width 56 height 15
click at [362, 274] on span "1" at bounding box center [341, 281] width 44 height 14
click at [389, 260] on div "Caption Example Provide a sample caption that reflects the exact style you'd us…" at bounding box center [445, 237] width 601 height 74
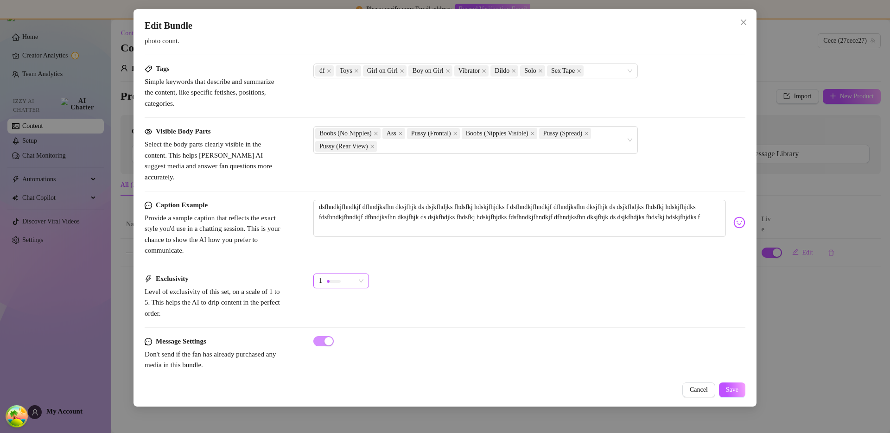
click at [357, 274] on span "1" at bounding box center [341, 281] width 44 height 14
click at [356, 274] on span "1" at bounding box center [341, 281] width 44 height 14
click at [461, 257] on div "Caption Example Provide a sample caption that reflects the exact style you'd us…" at bounding box center [445, 237] width 601 height 74
drag, startPoint x: 350, startPoint y: 259, endPoint x: 353, endPoint y: 266, distance: 7.1
click at [351, 260] on div "Caption Example Provide a sample caption that reflects the exact style you'd us…" at bounding box center [445, 237] width 601 height 74
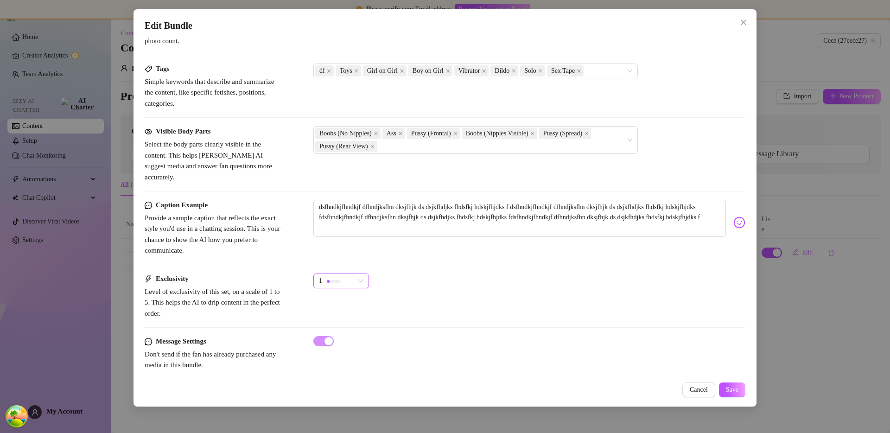
click at [357, 274] on span "1" at bounding box center [341, 281] width 44 height 14
click at [354, 274] on div "1" at bounding box center [337, 281] width 36 height 14
click at [442, 273] on div "1 1" at bounding box center [529, 284] width 432 height 23
click at [356, 274] on span "1" at bounding box center [341, 281] width 44 height 14
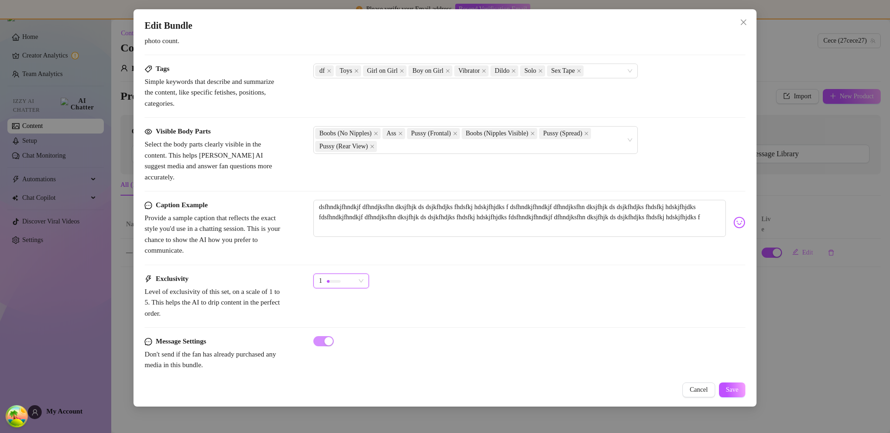
click at [533, 292] on div "Exclusivity Level of exclusivity of this set, on a scale of 1 to 5. This helps …" at bounding box center [445, 295] width 601 height 45
click at [702, 393] on span "Cancel" at bounding box center [699, 389] width 18 height 7
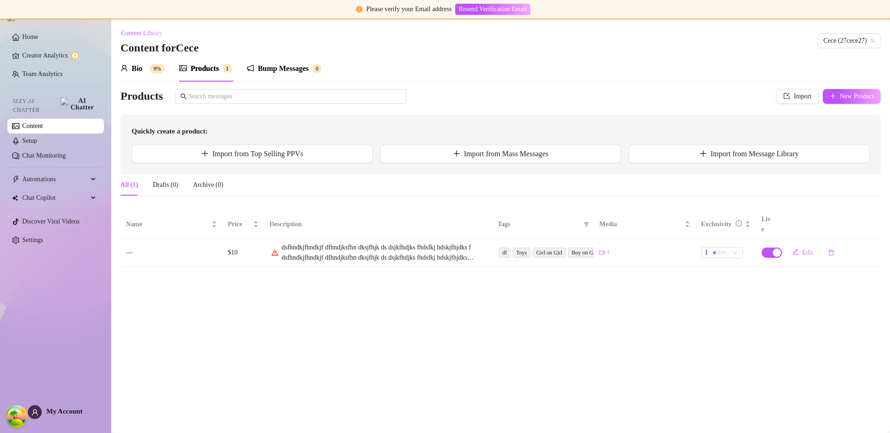
click at [718, 312] on main "Content Library Content for Cece Cece (27cece27) Bio 9% Products 1 Bump Message…" at bounding box center [500, 225] width 779 height 413
click at [682, 305] on main "Content Library Content for Cece Cece (27cece27) Bio 9% Products 1 Bump Message…" at bounding box center [500, 225] width 779 height 413
click at [728, 248] on div at bounding box center [722, 252] width 14 height 9
click at [731, 246] on div "1" at bounding box center [725, 253] width 36 height 14
click at [677, 308] on main "Content Library Content for Cece Cece (27cece27) Bio 9% Products 1 Bump Message…" at bounding box center [500, 225] width 779 height 413
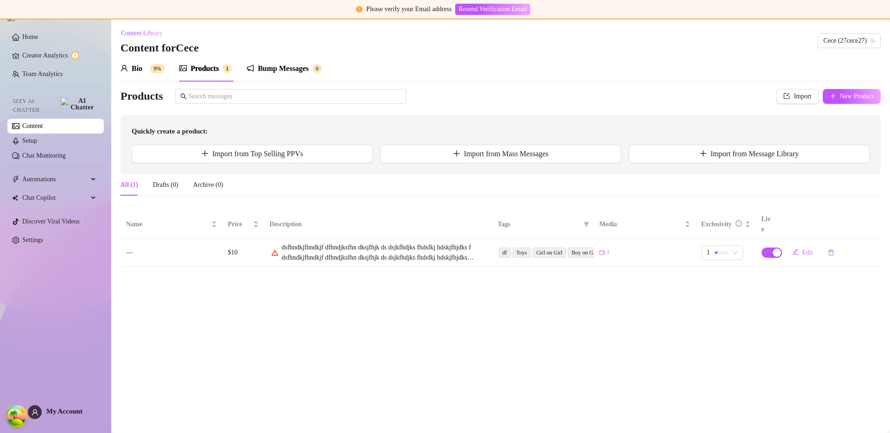
click at [657, 261] on main "Content Library Content for Cece Cece (27cece27) Bio 9% Products 1 Bump Message…" at bounding box center [500, 225] width 779 height 413
click at [736, 246] on span "1" at bounding box center [722, 253] width 31 height 14
click at [735, 246] on span "1" at bounding box center [722, 253] width 31 height 14
click at [691, 312] on main "Content Library Content for Cece Cece (27cece27) Bio 9% Products 1 Bump Message…" at bounding box center [500, 225] width 779 height 413
click at [728, 251] on div at bounding box center [722, 252] width 14 height 3
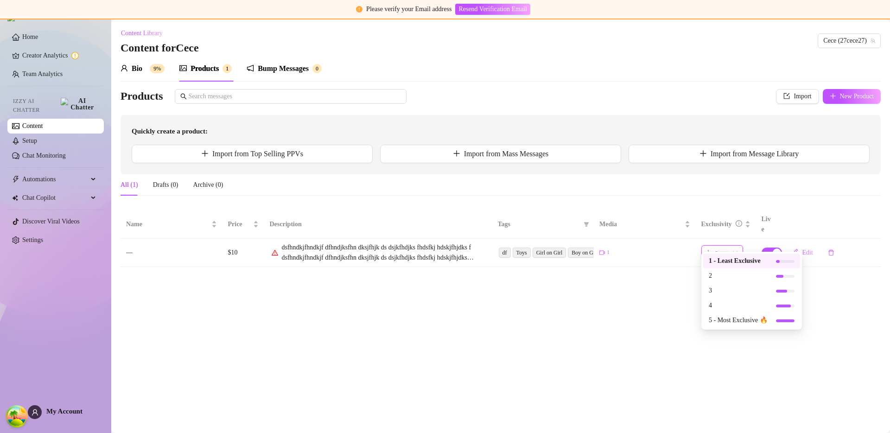
click at [735, 246] on span "1" at bounding box center [722, 253] width 31 height 14
click at [713, 313] on main "Content Library Content for Cece Cece (27cece27) Bio 9% Products 1 Bump Message…" at bounding box center [500, 225] width 779 height 413
click at [733, 327] on main "Content Library Content for Cece Cece (27cece27) Bio 9% Products 1 Bump Message…" at bounding box center [500, 225] width 779 height 413
click at [731, 247] on span "1" at bounding box center [722, 252] width 34 height 10
click at [730, 247] on span "1" at bounding box center [722, 252] width 34 height 10
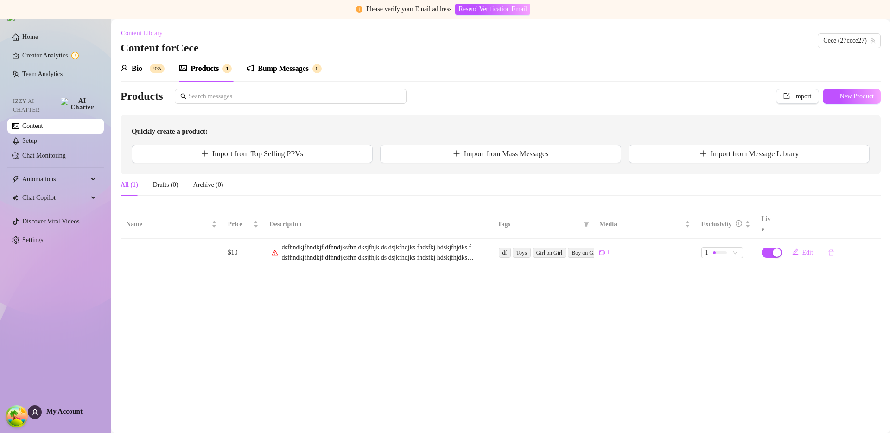
click at [691, 314] on main "Content Library Content for Cece Cece (27cece27) Bio 9% Products 1 Bump Message…" at bounding box center [500, 225] width 779 height 413
click at [729, 247] on div "1" at bounding box center [717, 252] width 25 height 10
click at [671, 311] on main "Content Library Content for Cece Cece (27cece27) Bio 9% Products 1 Bump Message…" at bounding box center [500, 225] width 779 height 413
click at [730, 247] on span "1" at bounding box center [722, 252] width 34 height 10
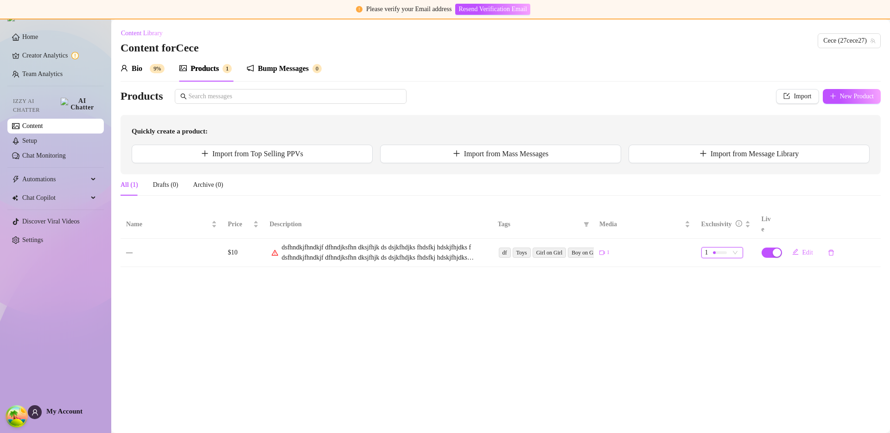
click at [732, 247] on span "1" at bounding box center [722, 252] width 34 height 10
click at [695, 302] on main "Content Library Content for Cece Cece (27cece27) Bio 9% Products 1 Bump Message…" at bounding box center [500, 225] width 779 height 413
click at [804, 246] on button "Edit" at bounding box center [803, 252] width 36 height 15
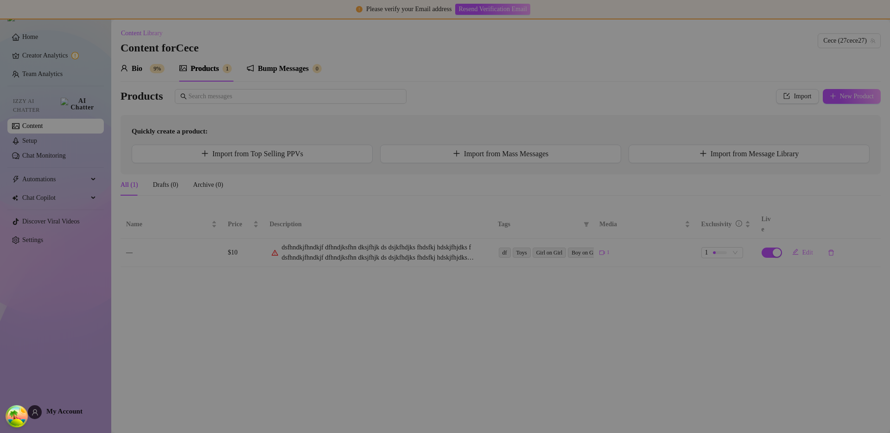
type textarea "dsfhndkjfhndkjf dfhndjksfhn dksjfhjk ds dsjkfhdjks fhdsfkj hdskjfhjdks f dsfhnd…"
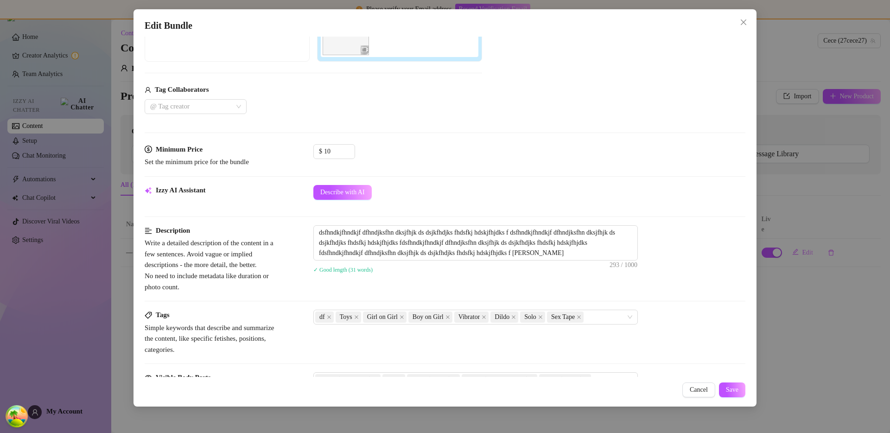
scroll to position [0, 0]
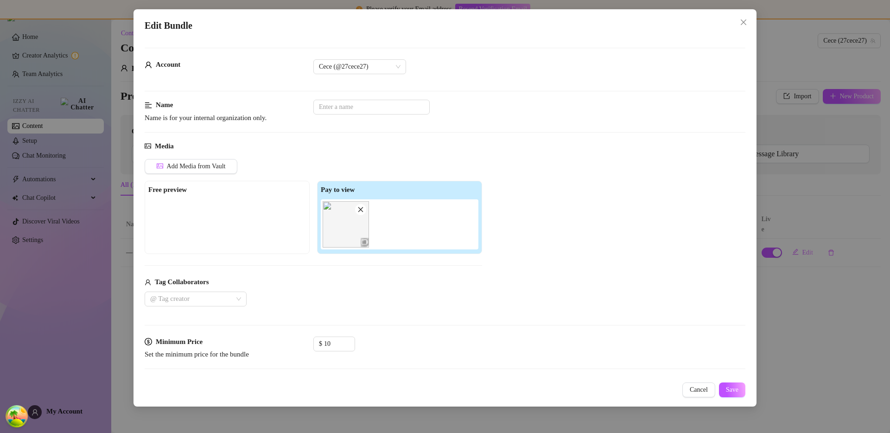
click at [857, 206] on div "Edit Bundle Account Cece (@27cece27) Name Name is for your internal organizatio…" at bounding box center [445, 216] width 890 height 433
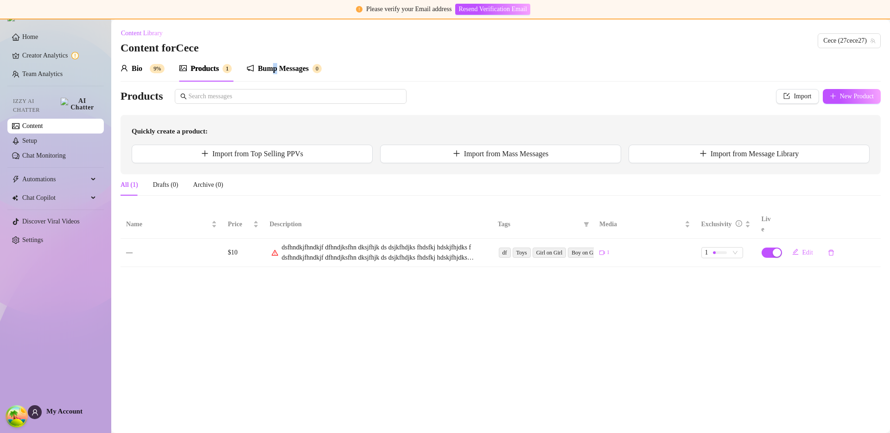
click at [277, 69] on div "Bump Messages" at bounding box center [283, 68] width 51 height 11
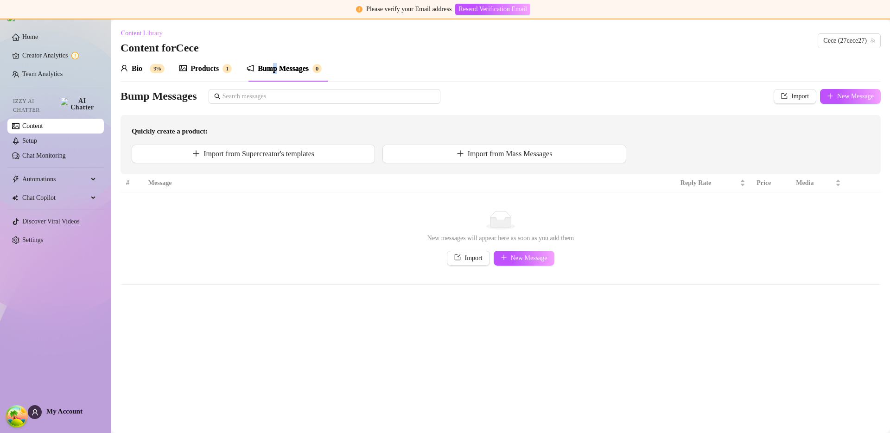
click at [208, 71] on div "Products" at bounding box center [204, 68] width 28 height 11
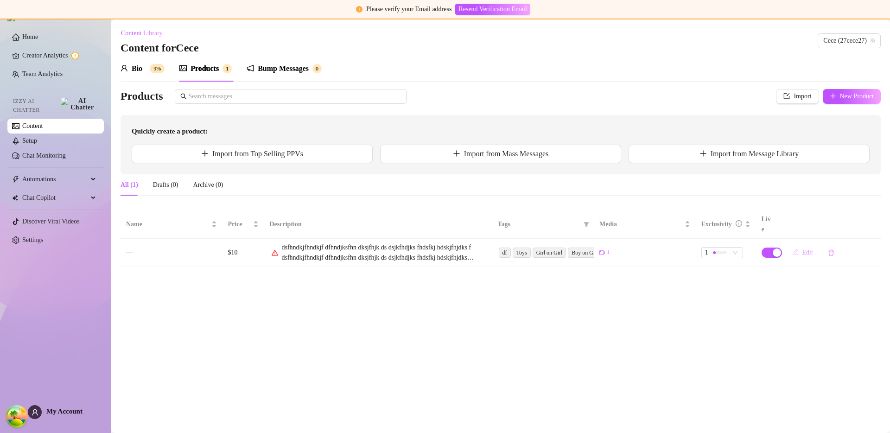
click at [797, 249] on icon "edit" at bounding box center [795, 252] width 6 height 6
type textarea "dsfhndkjfhndkjf dfhndjksfhn dksjfhjk ds dsjkfhdjks fhdsfkj hdskjfhjdks f dsfhnd…"
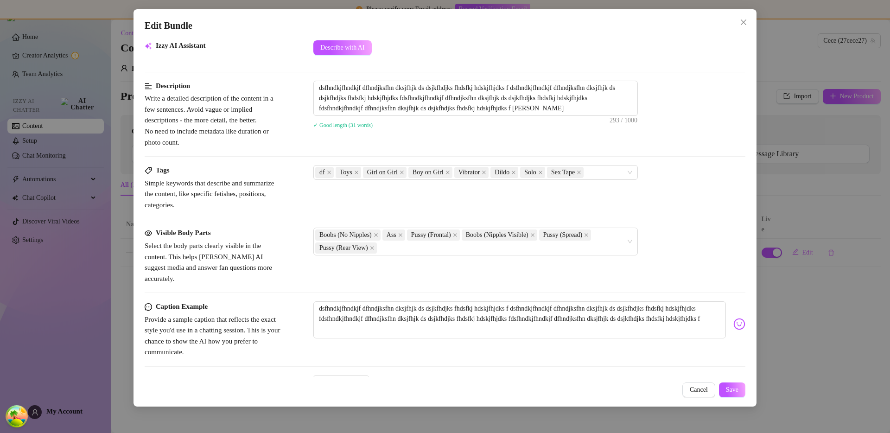
scroll to position [331, 0]
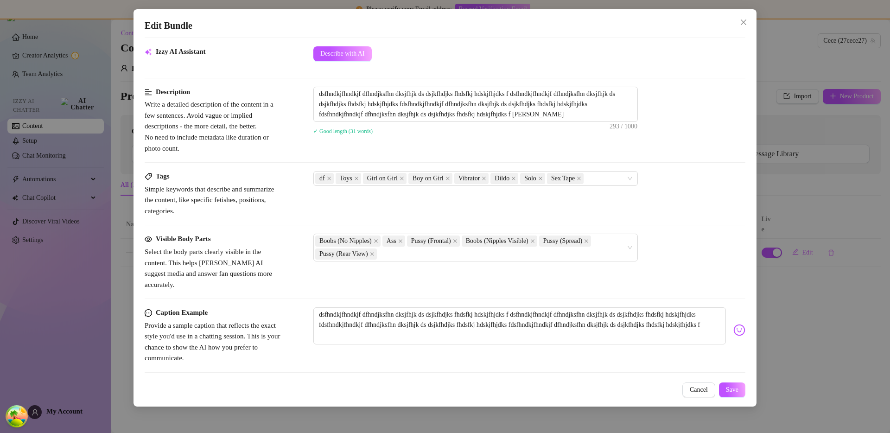
click at [780, 235] on div "Edit Bundle Account Cece (@27cece27) Name Name is for your internal organizatio…" at bounding box center [445, 216] width 890 height 433
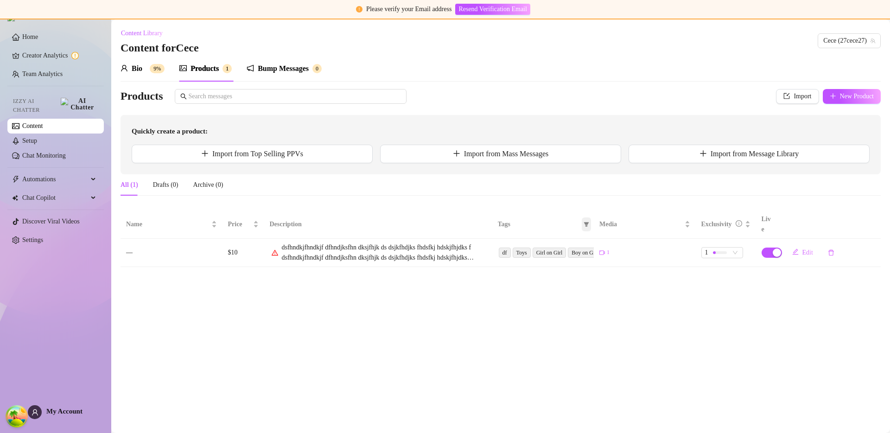
click at [584, 222] on icon "filter" at bounding box center [586, 224] width 5 height 5
click at [561, 278] on span "Sex Tape" at bounding box center [562, 281] width 27 height 7
checkbox input "true"
click at [579, 354] on button "OK" at bounding box center [579, 359] width 16 height 11
click at [698, 298] on main "Content Library Content for Cece Cece (27cece27) Bio 9% Products 1 Bump Message…" at bounding box center [500, 225] width 779 height 413
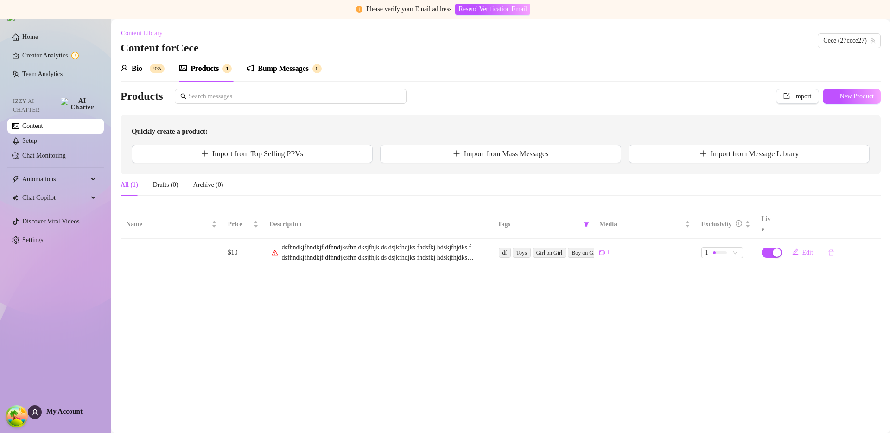
drag, startPoint x: 727, startPoint y: 303, endPoint x: 681, endPoint y: 296, distance: 46.3
click at [727, 303] on main "Content Library Content for Cece Cece (27cece27) Bio 9% Products 1 Bump Message…" at bounding box center [500, 225] width 779 height 413
click at [148, 63] on div "Bio 9%" at bounding box center [143, 68] width 44 height 11
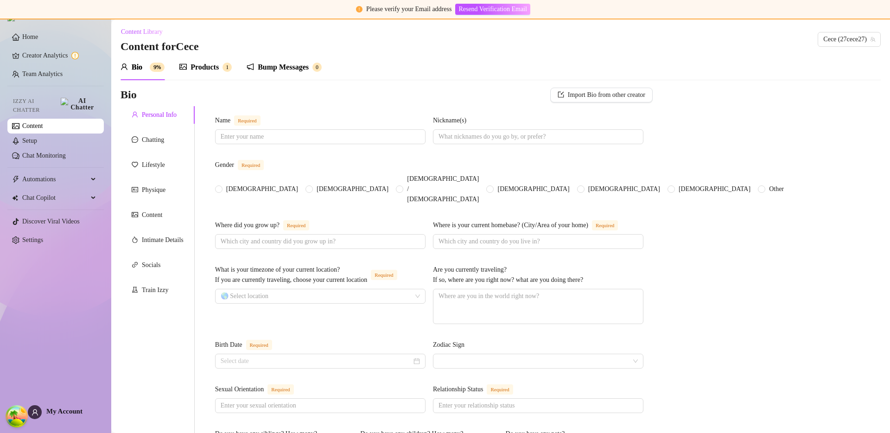
scroll to position [0, 0]
click at [198, 67] on div "Products" at bounding box center [204, 68] width 28 height 11
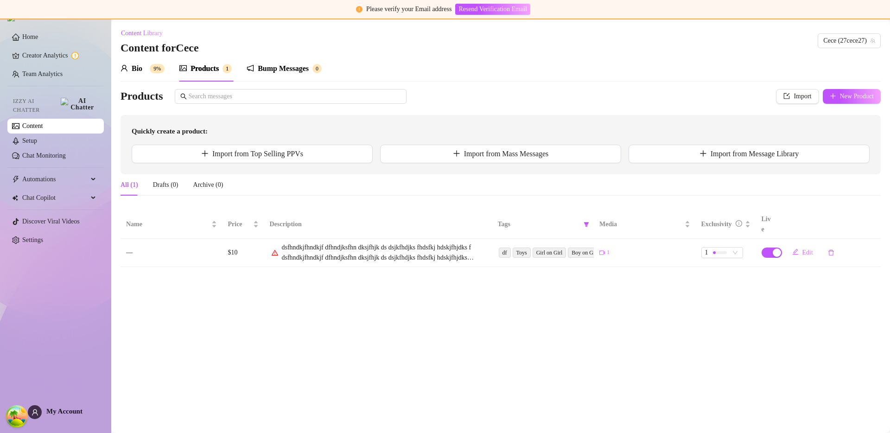
click at [159, 76] on div "Bio 9%" at bounding box center [143, 69] width 44 height 26
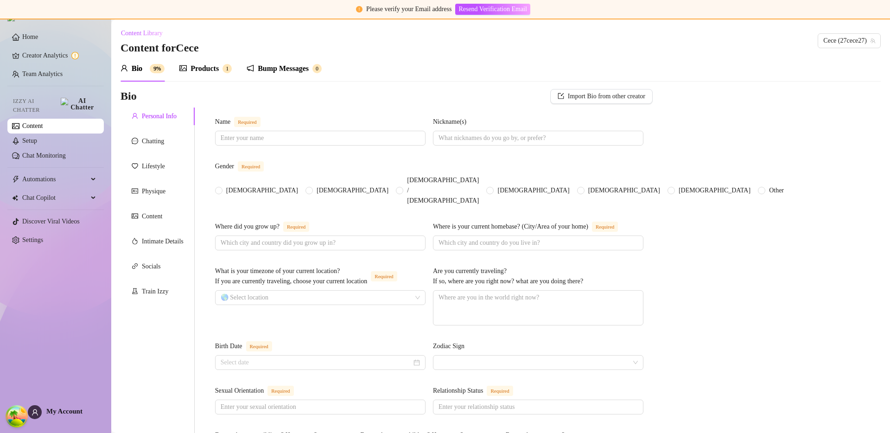
click at [168, 140] on div "Chatting" at bounding box center [158, 142] width 74 height 18
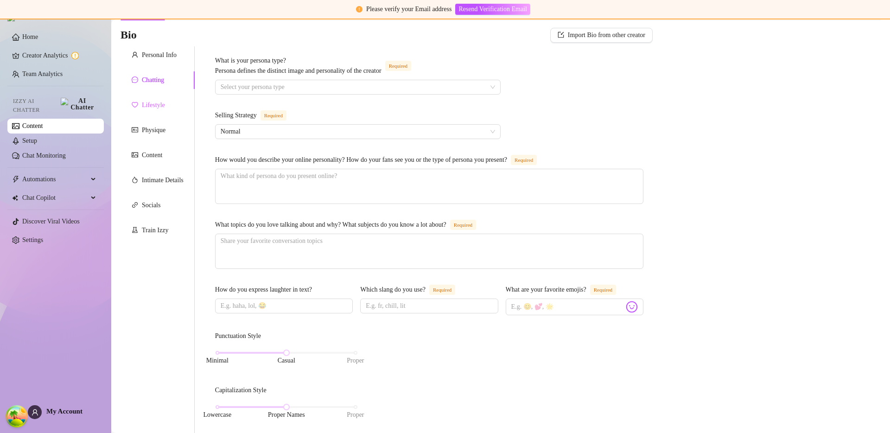
scroll to position [45, 0]
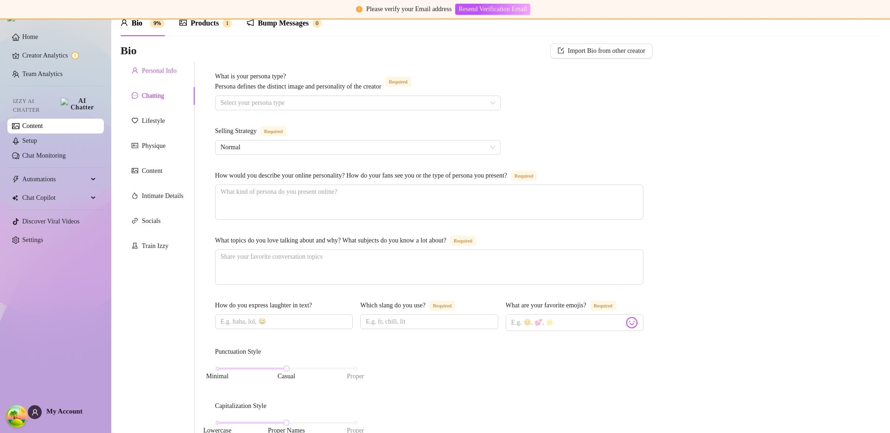
click at [157, 70] on div "Personal Info" at bounding box center [159, 71] width 35 height 10
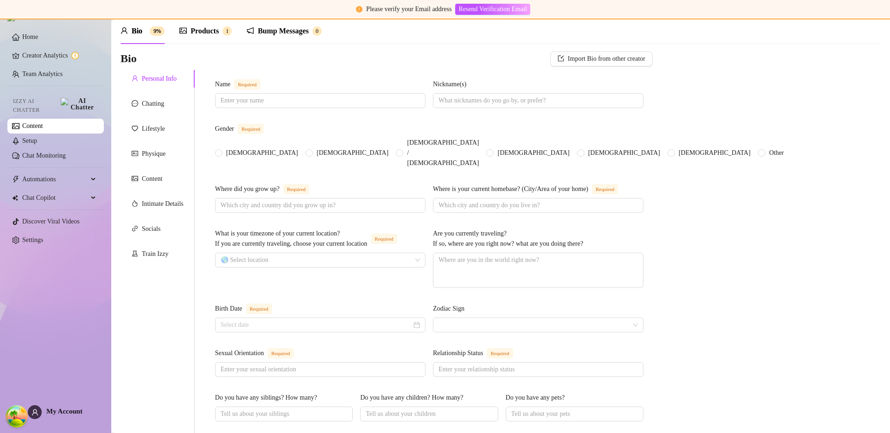
scroll to position [0, 0]
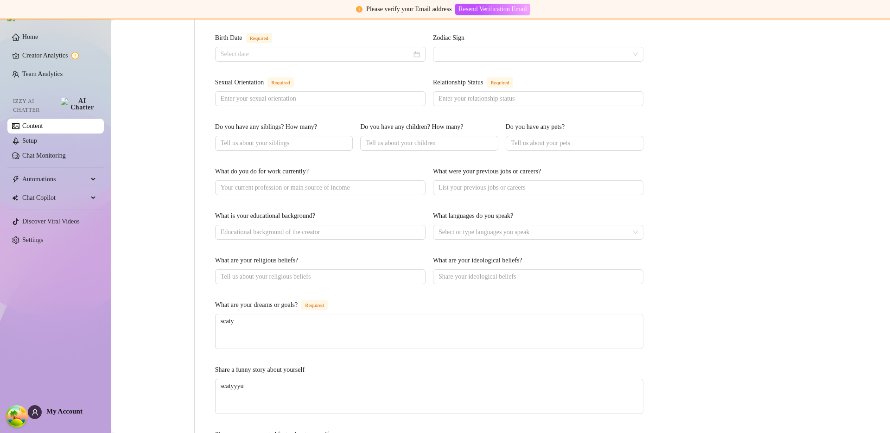
scroll to position [450, 0]
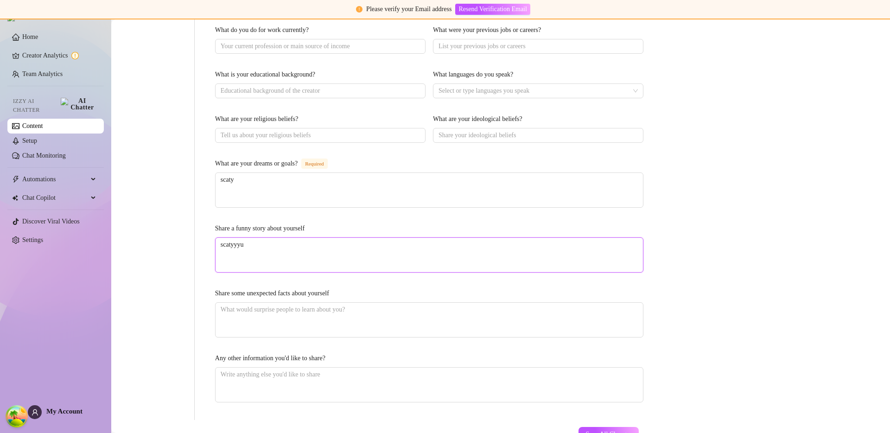
click at [278, 242] on textarea "scatyyyu" at bounding box center [429, 255] width 427 height 34
type textarea "scatyy"
type textarea "scaty"
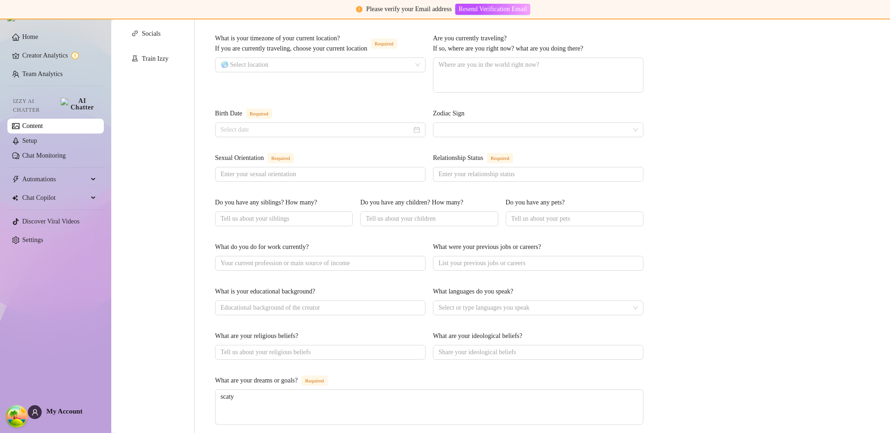
scroll to position [0, 0]
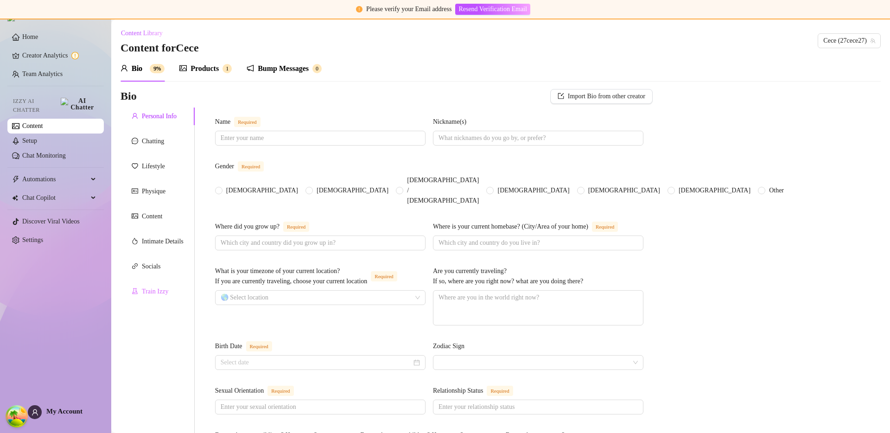
type textarea "scat"
click at [158, 291] on div "Train Izzy" at bounding box center [155, 291] width 26 height 10
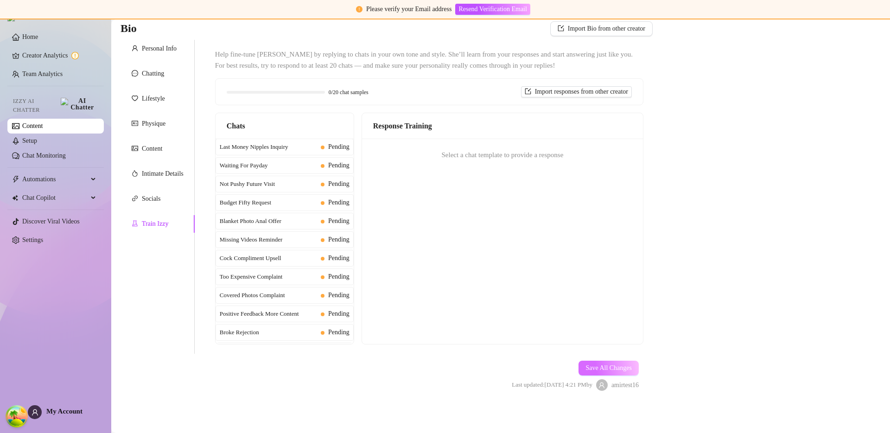
scroll to position [70, 0]
click at [627, 368] on button "Save All Changes" at bounding box center [608, 366] width 60 height 15
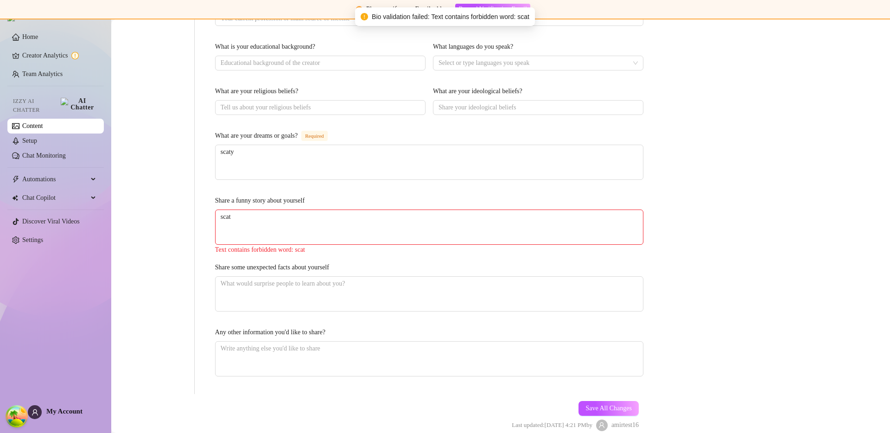
scroll to position [0, 0]
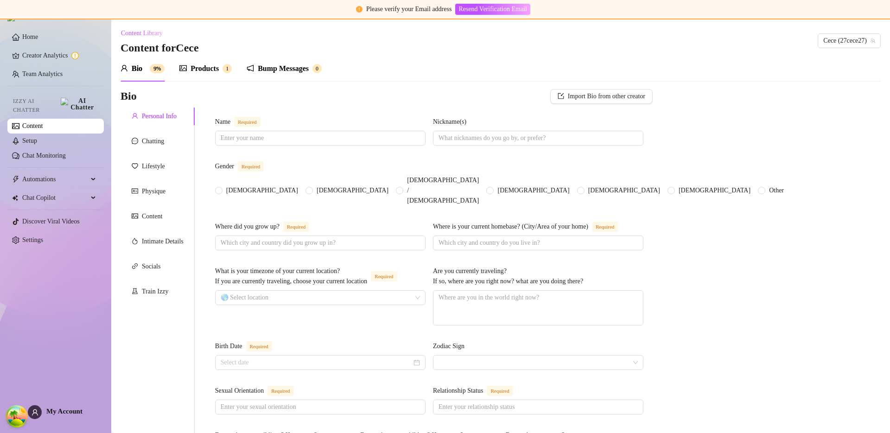
click at [189, 75] on div "Products 1" at bounding box center [205, 69] width 52 height 26
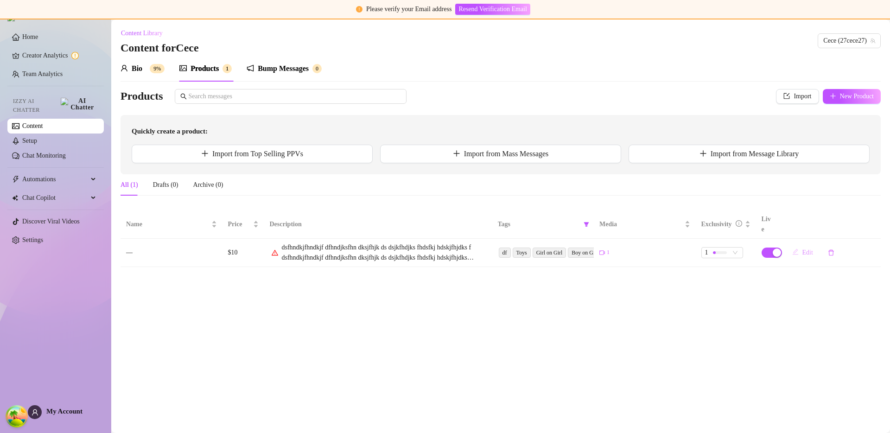
click at [802, 249] on span "Edit" at bounding box center [807, 252] width 11 height 7
type textarea "dsfhndkjfhndkjf dfhndjksfhn dksjfhjk ds dsjkfhdjks fhdsfkj hdskjfhjdks f dsfhnd…"
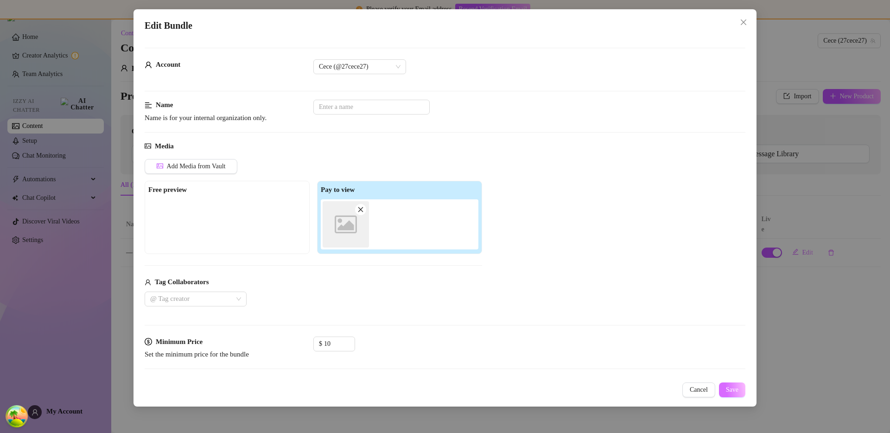
click at [733, 391] on span "Save" at bounding box center [732, 389] width 13 height 7
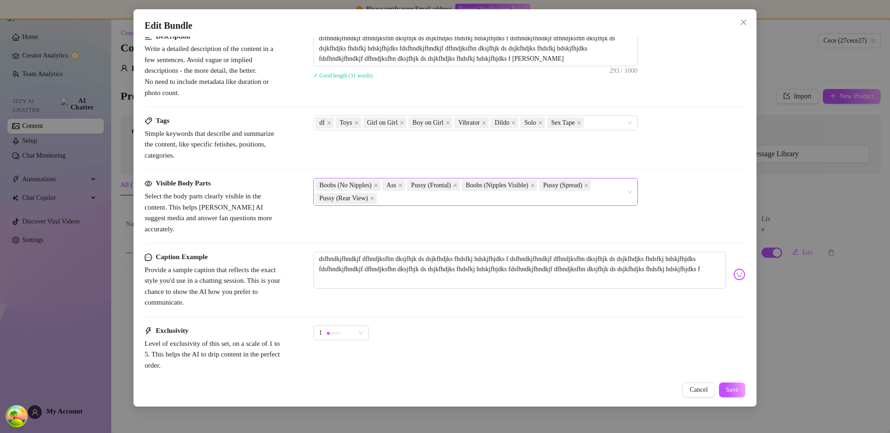
scroll to position [438, 0]
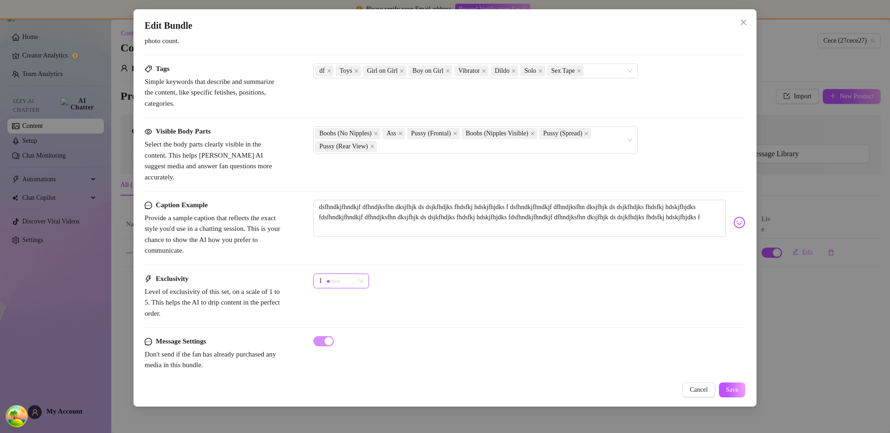
click at [340, 277] on div at bounding box center [334, 281] width 14 height 9
click at [469, 273] on div "1" at bounding box center [529, 284] width 432 height 23
click at [706, 392] on span "Cancel" at bounding box center [699, 389] width 18 height 7
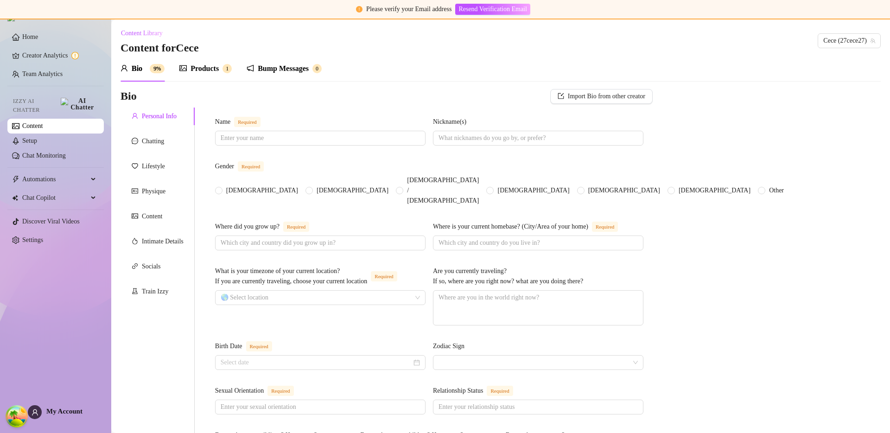
click at [192, 73] on div "Products" at bounding box center [204, 68] width 28 height 11
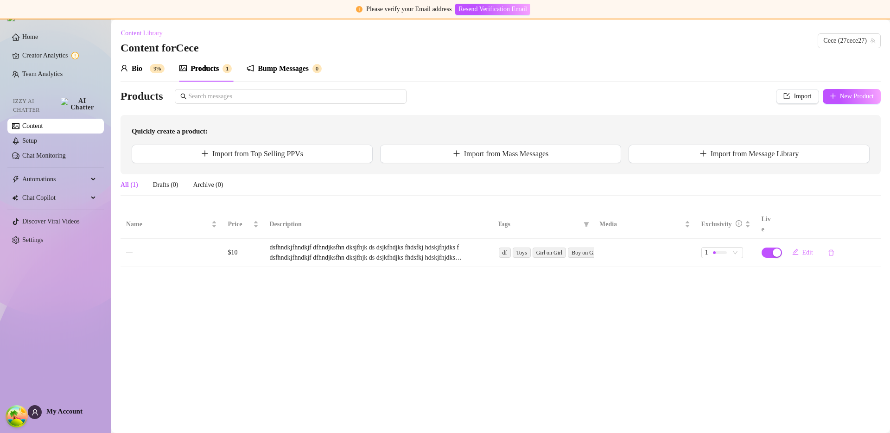
click at [196, 69] on div "Products" at bounding box center [204, 68] width 28 height 11
click at [870, 95] on span "New Product" at bounding box center [857, 96] width 34 height 7
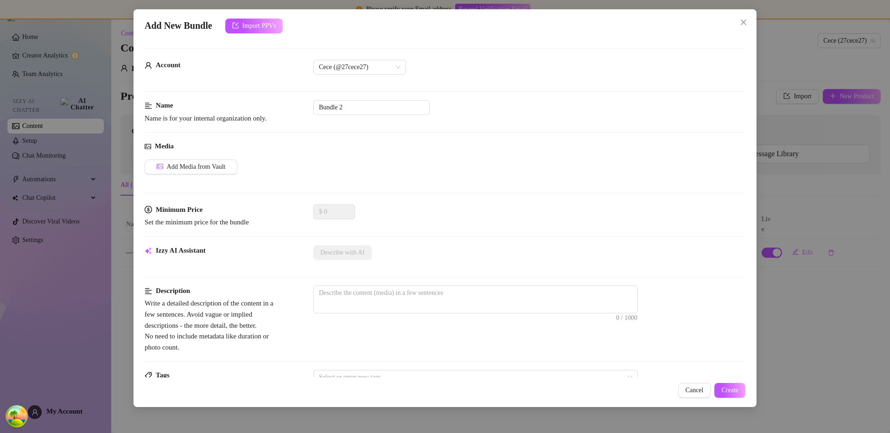
click at [801, 324] on div "Add New Bundle Import PPVs Account Cece (@27cece27) Name Name is for your inter…" at bounding box center [445, 216] width 890 height 433
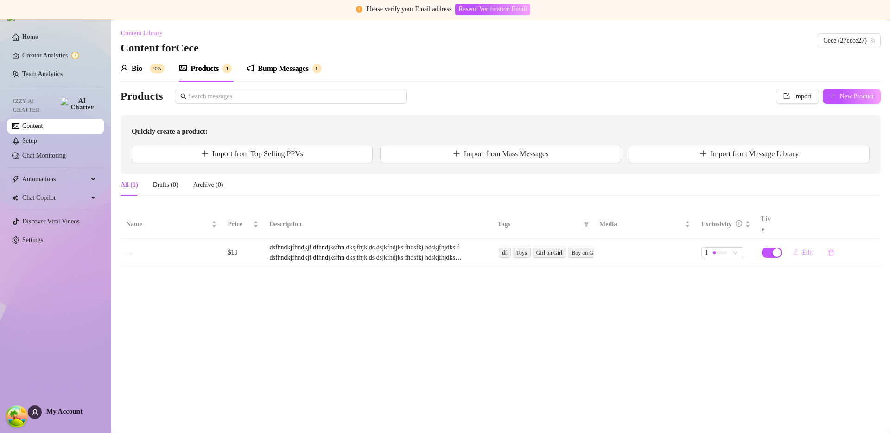
click at [801, 245] on button "Edit" at bounding box center [803, 252] width 36 height 15
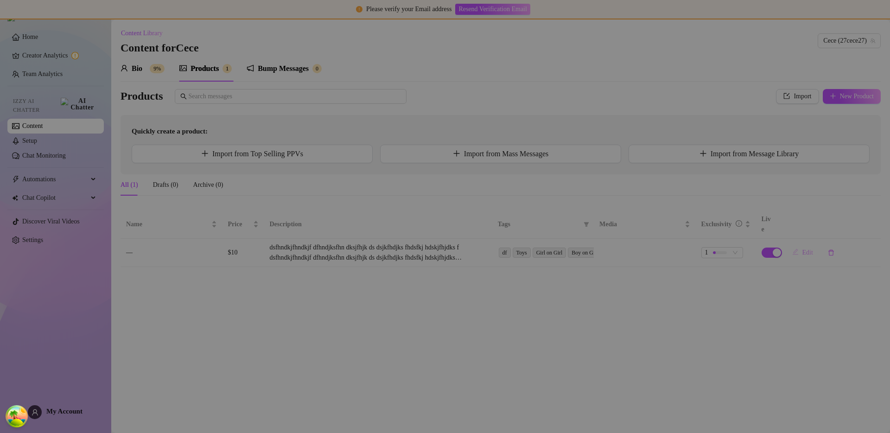
type textarea "dsfhndkjfhndkjf dfhndjksfhn dksjfhjk ds dsjkfhdjks fhdsfkj hdskjfhjdks f dsfhnd…"
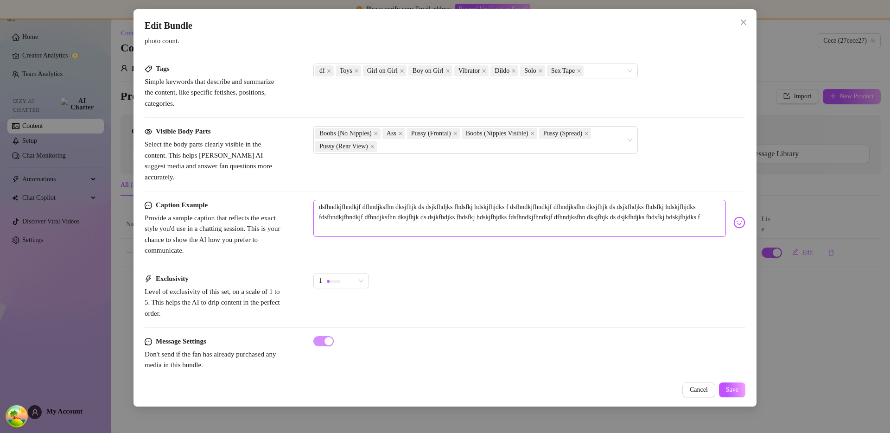
scroll to position [163, 0]
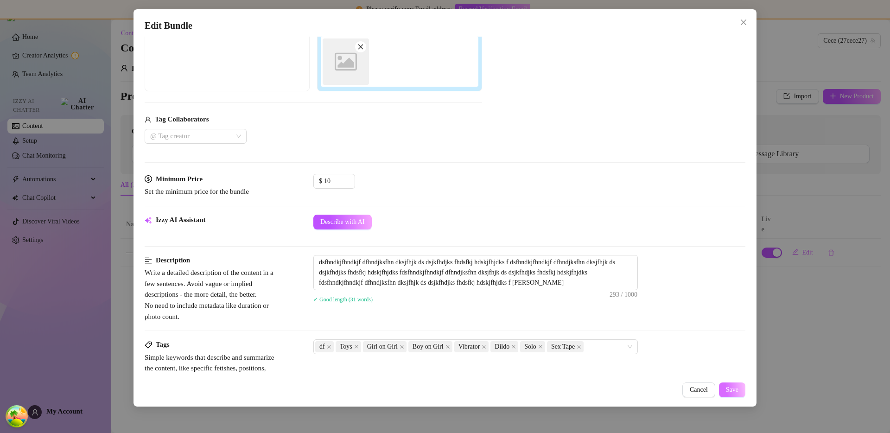
click at [723, 388] on button "Save" at bounding box center [732, 389] width 26 height 15
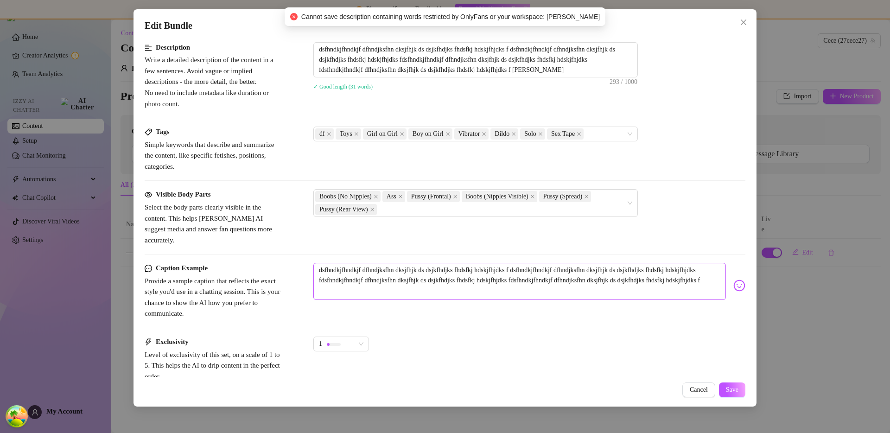
scroll to position [310, 0]
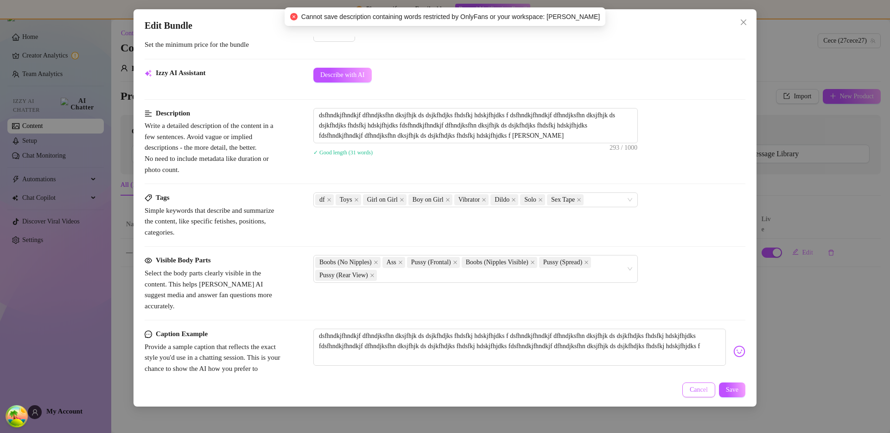
click at [690, 391] on span "Cancel" at bounding box center [699, 389] width 18 height 7
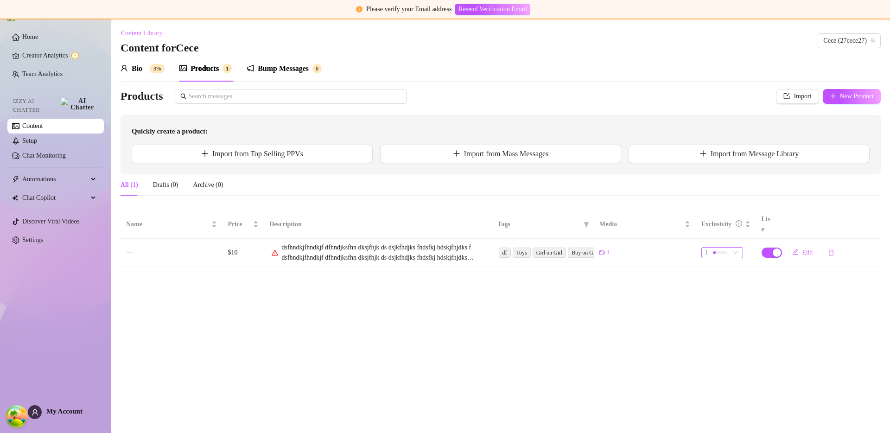
click at [720, 248] on div at bounding box center [720, 252] width 14 height 9
click at [658, 290] on main "Content Library Content for Cece Cece (27cece27) Bio 9% Products 1 Bump Message…" at bounding box center [500, 225] width 779 height 413
click at [723, 248] on div at bounding box center [720, 252] width 14 height 9
click at [725, 251] on div at bounding box center [720, 252] width 14 height 3
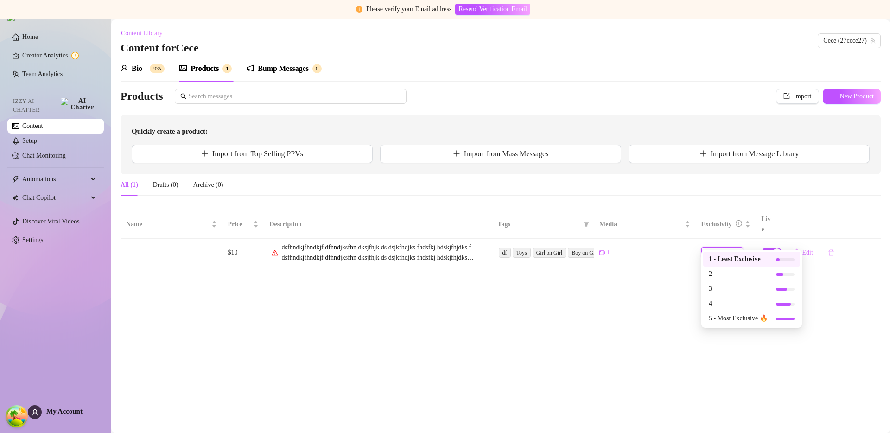
click at [672, 291] on main "Content Library Content for Cece Cece (27cece27) Bio 9% Products 1 Bump Message…" at bounding box center [500, 225] width 779 height 413
click at [672, 289] on main "Content Library Content for Cece Cece (27cece27) Bio 9% Products 1 Bump Message…" at bounding box center [500, 225] width 779 height 413
click at [143, 68] on div "Bio 9%" at bounding box center [143, 68] width 44 height 11
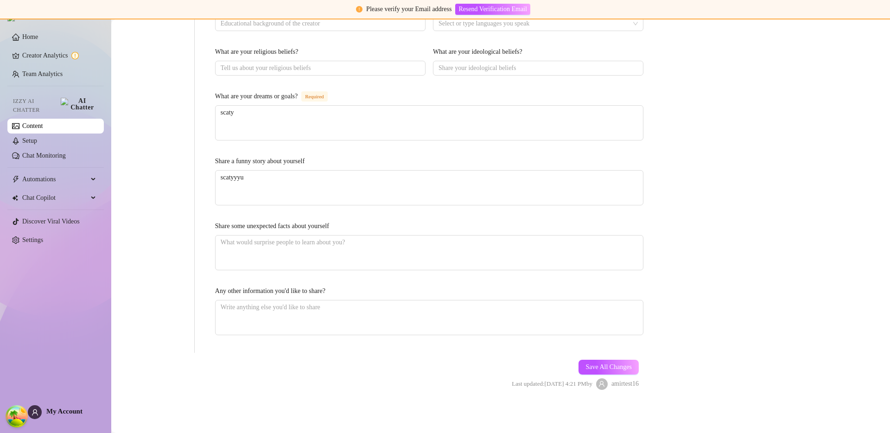
scroll to position [0, 0]
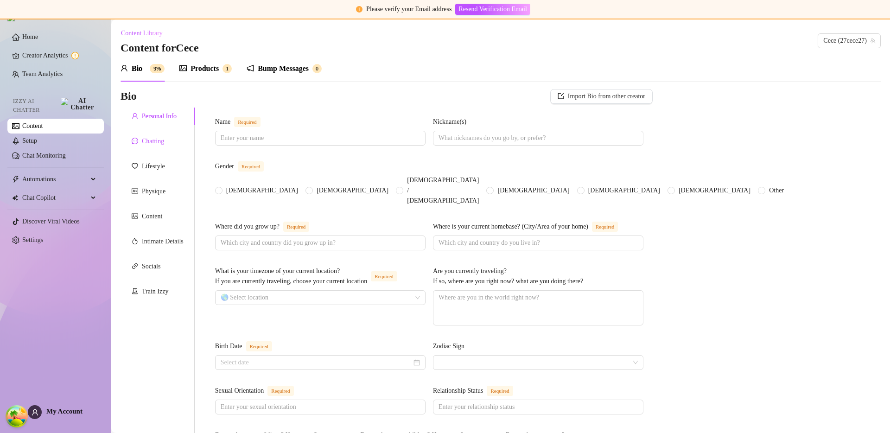
click at [158, 139] on div "Chatting" at bounding box center [153, 141] width 22 height 10
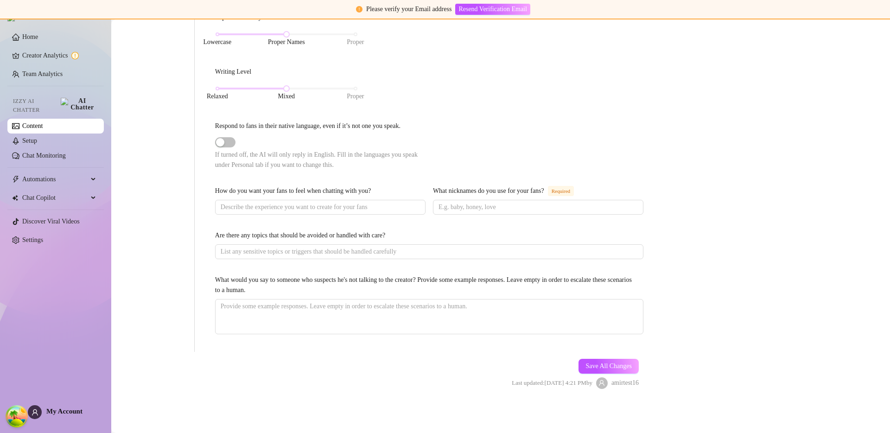
scroll to position [7, 0]
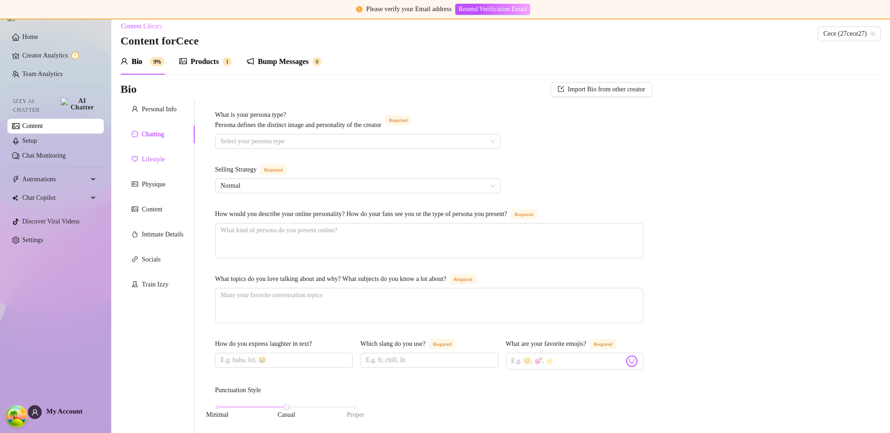
click at [165, 162] on div "Lifestyle" at bounding box center [153, 159] width 23 height 10
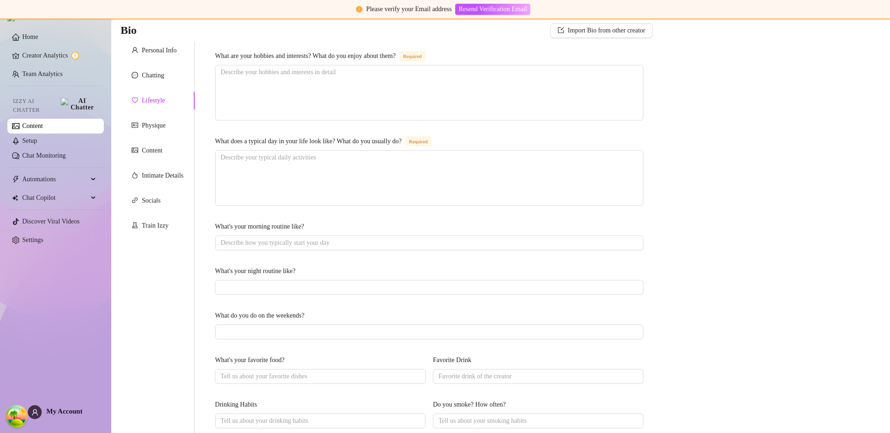
scroll to position [0, 0]
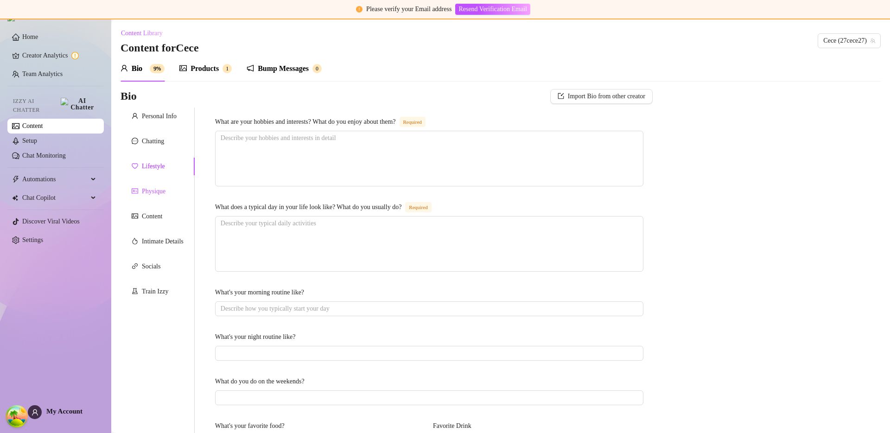
click at [153, 191] on div "Physique" at bounding box center [154, 191] width 24 height 10
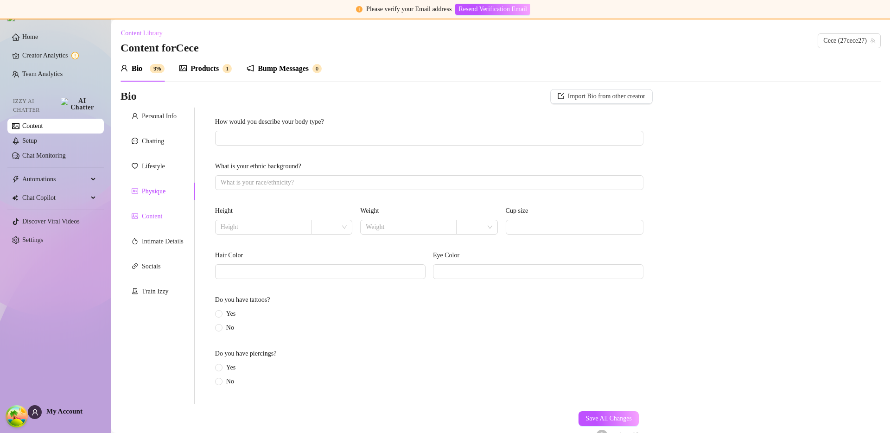
click at [151, 211] on div "Content" at bounding box center [152, 216] width 20 height 10
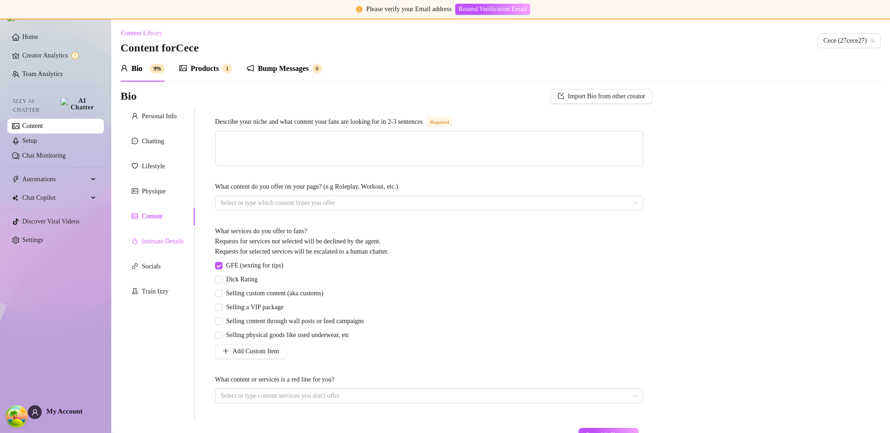
click at [157, 234] on div "Intimate Details" at bounding box center [158, 242] width 74 height 18
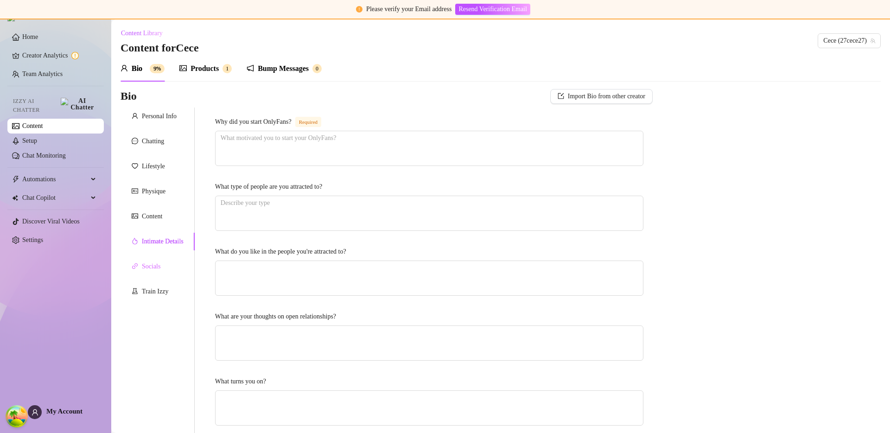
click at [168, 263] on div "Socials" at bounding box center [158, 267] width 74 height 18
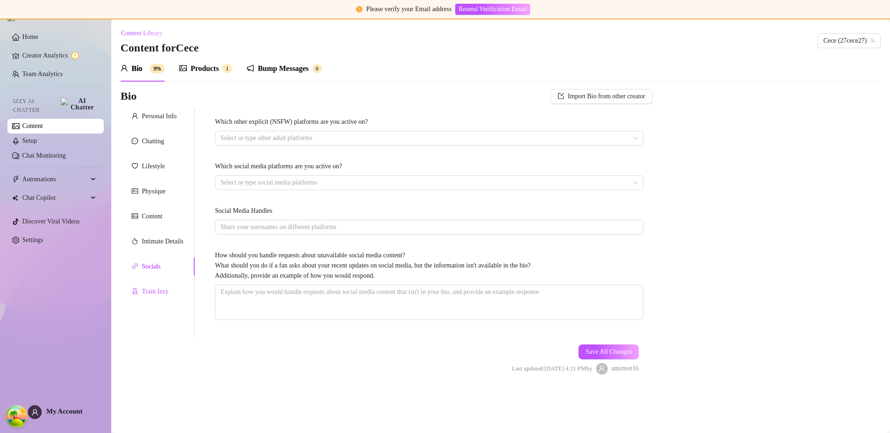
click at [162, 287] on div "Train Izzy" at bounding box center [155, 291] width 26 height 10
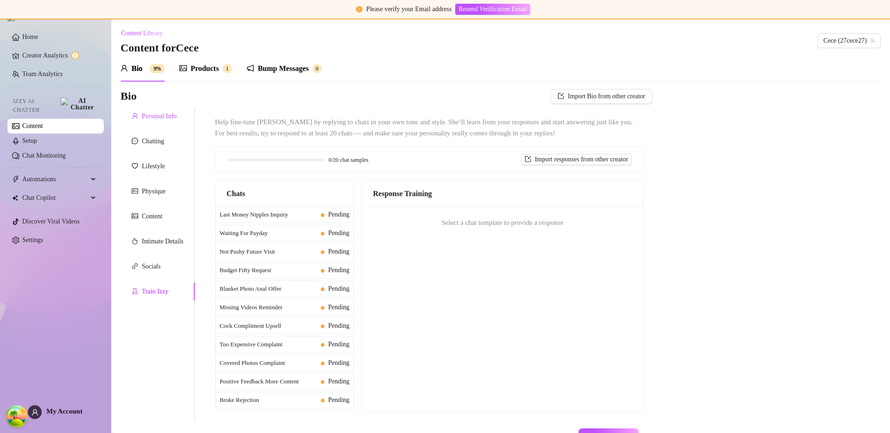
click at [159, 118] on div "Personal Info" at bounding box center [159, 116] width 35 height 10
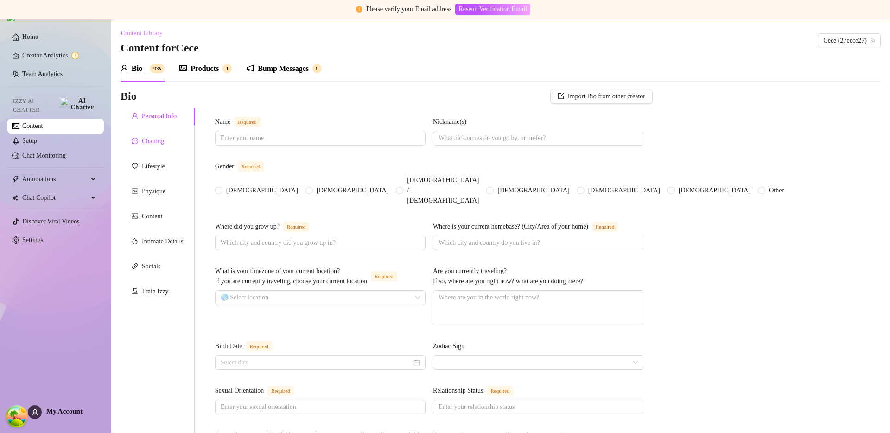
click at [157, 137] on div "Chatting" at bounding box center [153, 141] width 22 height 10
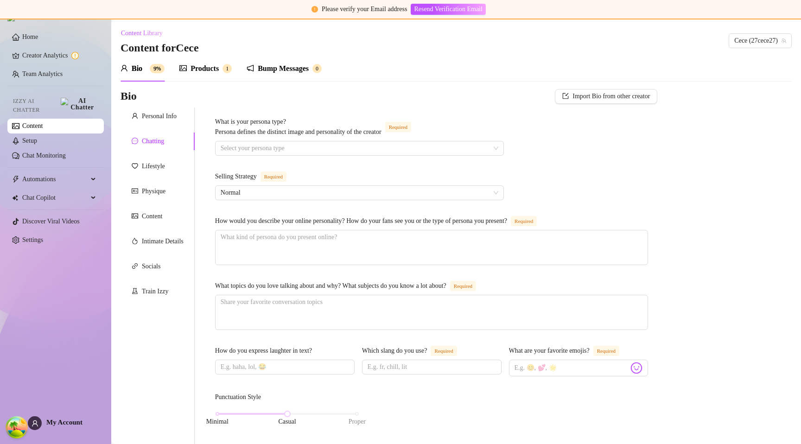
click at [158, 149] on div "Tab 2 of 8 Chatting" at bounding box center [158, 142] width 74 height 18
click at [157, 159] on div "Lifestyle" at bounding box center [158, 167] width 74 height 18
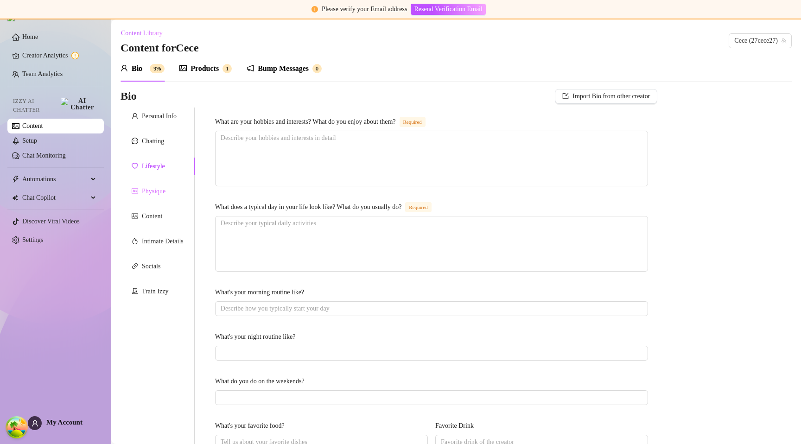
click at [157, 197] on div "Physique" at bounding box center [158, 192] width 74 height 18
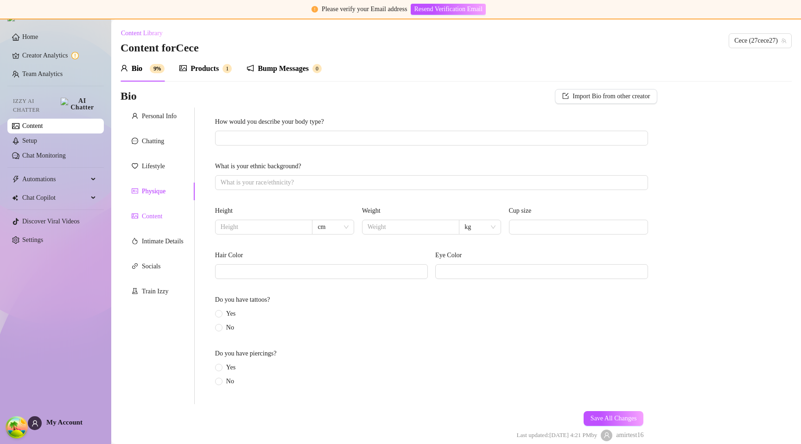
click at [149, 218] on div "Content" at bounding box center [152, 216] width 20 height 10
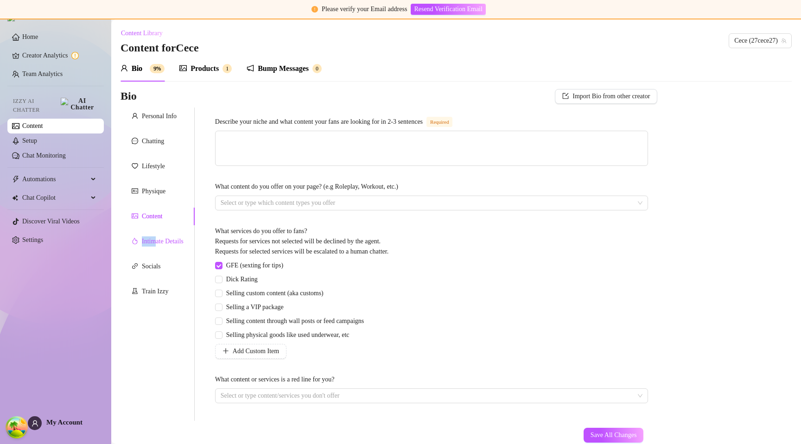
click at [155, 236] on div "Intimate Details" at bounding box center [163, 241] width 42 height 10
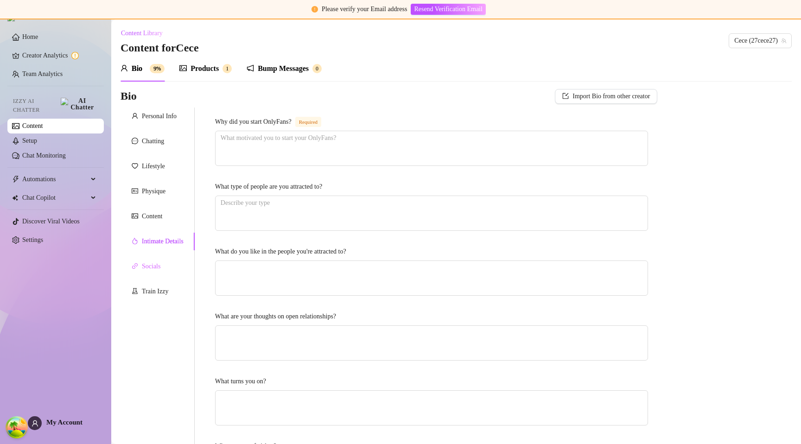
click at [153, 259] on div "Socials" at bounding box center [158, 267] width 74 height 18
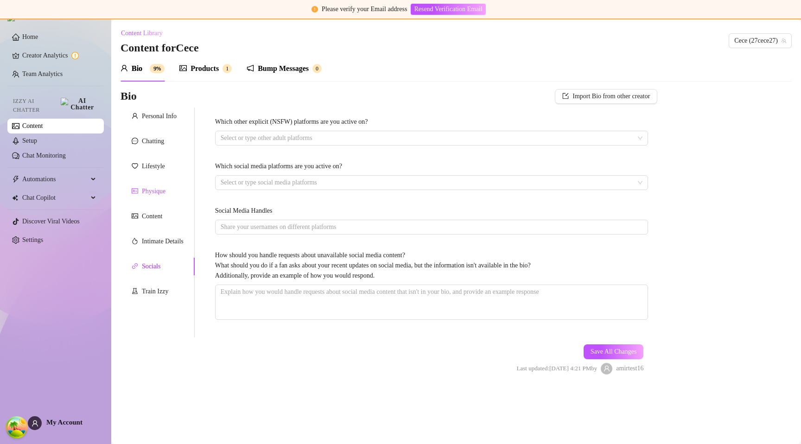
click at [141, 195] on div "Physique" at bounding box center [149, 191] width 34 height 10
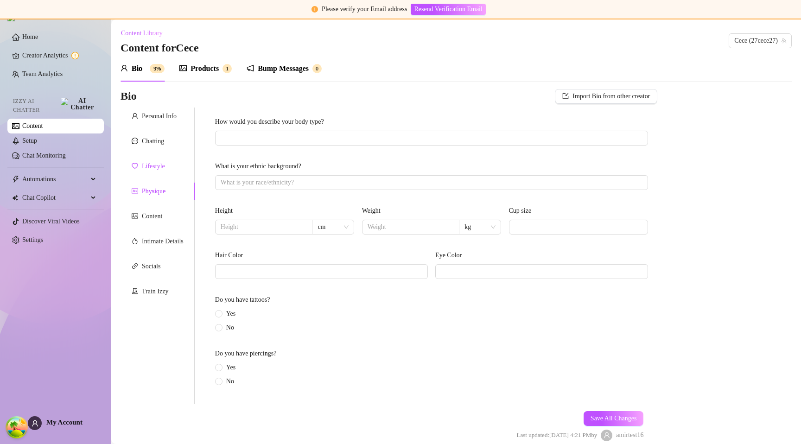
click at [148, 161] on div "Lifestyle" at bounding box center [153, 166] width 23 height 10
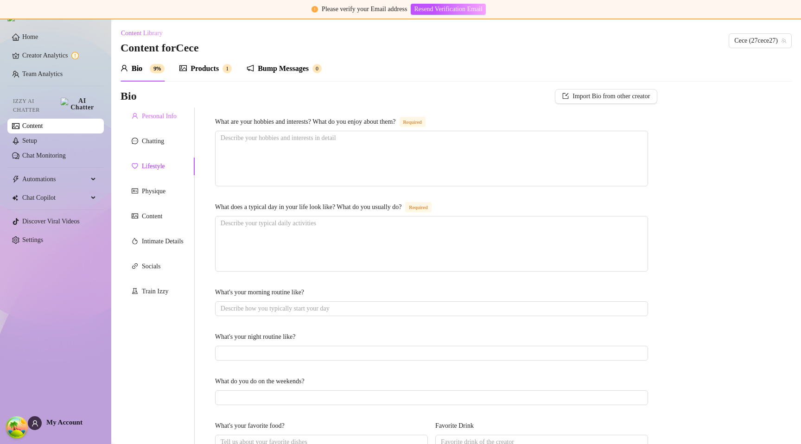
click at [156, 123] on div "Personal Info" at bounding box center [158, 117] width 74 height 18
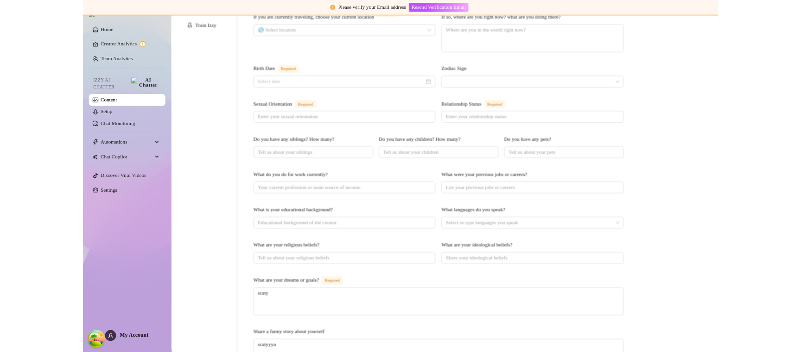
scroll to position [38, 0]
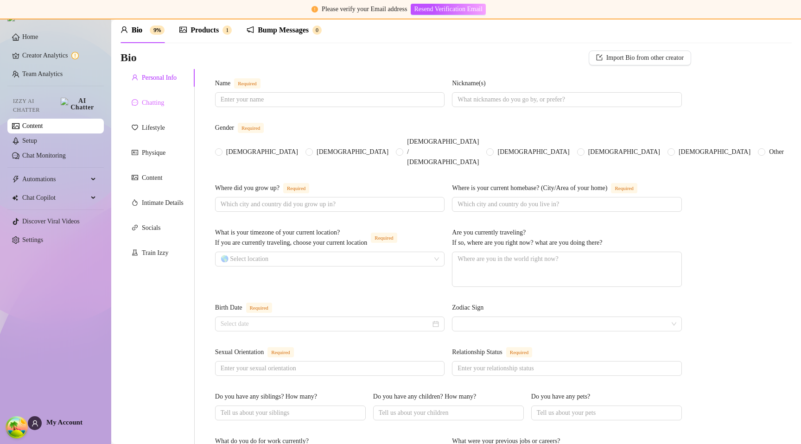
click at [145, 88] on div "Personal Info Chatting Lifestyle Physique Content Intimate Details Socials Trai…" at bounding box center [158, 450] width 74 height 762
click at [155, 96] on div "Chatting" at bounding box center [158, 103] width 74 height 18
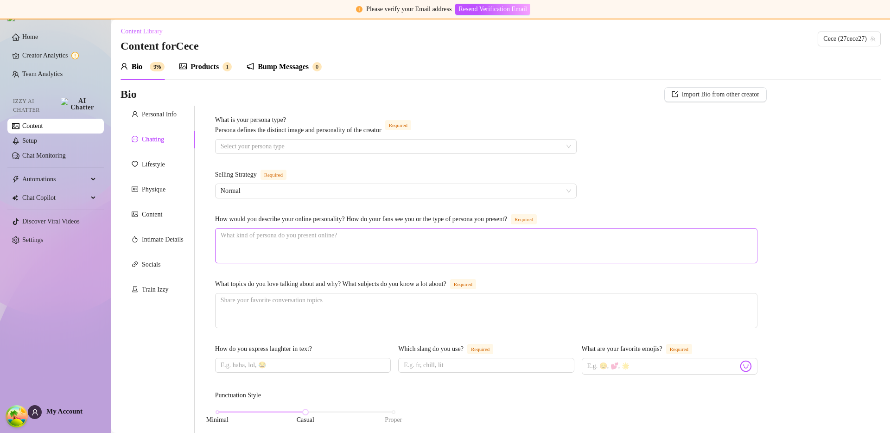
scroll to position [0, 0]
click at [161, 119] on div "Personal Info" at bounding box center [159, 116] width 35 height 10
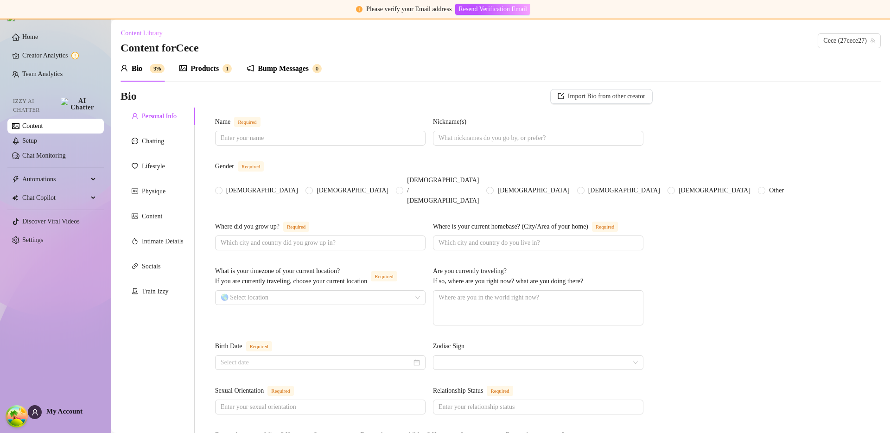
click at [154, 141] on div "Chatting" at bounding box center [153, 141] width 22 height 10
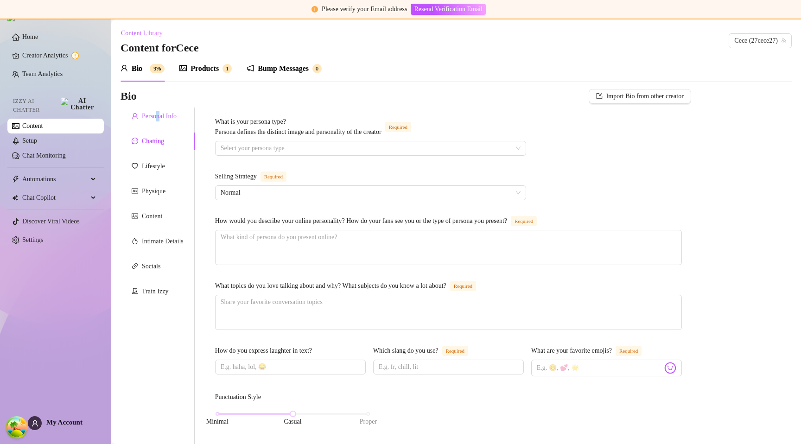
click at [160, 117] on div "Personal Info" at bounding box center [159, 116] width 35 height 10
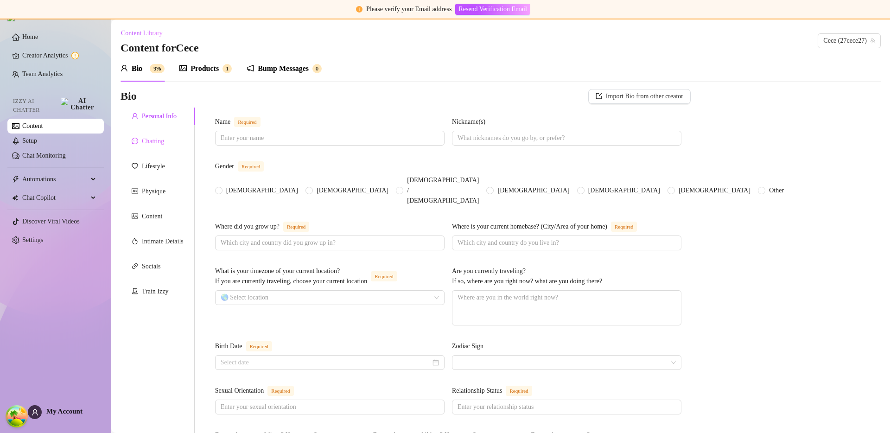
click at [171, 147] on div "Chatting" at bounding box center [158, 142] width 74 height 18
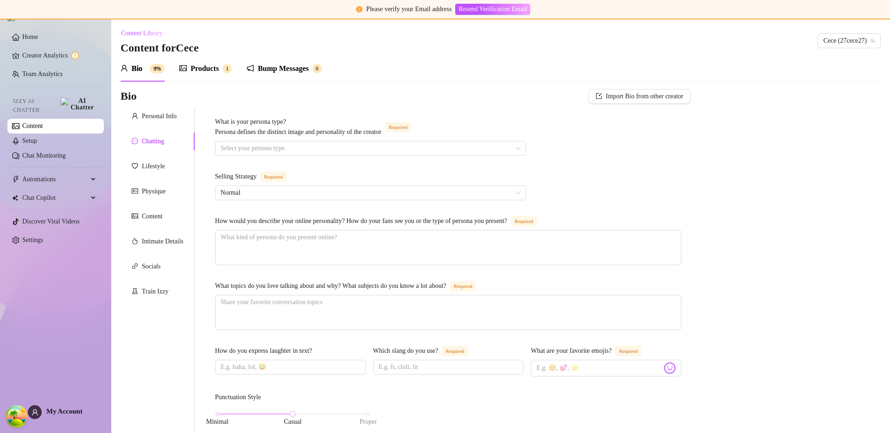
click at [153, 142] on div "Chatting" at bounding box center [153, 141] width 22 height 10
click at [208, 67] on div "Products" at bounding box center [204, 68] width 28 height 11
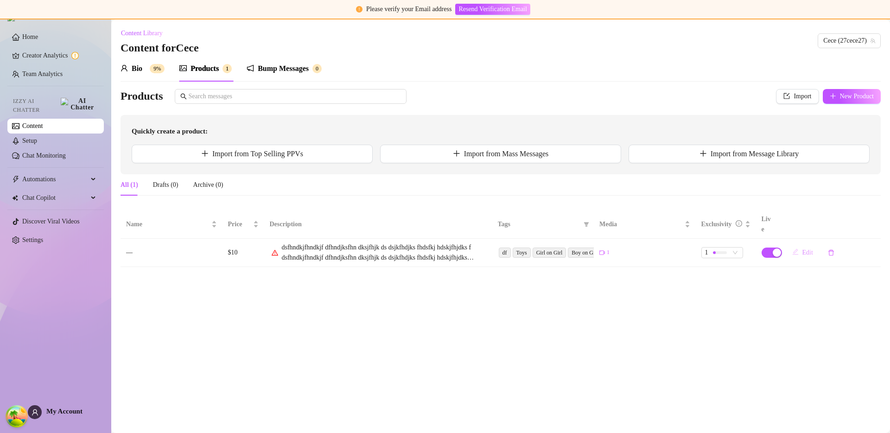
click at [802, 249] on span "Edit" at bounding box center [807, 252] width 11 height 7
type textarea "dsfhndkjfhndkjf dfhndjksfhn dksjfhjk ds dsjkfhdjks fhdsfkj hdskjfhjdks f dsfhnd…"
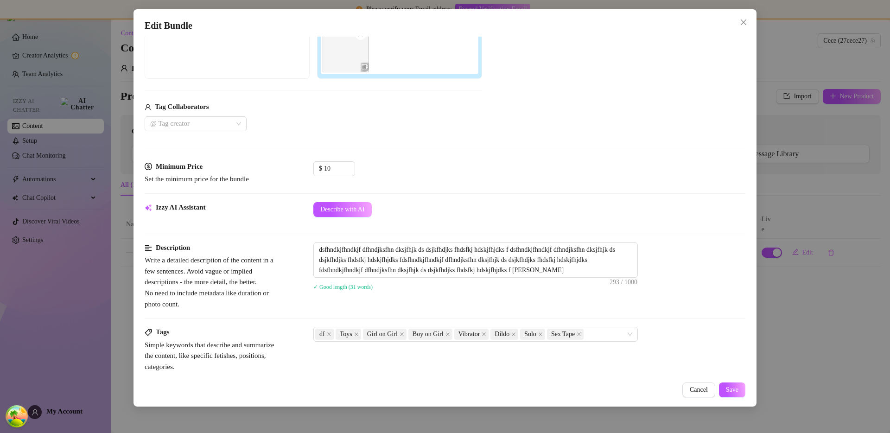
scroll to position [243, 0]
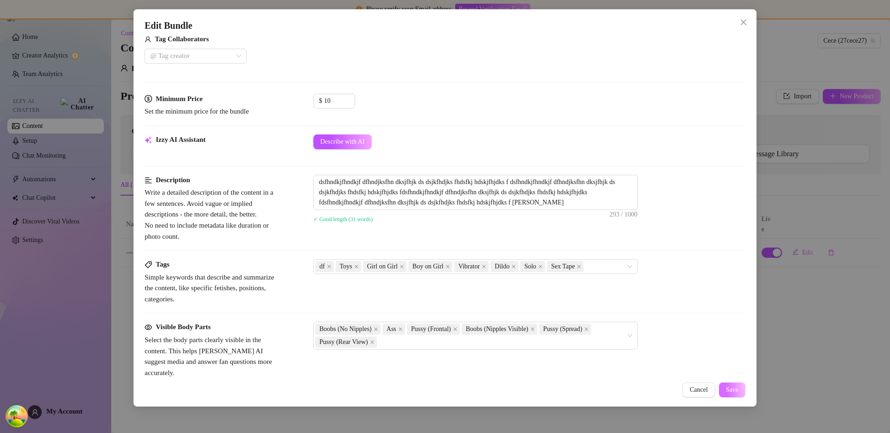
click at [738, 395] on button "Save" at bounding box center [732, 389] width 26 height 15
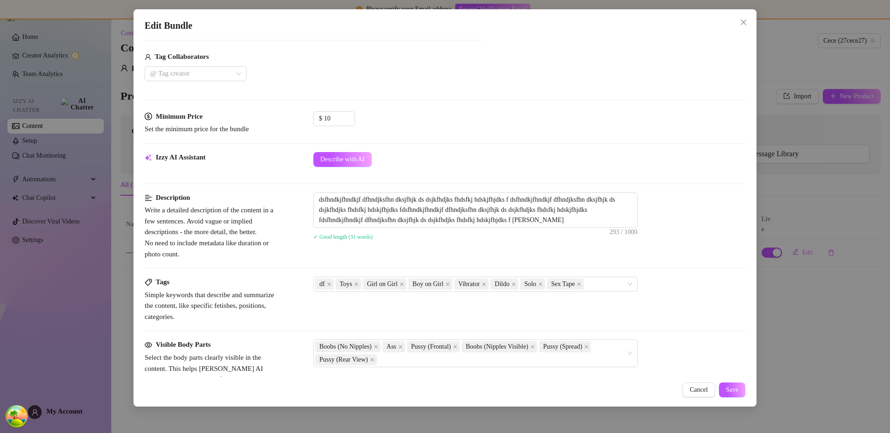
scroll to position [217, 0]
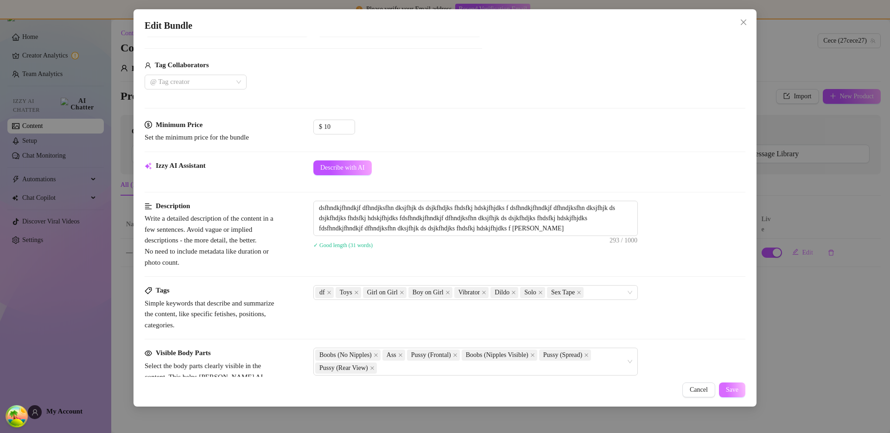
click at [734, 390] on span "Save" at bounding box center [732, 389] width 13 height 7
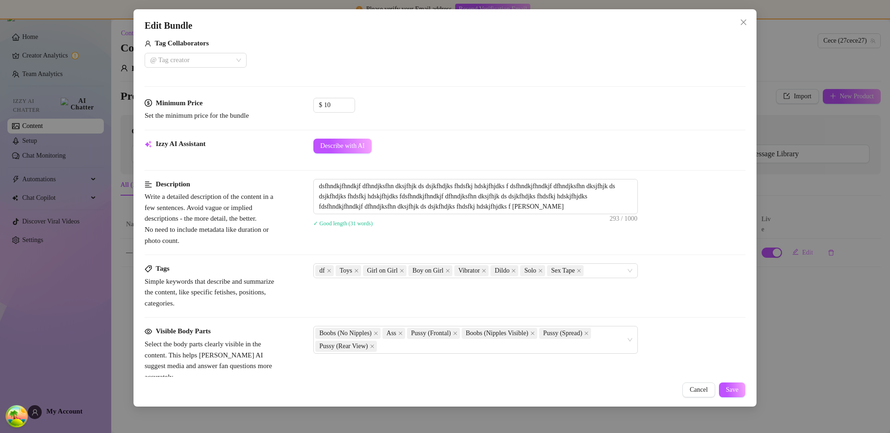
scroll to position [95, 0]
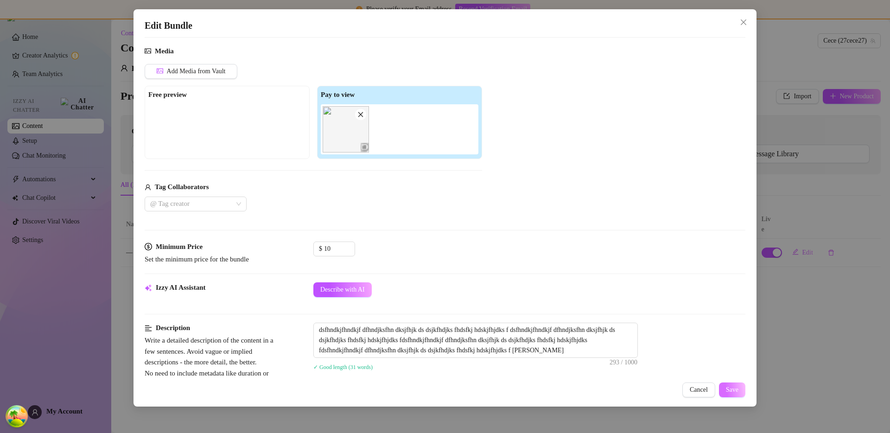
click at [736, 390] on span "Save" at bounding box center [732, 389] width 13 height 7
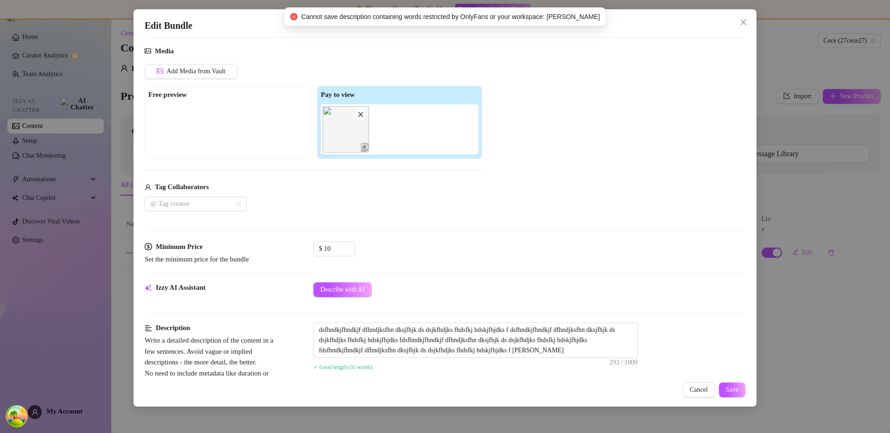
scroll to position [438, 0]
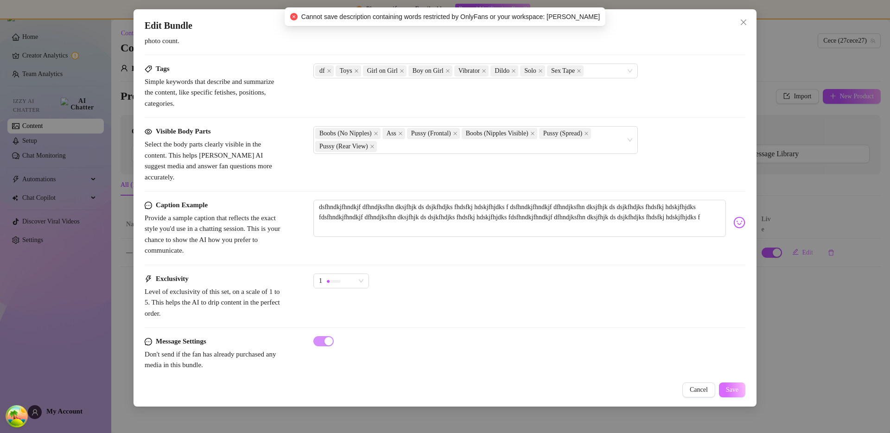
click at [730, 389] on span "Save" at bounding box center [732, 389] width 13 height 7
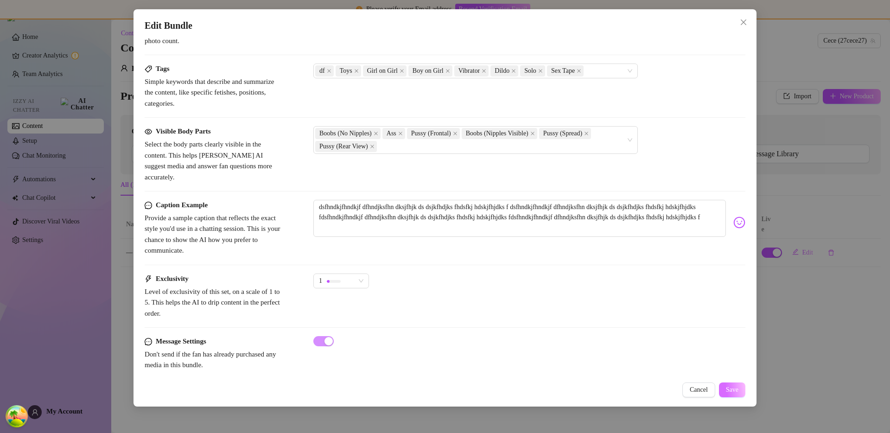
click at [732, 391] on span "Save" at bounding box center [732, 389] width 13 height 7
click at [727, 388] on span "Save" at bounding box center [732, 389] width 13 height 7
click at [420, 217] on textarea "dsfhndkjfhndkjf dfhndjksfhn dksjfhjk ds dsjkfhdjks fhdsfkj hdskjfhjdks f dsfhnd…" at bounding box center [519, 218] width 412 height 37
type textarea "dsfhndkjfhndkjf dfhndjksfhn dksjfhjk ds dsjkfhdjks fhdsfkj hdskjfhjdks f dsfhnd…"
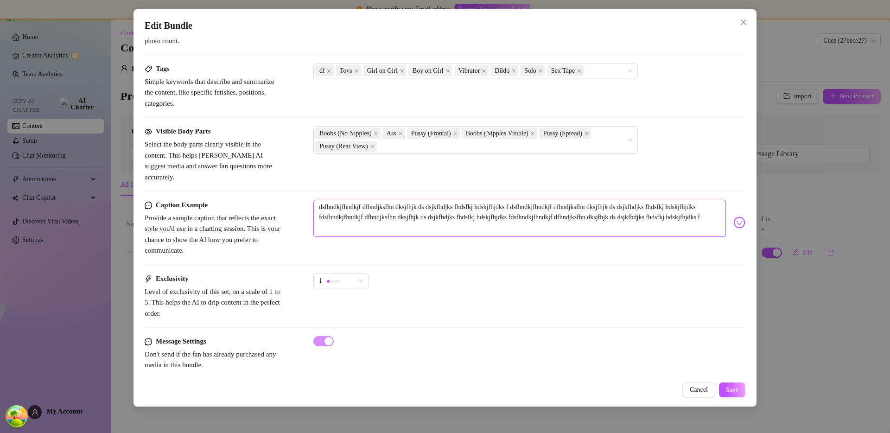
type textarea "dsfhndkjfhndkjf dfhndjksfhn dksjfhjk ds dsjkfhdjks fhdsfkj hdskjfhjdks f dsfhnd…"
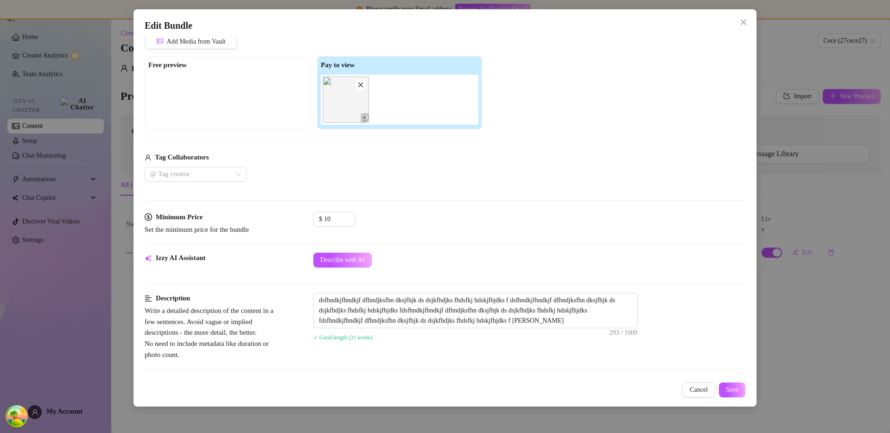
scroll to position [0, 0]
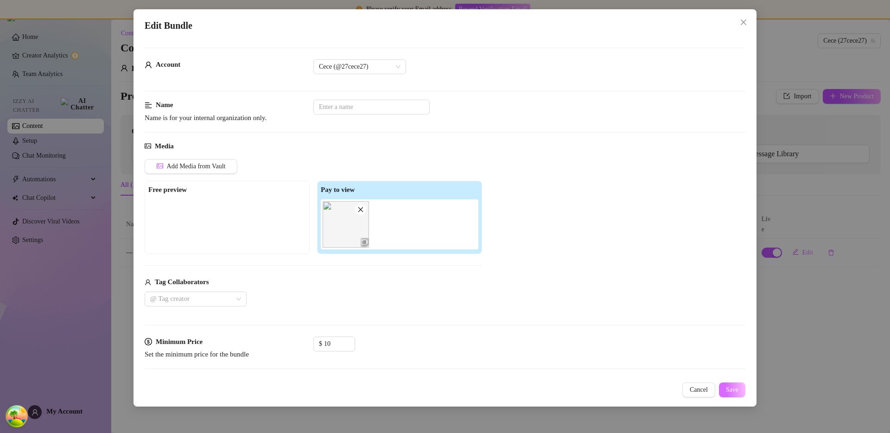
type textarea "dsfhndkjfhndkjf dfhndjksfhn dksjfhjk ds dsjkfhdjks fhdsfkj hdskjfhjdks f dsfhnd…"
click at [741, 387] on button "Save" at bounding box center [732, 389] width 26 height 15
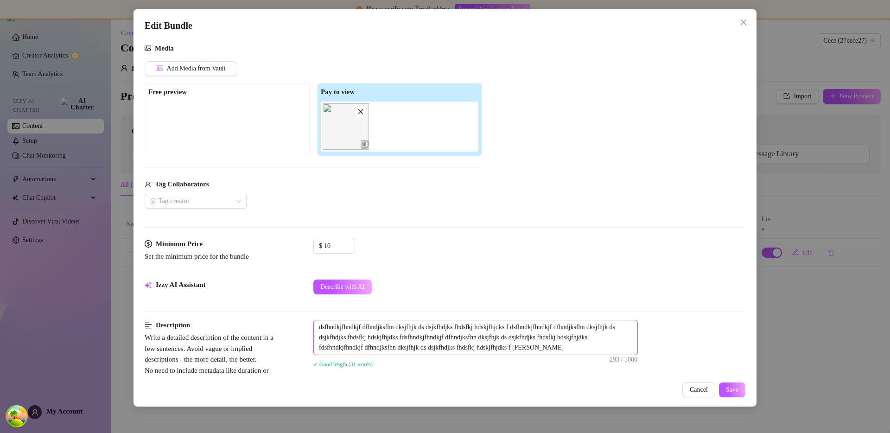
scroll to position [98, 0]
click at [529, 349] on textarea "dsfhndkjfhndkjf dfhndjksfhn dksjfhjk ds dsjkfhdjks fhdsfkj hdskjfhjdks f dsfhnd…" at bounding box center [476, 337] width 324 height 34
type textarea "dsfhndkjfhndkjf dfhndjksfhn dksjfhjk ds dsjkfhdjks fhdsfkj hdskjfhjdks f dsfhnd…"
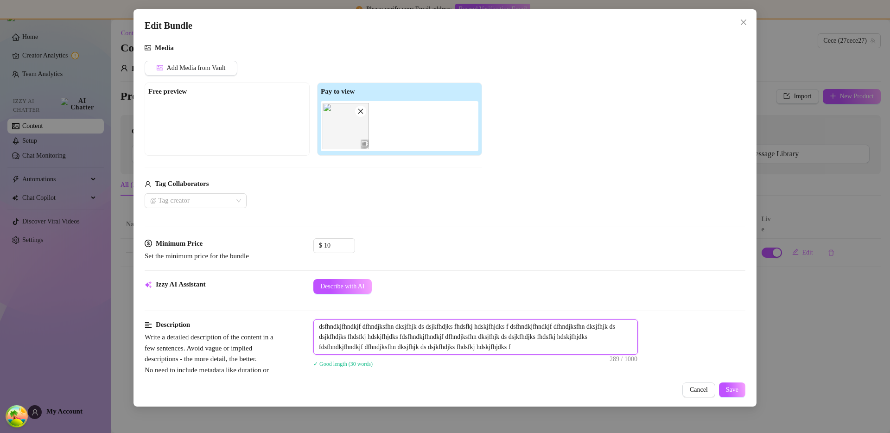
type textarea "dsfhndkjfhndkjf dfhndjksfhn dksjfhjk ds dsjkfhdjks fhdsfkj hdskjfhjdks f dsfhnd…"
click at [726, 390] on span "Save" at bounding box center [732, 389] width 13 height 7
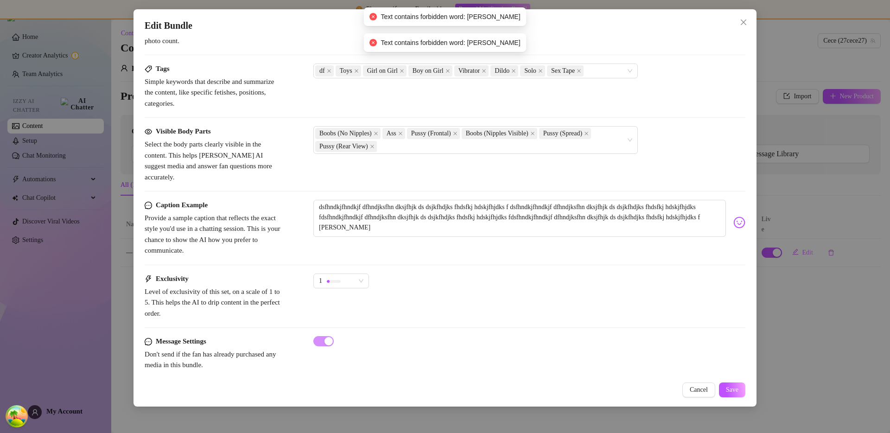
scroll to position [167, 0]
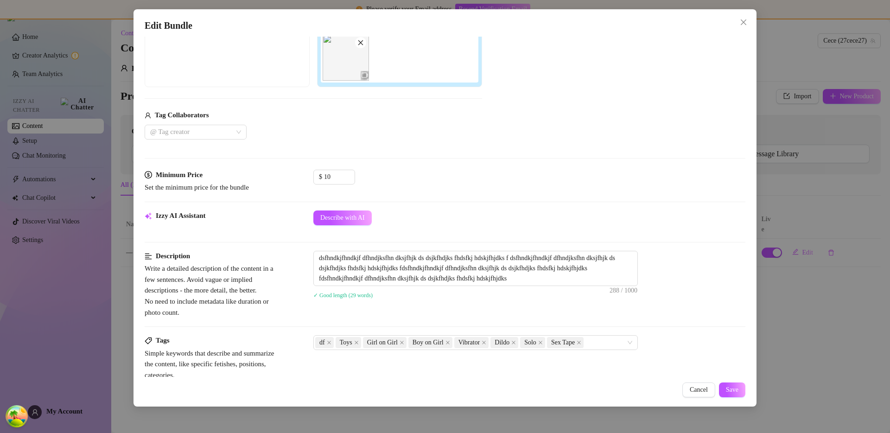
click at [682, 256] on div "dsfhndkjfhndkjf dfhndjksfhn dksjfhjk ds dsjkfhdjks fhdsfkj hdskjfhjdks f dsfhnd…" at bounding box center [529, 268] width 432 height 35
click at [728, 395] on button "Save" at bounding box center [732, 389] width 26 height 15
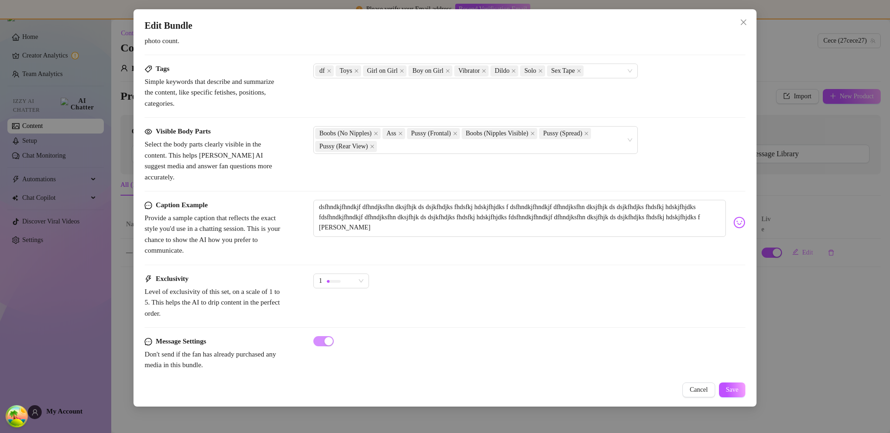
scroll to position [0, 0]
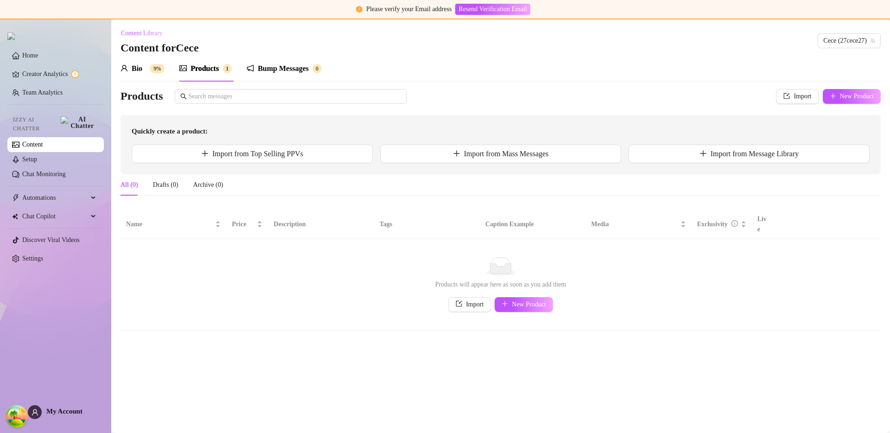
click at [413, 257] on div "No data" at bounding box center [501, 266] width 742 height 19
click at [718, 325] on main "Content Library Content for Cece Cece (27cece27) Bio 9% Products 1 Bump Message…" at bounding box center [500, 225] width 779 height 413
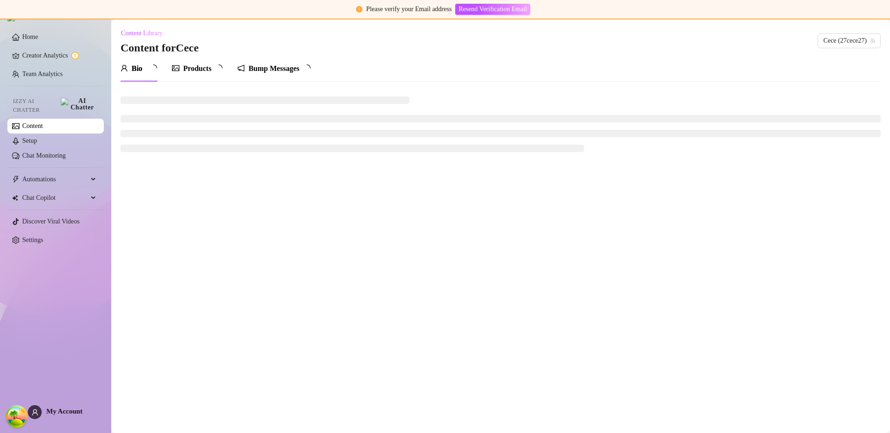
click at [182, 68] on div "Products" at bounding box center [197, 68] width 51 height 11
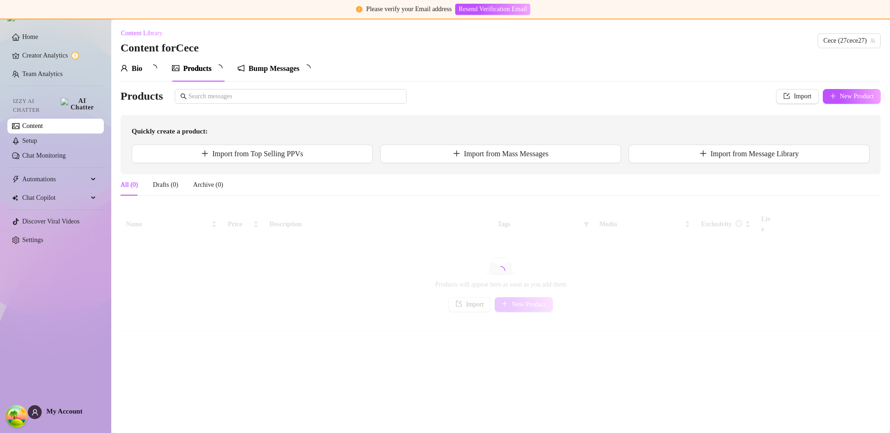
click at [635, 236] on div at bounding box center [501, 270] width 760 height 121
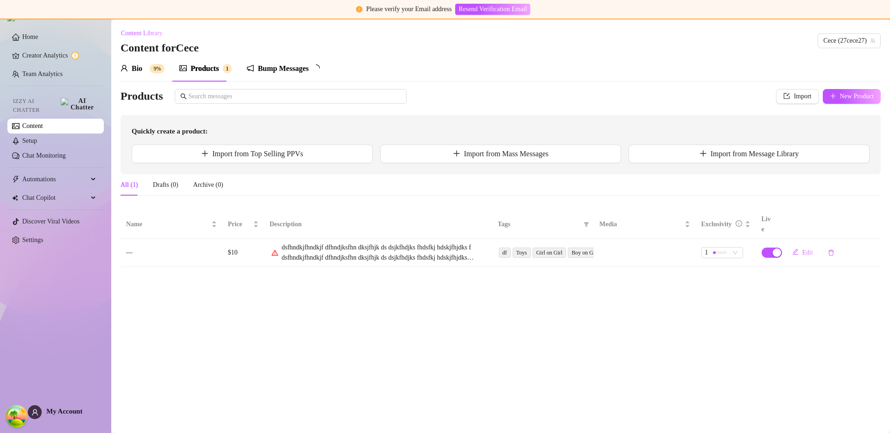
click at [272, 249] on icon "warning" at bounding box center [274, 252] width 6 height 6
click at [275, 249] on icon "warning" at bounding box center [275, 252] width 6 height 6
click at [797, 248] on icon "edit" at bounding box center [795, 251] width 6 height 6
type textarea "dsfhndkjfhndkjf dfhndjksfhn dksjfhjk ds dsjkfhdjks fhdsfkj hdskjfhjdks f dsfhnd…"
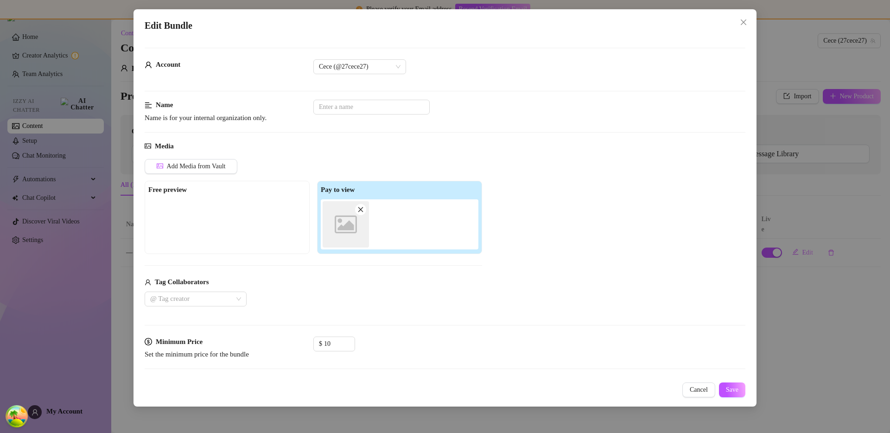
scroll to position [272, 0]
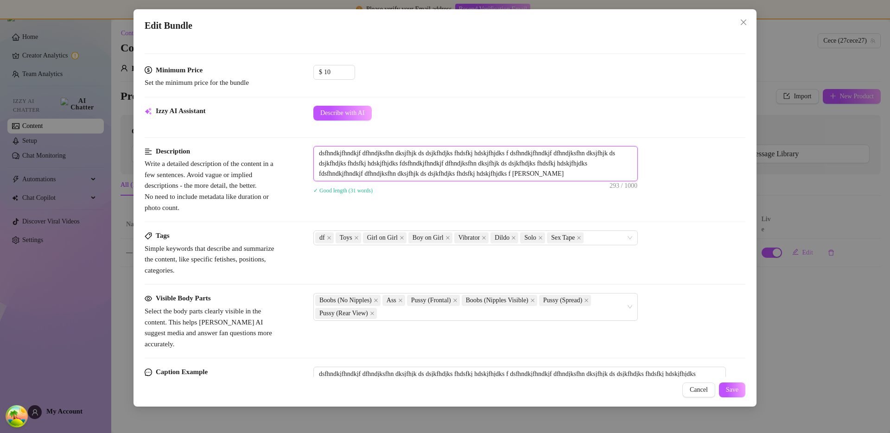
click at [508, 165] on textarea "dsfhndkjfhndkjf dfhndjksfhn dksjfhjk ds dsjkfhdjks fhdsfkj hdskjfhjdks f dsfhnd…" at bounding box center [476, 163] width 324 height 34
click at [583, 196] on div "✓ Good length (31 words)" at bounding box center [529, 190] width 432 height 15
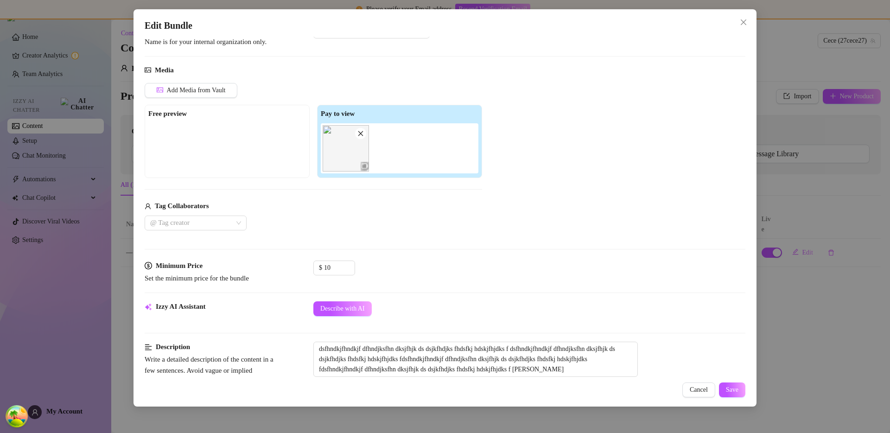
scroll to position [251, 0]
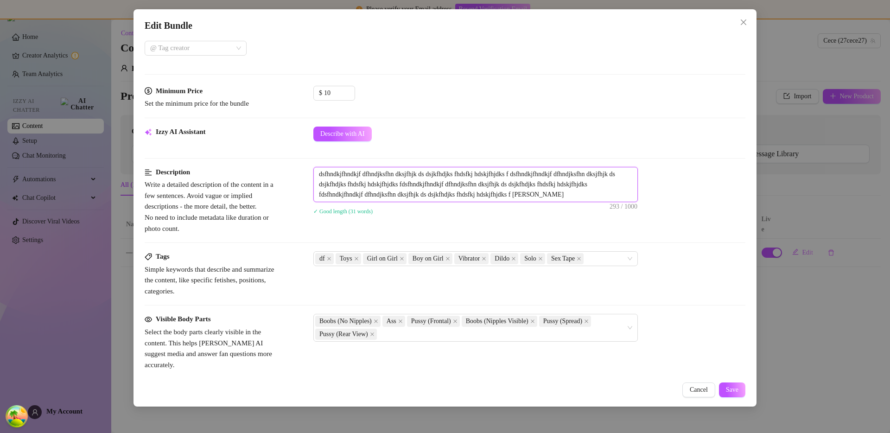
click at [476, 196] on textarea "dsfhndkjfhndkjf dfhndjksfhn dksjfhjk ds dsjkfhdjks fhdsfkj hdskjfhjdks f dsfhnd…" at bounding box center [476, 184] width 324 height 34
click at [446, 188] on textarea "dsfhndkjfhndkjf dfhndjksfhn dksjfhjk ds dsjkfhdjks fhdsfkj hdskjfhjdks f dsfhnd…" at bounding box center [476, 184] width 324 height 34
click at [529, 133] on div "Describe with AI" at bounding box center [529, 134] width 432 height 15
click at [516, 167] on span "dsfhndkjfhndkjf dfhndjksfhn dksjfhjk ds dsjkfhdjks fhdsfkj hdskjfhjdks f dsfhnd…" at bounding box center [475, 184] width 324 height 35
click at [511, 185] on textarea "dsfhndkjfhndkjf dfhndjksfhn dksjfhjk ds dsjkfhdjks fhdsfkj hdskjfhjdks f dsfhnd…" at bounding box center [476, 184] width 324 height 34
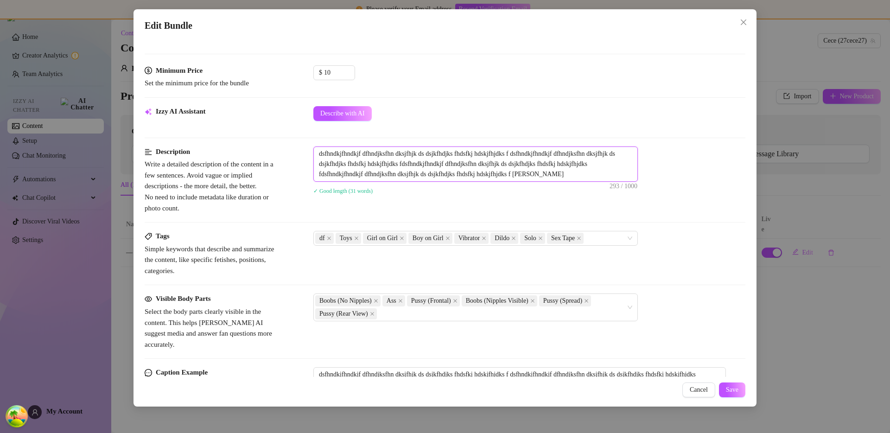
scroll to position [273, 0]
click at [470, 163] on textarea "dsfhndkjfhndkjf dfhndjksfhn dksjfhjk ds dsjkfhdjks fhdsfkj hdskjfhjdks f dsfhnd…" at bounding box center [476, 163] width 324 height 34
click at [467, 189] on div "✓ Good length (31 words)" at bounding box center [529, 189] width 432 height 10
click at [464, 169] on textarea "dsfhndkjfhndkjf dfhndjksfhn dksjfhjk ds dsjkfhdjks fhdsfkj hdskjfhjdks f dsfhnd…" at bounding box center [476, 163] width 324 height 34
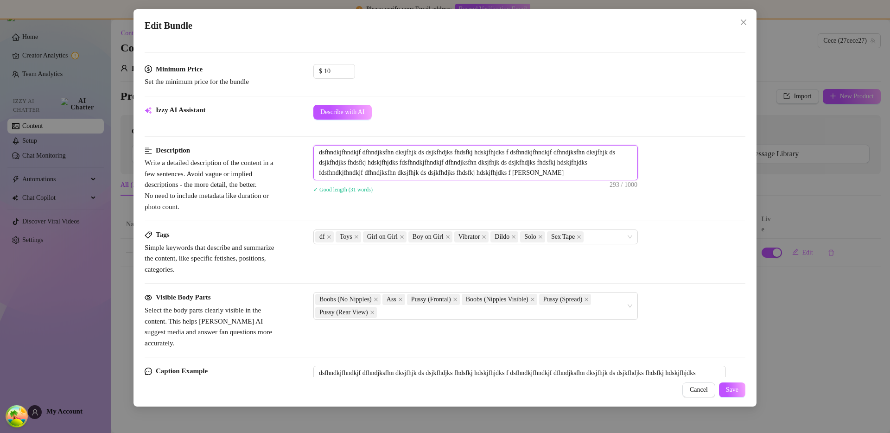
click at [464, 169] on textarea "dsfhndkjfhndkjf dfhndjksfhn dksjfhjk ds dsjkfhdjks fhdsfkj hdskjfhjdks f dsfhnd…" at bounding box center [476, 163] width 324 height 34
click at [465, 168] on textarea "dsfhndkjfhndkjf dfhndjksfhn dksjfhjk ds dsjkfhdjks fhdsfkj hdskjfhjdks f dsfhnd…" at bounding box center [476, 163] width 324 height 34
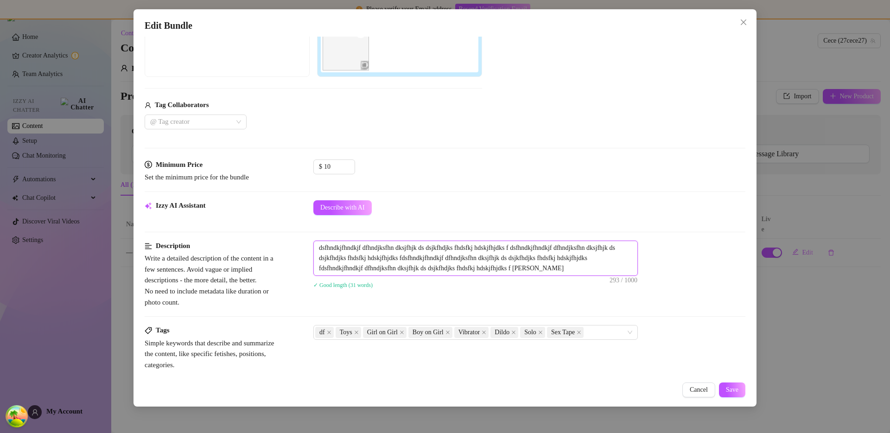
scroll to position [177, 0]
click at [422, 255] on textarea "dsfhndkjfhndkjf dfhndjksfhn dksjfhjk ds dsjkfhdjks fhdsfkj hdskjfhjdks f dsfhnd…" at bounding box center [476, 258] width 324 height 34
click at [433, 266] on textarea "dsfhndkjfhndkjf dfhndjksfhn dksjfhjk ds dsjkfhdjks fhdsfkj hdskjfhjdks f dsfhnd…" at bounding box center [476, 258] width 324 height 34
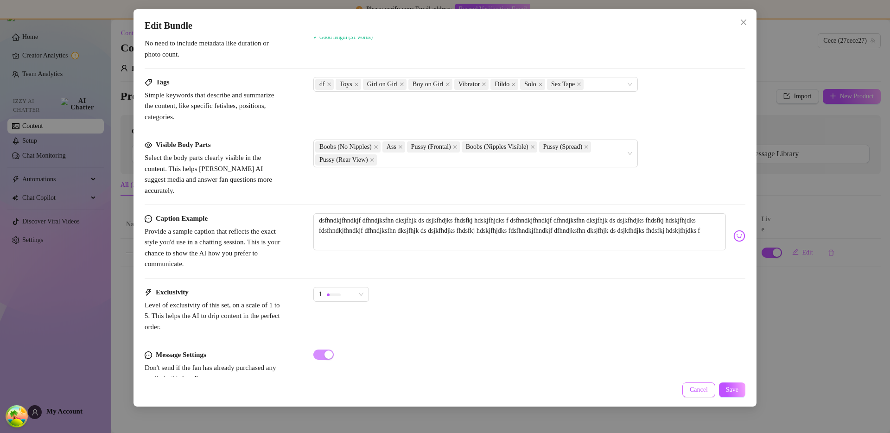
scroll to position [413, 0]
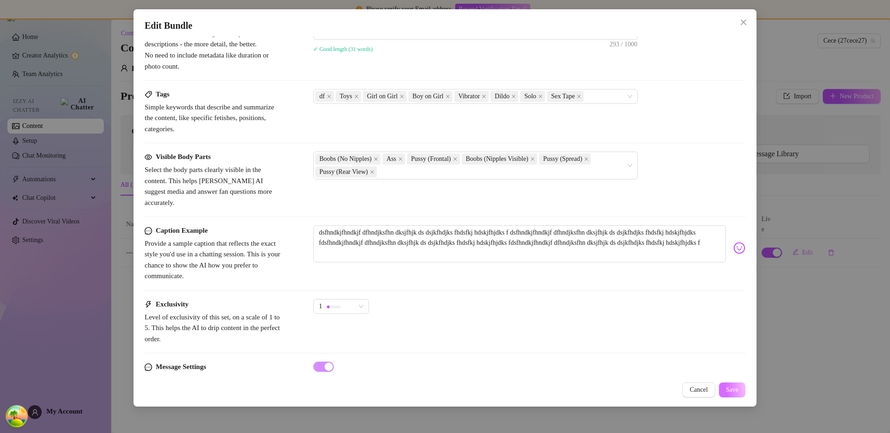
click at [723, 387] on button "Save" at bounding box center [732, 389] width 26 height 15
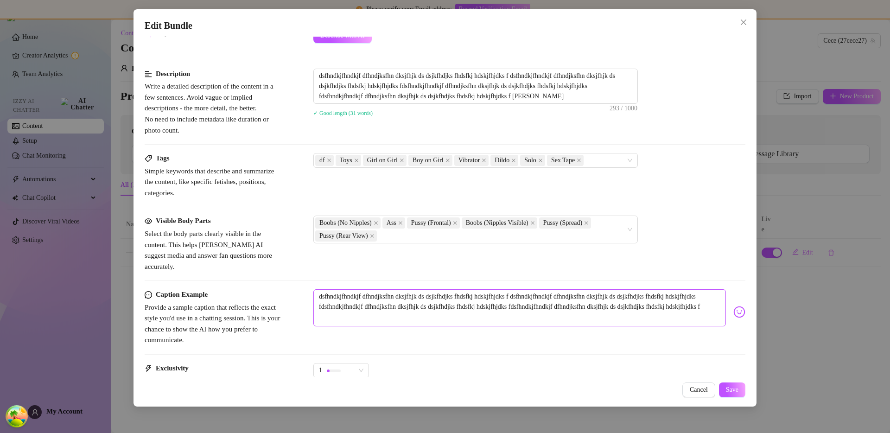
scroll to position [279, 0]
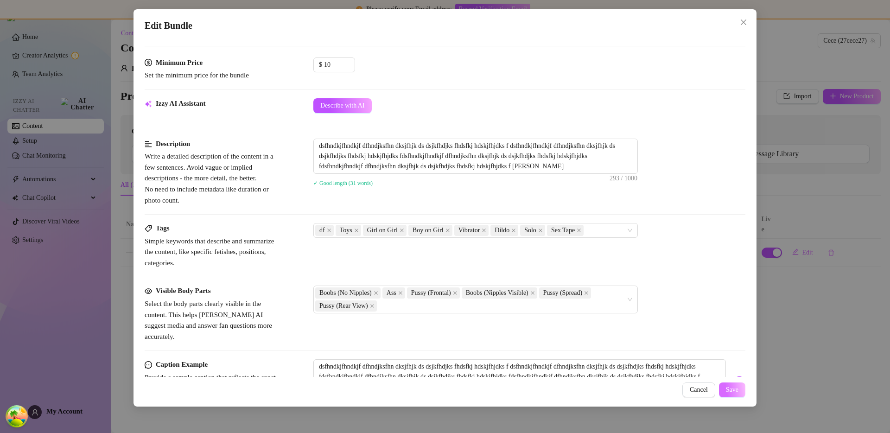
click at [726, 389] on span "Save" at bounding box center [732, 389] width 13 height 7
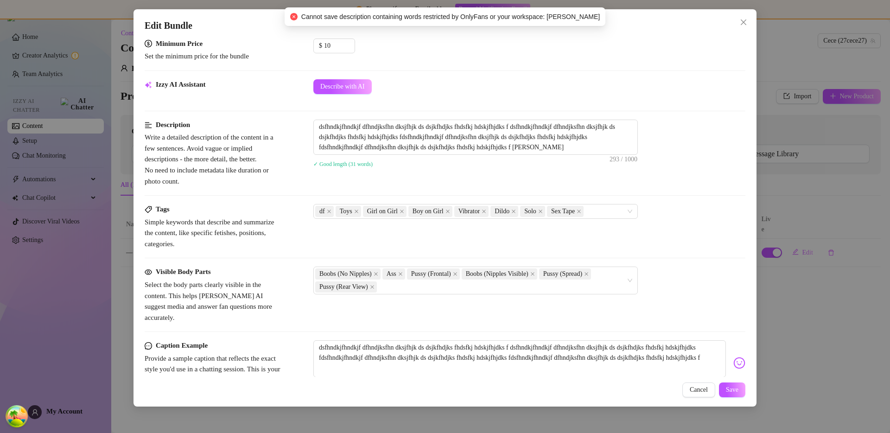
scroll to position [301, 0]
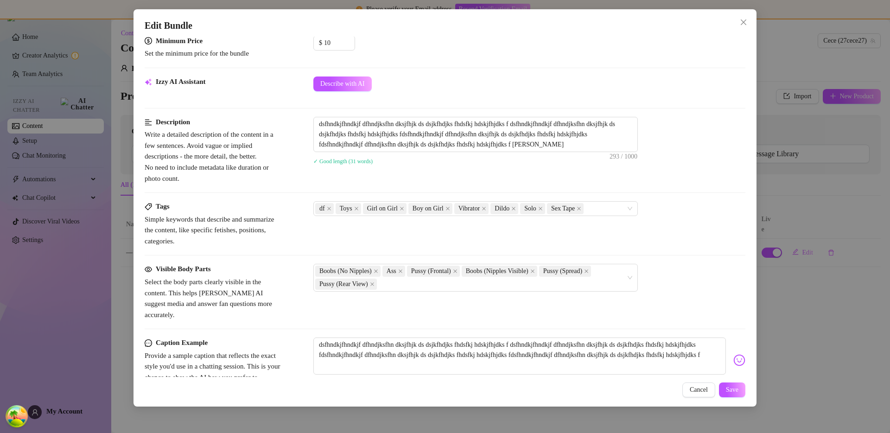
click at [661, 191] on div "Description Write a detailed description of the content in a few sentences. Avo…" at bounding box center [445, 159] width 601 height 84
click at [545, 146] on textarea "dsfhndkjfhndkjf dfhndjksfhn dksjfhjk ds dsjkfhdjks fhdsfkj hdskjfhjdks f dsfhnd…" at bounding box center [476, 134] width 324 height 34
click at [401, 362] on textarea "dsfhndkjfhndkjf dfhndjksfhn dksjfhjk ds dsjkfhdjks fhdsfkj hdskjfhjdks f dsfhnd…" at bounding box center [519, 355] width 412 height 37
click at [405, 358] on textarea "dsfhndkjfhndkjf dfhndjksfhn dksjfhjk ds dsjkfhdjks fhdsfkj hdskjfhjdks f dsfhnd…" at bounding box center [519, 355] width 412 height 37
click at [408, 356] on textarea "dsfhndkjfhndkjf dfhndjksfhn dksjfhjk ds dsjkfhdjks fhdsfkj hdskjfhjdks f dsfhnd…" at bounding box center [519, 355] width 412 height 37
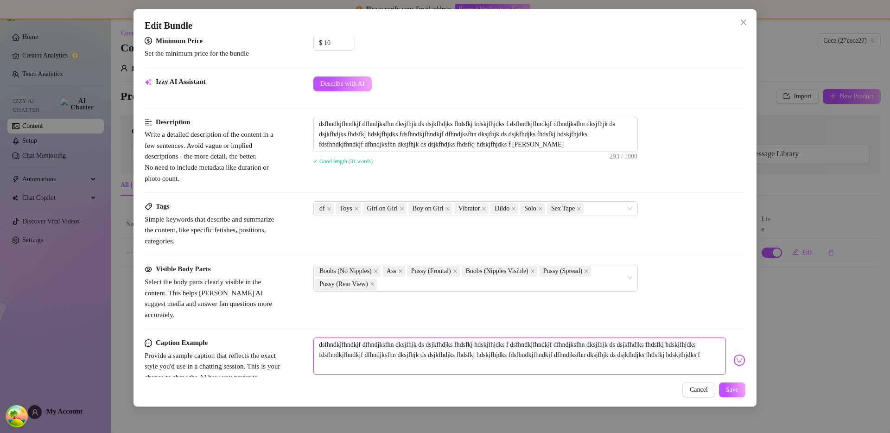
click at [409, 355] on textarea "dsfhndkjfhndkjf dfhndjksfhn dksjfhjk ds dsjkfhdjks fhdsfkj hdskjfhjdks f dsfhnd…" at bounding box center [519, 355] width 412 height 37
type textarea "dsfhndkjfhndkjf dfhndjksfhn dksjfhjk ds dsjkfhdjks fhdsfkj hdskjfhjdks f dsfhnd…"
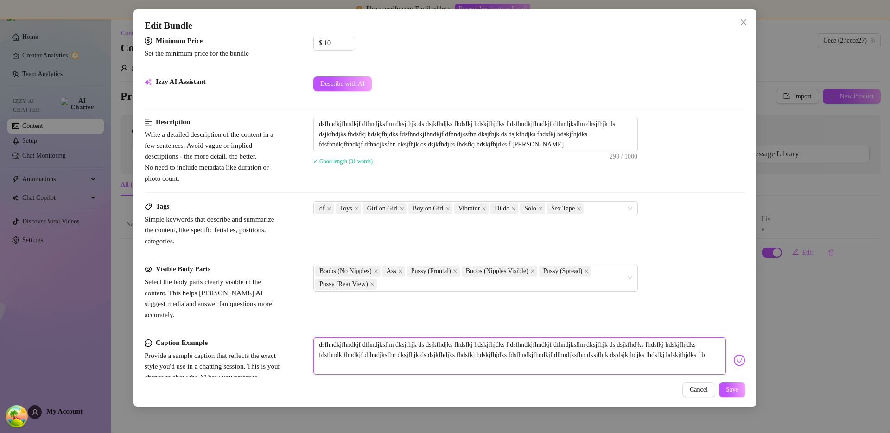
type textarea "dsfhndkjfhndkjf dfhndjksfhn dksjfhjk ds dsjkfhdjks fhdsfkj hdskjfhjdks f dsfhnd…"
click at [719, 391] on button "Save" at bounding box center [732, 389] width 26 height 15
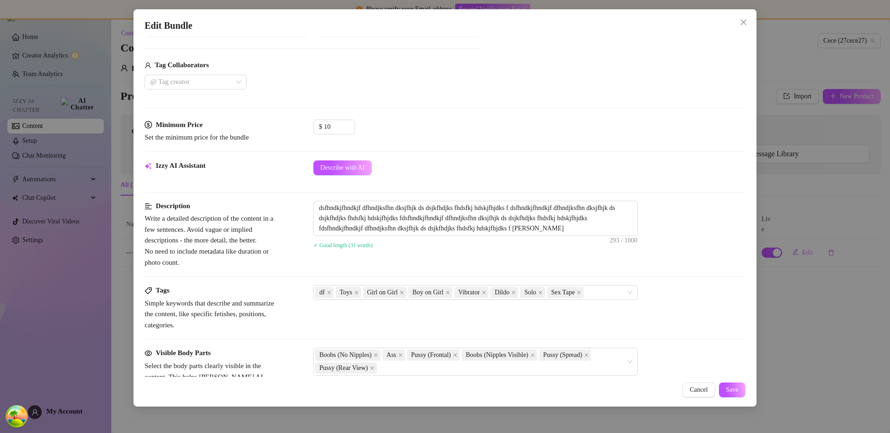
scroll to position [242, 0]
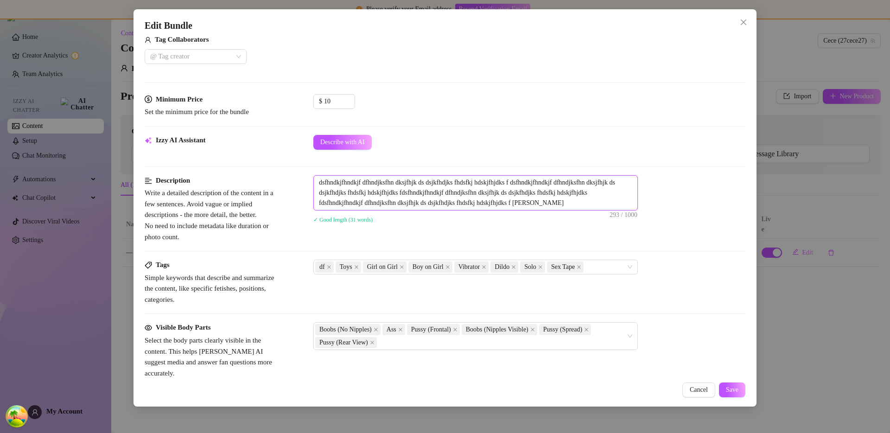
click at [534, 201] on textarea "dsfhndkjfhndkjf dfhndjksfhn dksjfhjk ds dsjkfhdjks fhdsfkj hdskjfhjdks f dsfhnd…" at bounding box center [476, 193] width 324 height 34
type textarea "dsfhndkjfhndkjf dfhndjksfhn dksjfhjk ds dsjkfhdjks fhdsfkj hdskjfhjdks f dsfhnd…"
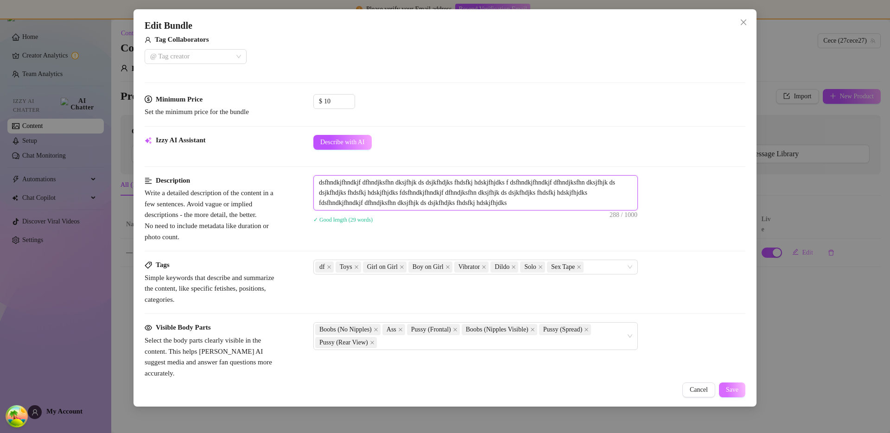
type textarea "dsfhndkjfhndkjf dfhndjksfhn dksjfhjk ds dsjkfhdjks fhdsfkj hdskjfhjdks f dsfhnd…"
click at [731, 390] on span "Save" at bounding box center [732, 389] width 13 height 7
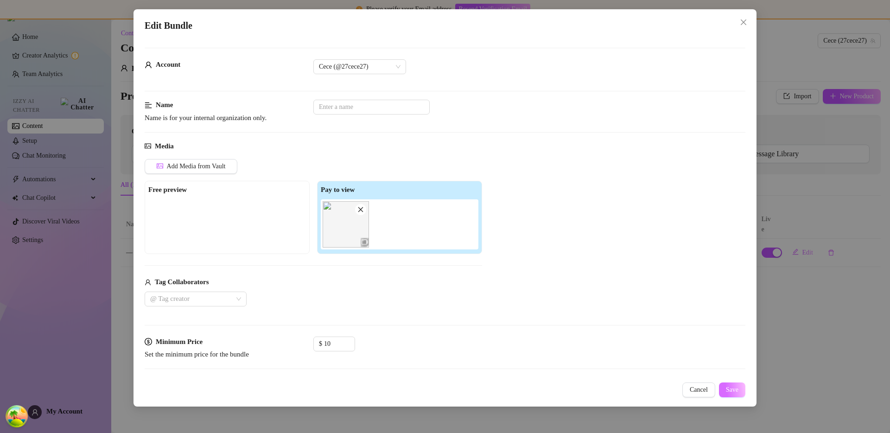
scroll to position [2, 0]
click at [734, 393] on span "Save" at bounding box center [732, 389] width 13 height 7
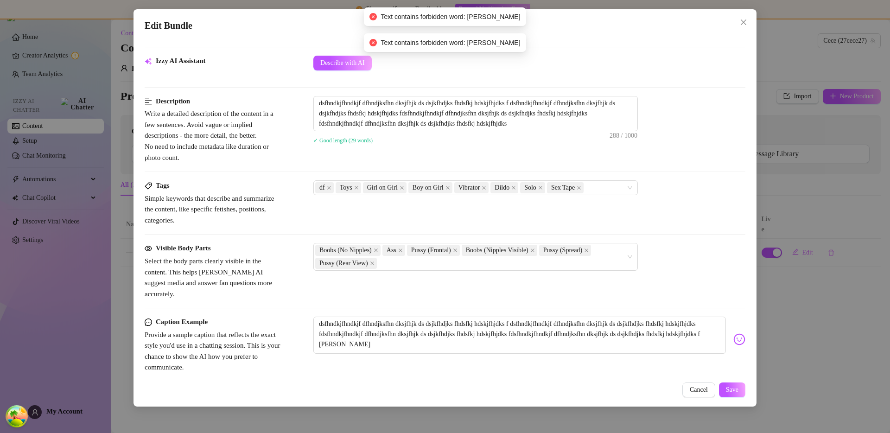
scroll to position [320, 0]
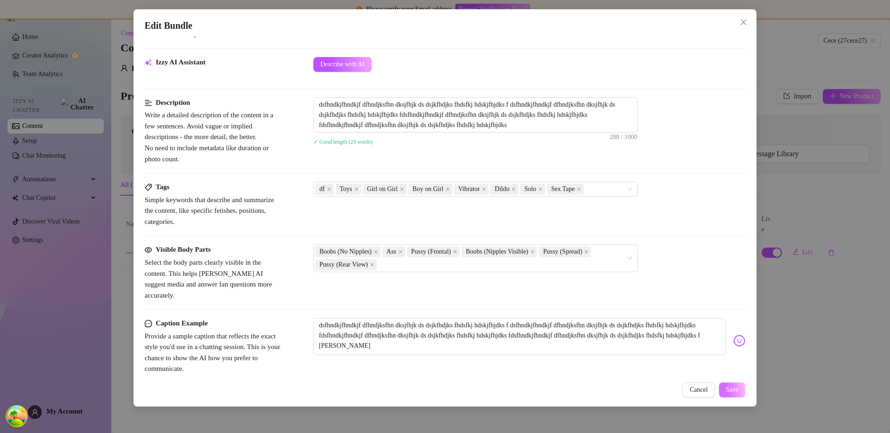
click at [734, 389] on span "Save" at bounding box center [732, 389] width 13 height 7
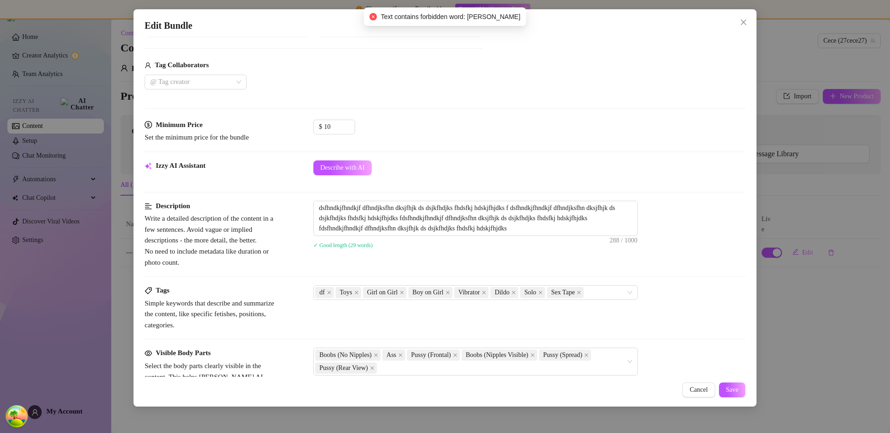
scroll to position [438, 0]
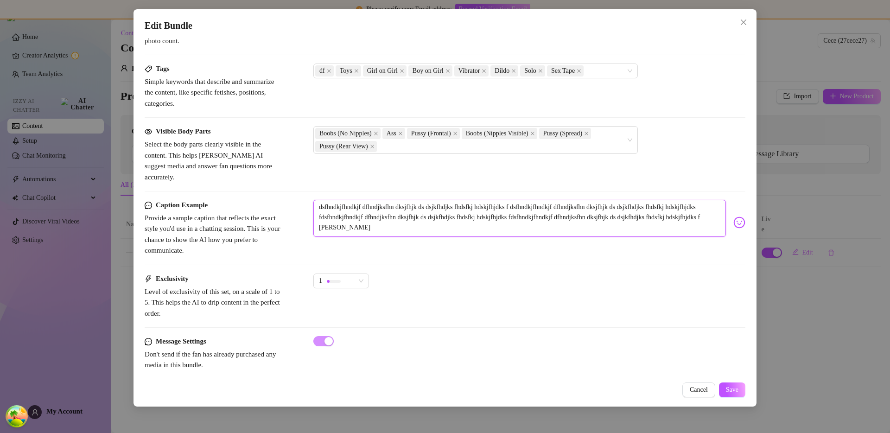
click at [385, 219] on textarea "dsfhndkjfhndkjf dfhndjksfhn dksjfhjk ds dsjkfhdjks fhdsfkj hdskjfhjdks f dsfhnd…" at bounding box center [519, 218] width 412 height 37
type textarea "dsfhndkjfhndkjf dfhndjksfhn dksjfhjk ds dsjkfhdjks fhdsfkj hdskjfhjdks f dsfhnd…"
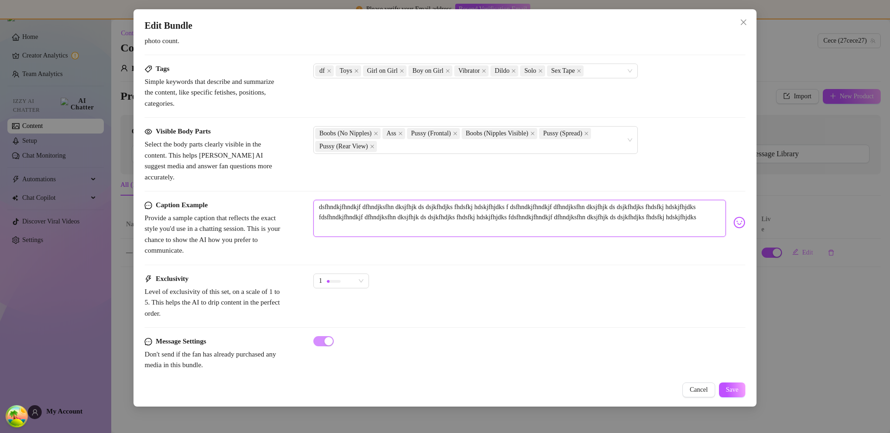
scroll to position [310, 0]
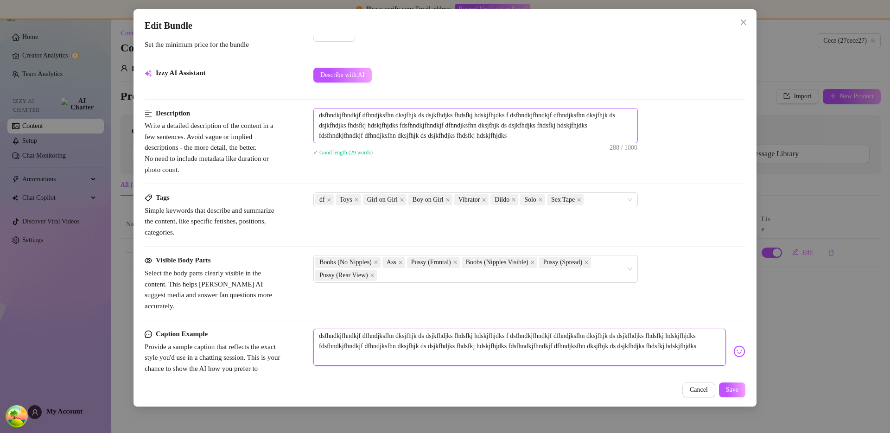
type textarea "dsfhndkjfhndkjf dfhndjksfhn dksjfhjk ds dsjkfhdjks fhdsfkj hdskjfhjdks f dsfhnd…"
click at [534, 139] on textarea "dsfhndkjfhndkjf dfhndjksfhn dksjfhjk ds dsjkfhdjks fhdsfkj hdskjfhjdks f dsfhnd…" at bounding box center [476, 125] width 324 height 34
type textarea "dsfhndkjfhndkjf dfhndjksfhn dksjfhjk ds dsjkfhdjks fhdsfkj hdskjfhjdks f dsfhnd…"
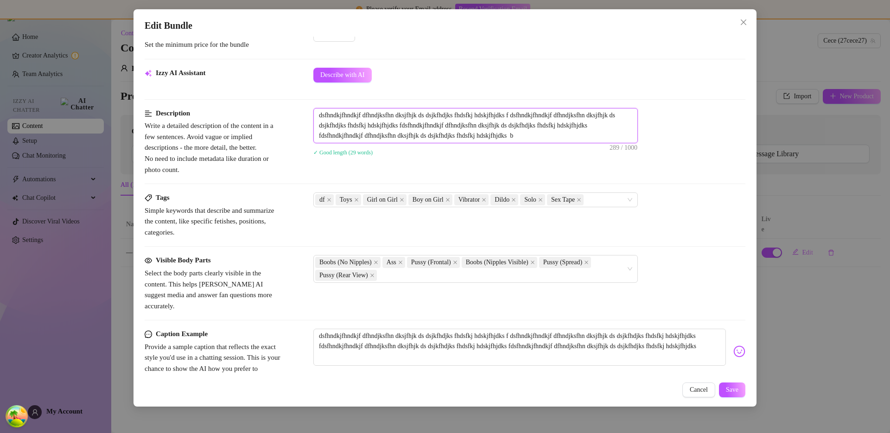
type textarea "dsfhndkjfhndkjf dfhndjksfhn dksjfhjk ds dsjkfhdjks fhdsfkj hdskjfhjdks f dsfhnd…"
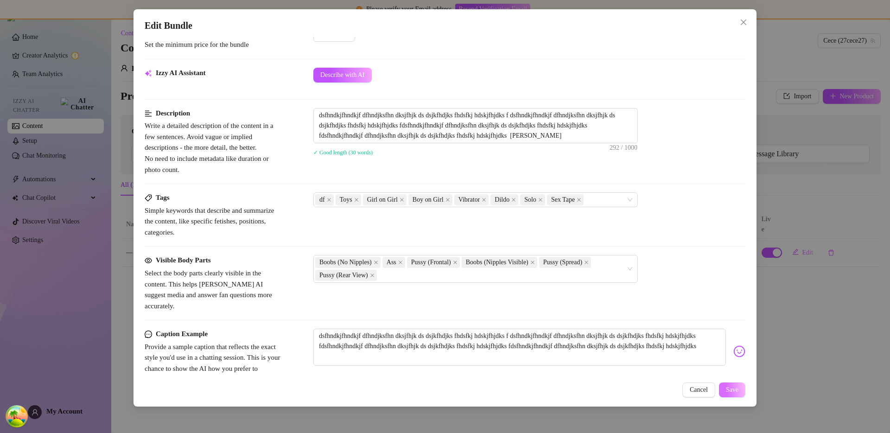
click at [737, 392] on span "Save" at bounding box center [732, 389] width 13 height 7
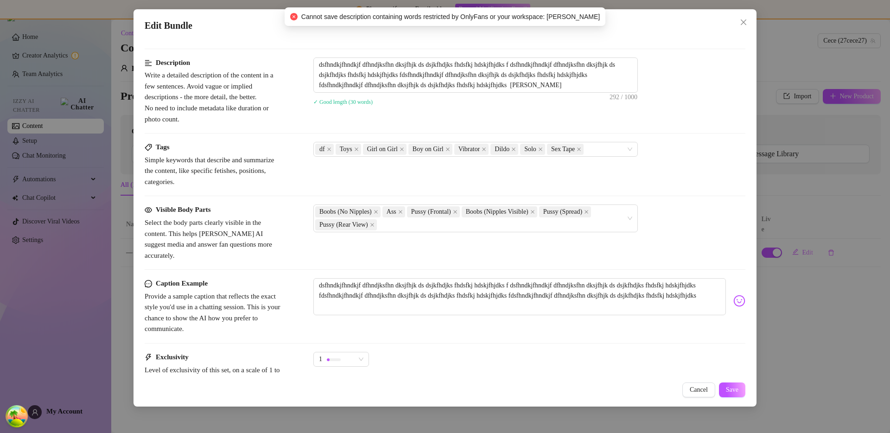
scroll to position [427, 0]
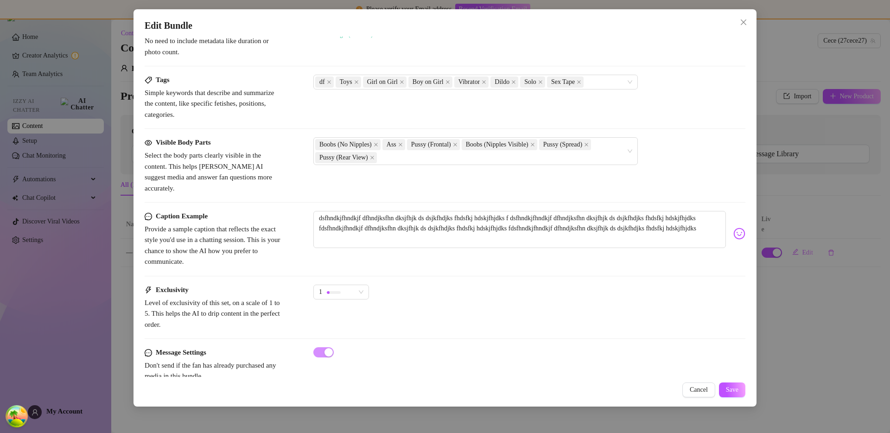
click at [537, 271] on div "Caption Example Provide a sample caption that reflects the exact style you'd us…" at bounding box center [445, 248] width 601 height 74
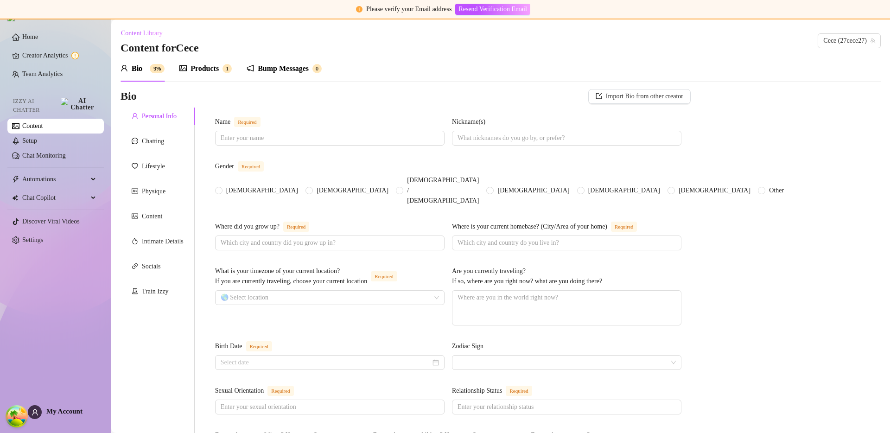
click at [208, 70] on div "Products" at bounding box center [204, 68] width 28 height 11
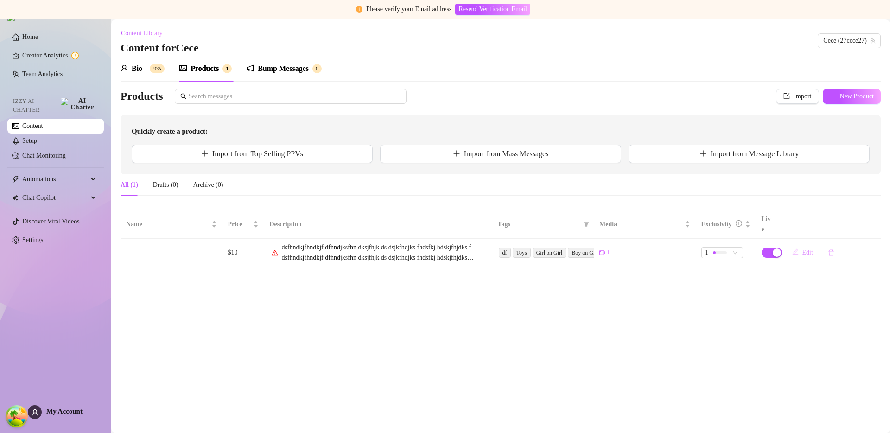
click at [806, 249] on span "Edit" at bounding box center [807, 252] width 11 height 7
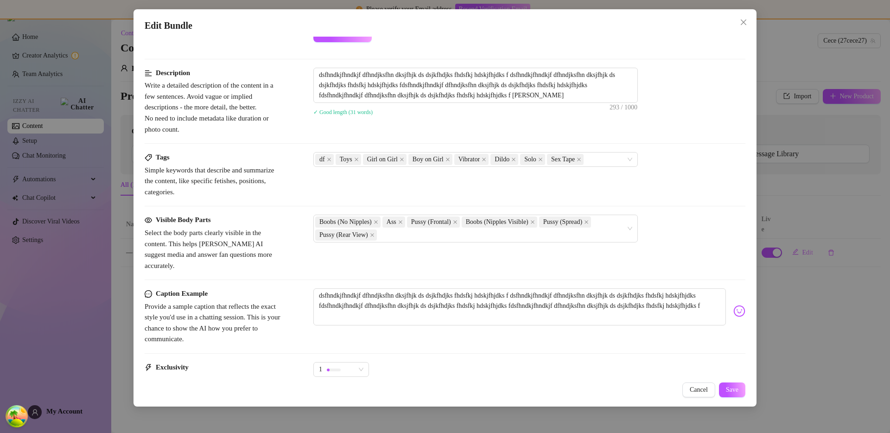
scroll to position [438, 0]
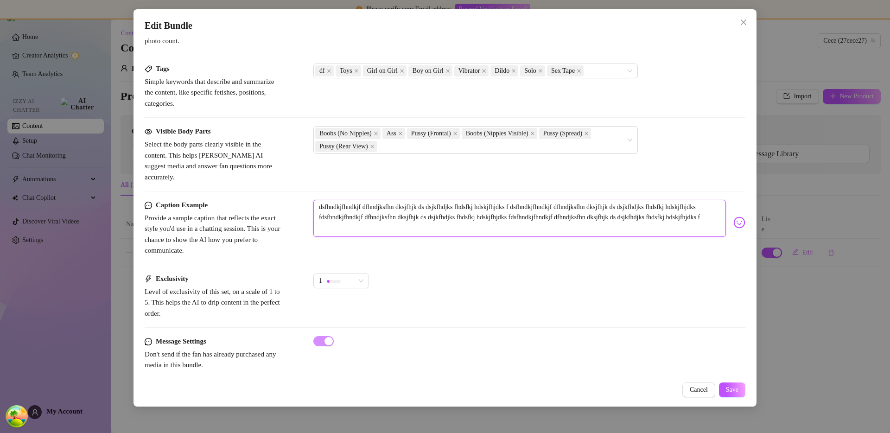
click at [499, 219] on textarea "dsfhndkjfhndkjf dfhndjksfhn dksjfhjk ds dsjkfhdjks fhdsfkj hdskjfhjdks f dsfhnd…" at bounding box center [519, 218] width 412 height 37
type textarea "dsfhndkjfhndkjf dfhndjksfhn dksjfhjk ds dsjkfhdjks fhdsfkj hdskjfhjdks f dsfhnd…"
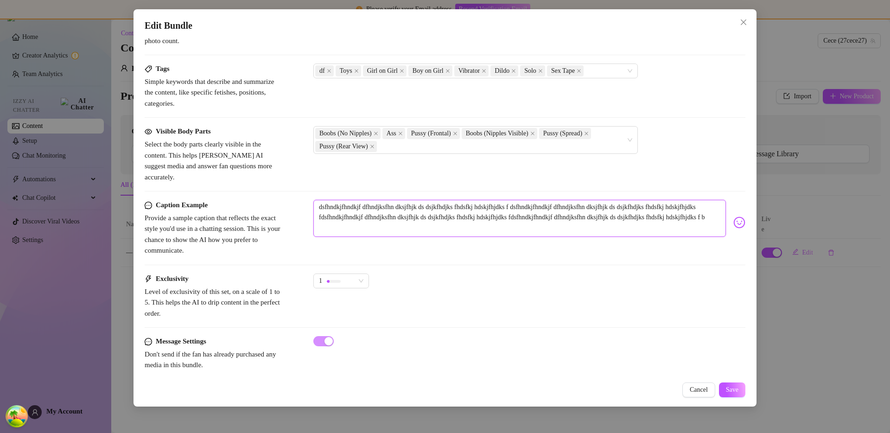
type textarea "dsfhndkjfhndkjf dfhndjksfhn dksjfhjk ds dsjkfhdjks fhdsfkj hdskjfhjdks f dsfhnd…"
click at [733, 393] on span "Save" at bounding box center [732, 389] width 13 height 7
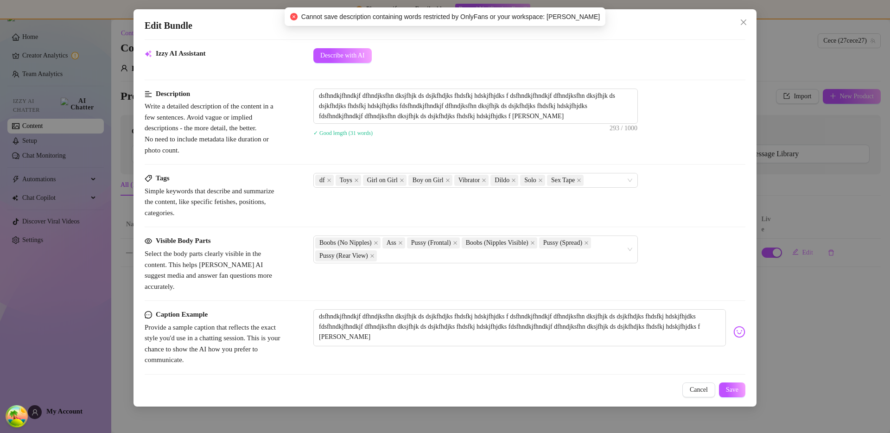
scroll to position [324, 0]
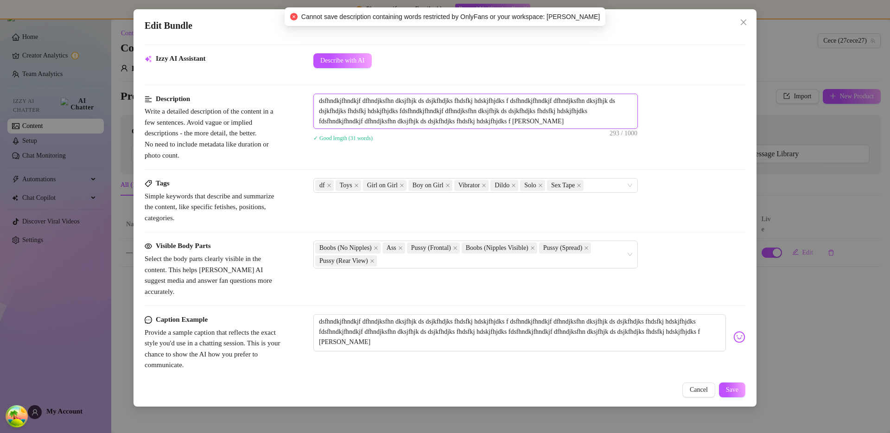
click at [558, 123] on textarea "dsfhndkjfhndkjf dfhndjksfhn dksjfhjk ds dsjkfhdjks fhdsfkj hdskjfhjdks f dsfhnd…" at bounding box center [476, 111] width 324 height 34
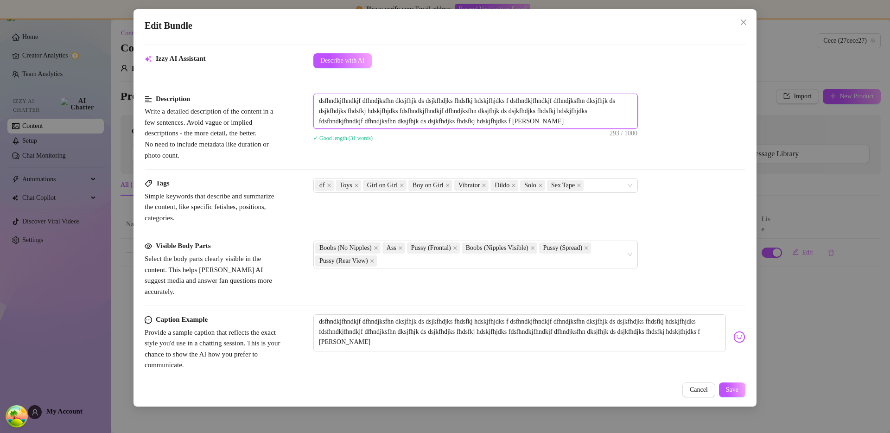
click at [558, 123] on textarea "dsfhndkjfhndkjf dfhndjksfhn dksjfhjk ds dsjkfhdjks fhdsfkj hdskjfhjdks f dsfhnd…" at bounding box center [476, 111] width 324 height 34
type textarea "dsfhndkjfhndkjf dfhndjksfhn dksjfhjk ds dsjkfhdjks fhdsfkj hdskjfhjdks f dsfhnd…"
click at [735, 392] on span "Save" at bounding box center [732, 389] width 13 height 7
click at [541, 121] on textarea "dsfhndkjfhndkjf dfhndjksfhn dksjfhjk ds dsjkfhdjks fhdsfkj hdskjfhjdks f dsfhnd…" at bounding box center [476, 111] width 324 height 34
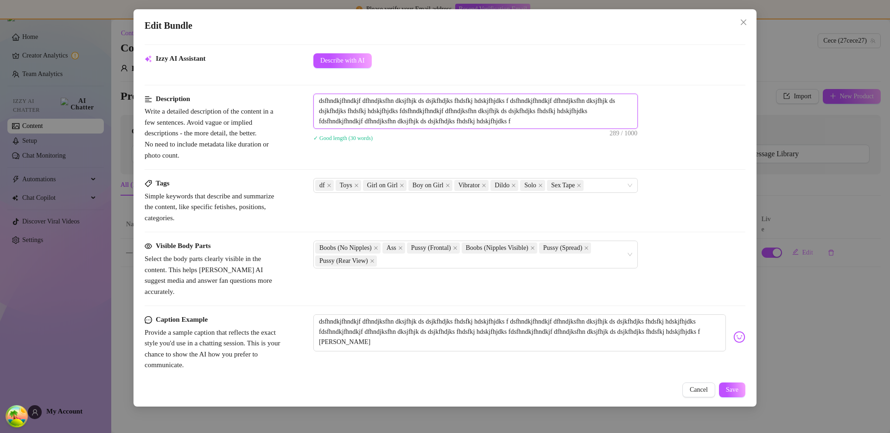
type textarea "dsfhndkjfhndkjf dfhndjksfhn dksjfhjk ds dsjkfhdjks fhdsfkj hdskjfhjdks f dsfhnd…"
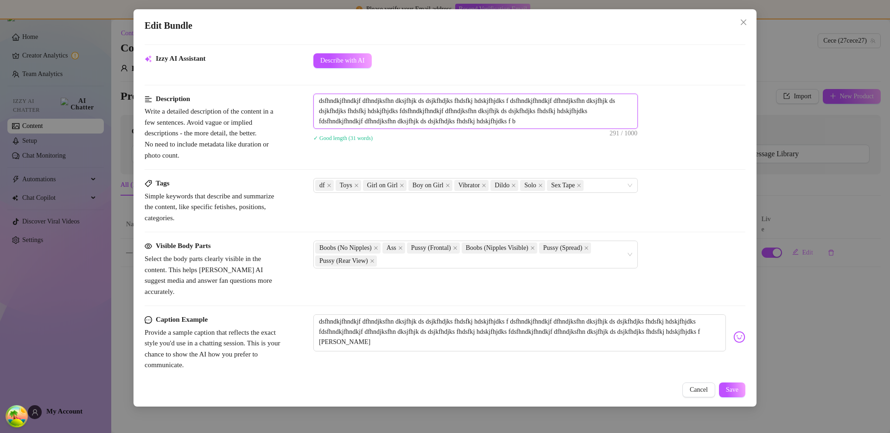
type textarea "dsfhndkjfhndkjf dfhndjksfhn dksjfhjk ds dsjkfhdjks fhdsfkj hdskjfhjdks f dsfhnd…"
click at [723, 393] on button "Save" at bounding box center [732, 389] width 26 height 15
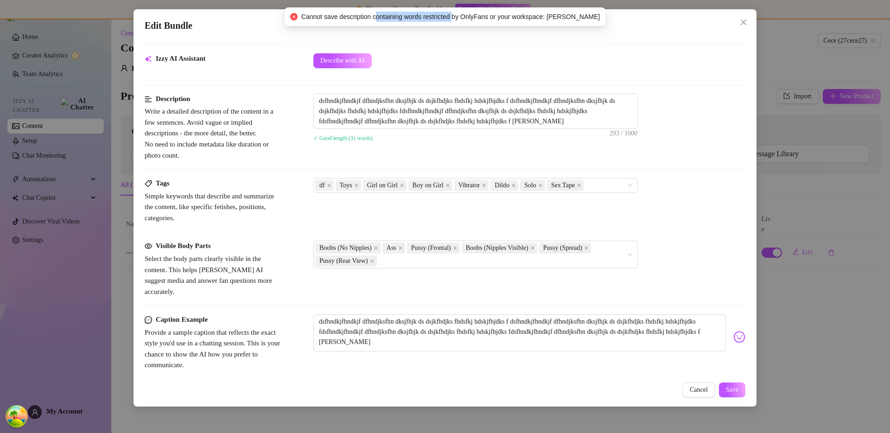
drag, startPoint x: 476, startPoint y: 16, endPoint x: 393, endPoint y: 18, distance: 82.5
click at [393, 18] on span "Cannot save description containing words restricted by OnlyFans or your workspa…" at bounding box center [450, 17] width 298 height 10
copy span "ontaining words restricted"
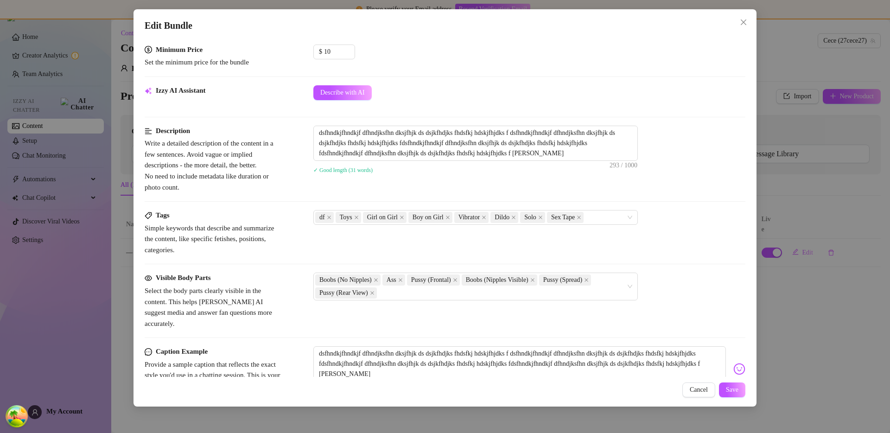
scroll to position [294, 0]
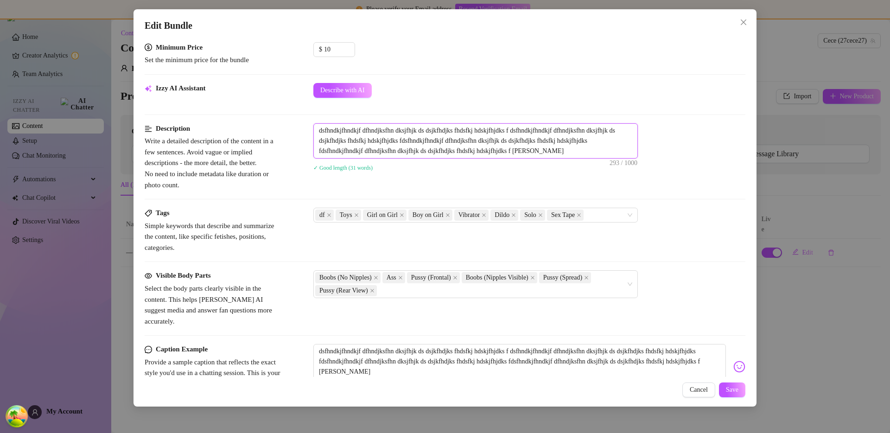
click at [548, 147] on textarea "dsfhndkjfhndkjf dfhndjksfhn dksjfhjk ds dsjkfhdjks fhdsfkj hdskjfhjdks f dsfhnd…" at bounding box center [476, 141] width 324 height 34
click at [733, 390] on span "Save" at bounding box center [732, 389] width 13 height 7
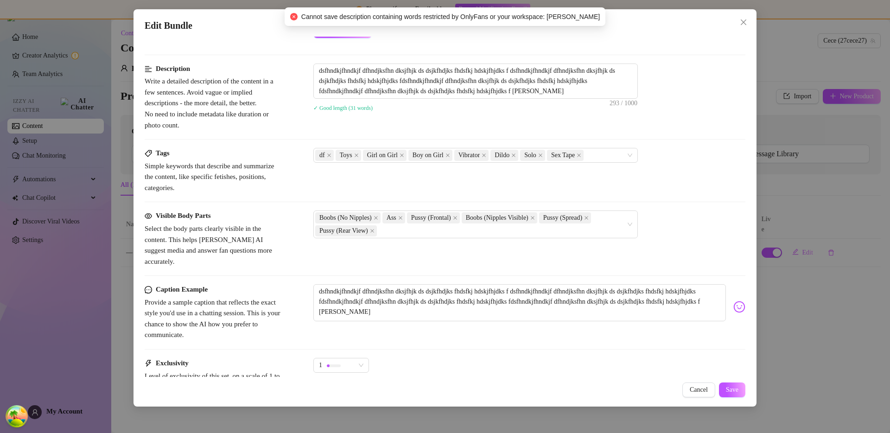
scroll to position [438, 0]
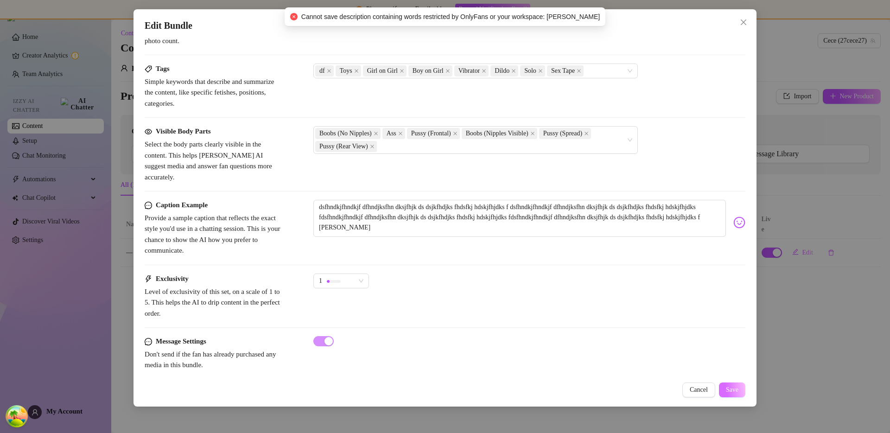
click at [739, 393] on button "Save" at bounding box center [732, 389] width 26 height 15
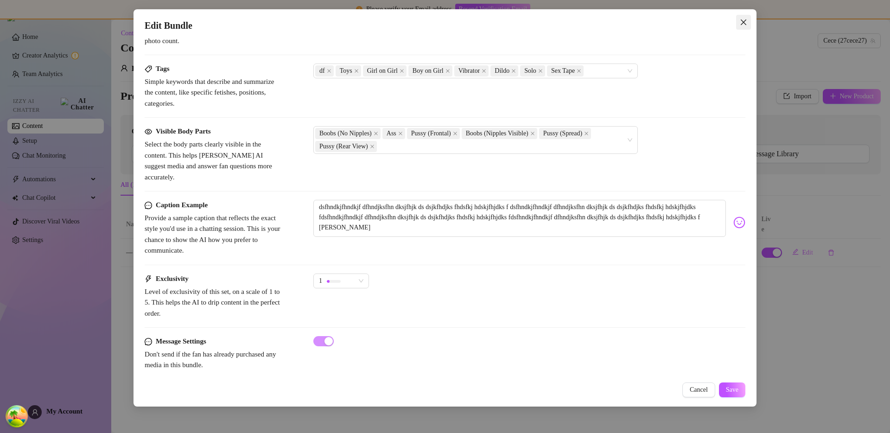
click at [743, 23] on icon "close" at bounding box center [744, 22] width 6 height 6
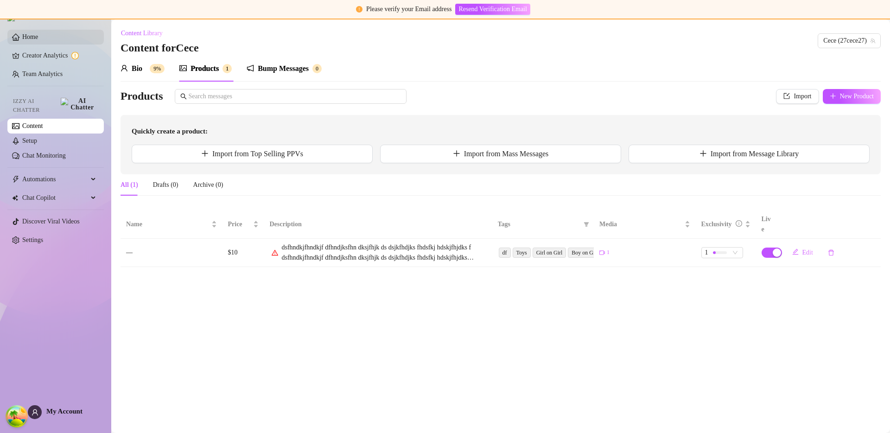
click at [27, 39] on link "Home" at bounding box center [30, 36] width 16 height 7
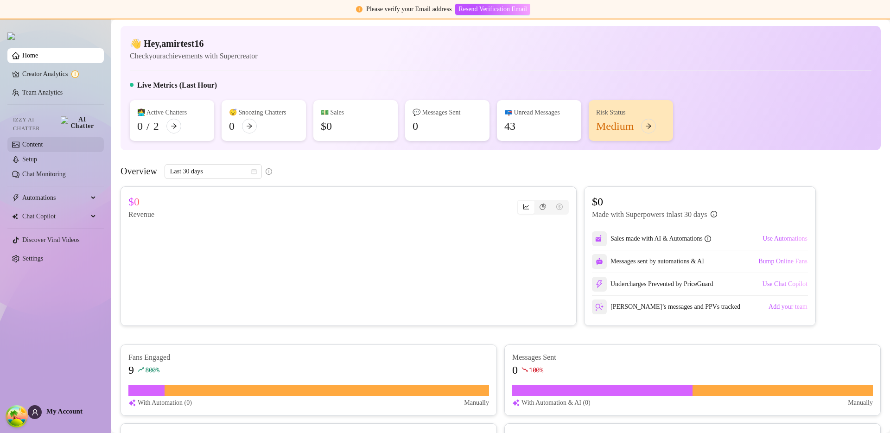
click at [43, 141] on link "Content" at bounding box center [32, 144] width 20 height 7
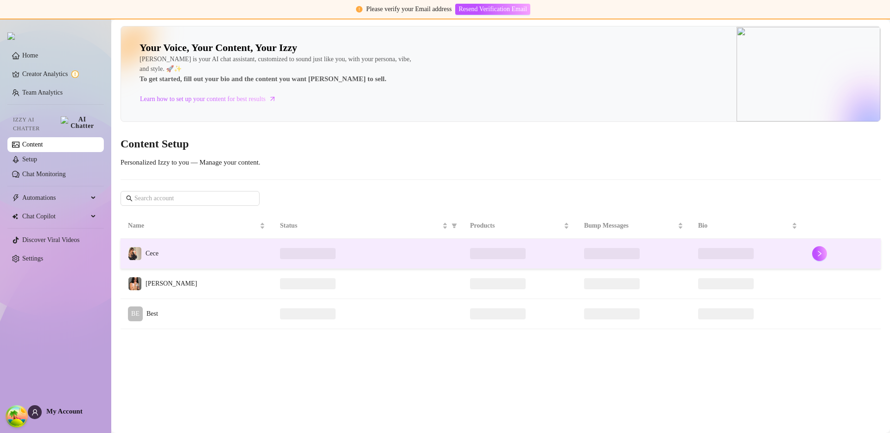
click at [177, 257] on td "Cece" at bounding box center [197, 254] width 152 height 30
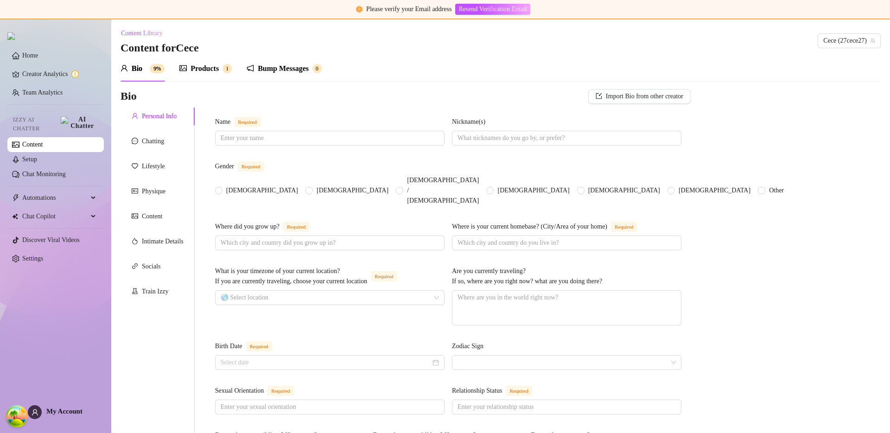
click at [194, 68] on div "Products" at bounding box center [204, 68] width 28 height 11
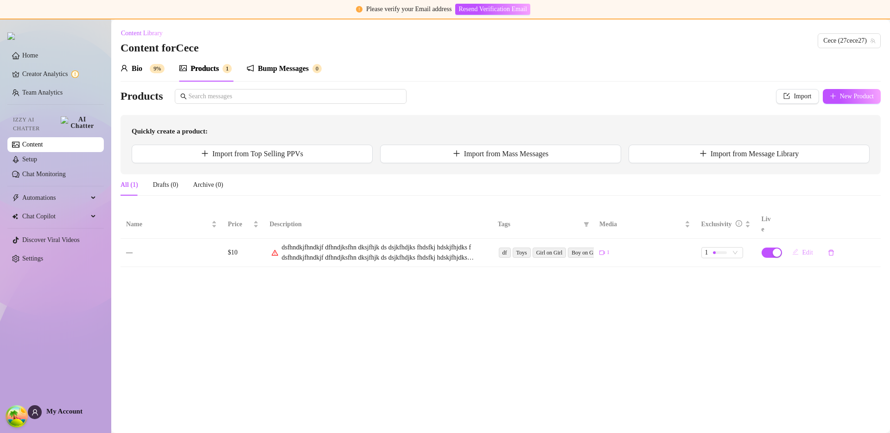
click at [812, 249] on span "Edit" at bounding box center [807, 252] width 11 height 7
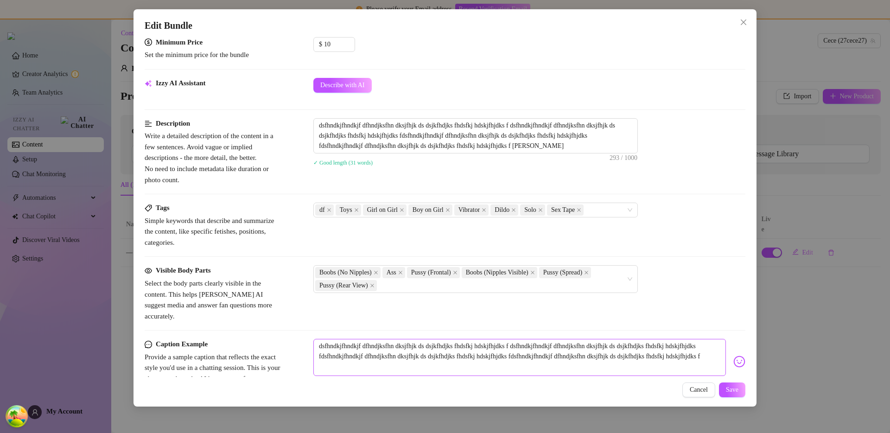
scroll to position [298, 0]
click at [732, 385] on button "Save" at bounding box center [732, 389] width 26 height 15
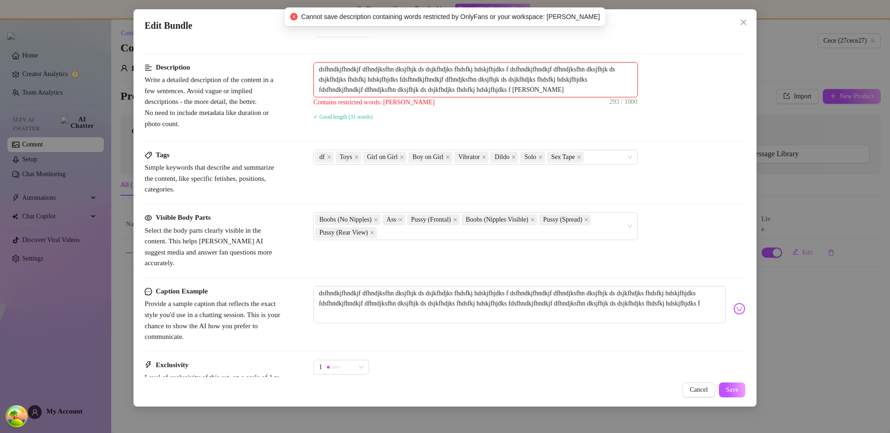
scroll to position [428, 0]
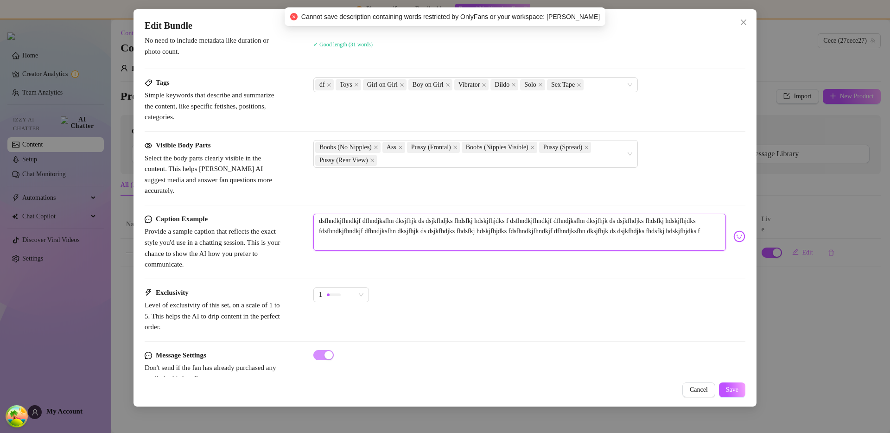
click at [433, 228] on textarea "dsfhndkjfhndkjf dfhndjksfhn dksjfhjk ds dsjkfhdjks fhdsfkj hdskjfhjdks f dsfhnd…" at bounding box center [519, 232] width 412 height 37
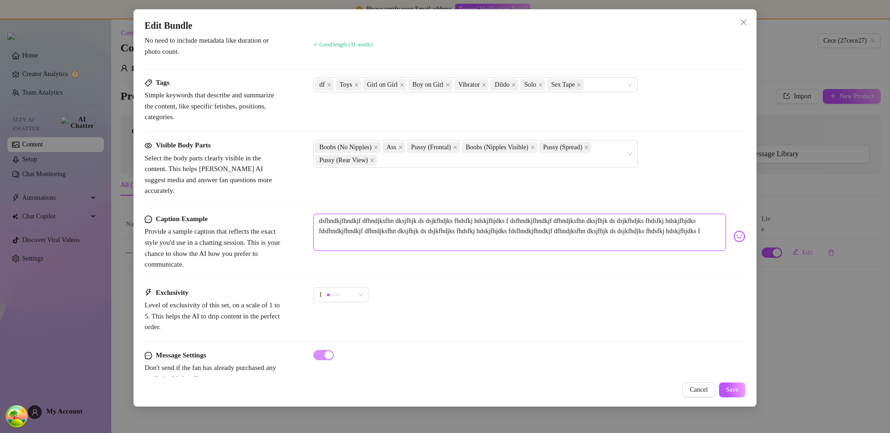
type textarea "dsfhndkjfhndkjf dfhndjksfhn dksjfhjk ds dsjkfhdjks fhdsfkj hdskjfhjdks f dsfhnd…"
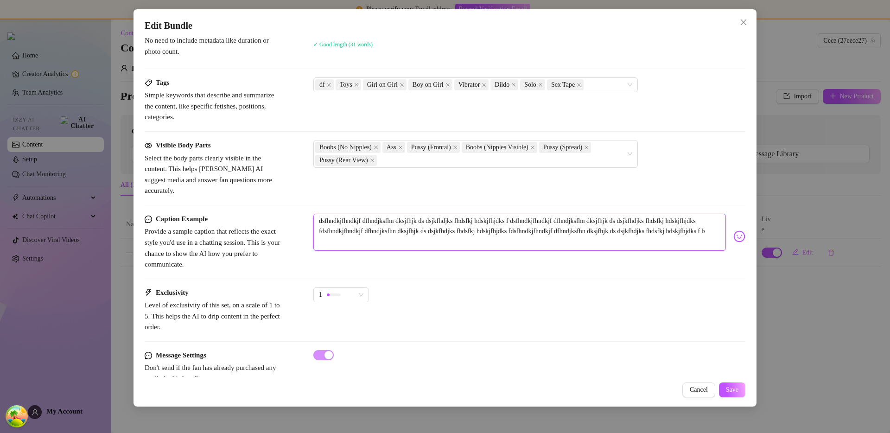
type textarea "dsfhndkjfhndkjf dfhndjksfhn dksjfhjk ds dsjkfhdjks fhdsfkj hdskjfhjdks f dsfhnd…"
click at [730, 393] on span "Save" at bounding box center [732, 389] width 13 height 7
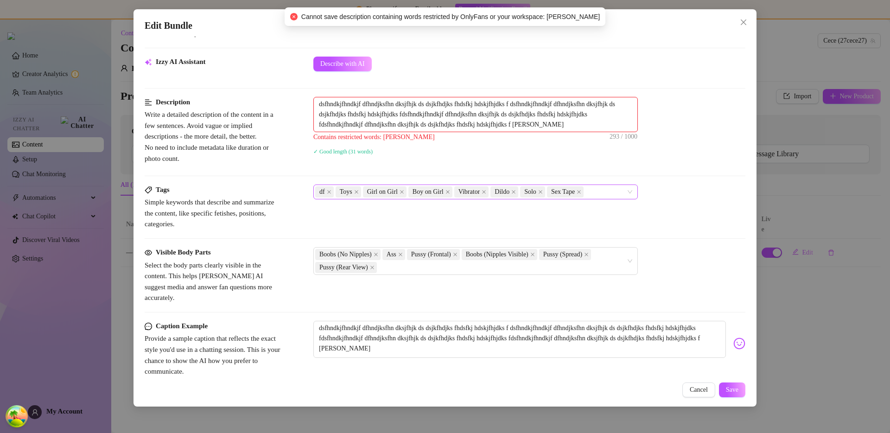
scroll to position [228, 0]
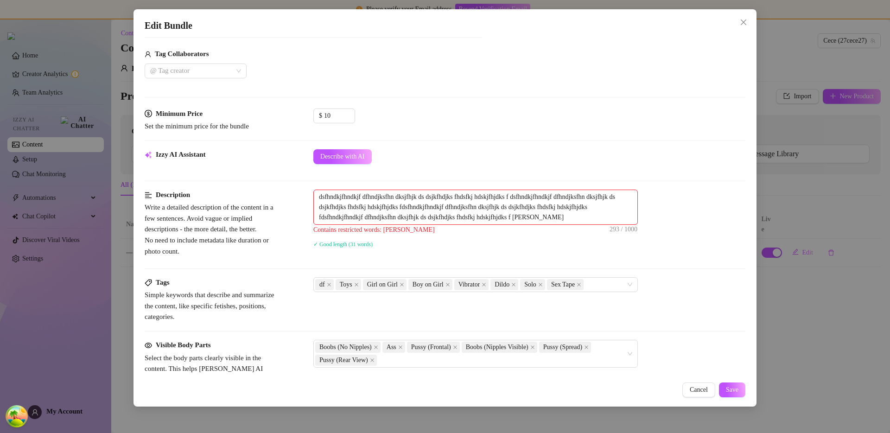
click at [454, 122] on div "$ 10" at bounding box center [529, 119] width 432 height 23
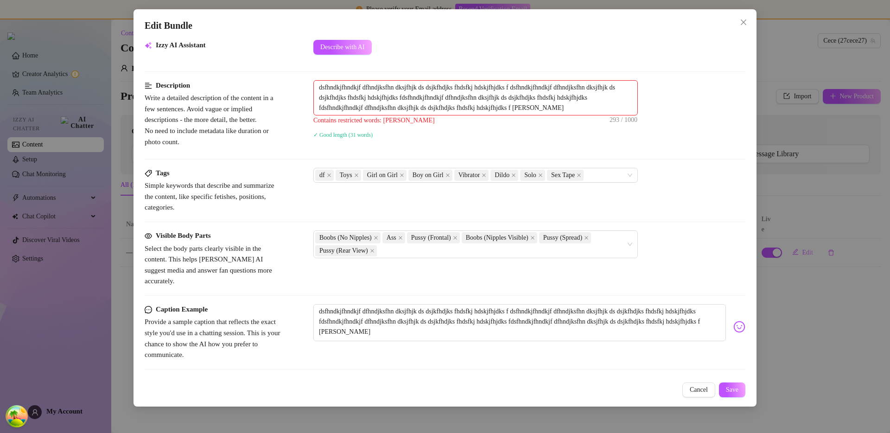
scroll to position [442, 0]
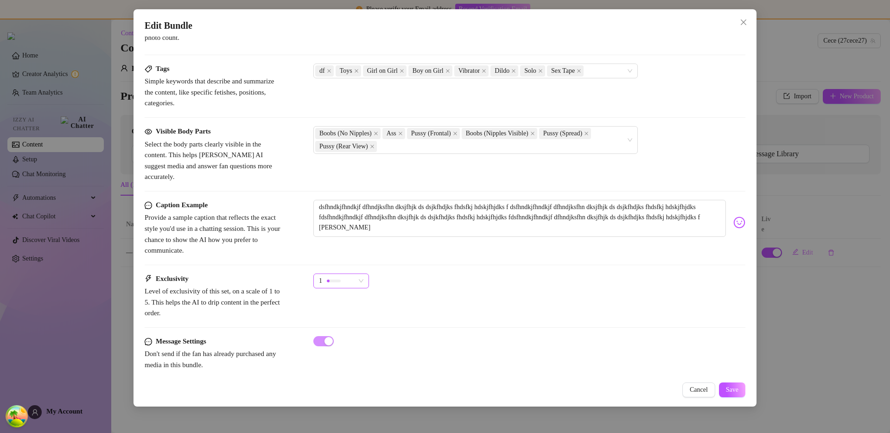
click at [352, 274] on div "1" at bounding box center [337, 281] width 36 height 14
click at [413, 273] on div "1 1" at bounding box center [529, 284] width 432 height 23
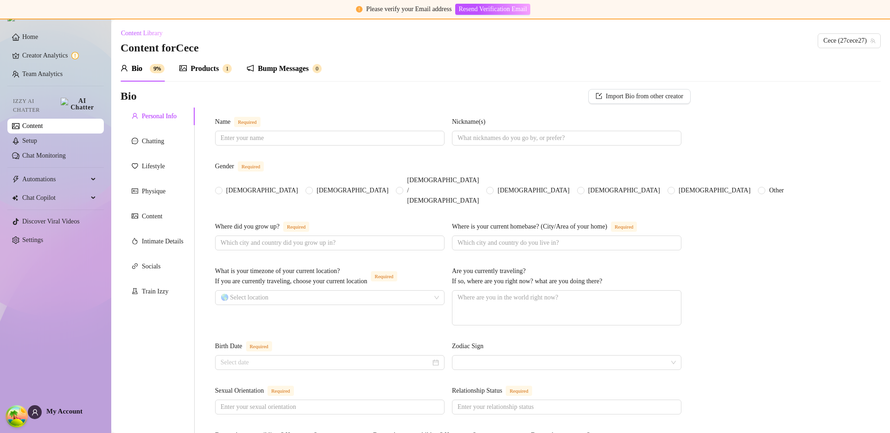
click at [189, 66] on div "Products 1" at bounding box center [205, 68] width 52 height 11
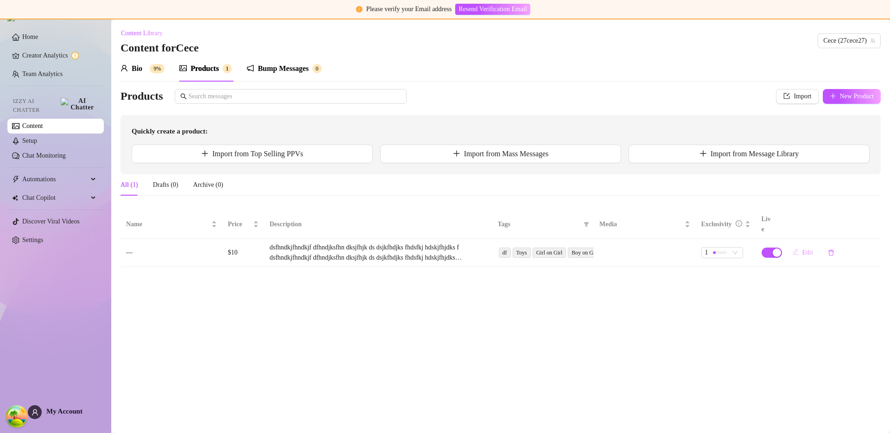
click at [814, 245] on button "Edit" at bounding box center [803, 252] width 36 height 15
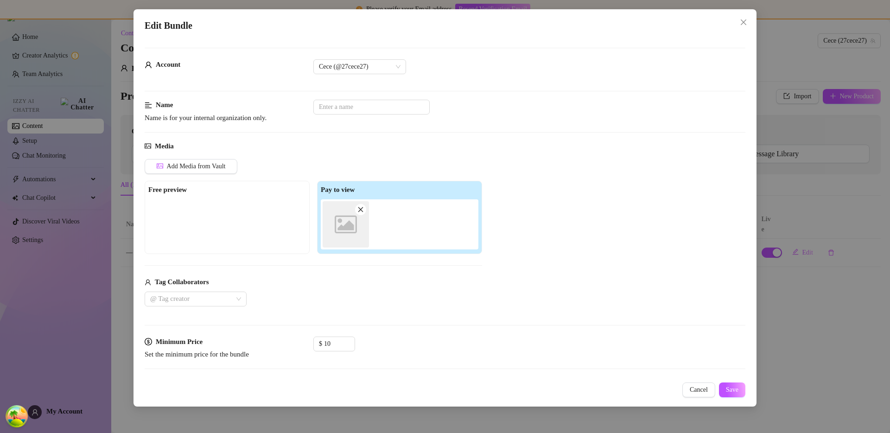
scroll to position [438, 0]
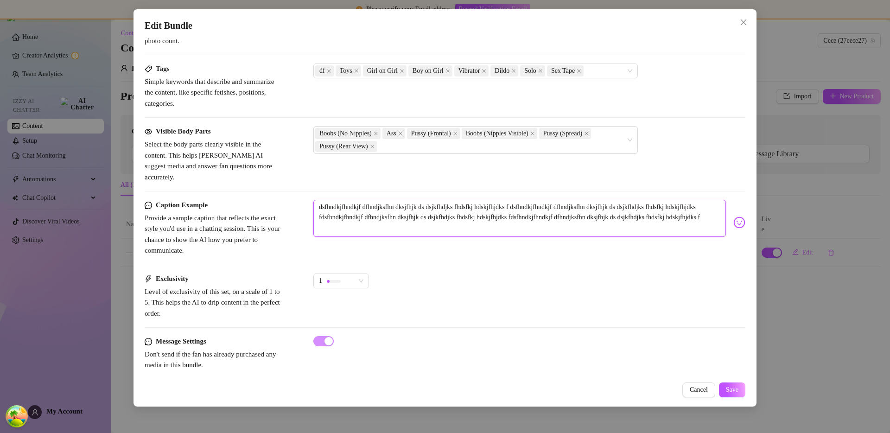
click at [462, 215] on textarea "dsfhndkjfhndkjf dfhndjksfhn dksjfhjk ds dsjkfhdjks fhdsfkj hdskjfhjdks f dsfhnd…" at bounding box center [519, 218] width 412 height 37
type textarea "dsfhndkjfhndkjf dfhndjksfhn dksjfhjk ds dsjkfhdjks fhdsfkj hdskjfhjdks f dsfhnd…"
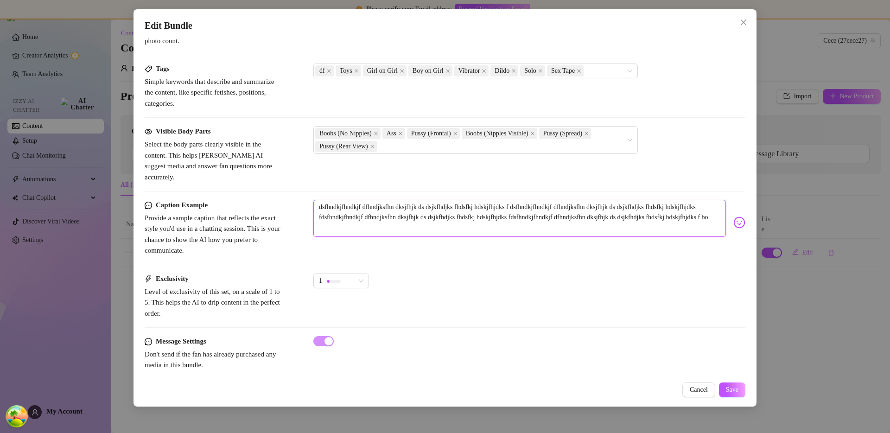
type textarea "dsfhndkjfhndkjf dfhndjksfhn dksjfhjk ds dsjkfhdjks fhdsfkj hdskjfhjdks f dsfhnd…"
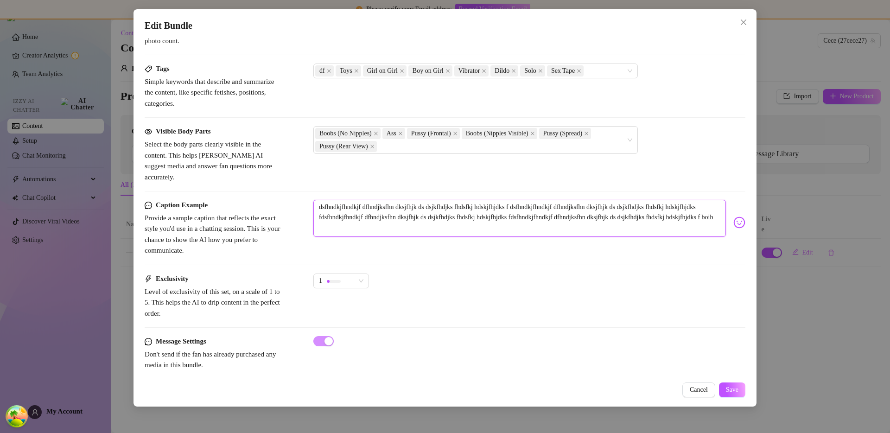
type textarea "dsfhndkjfhndkjf dfhndjksfhn dksjfhjk ds dsjkfhdjks fhdsfkj hdskjfhjdks f dsfhnd…"
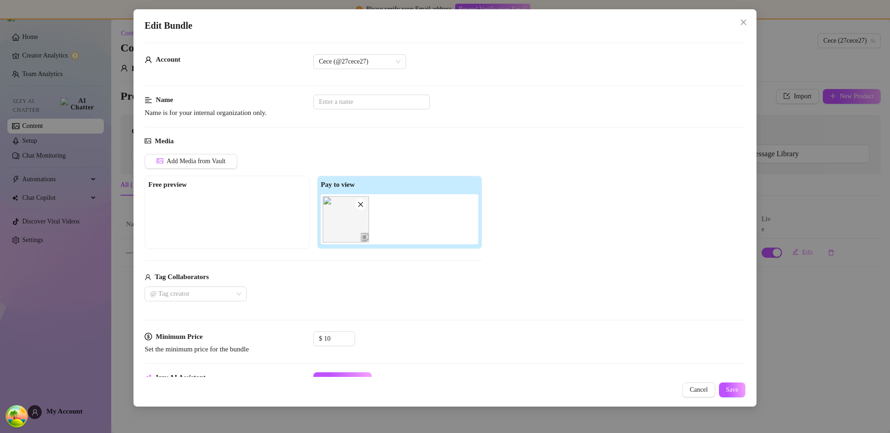
scroll to position [277, 0]
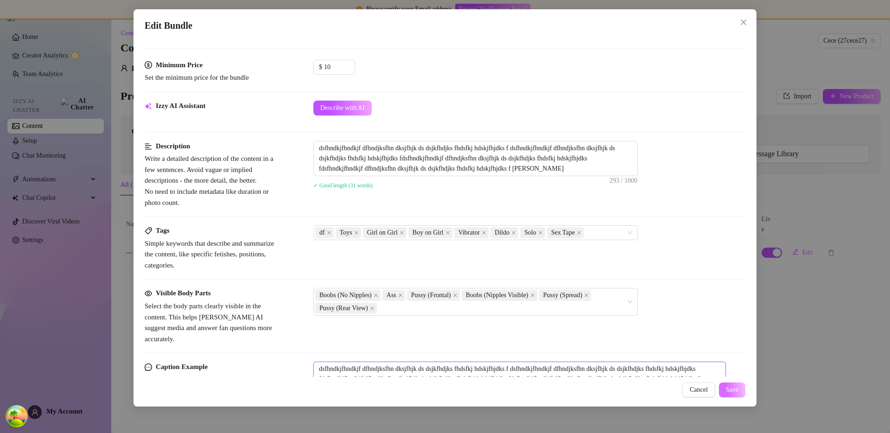
type textarea "dsfhndkjfhndkjf dfhndjksfhn dksjfhjk ds dsjkfhdjks fhdsfkj hdskjfhjdks f dsfhnd…"
click at [728, 385] on button "Save" at bounding box center [732, 389] width 26 height 15
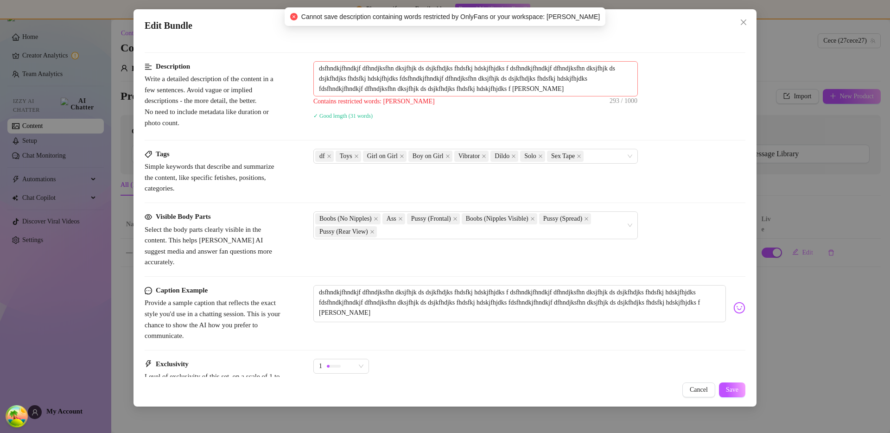
scroll to position [184, 0]
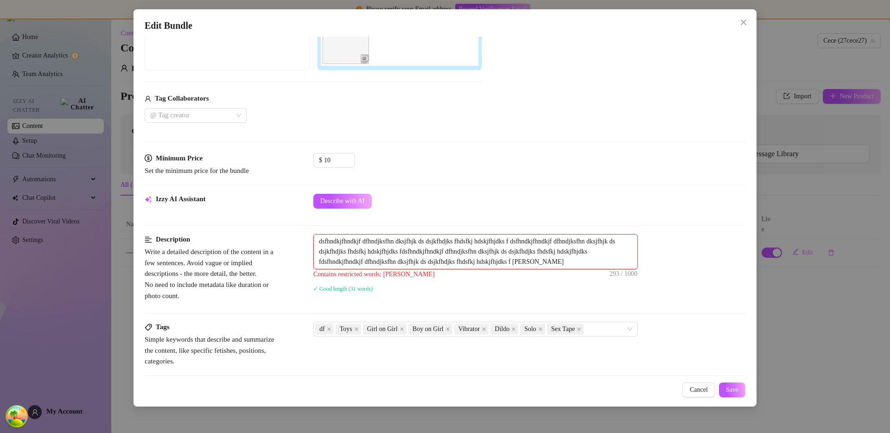
click at [551, 264] on textarea "dsfhndkjfhndkjf dfhndjksfhn dksjfhjk ds dsjkfhdjks fhdsfkj hdskjfhjdks f dsfhnd…" at bounding box center [476, 252] width 324 height 34
type textarea "dsfhndkjfhndkjf dfhndjksfhn dksjfhjk ds dsjkfhdjks fhdsfkj hdskjfhjdks f dsfhnd…"
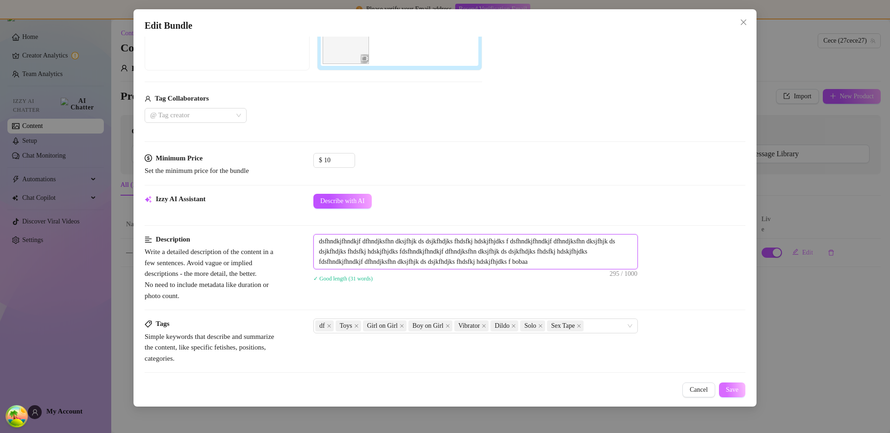
type textarea "dsfhndkjfhndkjf dfhndjksfhn dksjfhjk ds dsjkfhdjks fhdsfkj hdskjfhjdks f dsfhnd…"
click at [734, 387] on span "Save" at bounding box center [732, 389] width 13 height 7
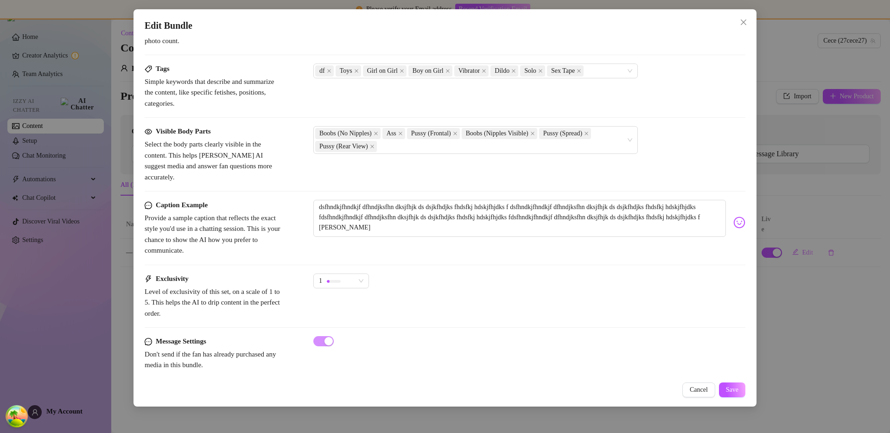
scroll to position [310, 0]
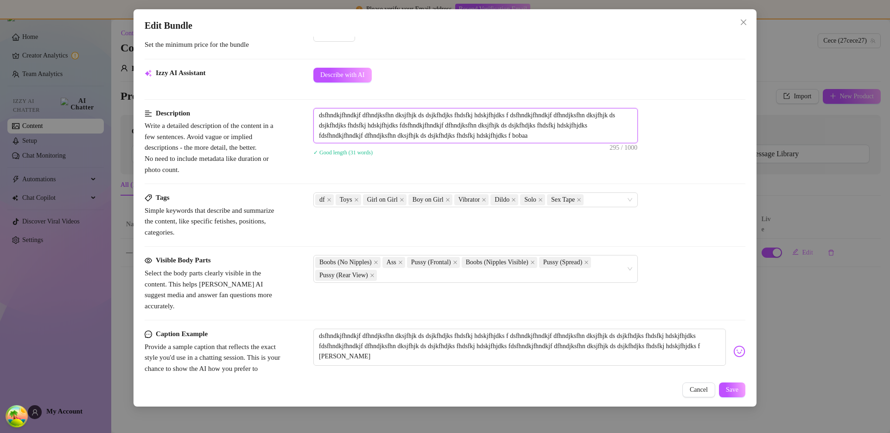
click at [579, 138] on textarea "dsfhndkjfhndkjf dfhndjksfhn dksjfhjk ds dsjkfhdjks fhdsfkj hdskjfhjdks f dsfhnd…" at bounding box center [476, 125] width 324 height 34
type textarea "dsfhndkjfhndkjf dfhndjksfhn dksjfhjk ds dsjkfhdjks fhdsfkj hdskjfhjdks f dsfhnd…"
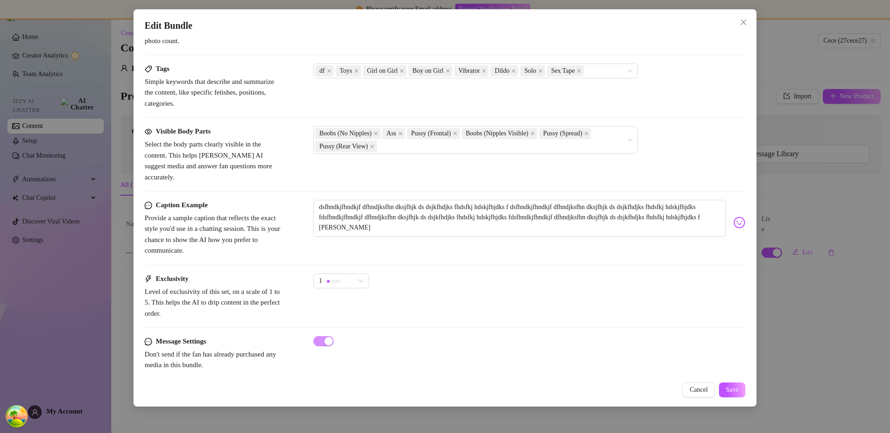
type textarea "dsfhndkjfhndkjf dfhndjksfhn dksjfhjk ds dsjkfhdjks fhdsfkj hdskjfhjdks f dsfhnd…"
click at [556, 298] on div "Exclusivity Level of exclusivity of this set, on a scale of 1 to 5. This helps …" at bounding box center [445, 295] width 601 height 45
click at [722, 387] on button "Save" at bounding box center [732, 389] width 26 height 15
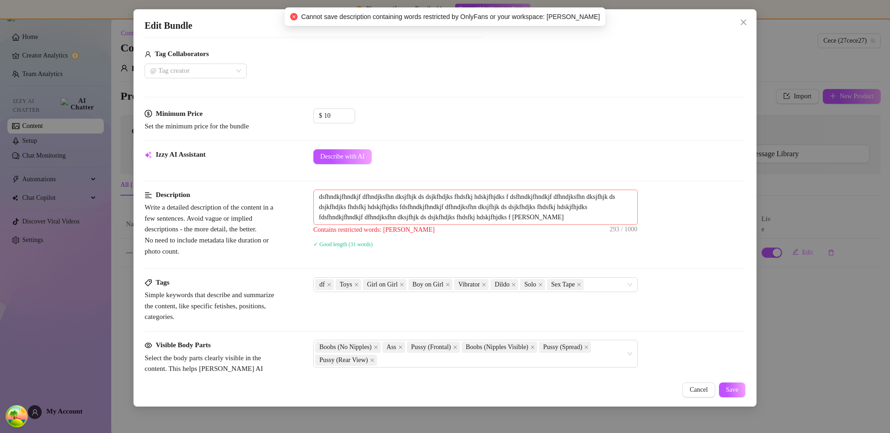
scroll to position [442, 0]
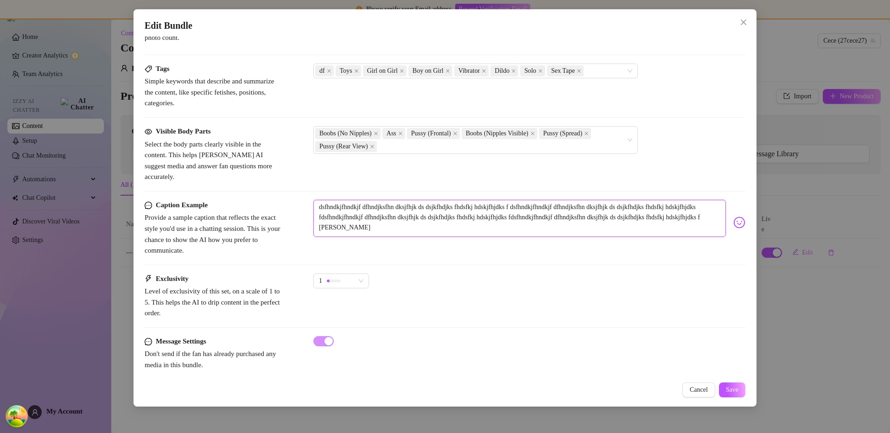
click at [555, 216] on textarea "dsfhndkjfhndkjf dfhndjksfhn dksjfhjk ds dsjkfhdjks fhdsfkj hdskjfhjdks f dsfhnd…" at bounding box center [519, 218] width 412 height 37
click at [738, 398] on div "Edit Bundle Account Cece (@27cece27) Name Name is for your internal organizatio…" at bounding box center [444, 207] width 623 height 397
click at [735, 388] on span "Save" at bounding box center [732, 389] width 13 height 7
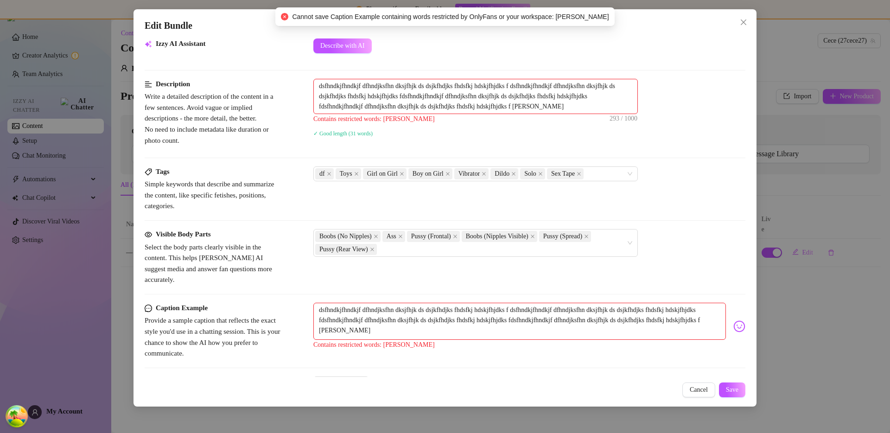
scroll to position [338, 0]
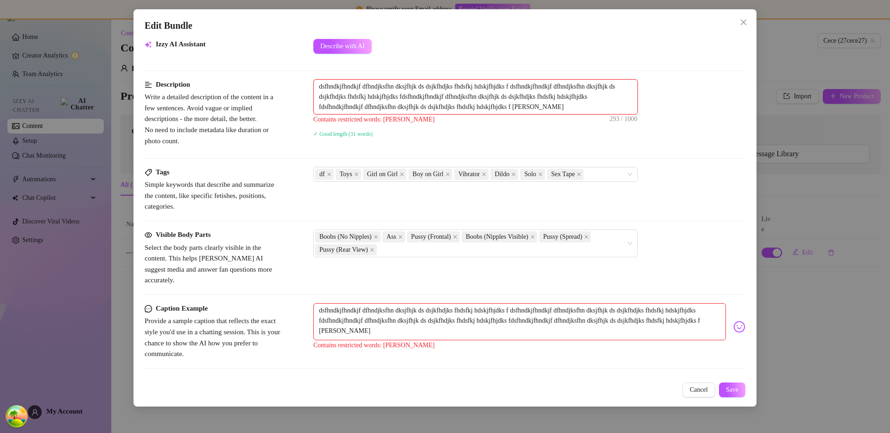
click at [533, 105] on textarea "dsfhndkjfhndkjf dfhndjksfhn dksjfhjk ds dsjkfhdjks fhdsfkj hdskjfhjdks f dsfhnd…" at bounding box center [476, 97] width 324 height 34
click at [620, 107] on textarea "dsfhndkjfhndkjf dfhndjksfhn dksjfhjk ds dsjkfhdjks fhdsfkj hdskjfhjdks f dsfhnd…" at bounding box center [476, 97] width 324 height 34
type textarea "dsfhndkjfhndkjf dfhndjksfhn dksjfhjk ds dsjkfhdjks fhdsfkj hdskjfhjdks f dsfhnd…"
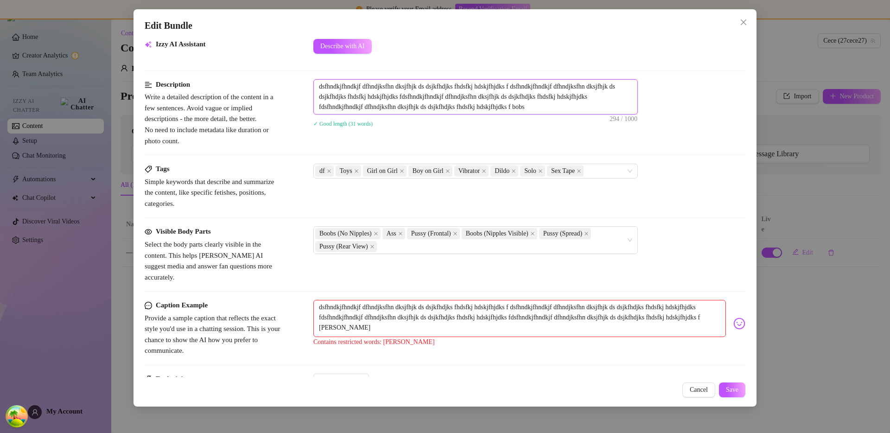
type textarea "dsfhndkjfhndkjf dfhndjksfhn dksjfhjk ds dsjkfhdjks fhdsfkj hdskjfhjdks f dsfhnd…"
click at [727, 388] on span "Save" at bounding box center [732, 389] width 13 height 7
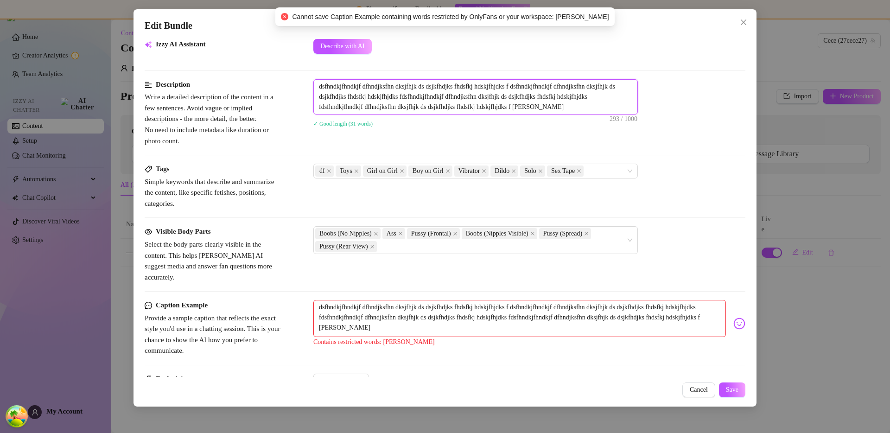
click at [546, 107] on textarea "dsfhndkjfhndkjf dfhndjksfhn dksjfhjk ds dsjkfhdjks fhdsfkj hdskjfhjdks f dsfhnd…" at bounding box center [476, 97] width 324 height 34
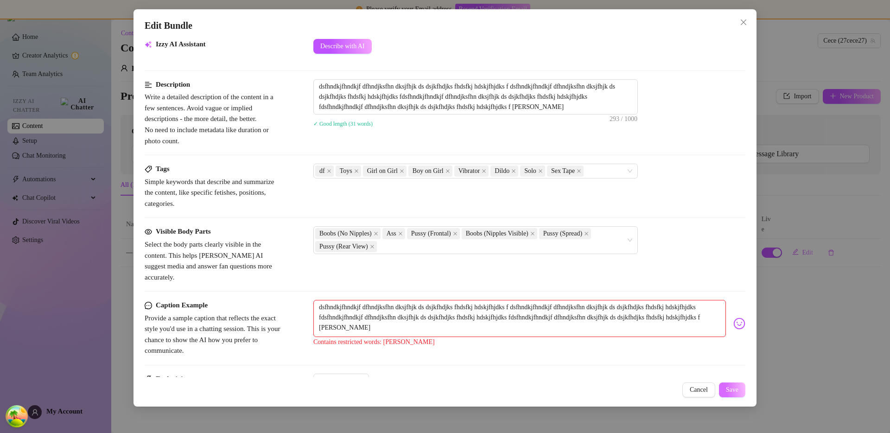
click at [739, 389] on button "Save" at bounding box center [732, 389] width 26 height 15
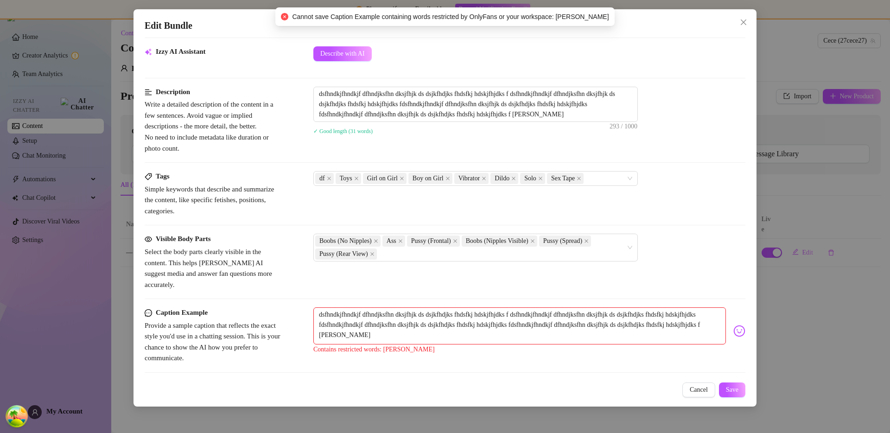
scroll to position [438, 0]
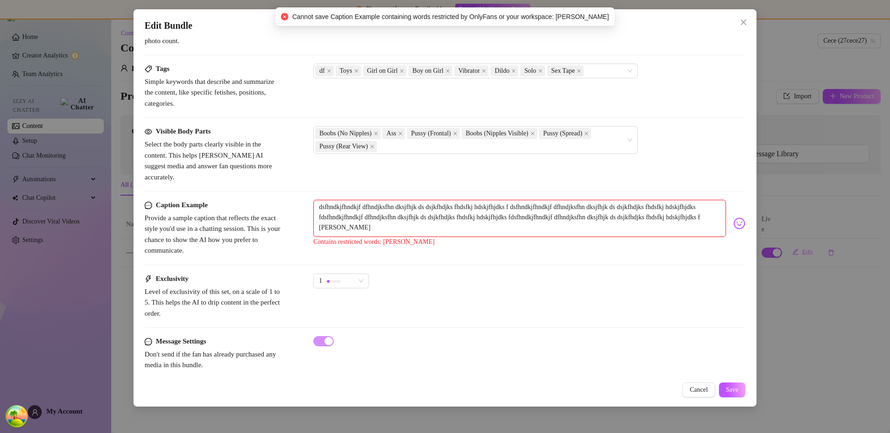
click at [424, 216] on textarea "dsfhndkjfhndkjf dfhndjksfhn dksjfhjk ds dsjkfhdjks fhdsfkj hdskjfhjdks f dsfhnd…" at bounding box center [519, 218] width 412 height 37
type textarea "dsfhndkjfhndkjf dfhndjksfhn dksjfhjk ds dsjkfhdjks fhdsfkj hdskjfhjdks f dsfhnd…"
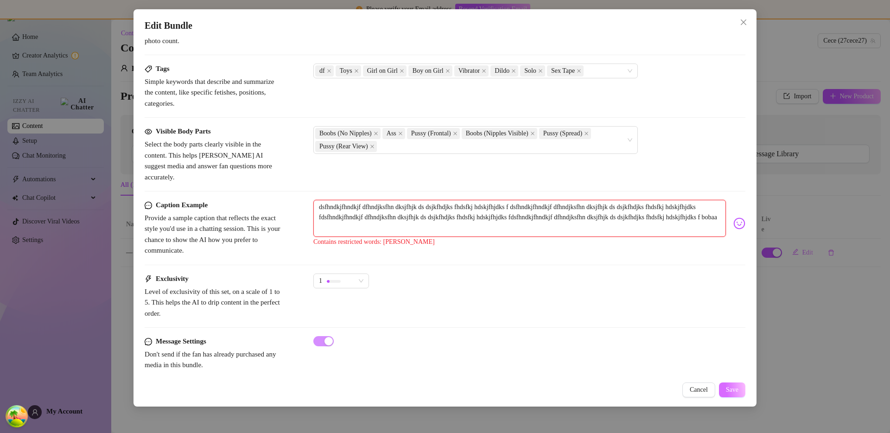
type textarea "dsfhndkjfhndkjf dfhndjksfhn dksjfhjk ds dsjkfhdjks fhdsfkj hdskjfhjdks f dsfhnd…"
click at [735, 387] on span "Save" at bounding box center [732, 389] width 13 height 7
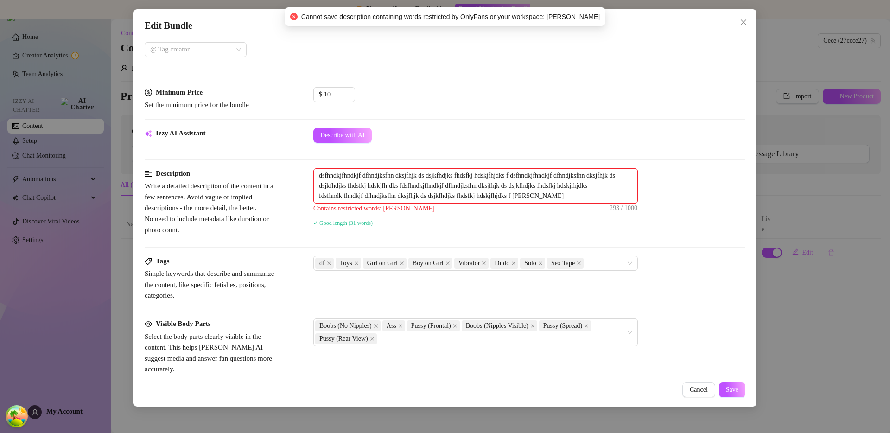
scroll to position [166, 0]
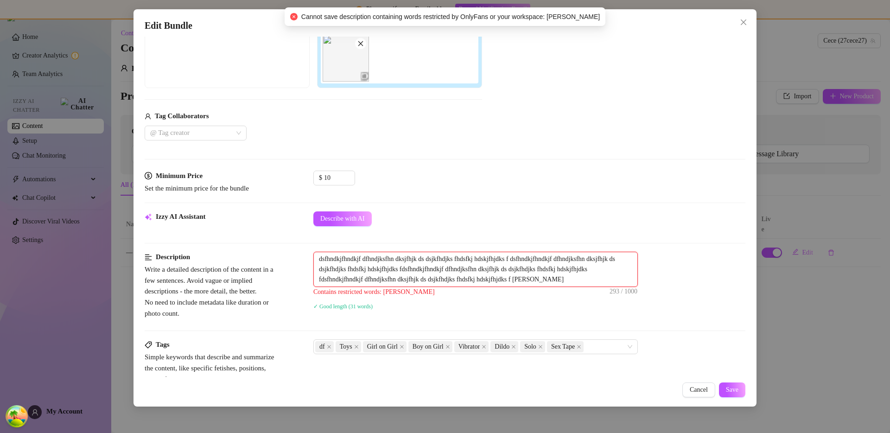
click at [572, 280] on textarea "dsfhndkjfhndkjf dfhndjksfhn dksjfhjk ds dsjkfhdjks fhdsfkj hdskjfhjdks f dsfhnd…" at bounding box center [476, 269] width 324 height 34
type textarea "dsfhndkjfhndkjf dfhndjksfhn dksjfhjk ds dsjkfhdjks fhdsfkj hdskjfhjdks f dsfhnd…"
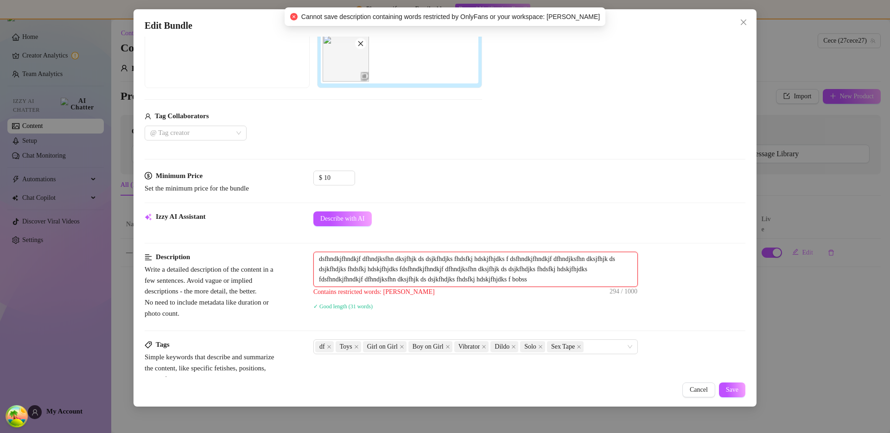
type textarea "dsfhndkjfhndkjf dfhndjksfhn dksjfhjk ds dsjkfhdjks fhdsfkj hdskjfhjdks f dsfhnd…"
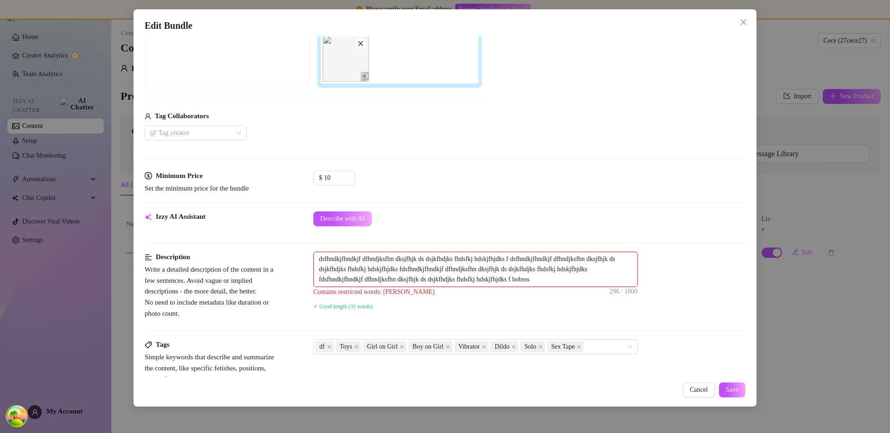
scroll to position [187, 0]
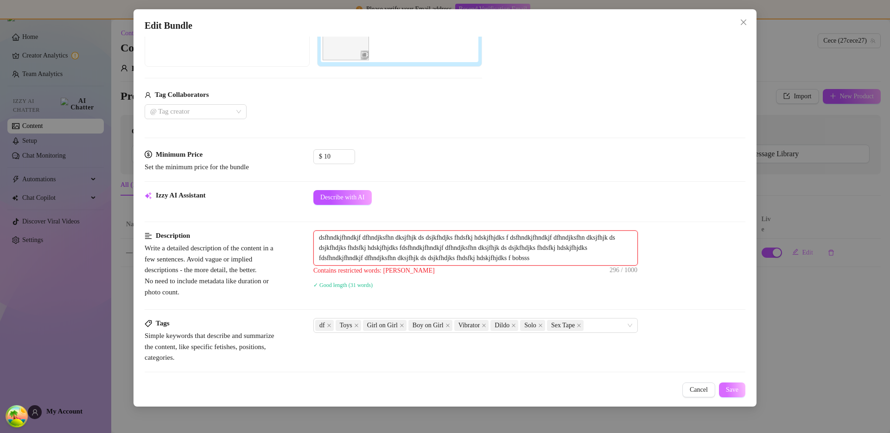
type textarea "dsfhndkjfhndkjf dfhndjksfhn dksjfhjk ds dsjkfhdjks fhdsfkj hdskjfhjdks f dsfhnd…"
click at [722, 388] on button "Save" at bounding box center [732, 389] width 26 height 15
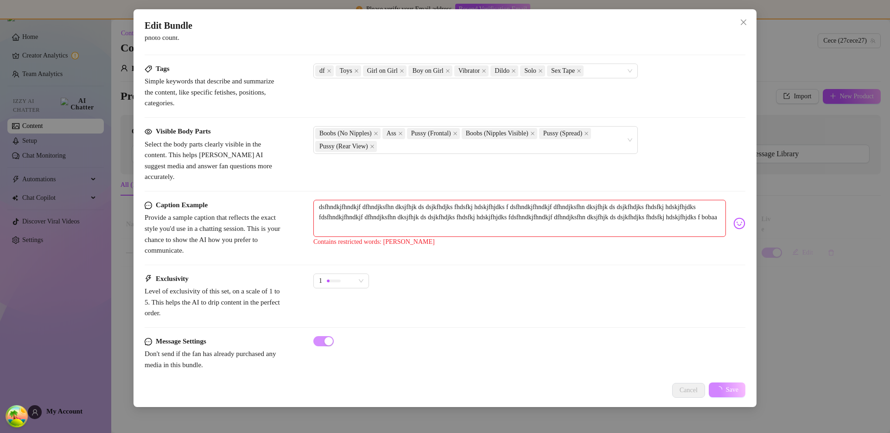
scroll to position [166, 0]
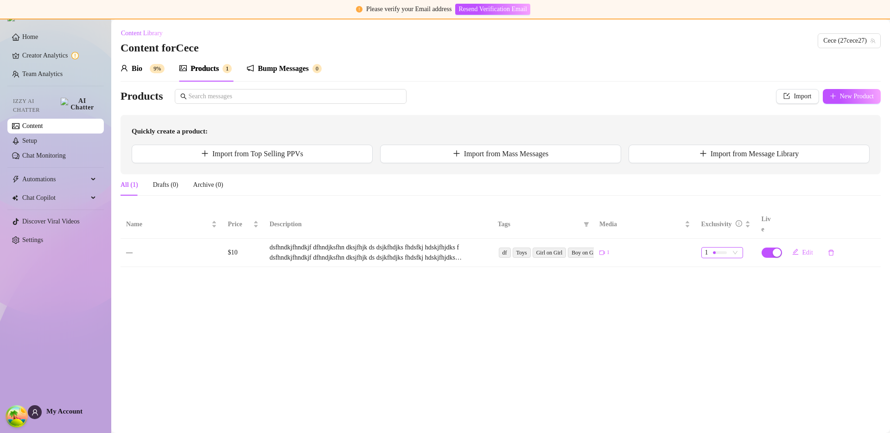
click at [730, 247] on span "1" at bounding box center [722, 252] width 34 height 10
click at [793, 246] on button "Edit" at bounding box center [803, 252] width 36 height 15
type textarea "dsfhndkjfhndkjf dfhndjksfhn dksjfhjk ds dsjkfhdjks fhdsfkj hdskjfhjdks f dsfhnd…"
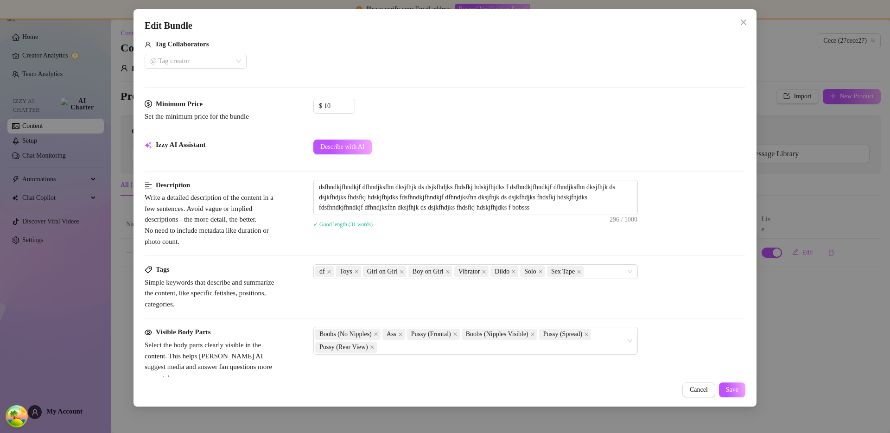
scroll to position [438, 0]
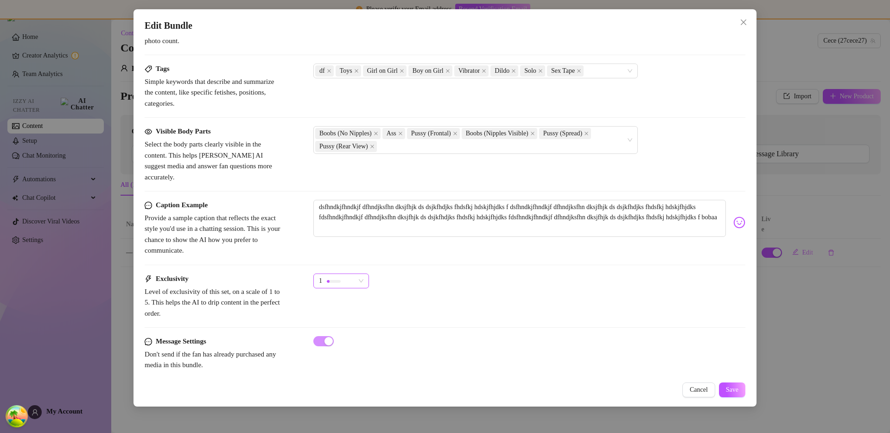
click at [351, 274] on div "1" at bounding box center [337, 281] width 36 height 14
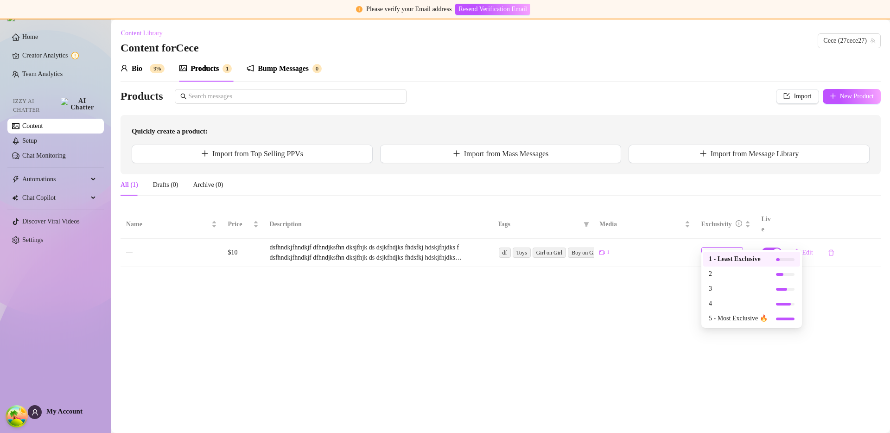
click at [735, 247] on span "1" at bounding box center [722, 252] width 34 height 10
click at [680, 298] on main "Content Library Content for [PERSON_NAME] (27cece27) Bio 9% Products 1 Bump Mes…" at bounding box center [500, 225] width 779 height 413
click at [718, 248] on div at bounding box center [720, 252] width 14 height 9
click at [721, 251] on div at bounding box center [720, 252] width 14 height 3
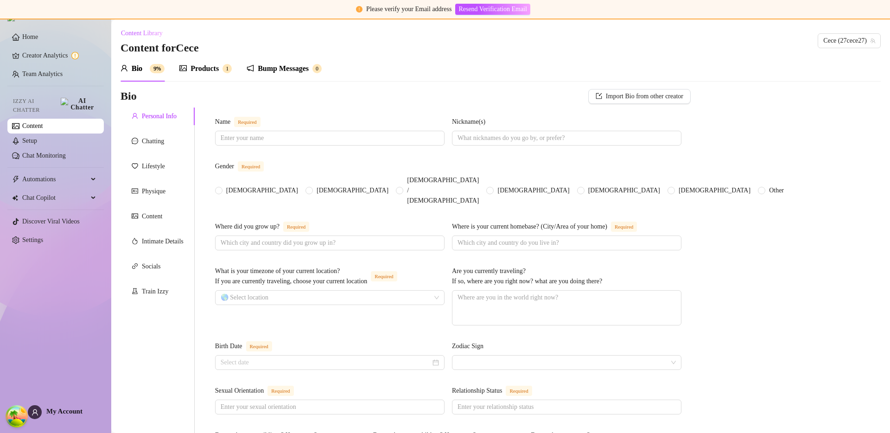
click at [206, 61] on div "Products 1" at bounding box center [205, 69] width 52 height 26
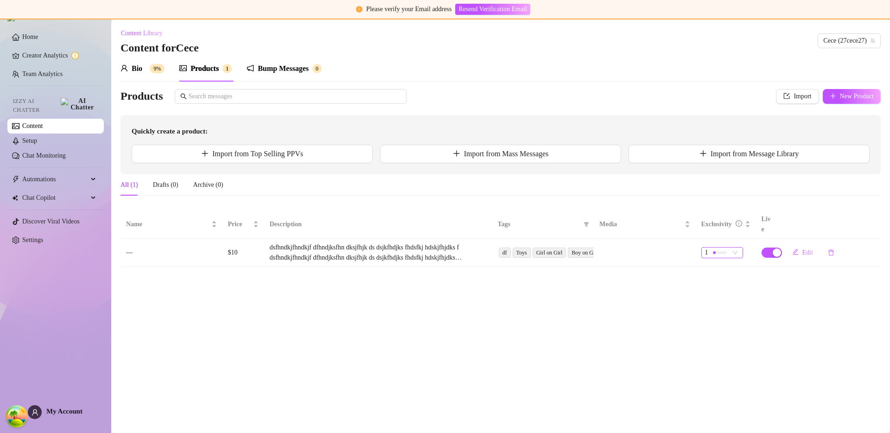
click at [728, 247] on div "1" at bounding box center [717, 252] width 25 height 10
click at [727, 247] on div "1" at bounding box center [717, 252] width 25 height 10
click at [800, 245] on button "Edit" at bounding box center [803, 252] width 36 height 15
type textarea "dsfhndkjfhndkjf dfhndjksfhn dksjfhjk ds dsjkfhdjks fhdsfkj hdskjfhjdks f dsfhnd…"
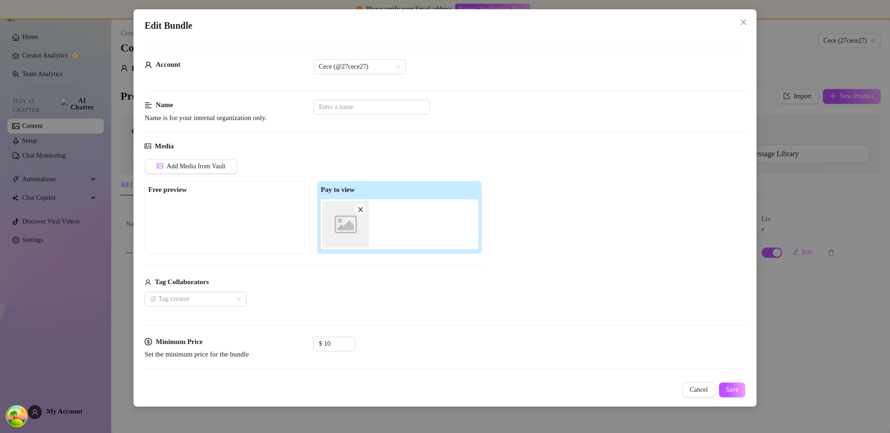
scroll to position [438, 0]
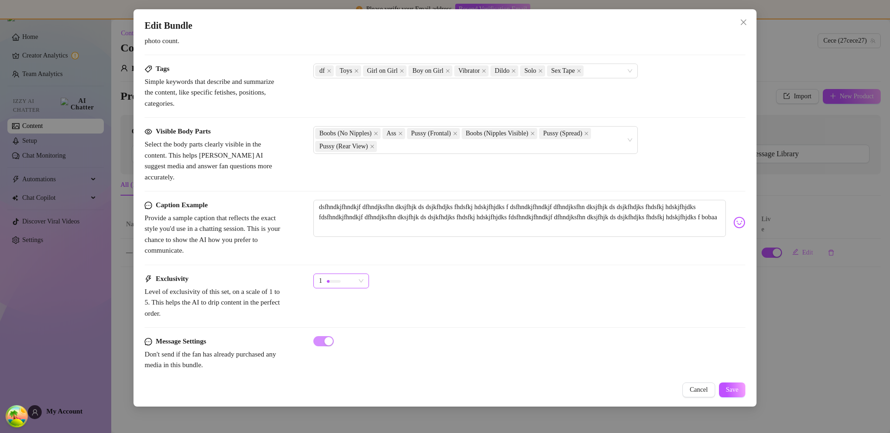
click at [344, 275] on div "1" at bounding box center [337, 281] width 36 height 14
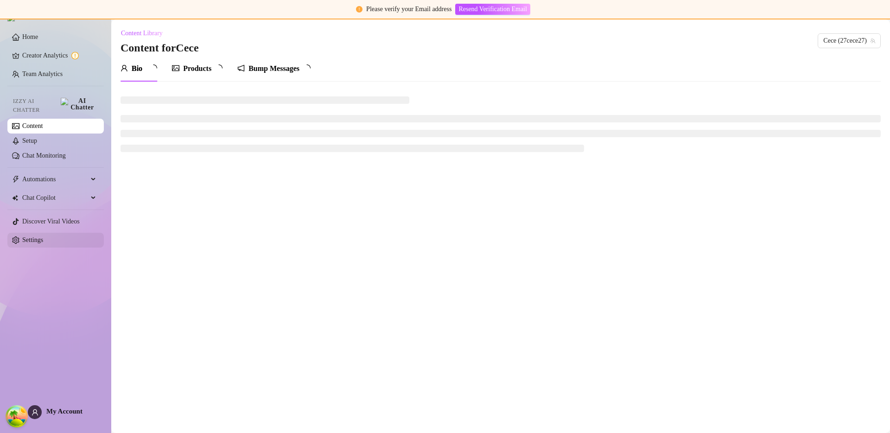
click at [32, 236] on link "Settings" at bounding box center [32, 239] width 21 height 7
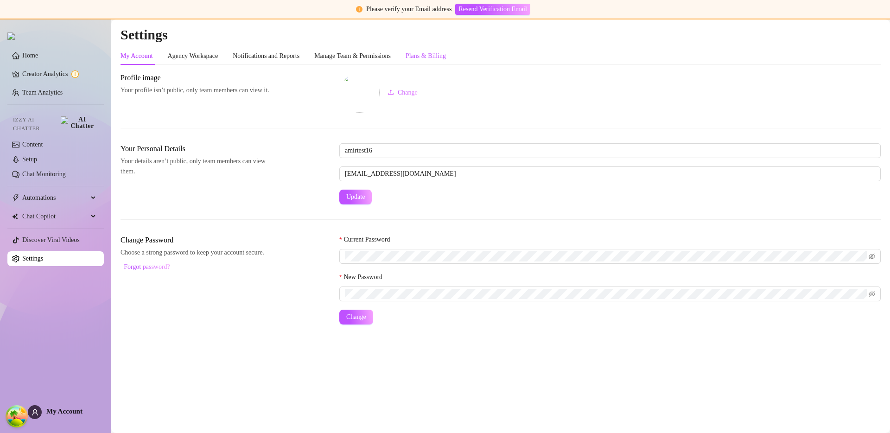
click at [441, 54] on div "Plans & Billing" at bounding box center [426, 56] width 40 height 10
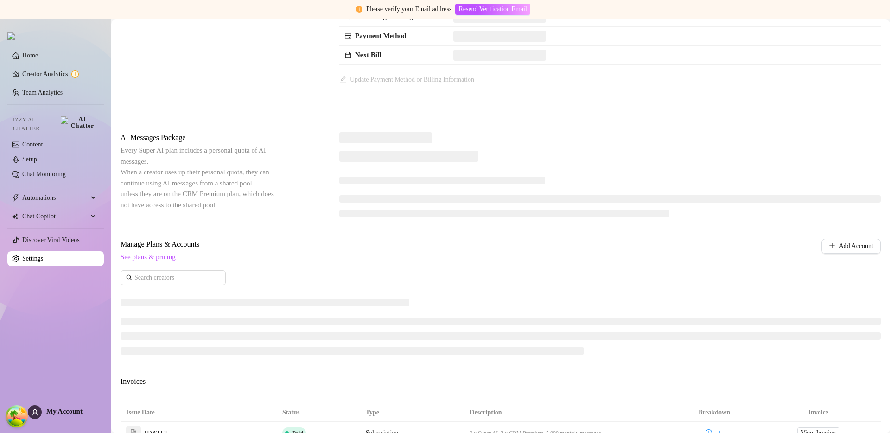
scroll to position [85, 0]
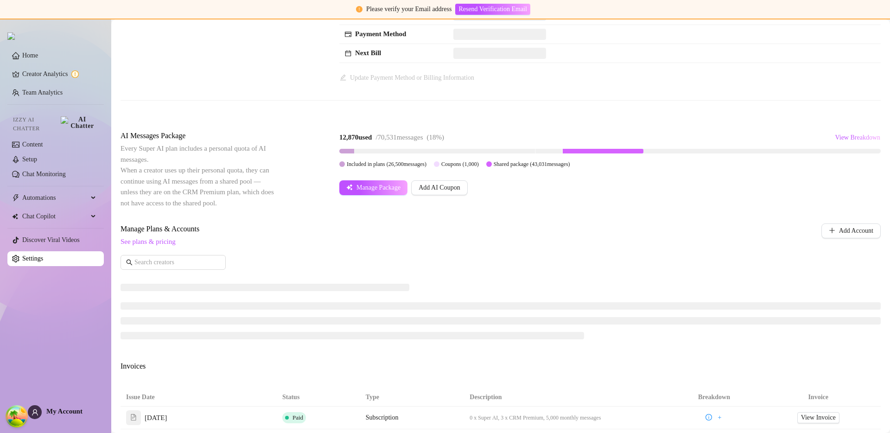
click at [450, 226] on span "Manage Plans & Accounts" at bounding box center [440, 228] width 638 height 11
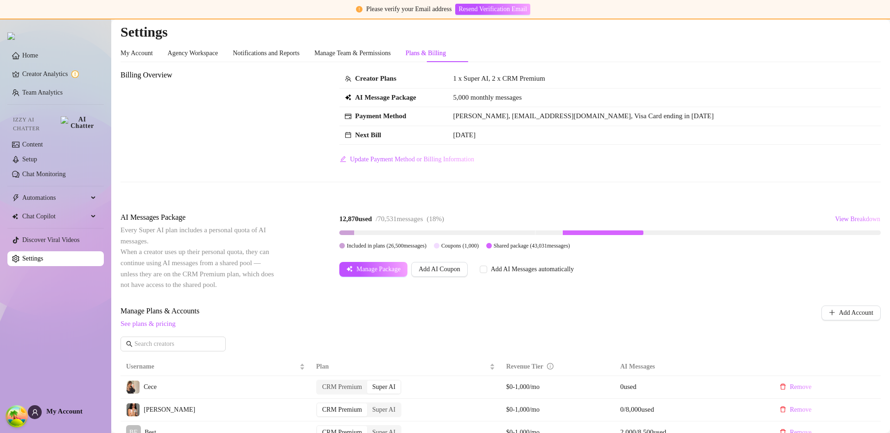
scroll to position [0, 0]
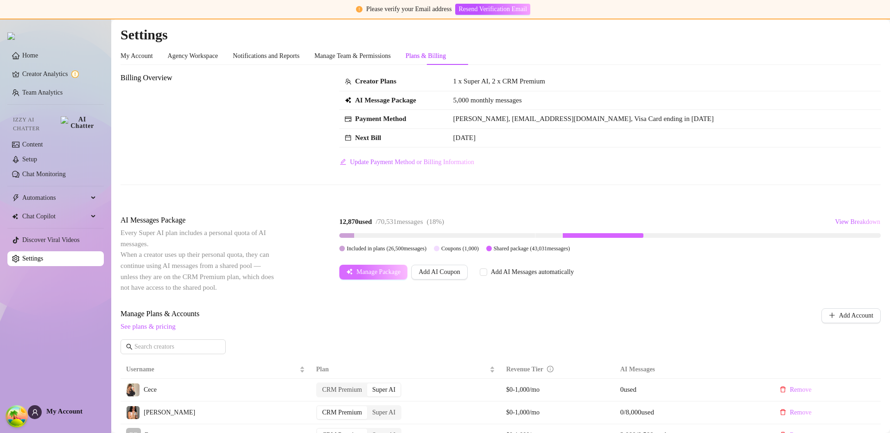
click at [401, 276] on button "Manage Package" at bounding box center [373, 272] width 68 height 15
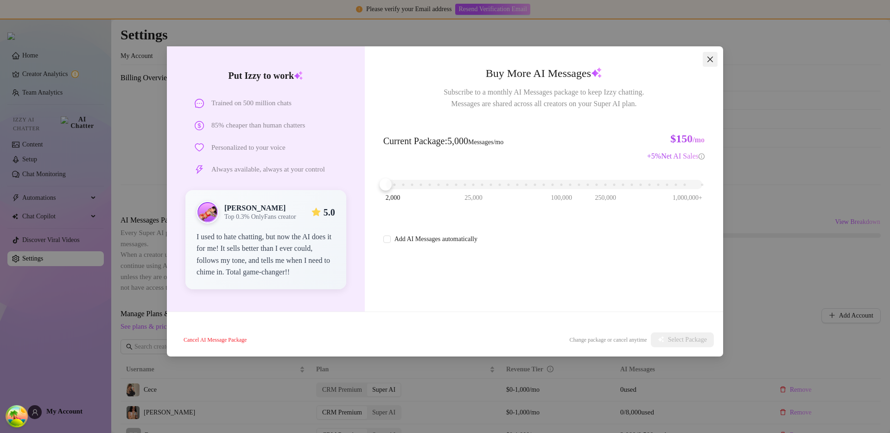
click at [708, 59] on icon "close" at bounding box center [709, 59] width 7 height 7
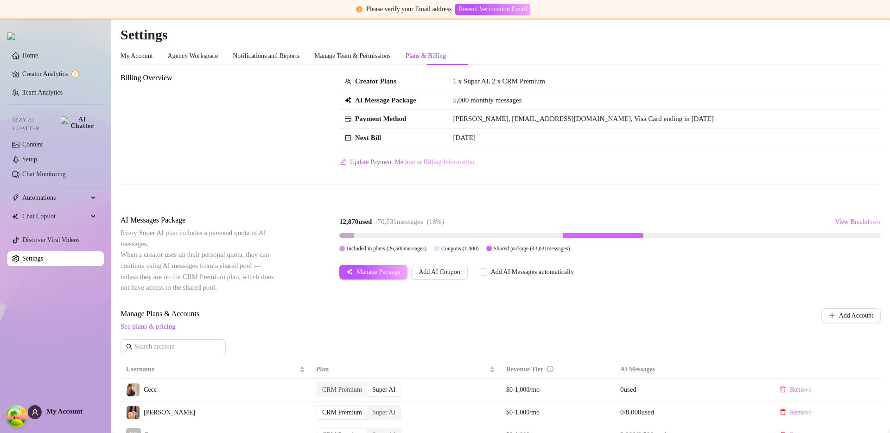
click at [524, 184] on div "Billing Overview Creator Plans 1 x Super AI, 2 x CRM Premium AI Message Package…" at bounding box center [501, 135] width 760 height 127
click at [846, 222] on span "View Breakdown" at bounding box center [857, 221] width 45 height 7
click at [804, 198] on div "Billing Overview Creator Plans 1 x Super AI, 2 x CRM Premium AI Message Package…" at bounding box center [501, 135] width 760 height 127
click at [845, 223] on span "View Breakdown" at bounding box center [857, 221] width 45 height 7
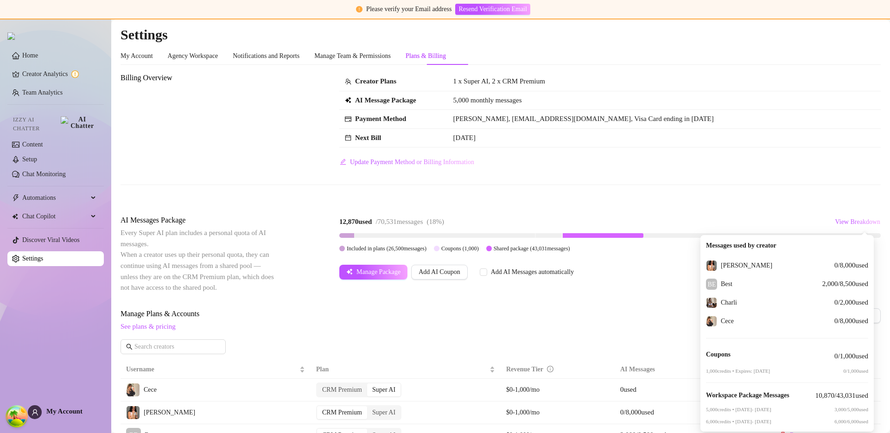
click at [767, 197] on div "Billing Overview Creator Plans 1 x Super AI, 2 x CRM Premium AI Message Package…" at bounding box center [501, 135] width 760 height 127
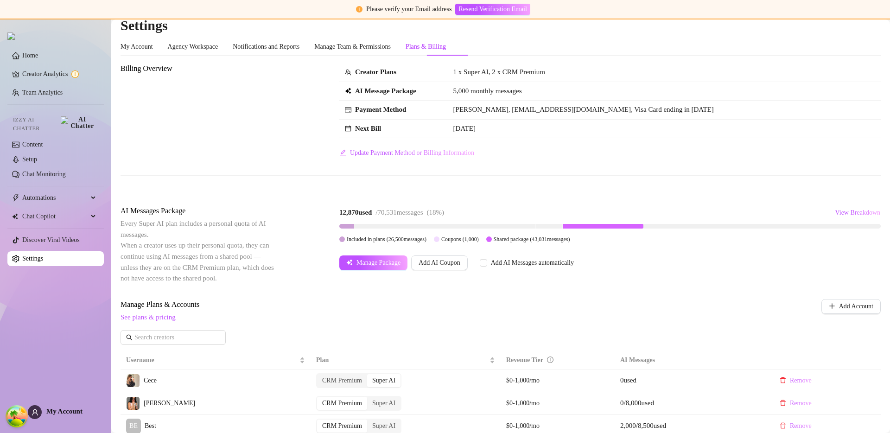
scroll to position [22, 0]
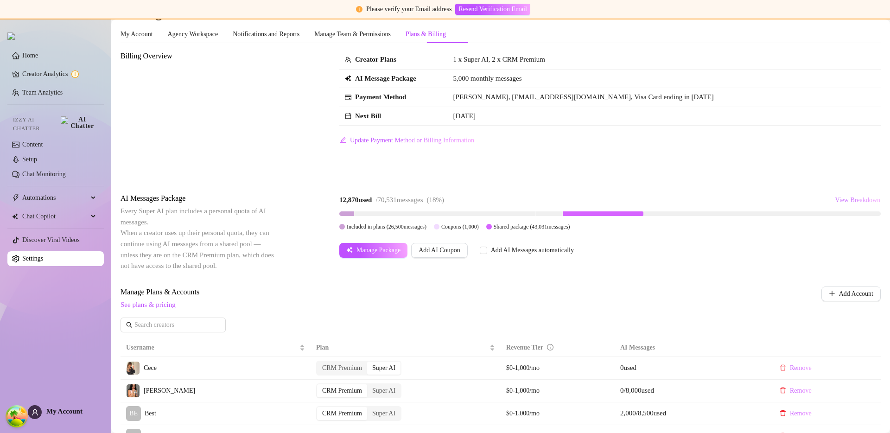
click at [834, 193] on button "View Breakdown" at bounding box center [857, 200] width 46 height 15
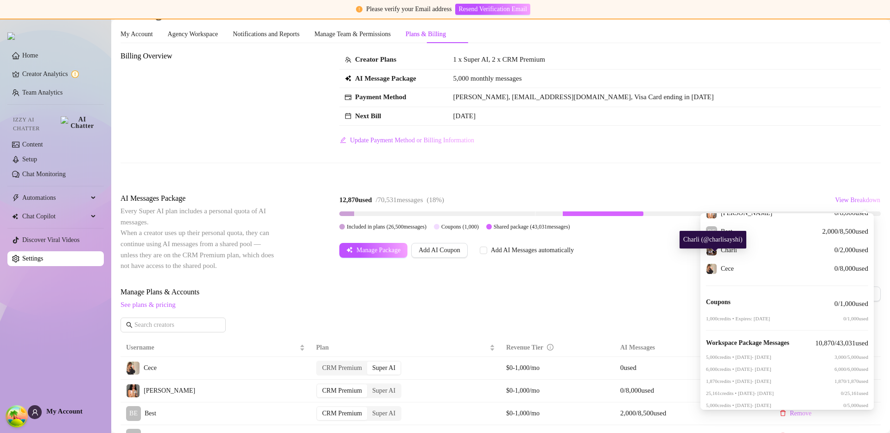
scroll to position [39, 0]
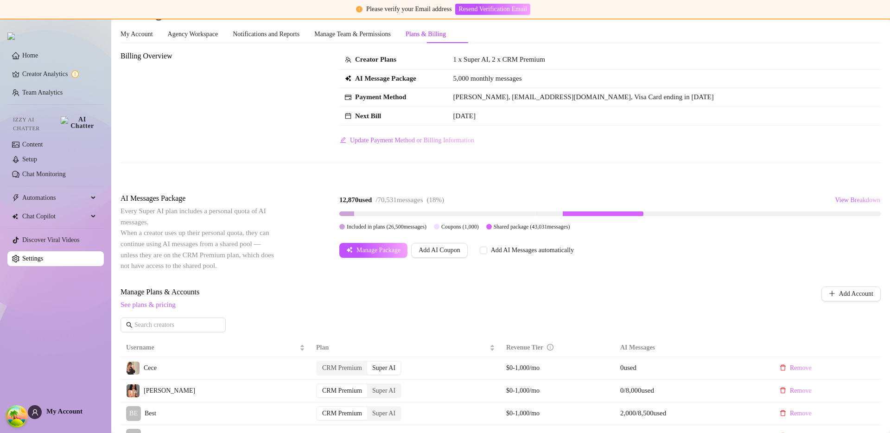
click at [757, 145] on div "Creator Plans 1 x Super AI, 2 x CRM Premium AI Message Package 5,000 monthly me…" at bounding box center [609, 99] width 541 height 97
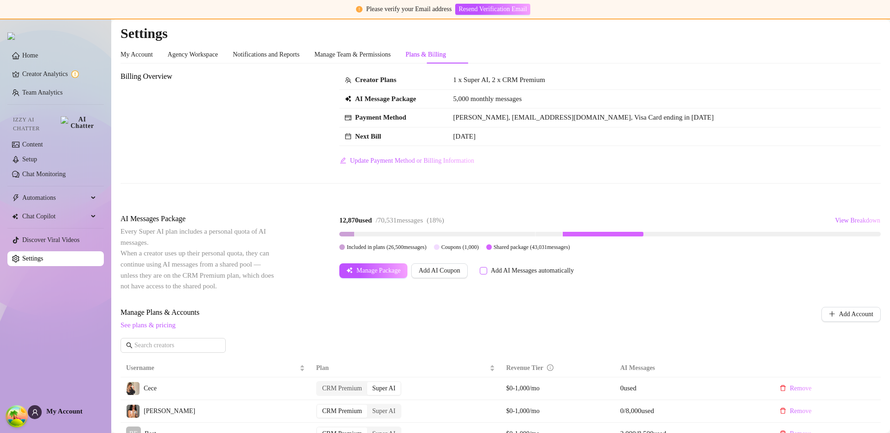
scroll to position [0, 0]
click at [846, 215] on button "View Breakdown" at bounding box center [857, 222] width 46 height 15
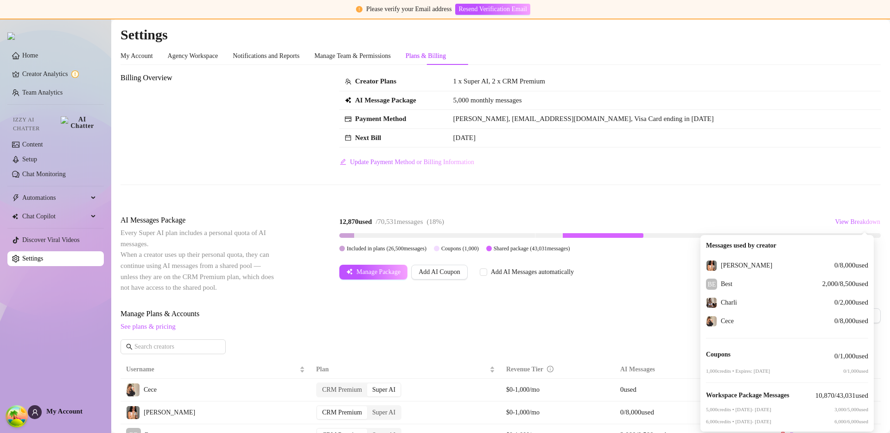
click at [716, 176] on div "Billing Overview Creator Plans 1 x Super AI, 2 x CRM Premium AI Message Package…" at bounding box center [501, 135] width 760 height 127
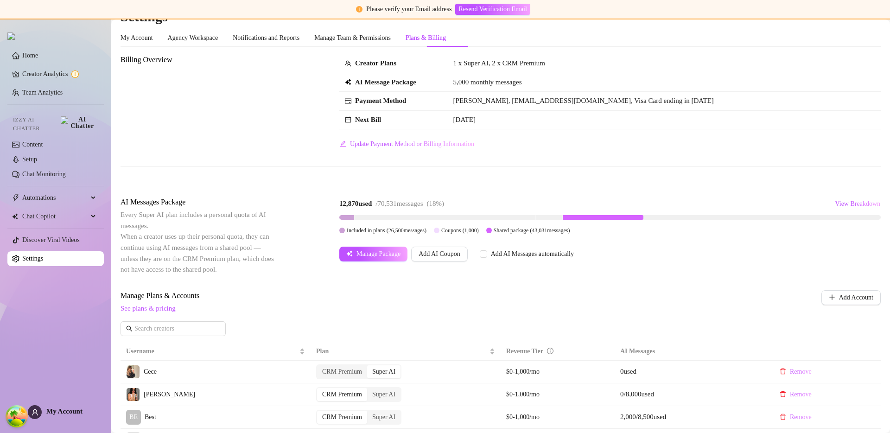
scroll to position [118, 0]
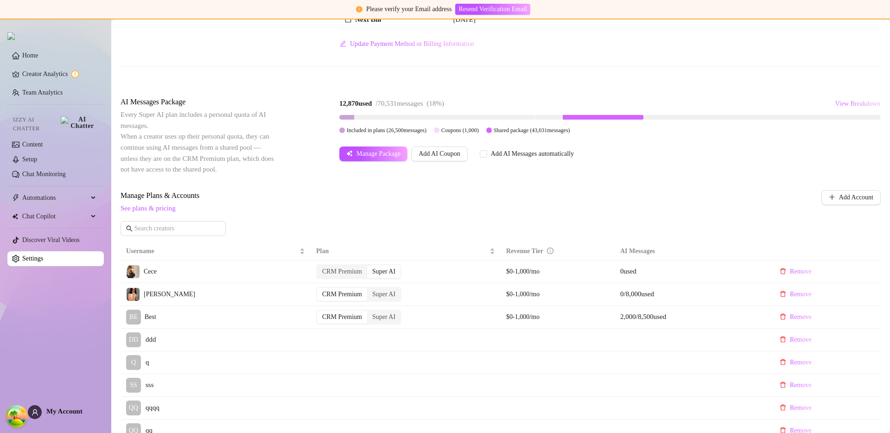
click at [859, 103] on span "View Breakdown" at bounding box center [857, 103] width 45 height 7
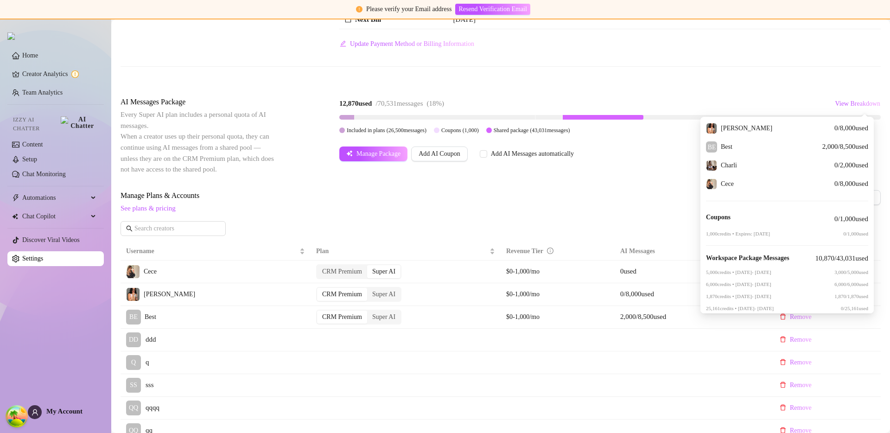
scroll to position [0, 0]
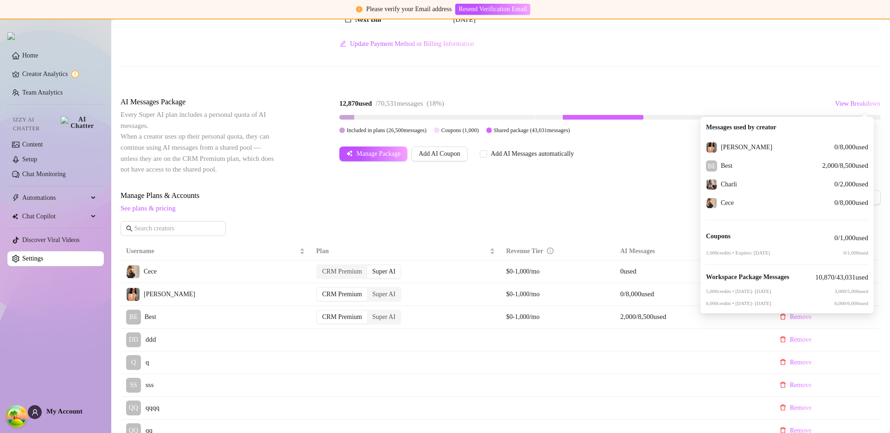
click at [625, 205] on span "See plans & pricing" at bounding box center [440, 208] width 638 height 11
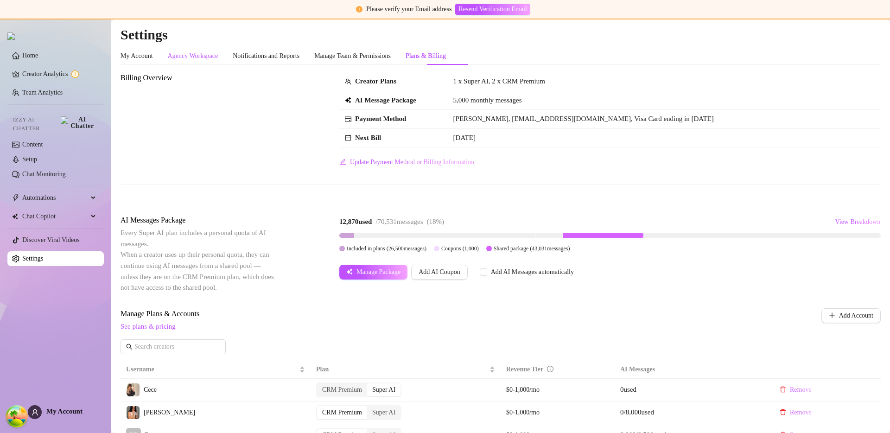
click at [197, 51] on div "Agency Workspace" at bounding box center [193, 56] width 51 height 10
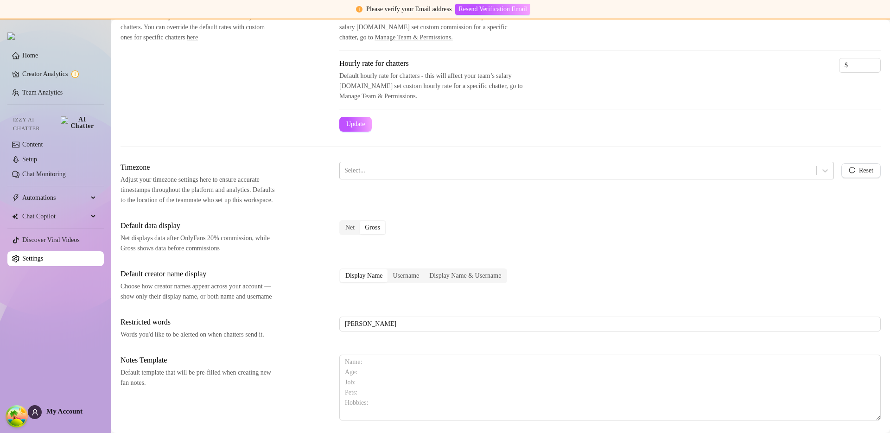
scroll to position [294, 0]
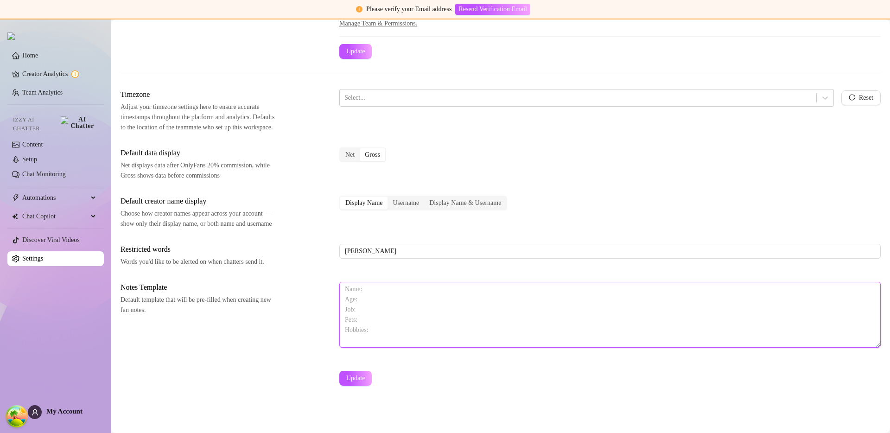
click at [383, 299] on textarea at bounding box center [609, 315] width 541 height 66
click at [326, 291] on div "Notes Template Default template that will be pre-filled when creating new fan n…" at bounding box center [501, 319] width 760 height 74
click at [299, 278] on div "Timezone Adjust your timezone settings here to ensure accurate timestamps throu…" at bounding box center [501, 241] width 760 height 305
click at [345, 296] on textarea at bounding box center [609, 315] width 541 height 66
click at [373, 267] on div "Timezone Adjust your timezone settings here to ensure accurate timestamps throu…" at bounding box center [501, 241] width 760 height 305
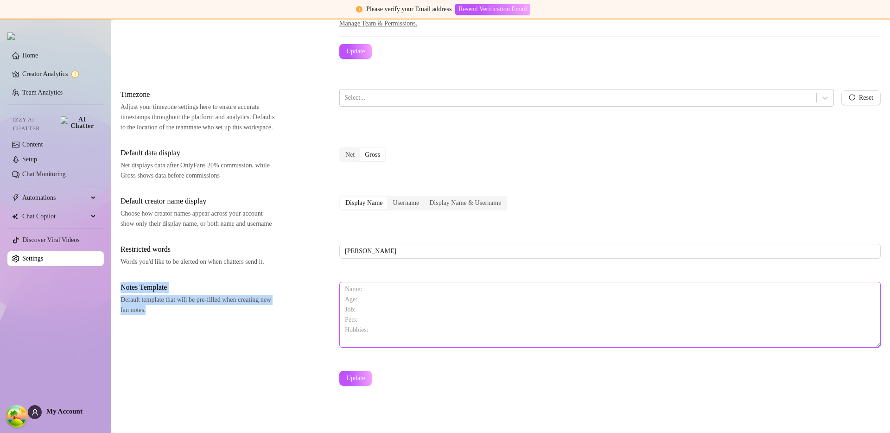
drag, startPoint x: 118, startPoint y: 279, endPoint x: 455, endPoint y: 337, distance: 341.8
click at [455, 337] on main "Settings My Account Agency Workspace Notifications and Reports Manage Team & Pe…" at bounding box center [500, 94] width 779 height 677
click at [455, 337] on textarea at bounding box center [609, 315] width 541 height 66
click at [157, 280] on div "Timezone Adjust your timezone settings here to ensure accurate timestamps throu…" at bounding box center [501, 241] width 760 height 305
click at [449, 297] on textarea at bounding box center [609, 315] width 541 height 66
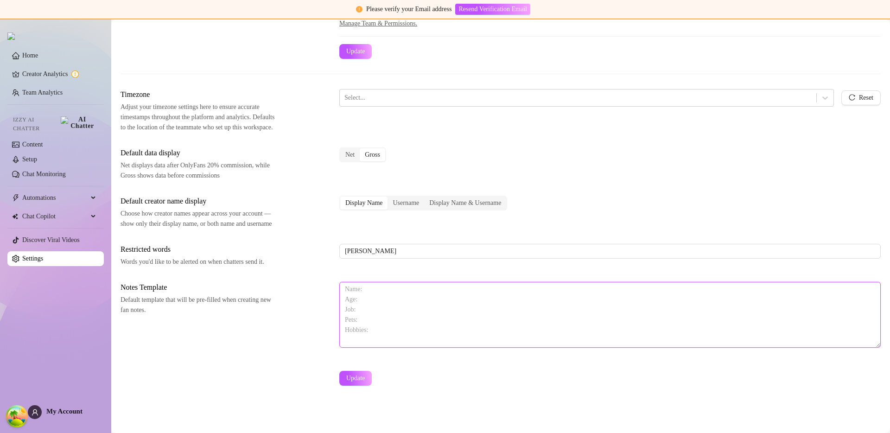
click at [449, 297] on textarea at bounding box center [609, 315] width 541 height 66
click at [308, 298] on div "Notes Template Default template that will be pre-filled when creating new fan n…" at bounding box center [501, 319] width 760 height 74
click at [368, 309] on textarea at bounding box center [609, 315] width 541 height 66
type textarea "N"
click at [283, 351] on div "Notes Template Default template that will be pre-filled when creating new fan n…" at bounding box center [501, 319] width 760 height 74
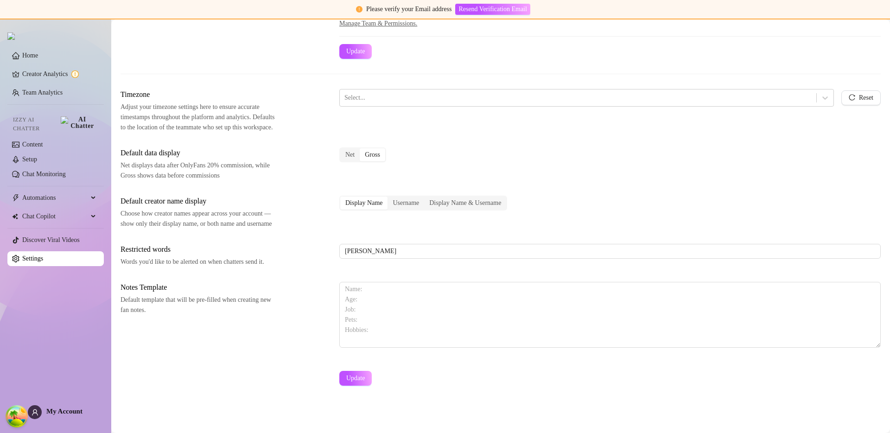
click at [253, 302] on span "Default template that will be pre-filled when creating new fan notes." at bounding box center [199, 305] width 156 height 20
click at [251, 318] on div "Notes Template Default template that will be pre-filled when creating new fan n…" at bounding box center [501, 319] width 760 height 74
click at [405, 316] on textarea at bounding box center [609, 315] width 541 height 66
click at [404, 315] on textarea at bounding box center [609, 315] width 541 height 66
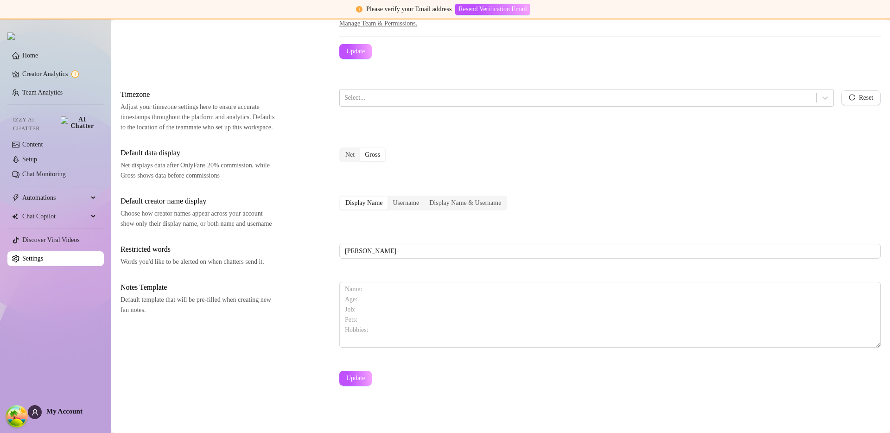
click at [273, 306] on span "Default template that will be pre-filled when creating new fan notes." at bounding box center [199, 305] width 156 height 20
click at [363, 306] on textarea at bounding box center [609, 315] width 541 height 66
click at [355, 224] on div "Timezone Adjust your timezone settings here to ensure accurate timestamps throu…" at bounding box center [501, 241] width 760 height 305
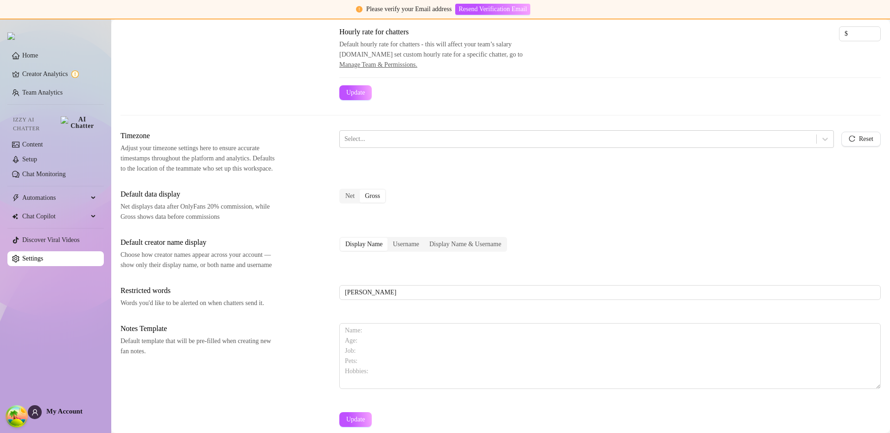
scroll to position [223, 0]
click at [401, 376] on textarea at bounding box center [609, 355] width 541 height 66
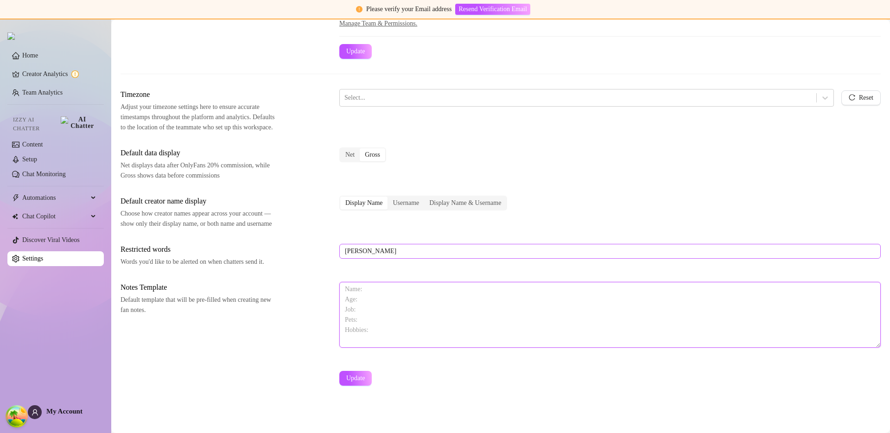
scroll to position [294, 0]
click at [362, 305] on textarea at bounding box center [609, 315] width 541 height 66
click at [383, 328] on textarea at bounding box center [609, 315] width 541 height 66
click at [347, 273] on div "Timezone Adjust your timezone settings here to ensure accurate timestamps throu…" at bounding box center [501, 241] width 760 height 305
click at [380, 317] on textarea at bounding box center [609, 315] width 541 height 66
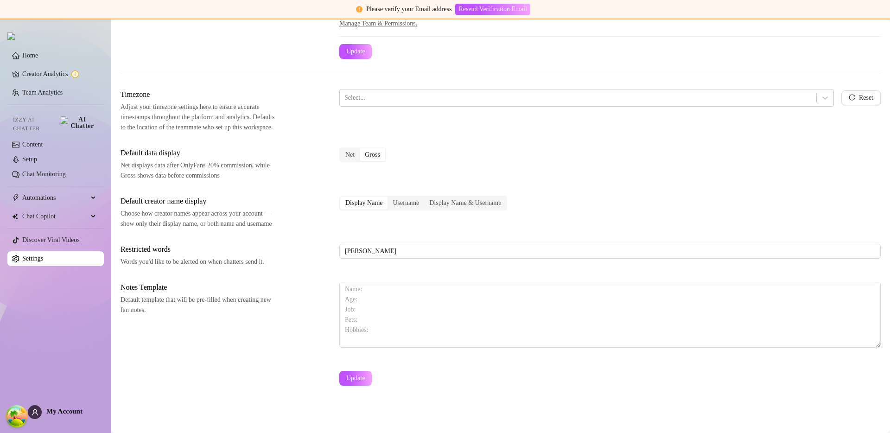
click at [377, 275] on div "Timezone Adjust your timezone settings here to ensure accurate timestamps throu…" at bounding box center [501, 241] width 760 height 305
click at [378, 287] on textarea at bounding box center [609, 315] width 541 height 66
click at [375, 267] on div "Timezone Adjust your timezone settings here to ensure accurate timestamps throu…" at bounding box center [501, 241] width 760 height 305
click at [380, 285] on div "Timezone Adjust your timezone settings here to ensure accurate timestamps throu…" at bounding box center [501, 241] width 760 height 305
click at [380, 285] on textarea at bounding box center [609, 315] width 541 height 66
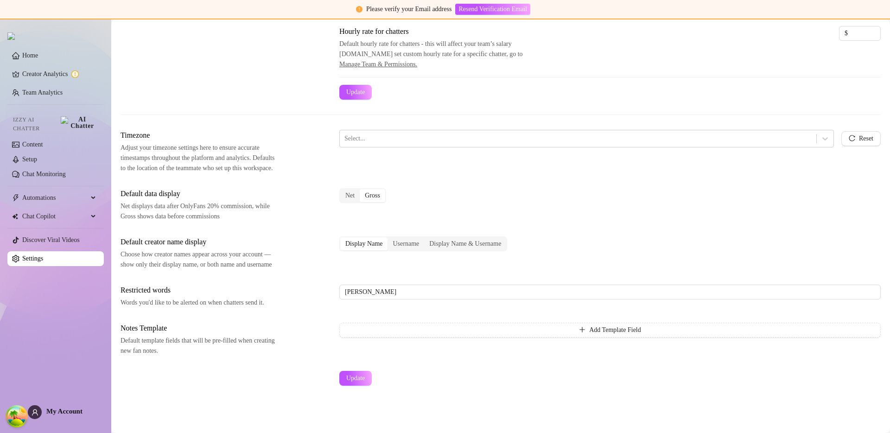
scroll to position [253, 0]
click at [431, 324] on button "Add Template Field" at bounding box center [420, 330] width 162 height 15
click at [434, 351] on span "Add Template Field" at bounding box center [426, 348] width 52 height 7
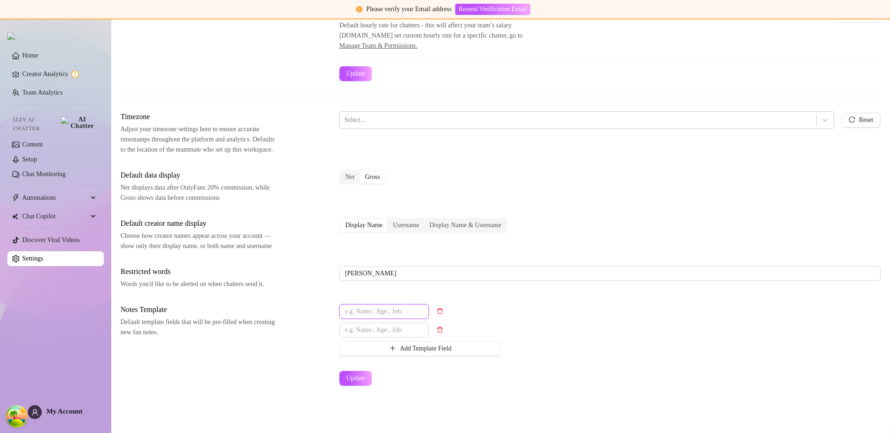
click at [382, 319] on input "text" at bounding box center [383, 311] width 89 height 15
type input "Name"
click at [362, 337] on input "text" at bounding box center [383, 330] width 89 height 15
type input "Age"
click at [380, 319] on input "Name" at bounding box center [383, 311] width 89 height 15
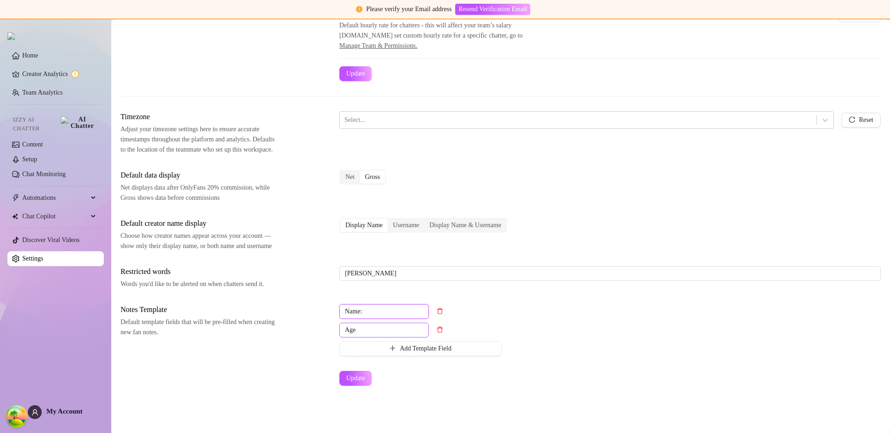
type input "Name:"
click at [372, 337] on input "Age" at bounding box center [383, 330] width 89 height 15
type input "Age:"
click at [402, 289] on div "Restricted words Words you'd like to be alerted on when chatters send it. [PERS…" at bounding box center [501, 277] width 760 height 23
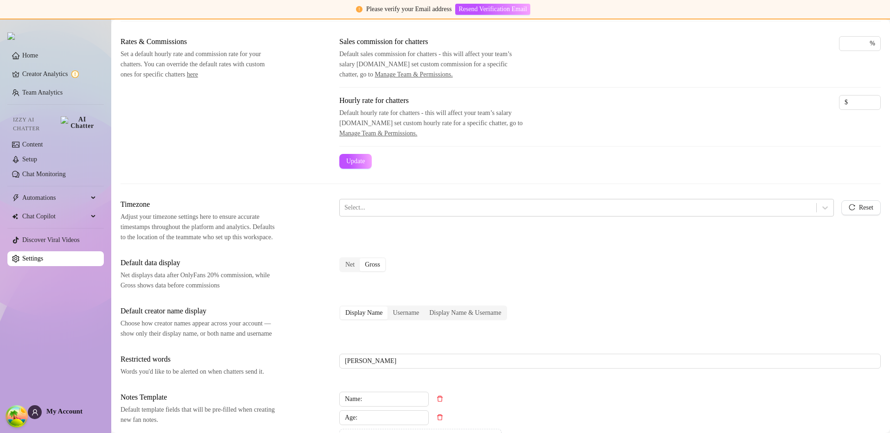
scroll to position [272, 0]
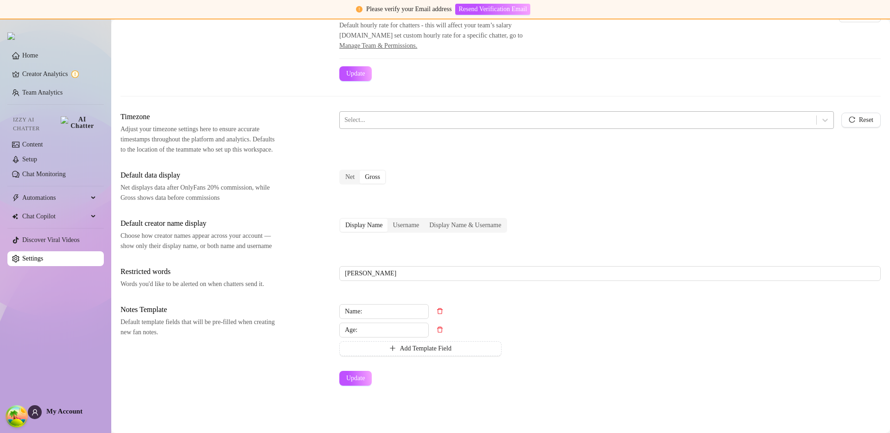
click at [440, 112] on div "Select..." at bounding box center [578, 120] width 476 height 16
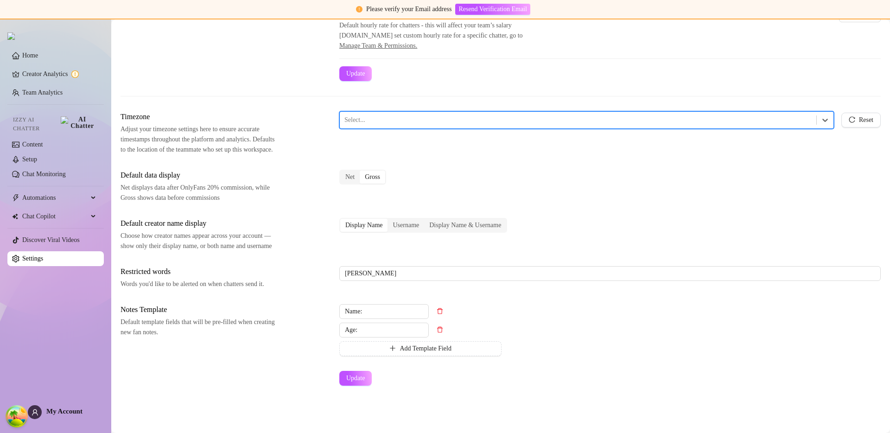
click at [447, 114] on div at bounding box center [577, 120] width 467 height 12
click at [417, 121] on div "Timezone Adjust your timezone settings here to ensure accurate timestamps throu…" at bounding box center [501, 133] width 760 height 44
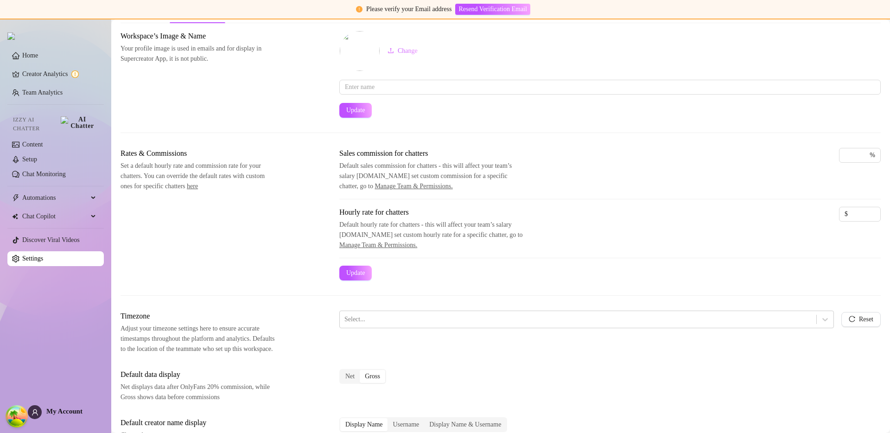
scroll to position [0, 0]
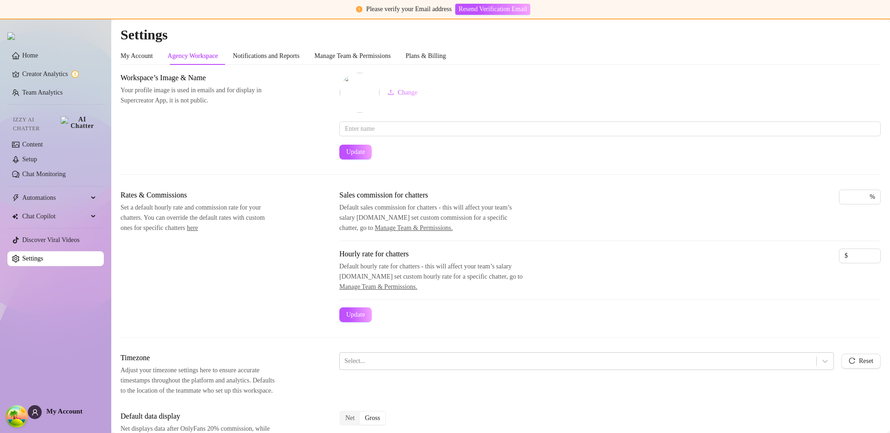
click at [695, 234] on div "Sales commission for chatters Default sales commission for chatters - this will…" at bounding box center [609, 219] width 541 height 59
